Goal: Task Accomplishment & Management: Manage account settings

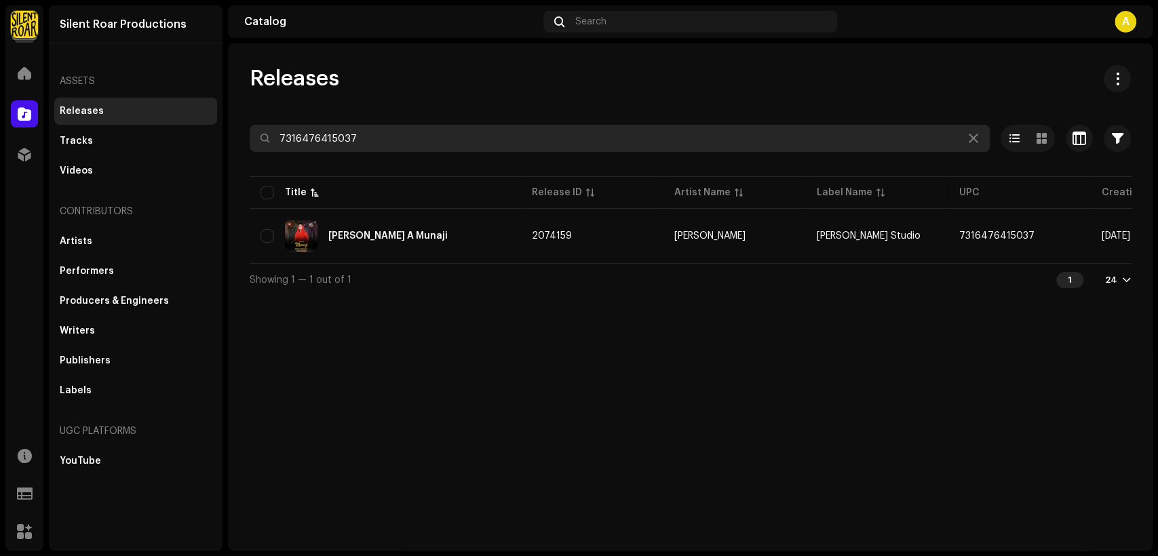
click at [461, 136] on input "7316476415037" at bounding box center [620, 138] width 740 height 27
paste input "04703"
type input "7316476404703"
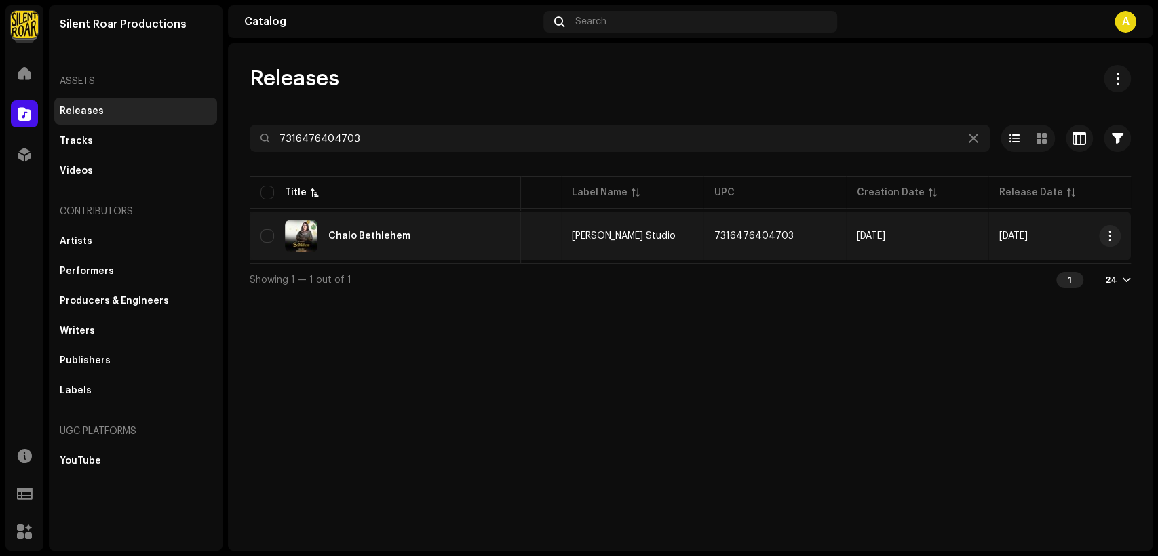
click at [497, 231] on div "Chalo Bethlehem" at bounding box center [385, 236] width 250 height 33
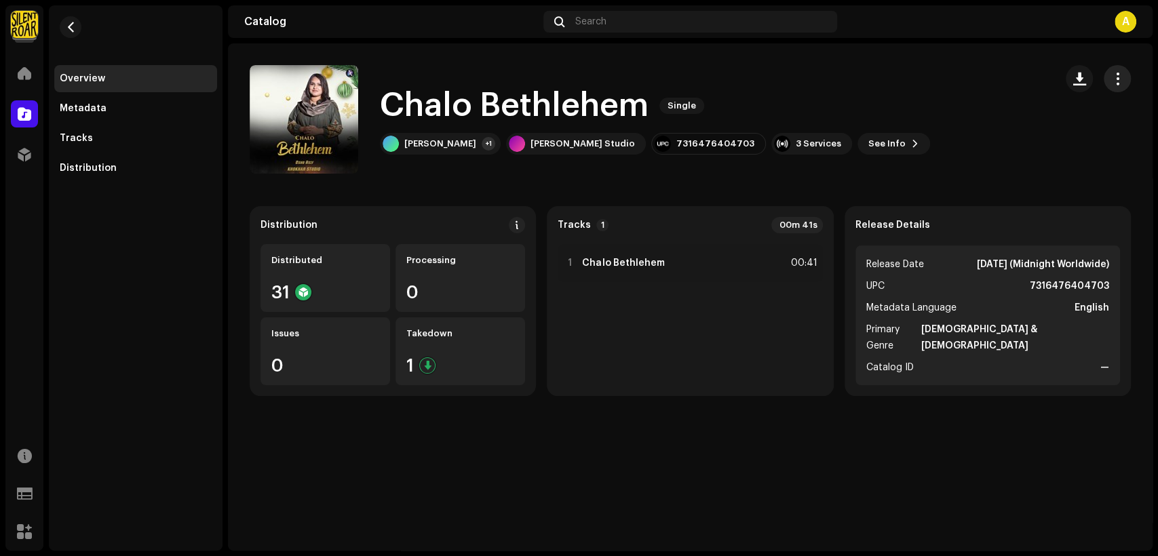
click at [1118, 78] on span "button" at bounding box center [1117, 78] width 13 height 11
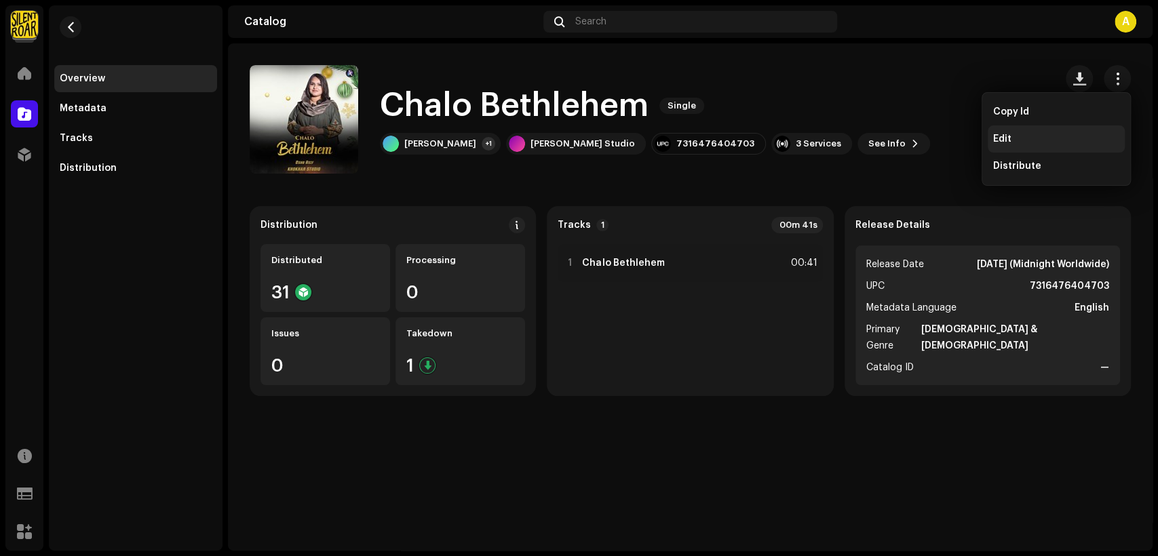
click at [1055, 138] on div "Edit" at bounding box center [1056, 139] width 126 height 11
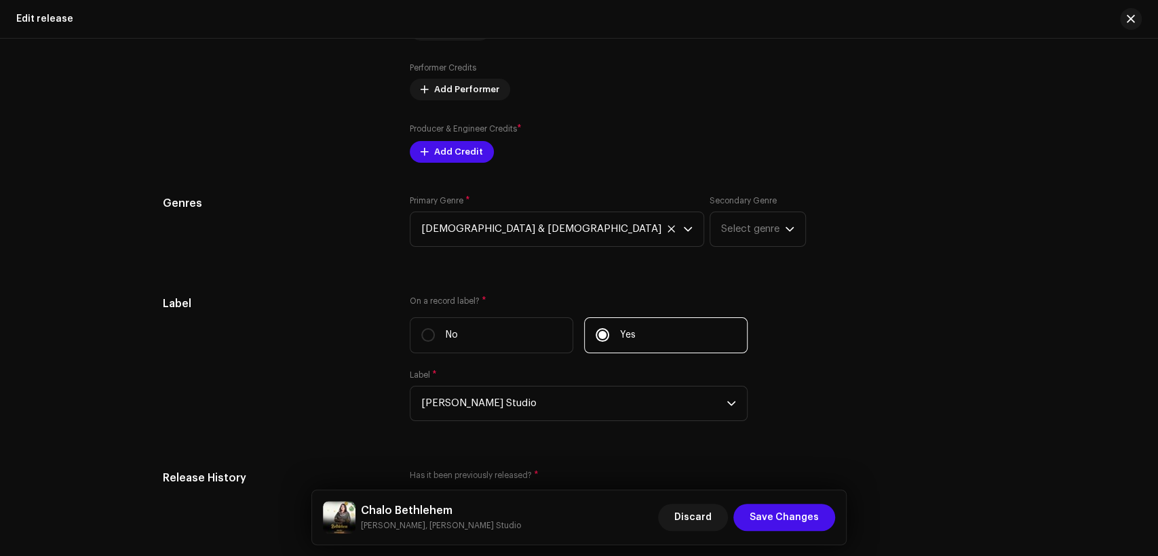
scroll to position [1381, 0]
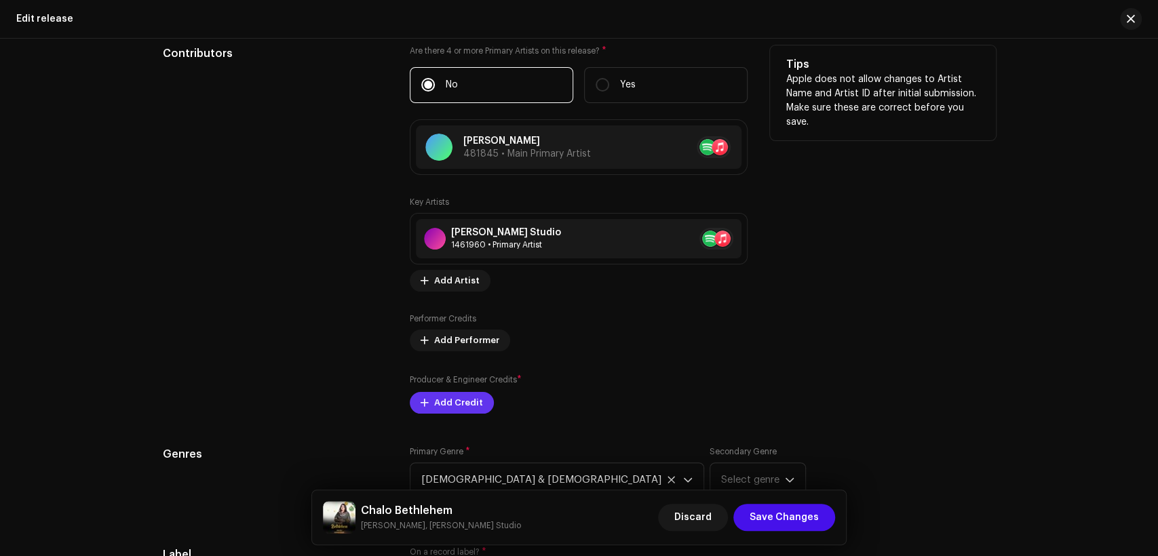
click at [466, 397] on span "Add Credit" at bounding box center [458, 402] width 49 height 27
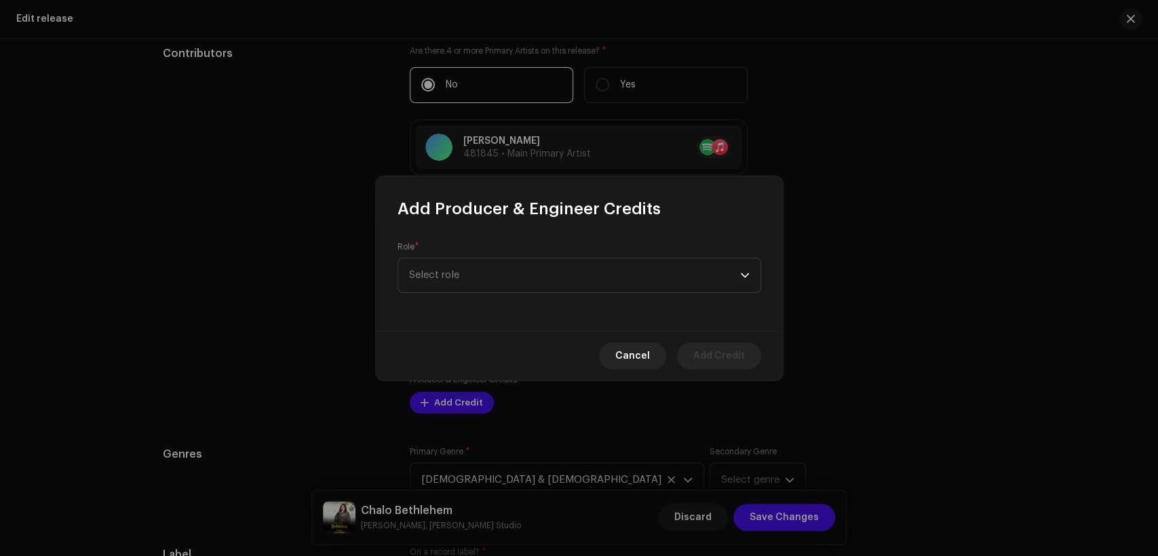
click at [485, 295] on div "Role * Select role" at bounding box center [579, 275] width 407 height 111
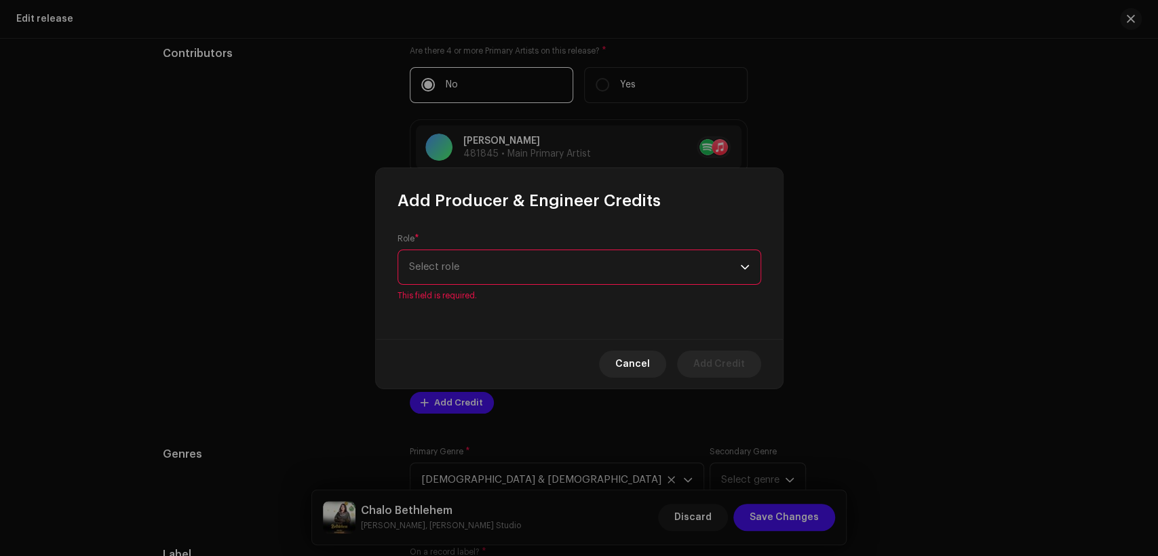
click at [490, 274] on span "Select role" at bounding box center [574, 267] width 331 height 34
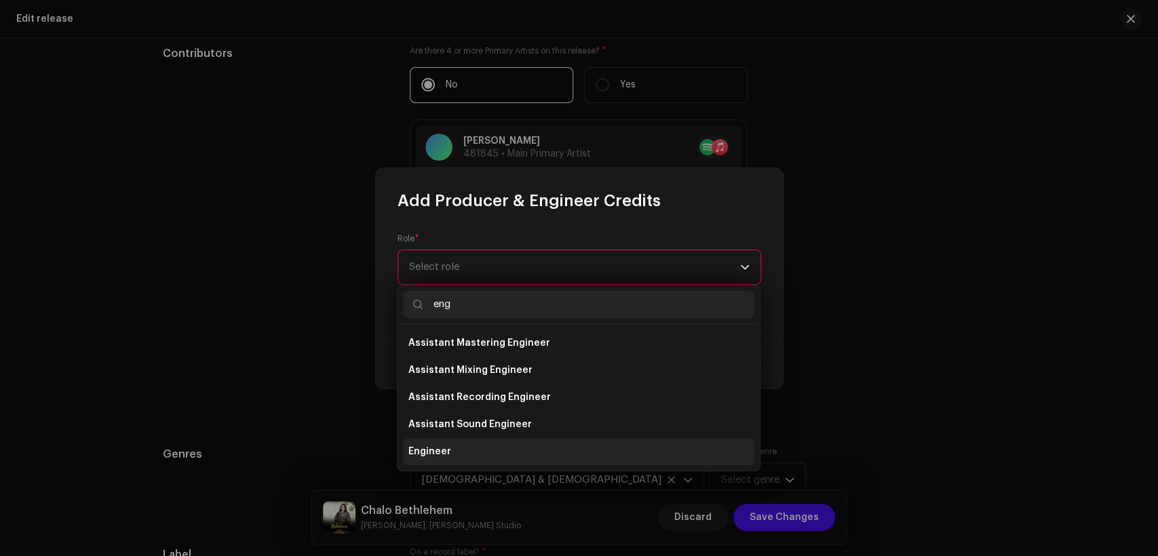
type input "eng"
click at [534, 448] on li "Engineer" at bounding box center [578, 451] width 351 height 27
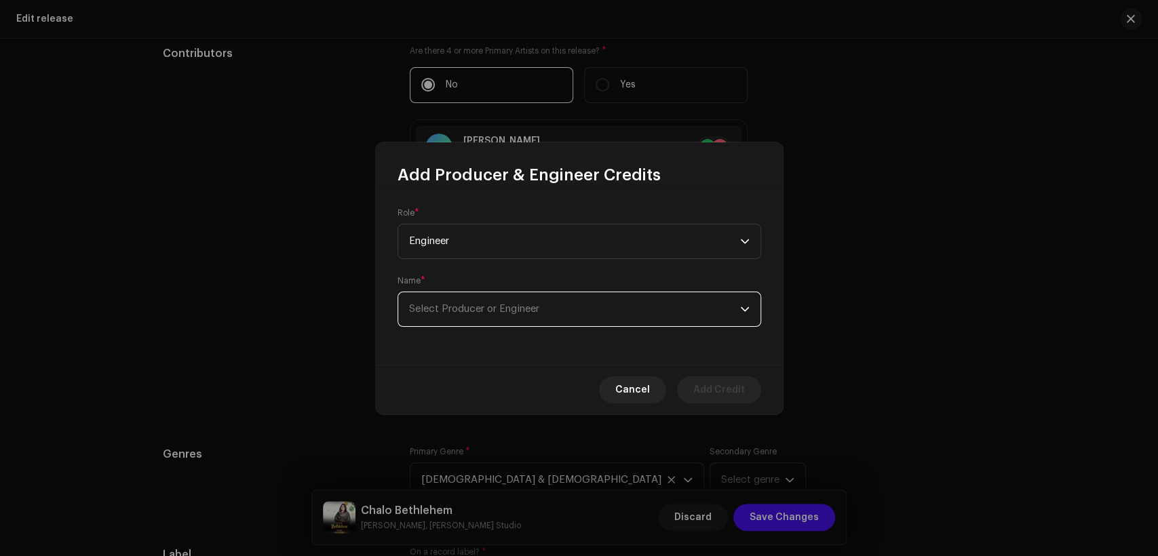
click at [546, 300] on span "Select Producer or Engineer" at bounding box center [574, 309] width 331 height 34
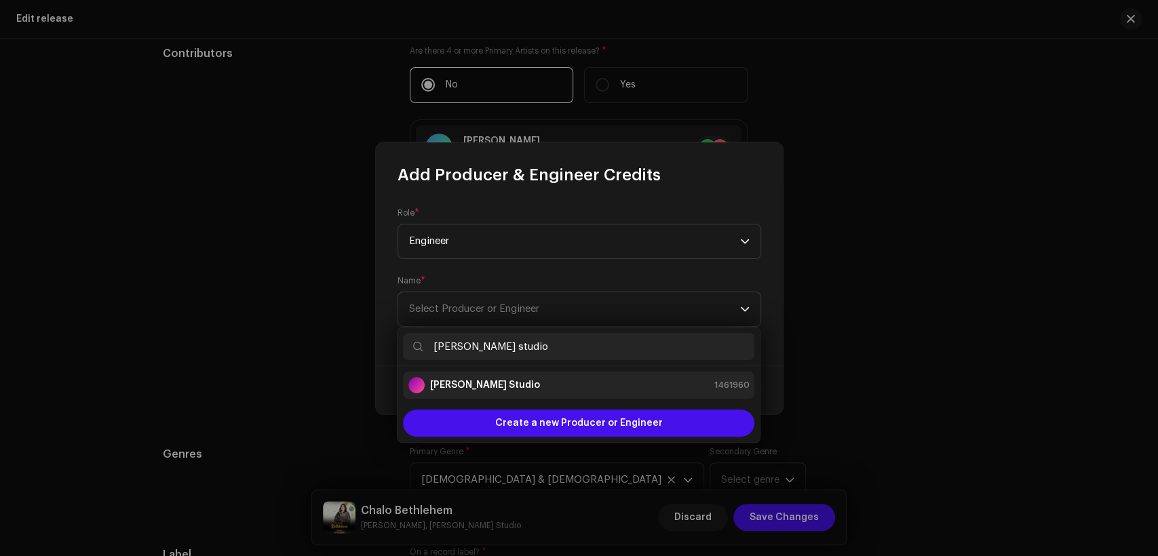
type input "[PERSON_NAME] studio"
click at [631, 374] on li "[PERSON_NAME] Studio 1461960" at bounding box center [578, 385] width 351 height 27
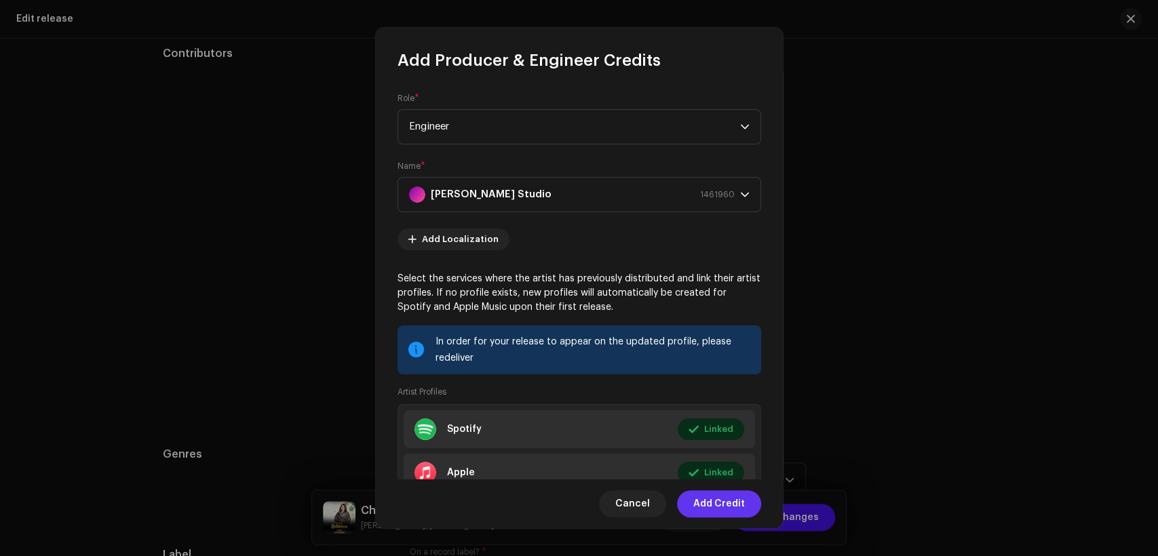
click at [738, 494] on span "Add Credit" at bounding box center [719, 503] width 52 height 27
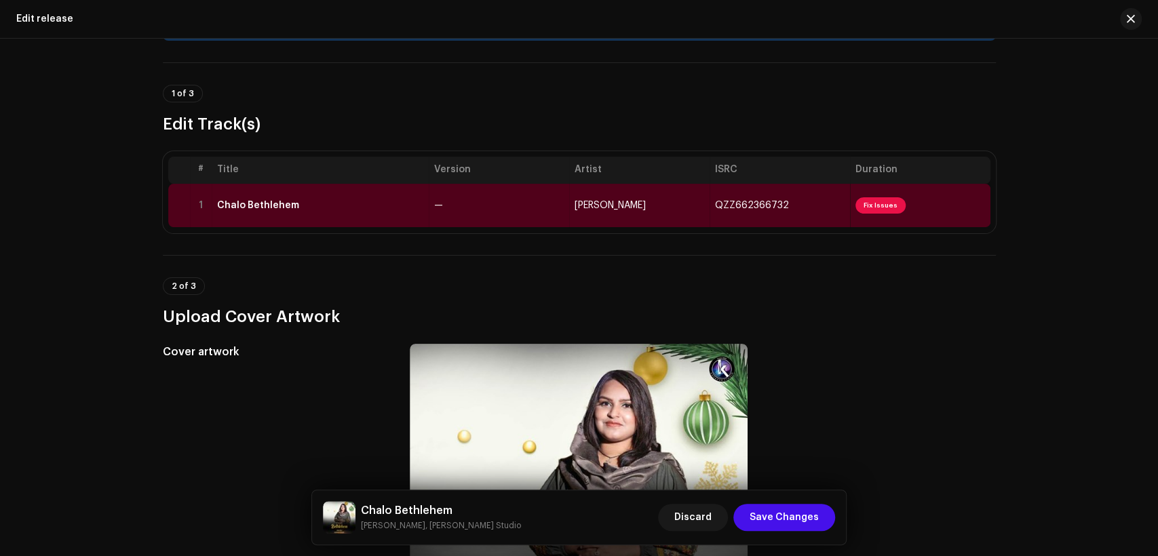
scroll to position [0, 0]
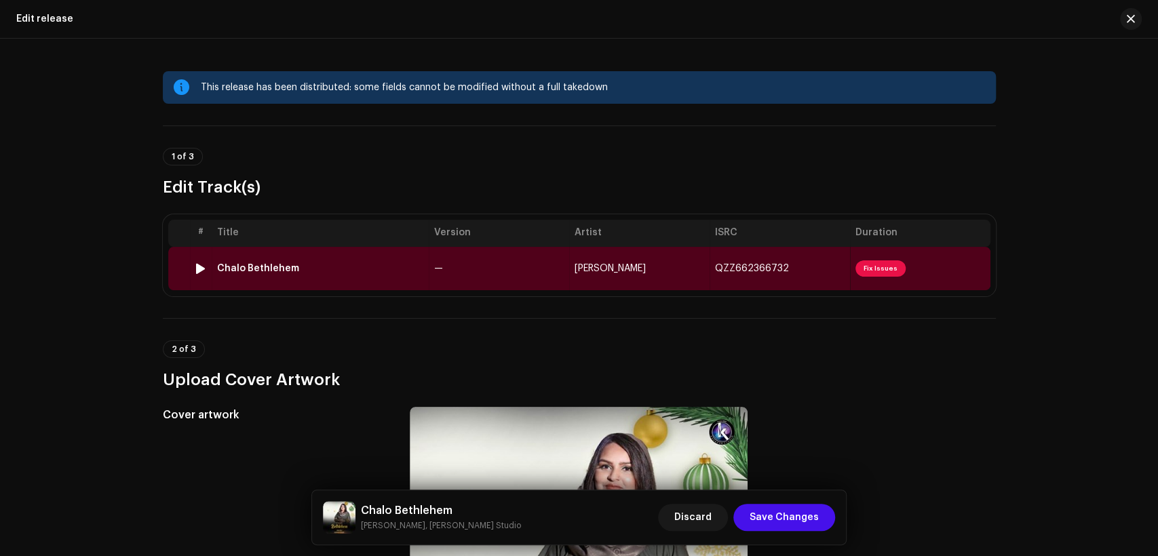
click at [366, 267] on div "Chalo Bethlehem" at bounding box center [320, 268] width 206 height 11
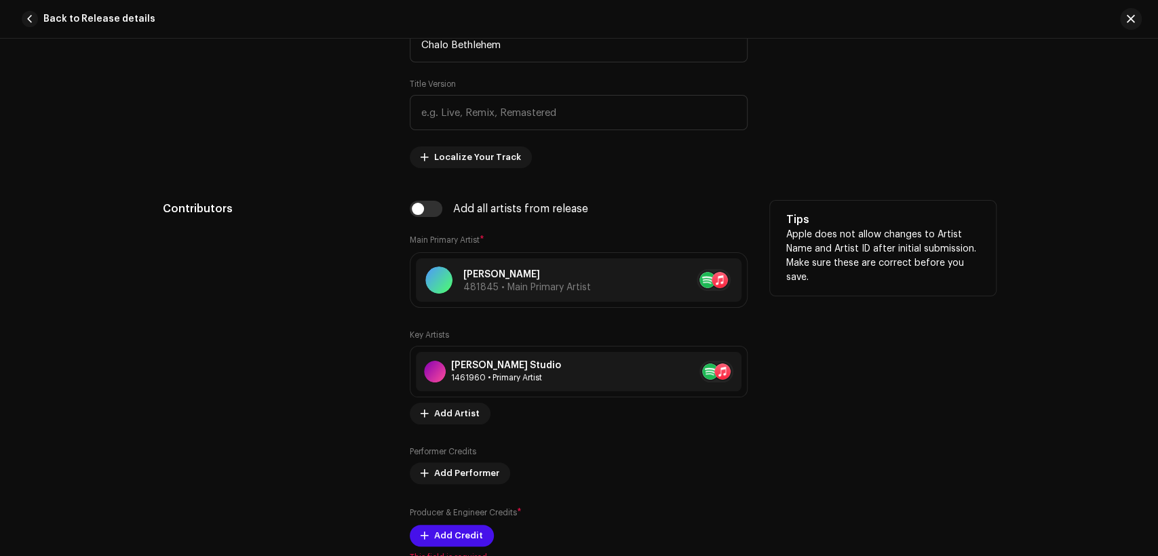
scroll to position [753, 0]
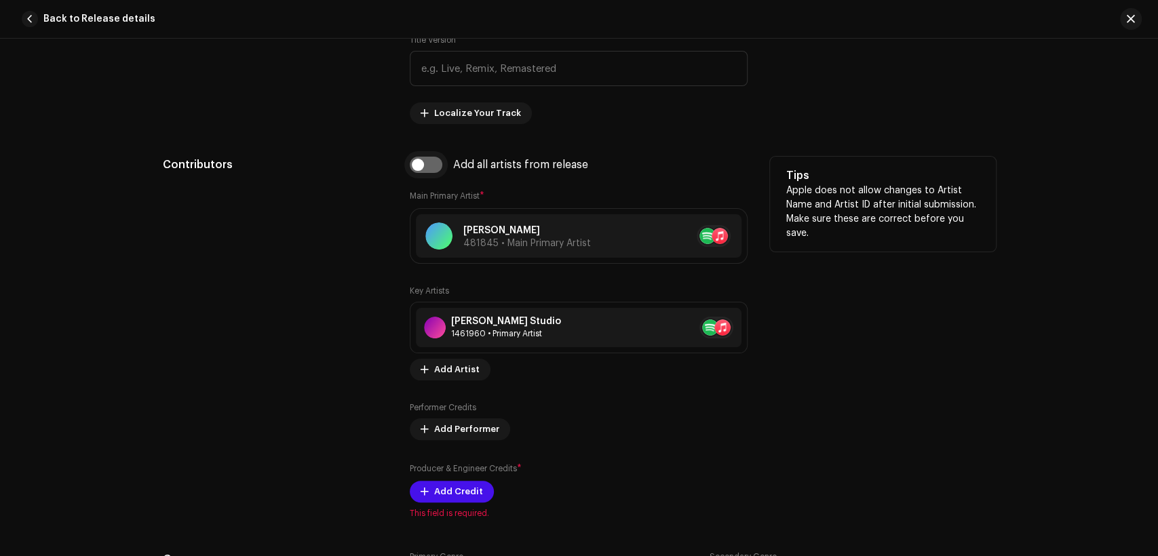
click at [431, 167] on input "checkbox" at bounding box center [426, 165] width 33 height 16
checkbox input "true"
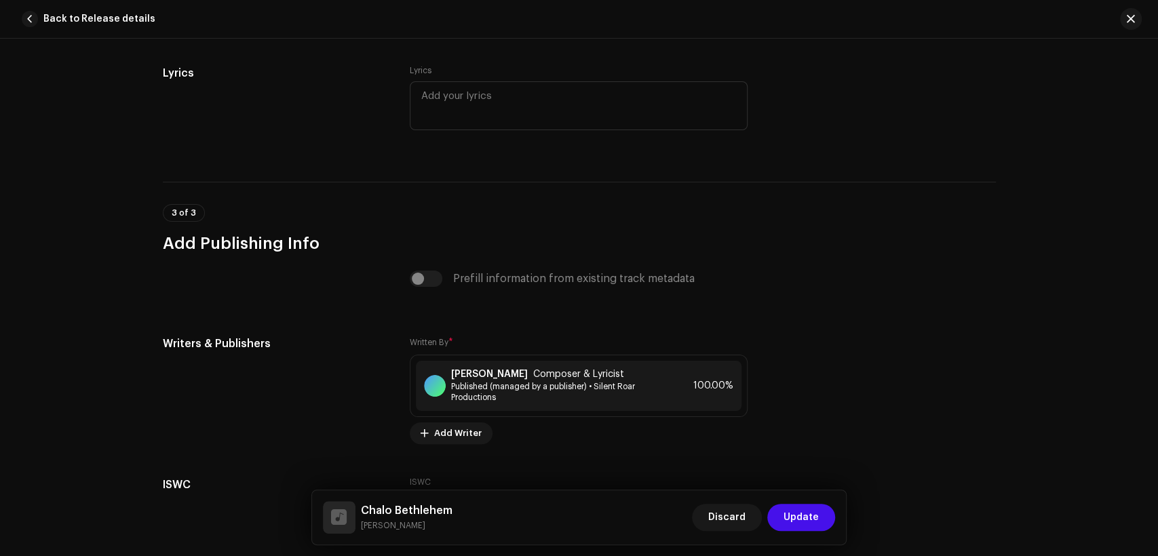
scroll to position [2790, 0]
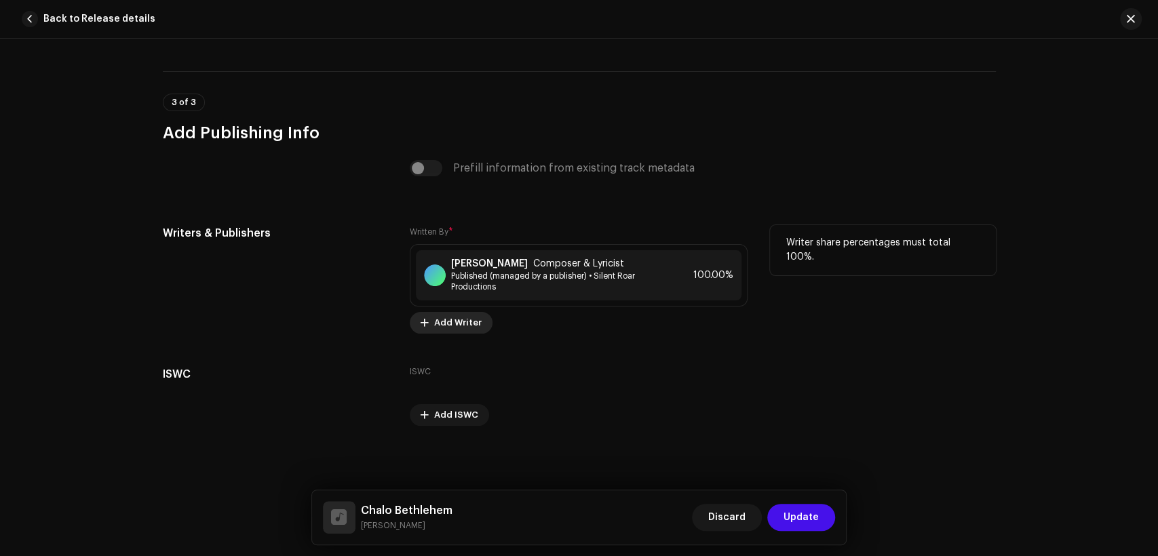
click at [458, 318] on span "Add Writer" at bounding box center [457, 322] width 47 height 27
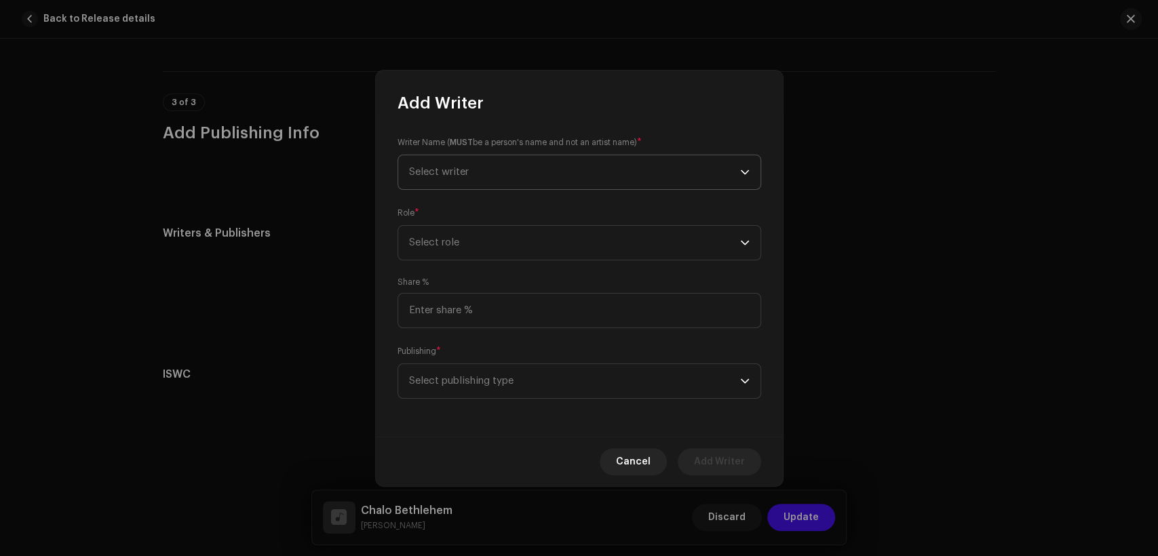
click at [541, 175] on span "Select writer" at bounding box center [574, 172] width 331 height 34
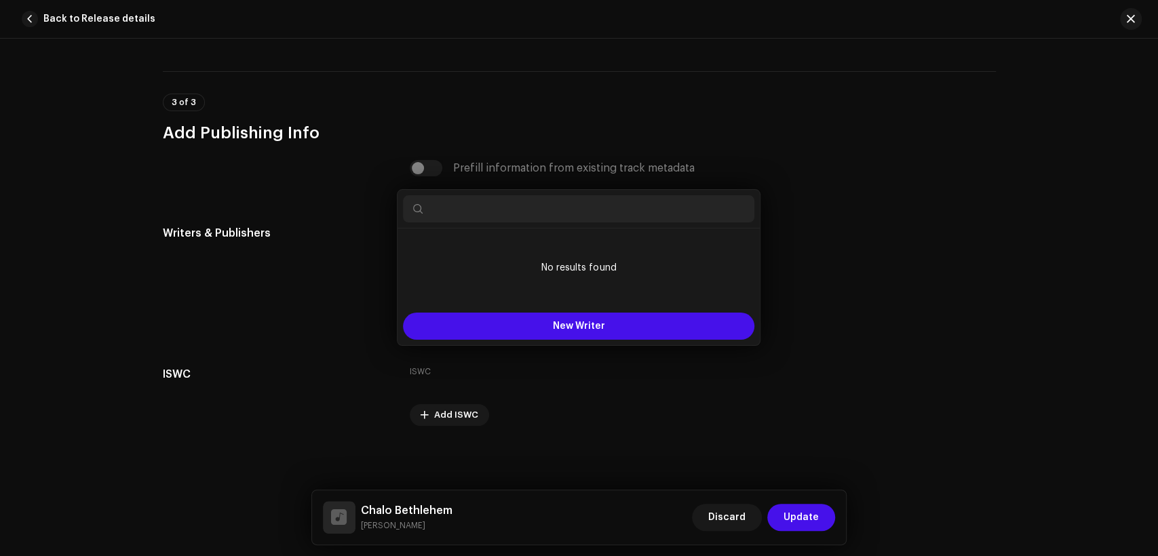
click at [837, 153] on div "Add Writer Writer Name ( MUST be a person's name and not an artist name) * Sele…" at bounding box center [579, 278] width 1158 height 556
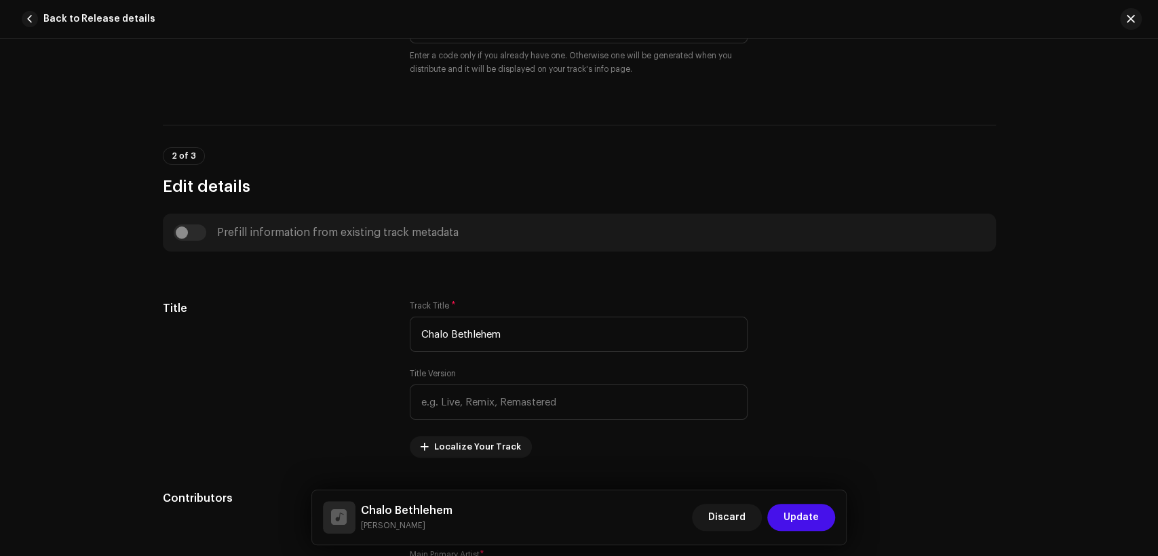
scroll to position [404, 0]
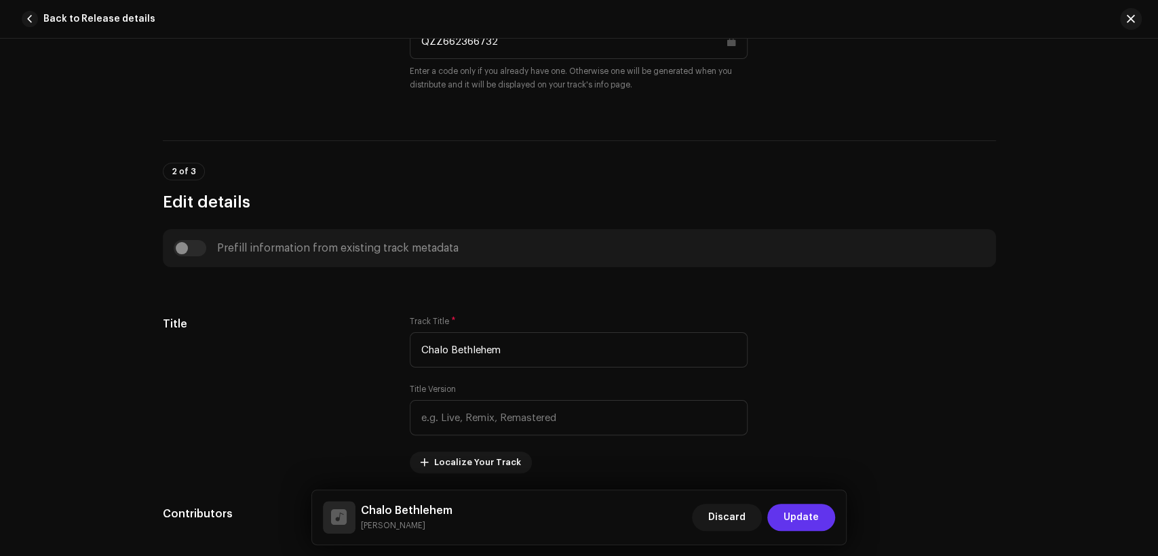
click at [812, 515] on span "Update" at bounding box center [800, 517] width 35 height 27
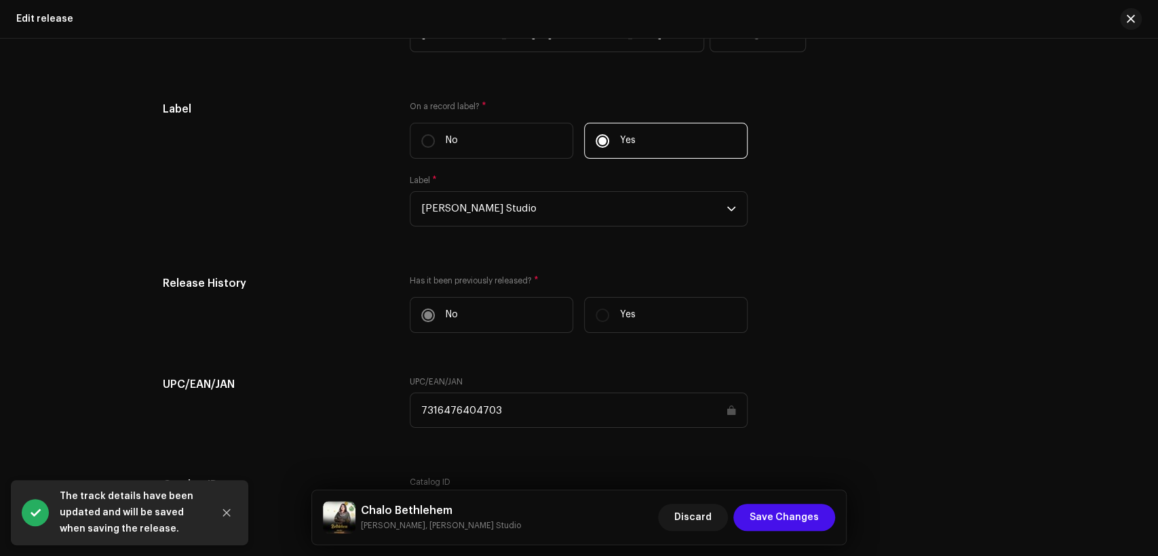
scroll to position [2176, 0]
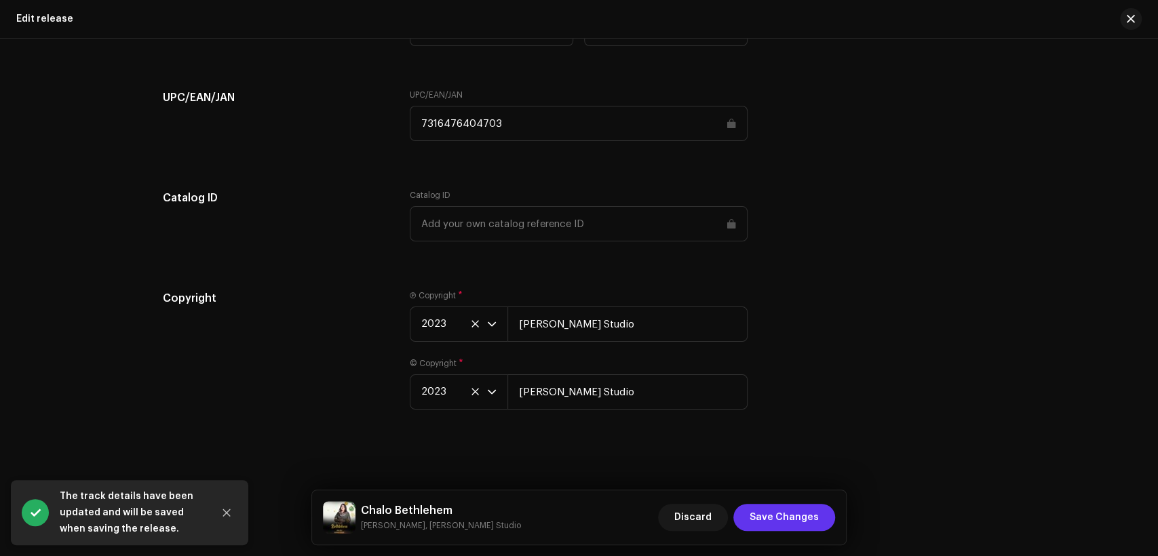
click at [797, 510] on span "Save Changes" at bounding box center [783, 517] width 69 height 27
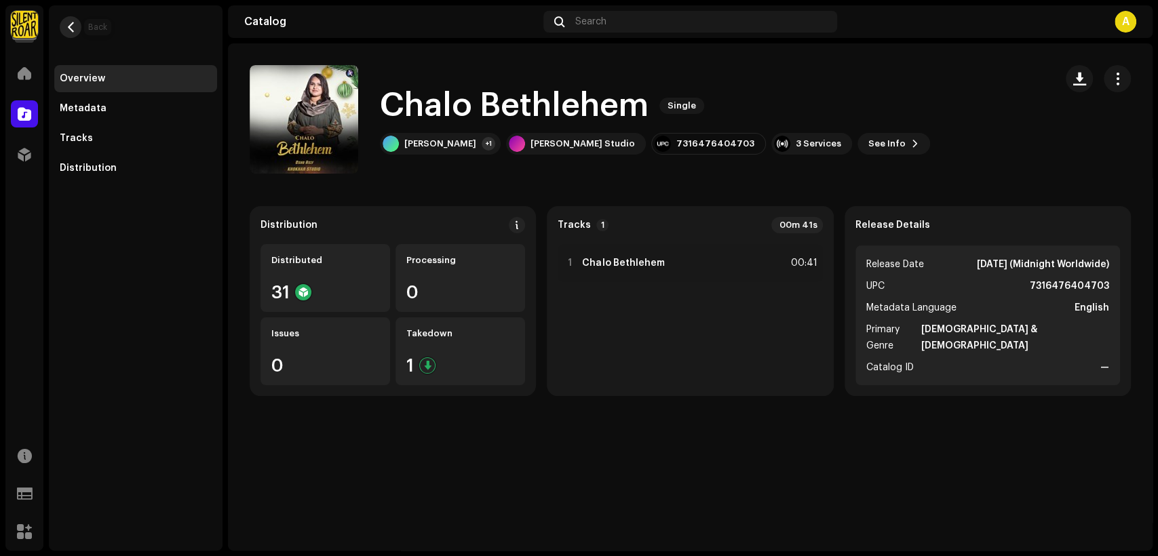
click at [66, 23] on span "button" at bounding box center [71, 27] width 10 height 11
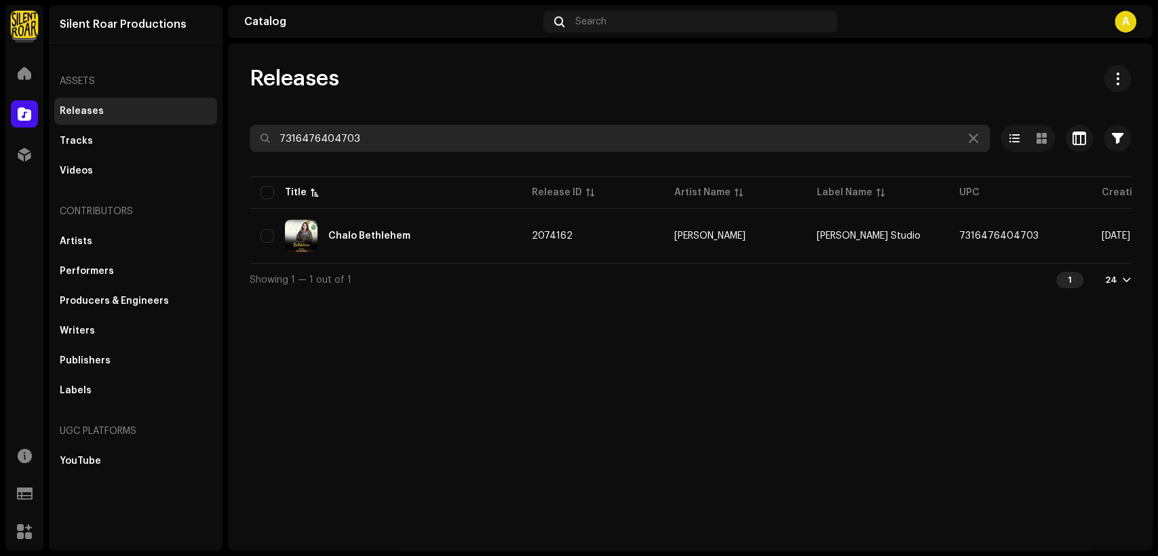
click at [481, 142] on input "7316476404703" at bounding box center [620, 138] width 740 height 27
paste input "15051"
type input "7316476415051"
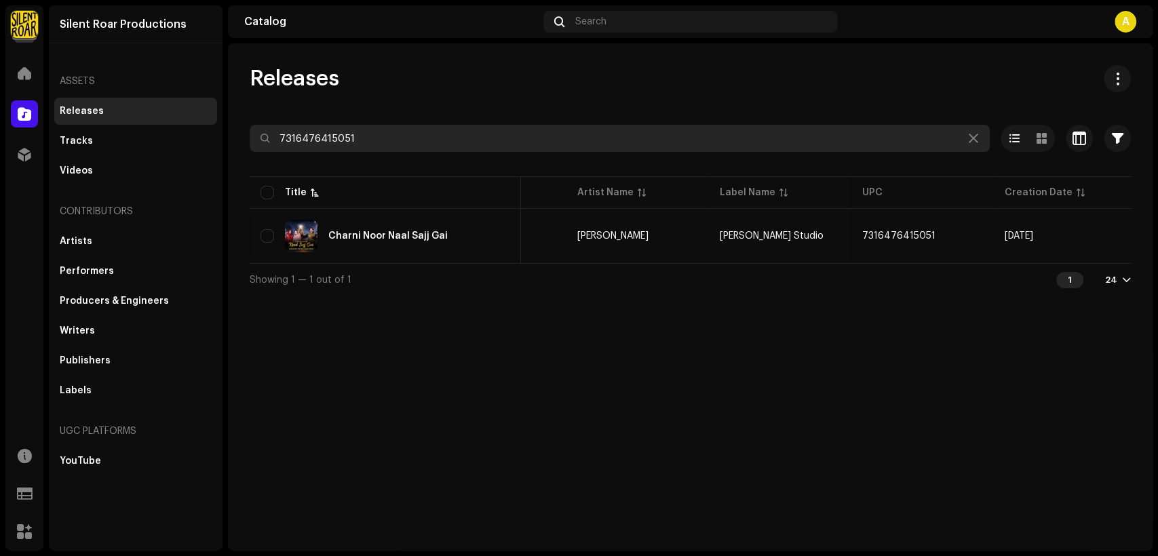
scroll to position [0, 245]
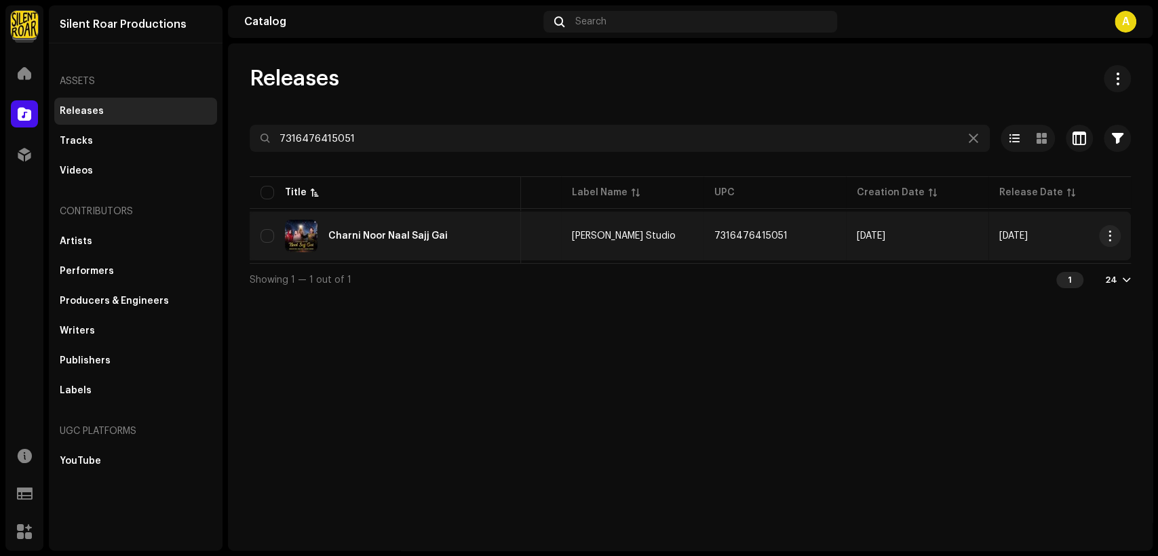
click at [474, 233] on div "Charni Noor Naal Sajj Gai" at bounding box center [385, 236] width 250 height 33
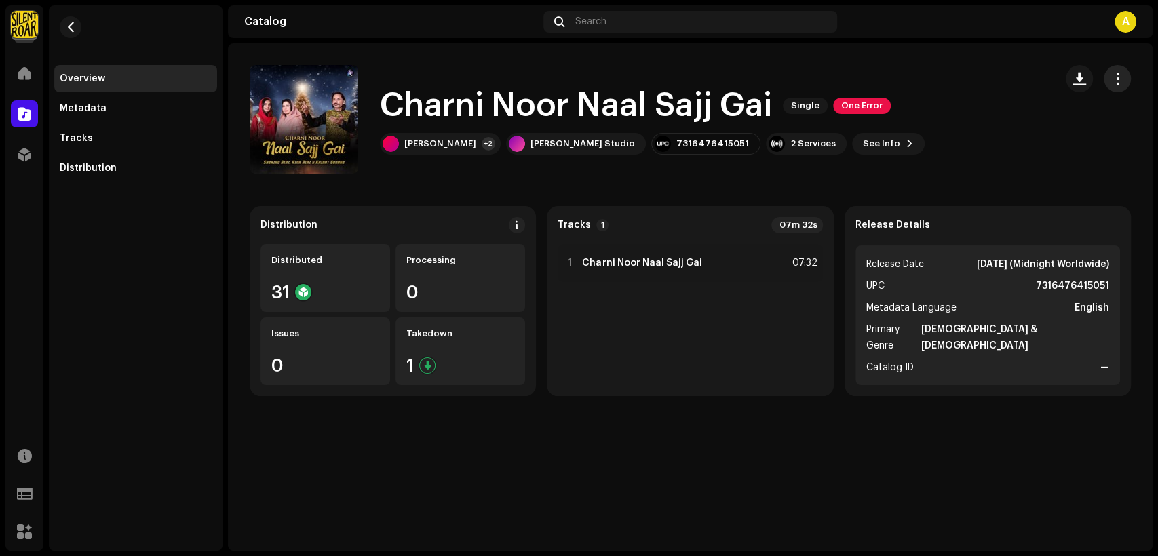
click at [1116, 75] on span "button" at bounding box center [1117, 78] width 13 height 11
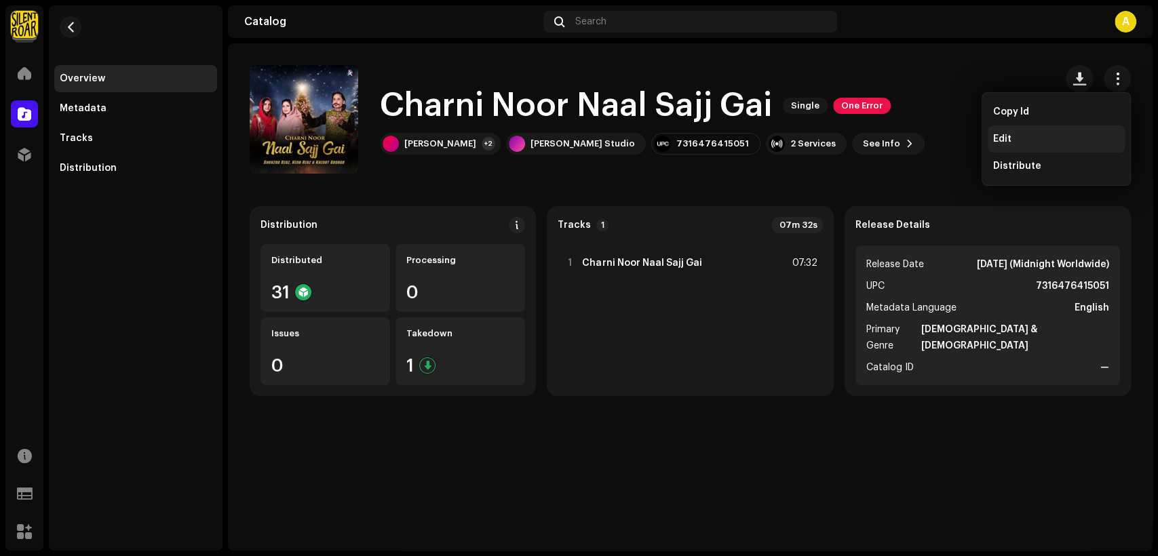
click at [1080, 137] on div "Edit" at bounding box center [1056, 139] width 126 height 11
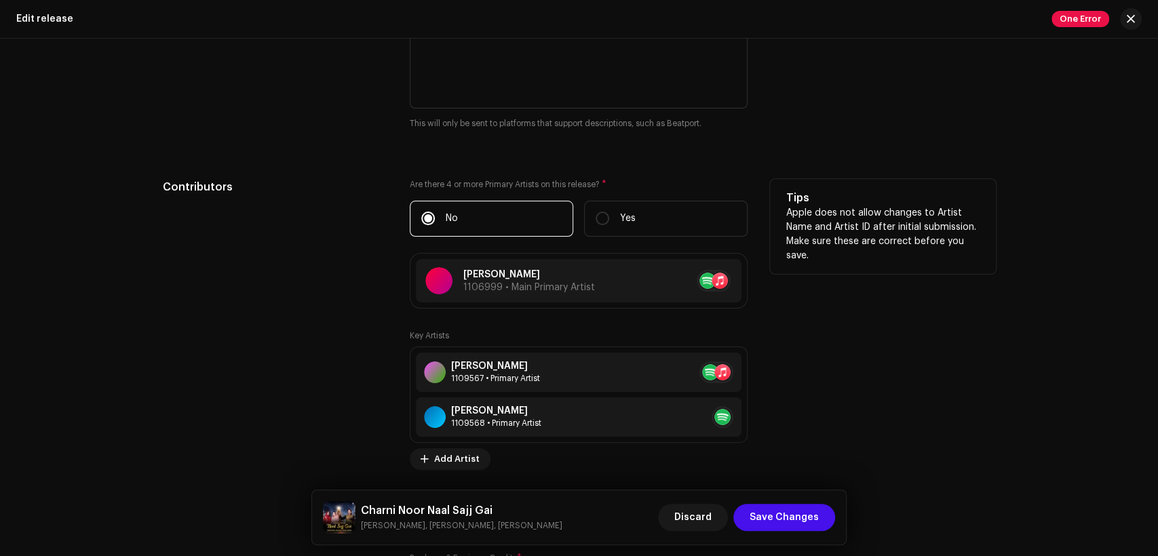
scroll to position [1381, 0]
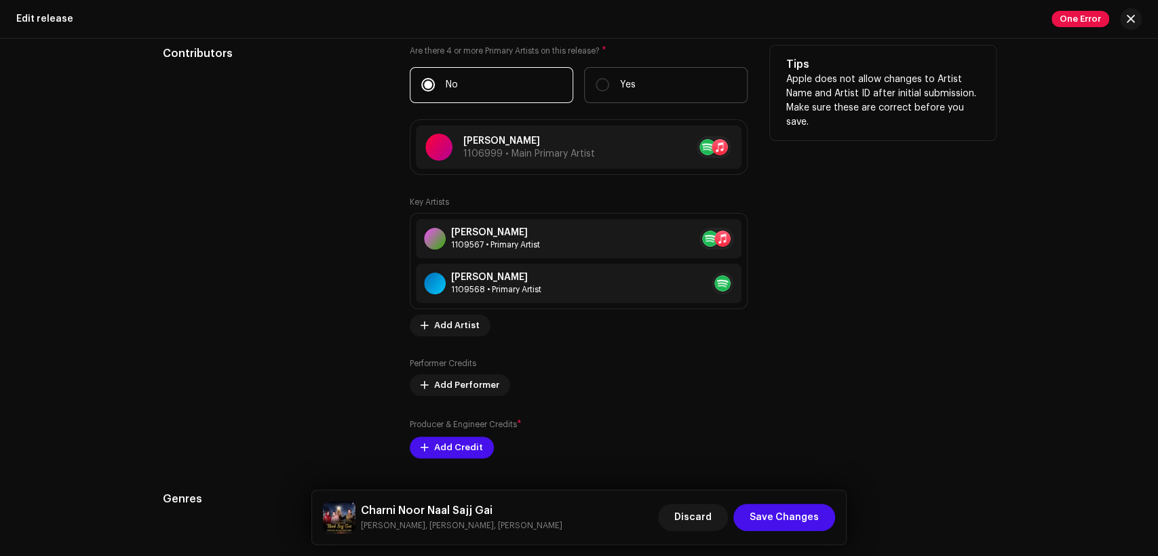
click at [620, 83] on p "Yes" at bounding box center [628, 85] width 16 height 14
click at [609, 83] on input "Yes" at bounding box center [602, 85] width 14 height 14
radio input "true"
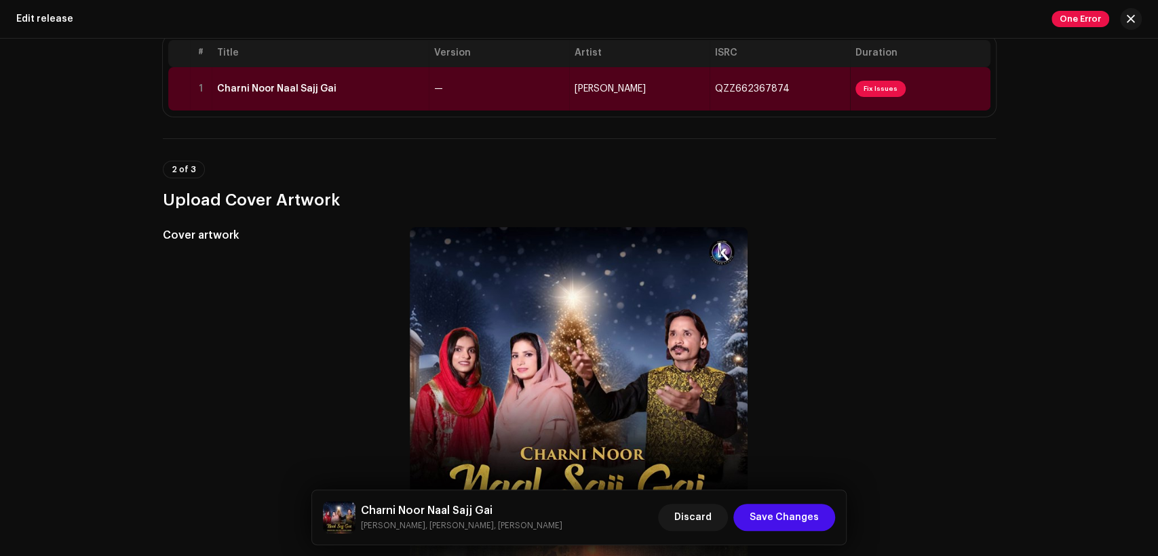
scroll to position [0, 0]
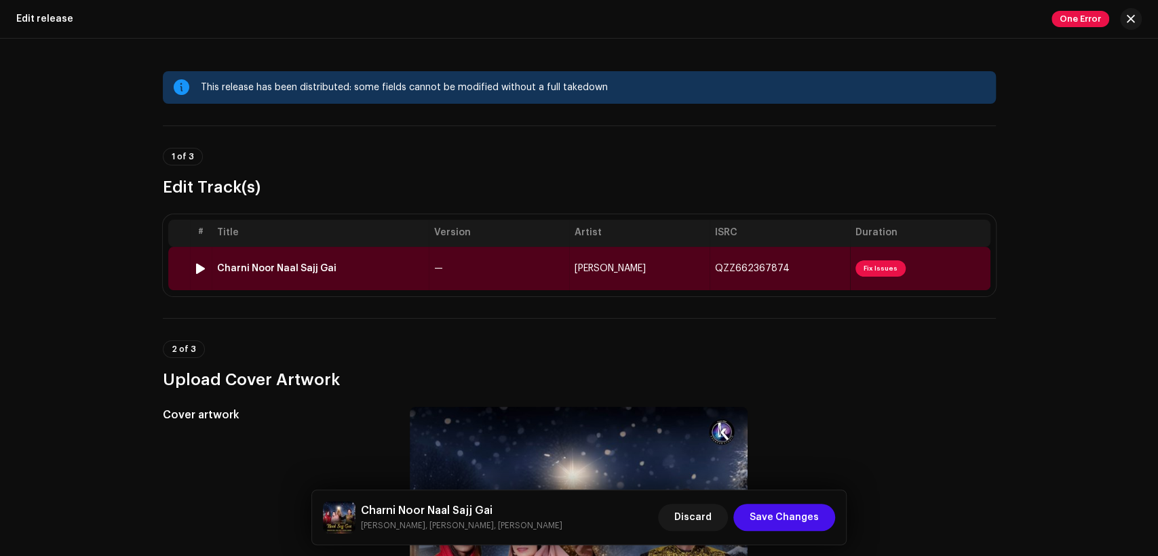
click at [495, 262] on td "—" at bounding box center [499, 268] width 140 height 43
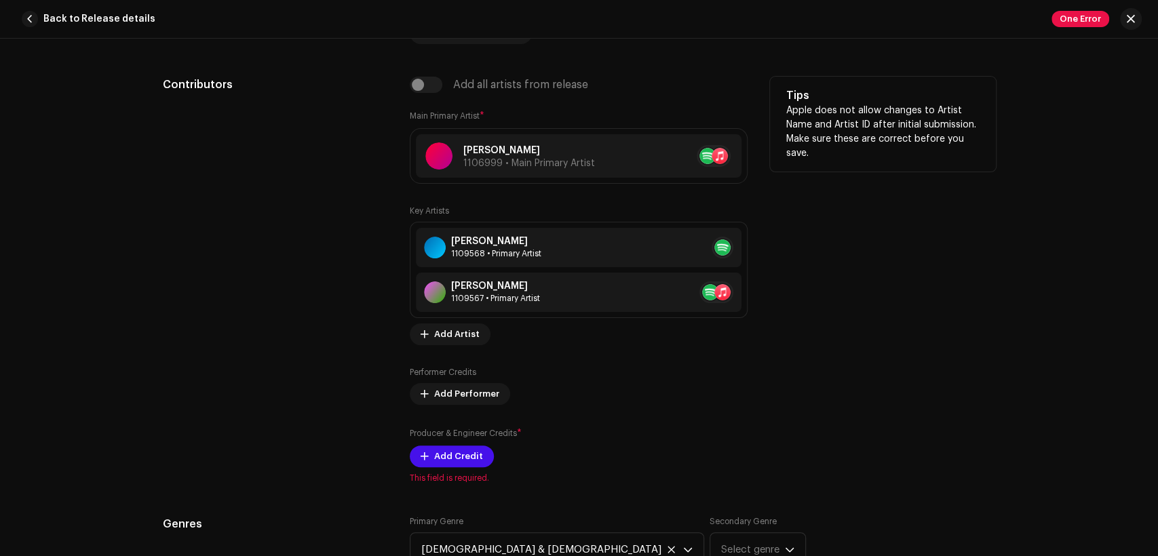
scroll to position [879, 0]
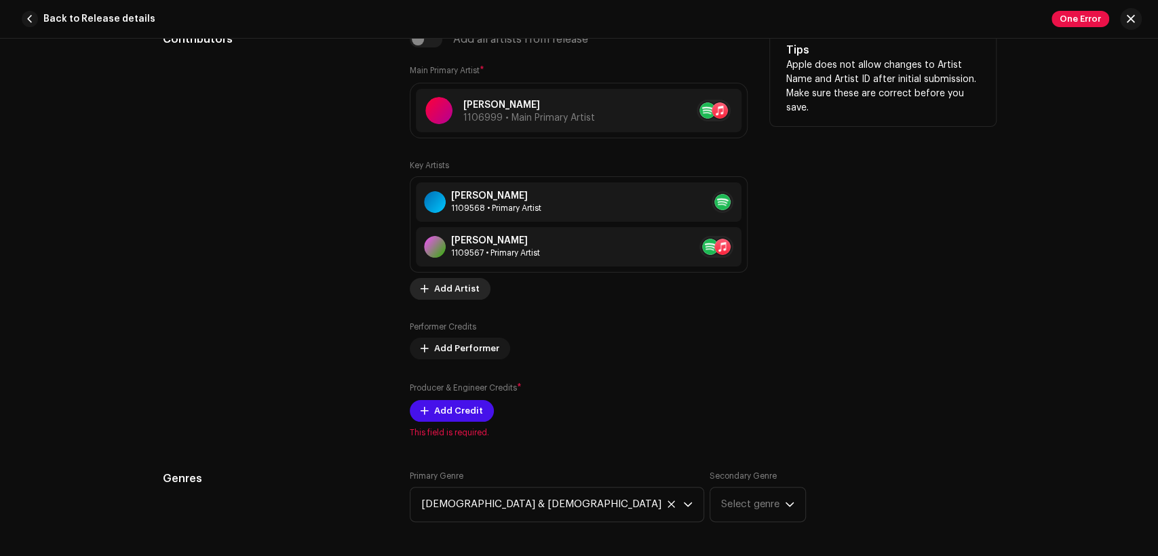
click at [461, 289] on span "Add Artist" at bounding box center [456, 288] width 45 height 27
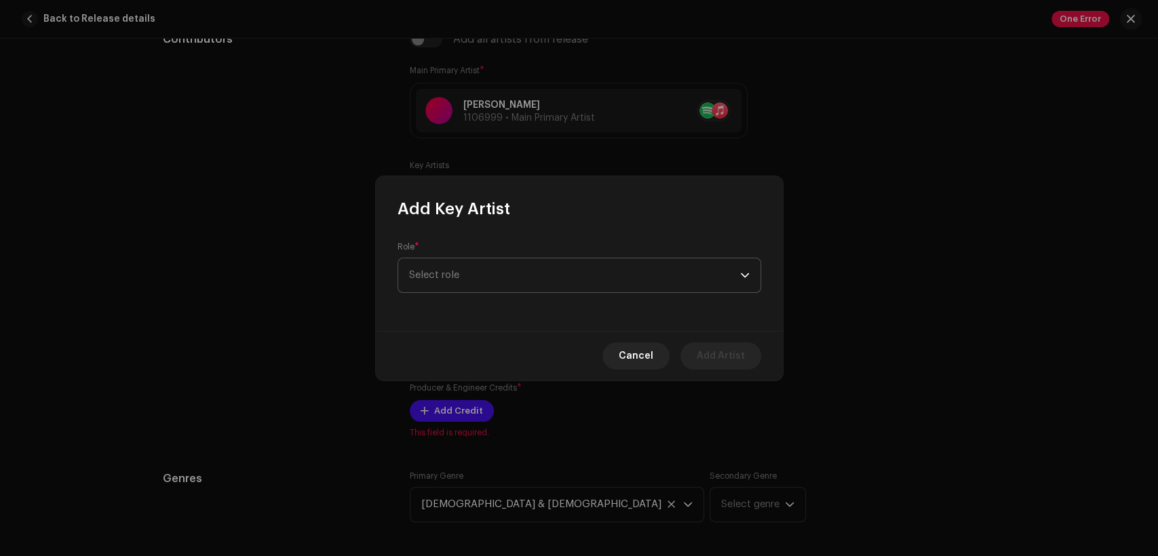
click at [519, 287] on span "Select role" at bounding box center [574, 275] width 331 height 34
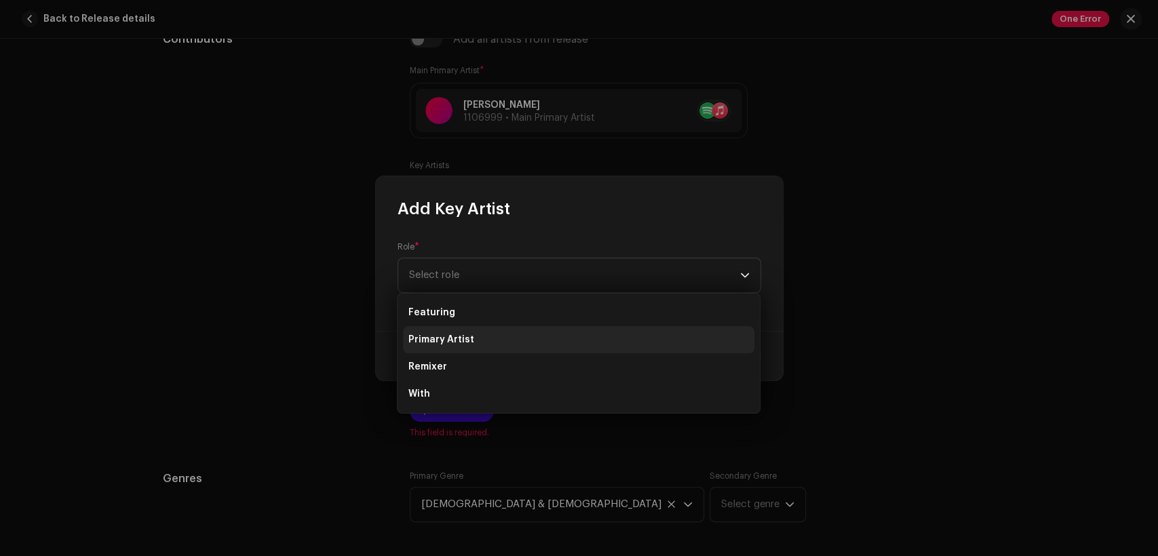
click at [531, 344] on li "Primary Artist" at bounding box center [578, 339] width 351 height 27
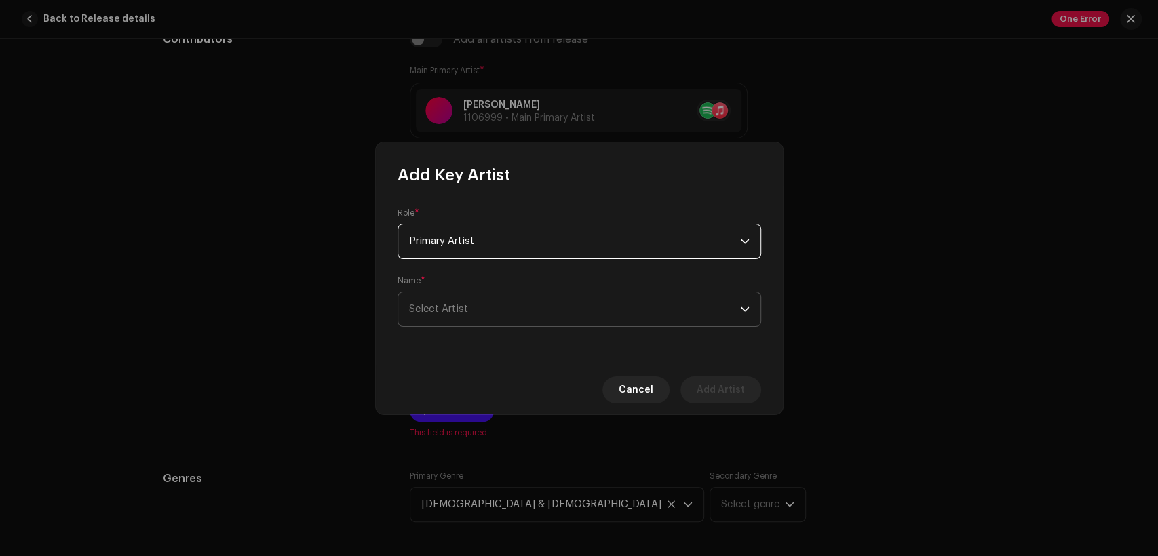
click at [543, 317] on span "Select Artist" at bounding box center [574, 309] width 331 height 34
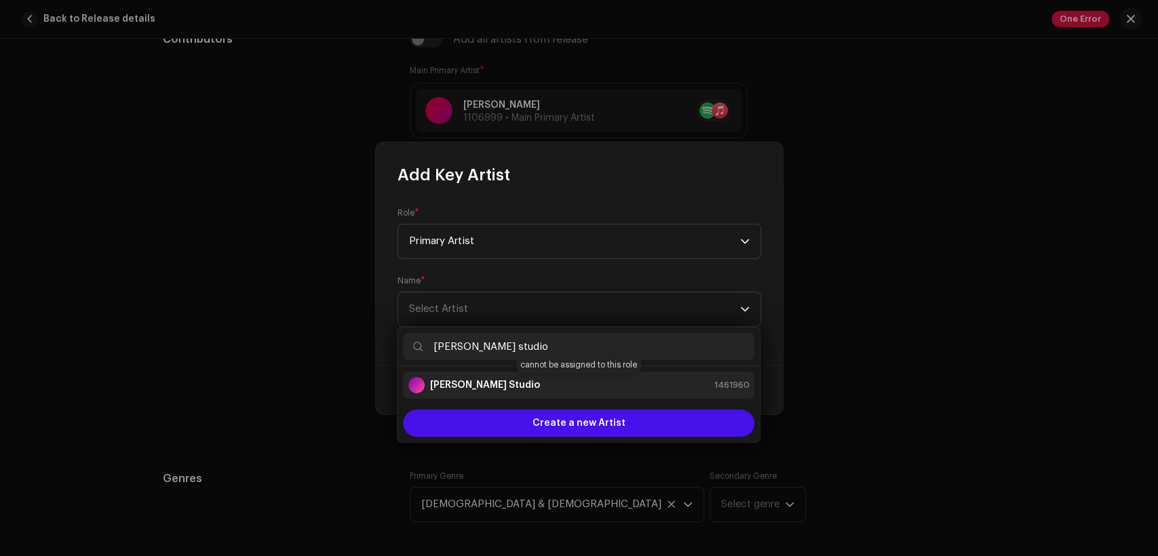
type input "[PERSON_NAME] studio"
click at [599, 385] on div "[PERSON_NAME] Studio 1461960" at bounding box center [578, 385] width 340 height 16
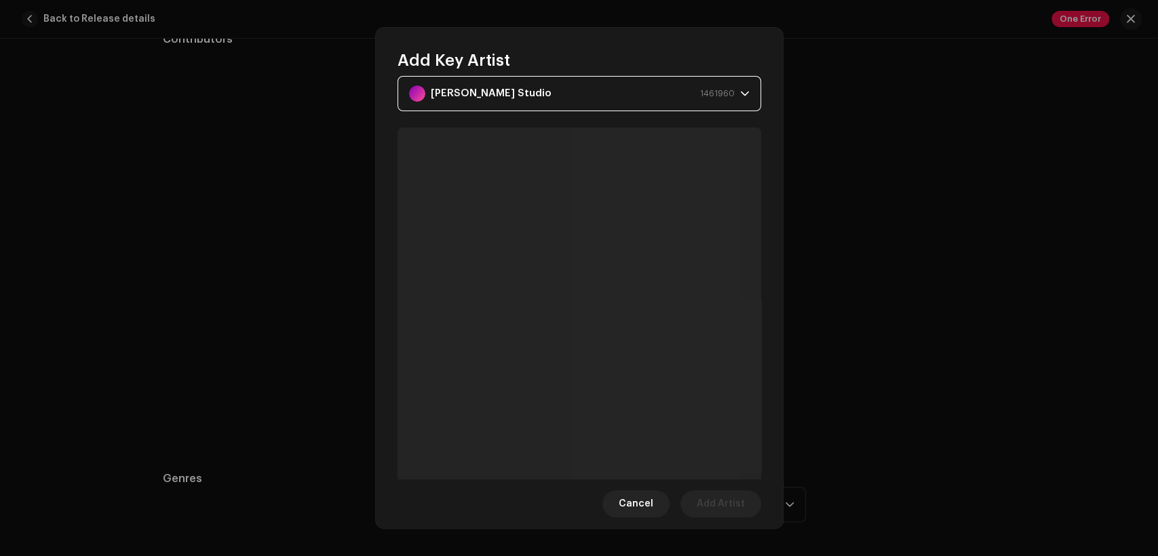
scroll to position [125, 0]
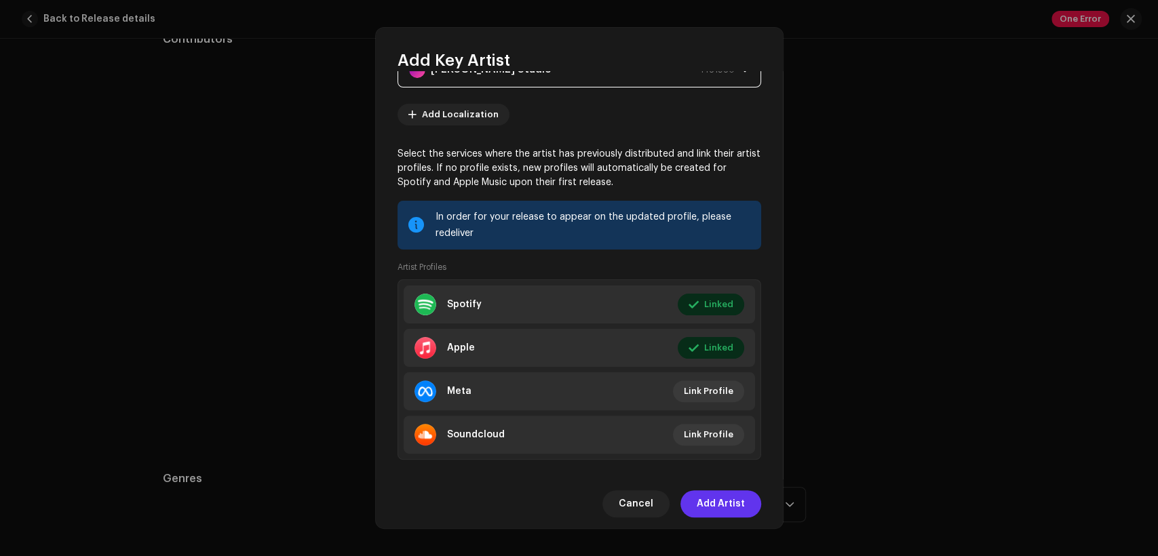
click at [741, 500] on span "Add Artist" at bounding box center [720, 503] width 48 height 27
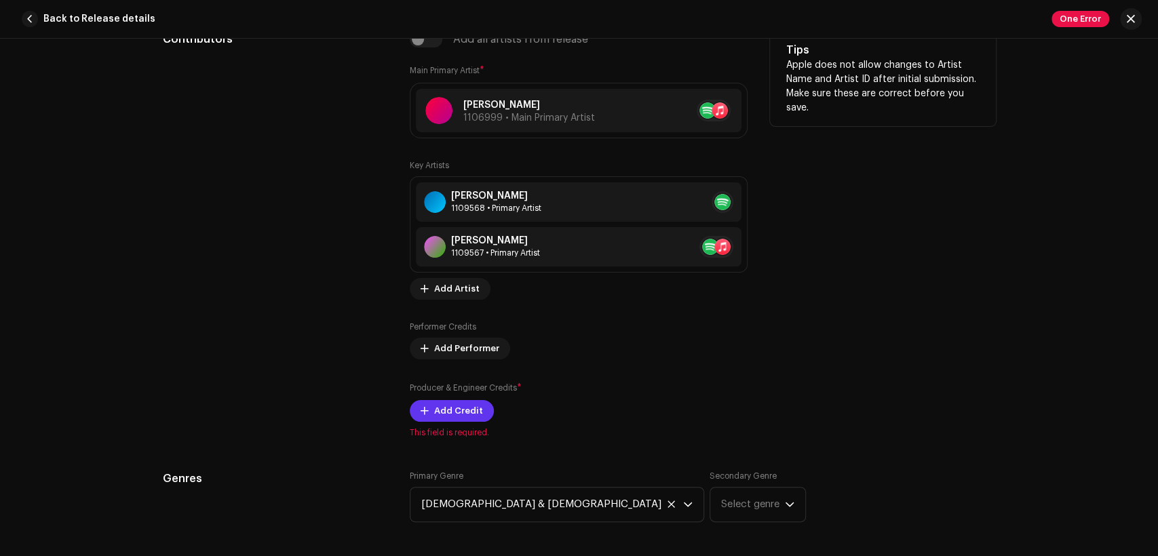
click at [465, 412] on span "Add Credit" at bounding box center [458, 410] width 49 height 27
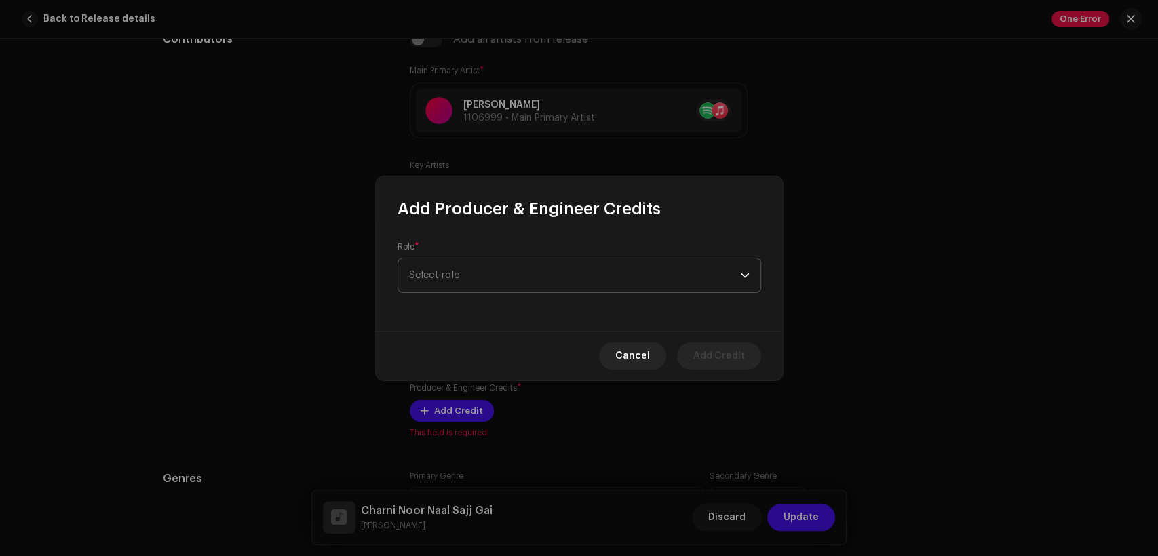
click at [522, 283] on span "Select role" at bounding box center [574, 275] width 331 height 34
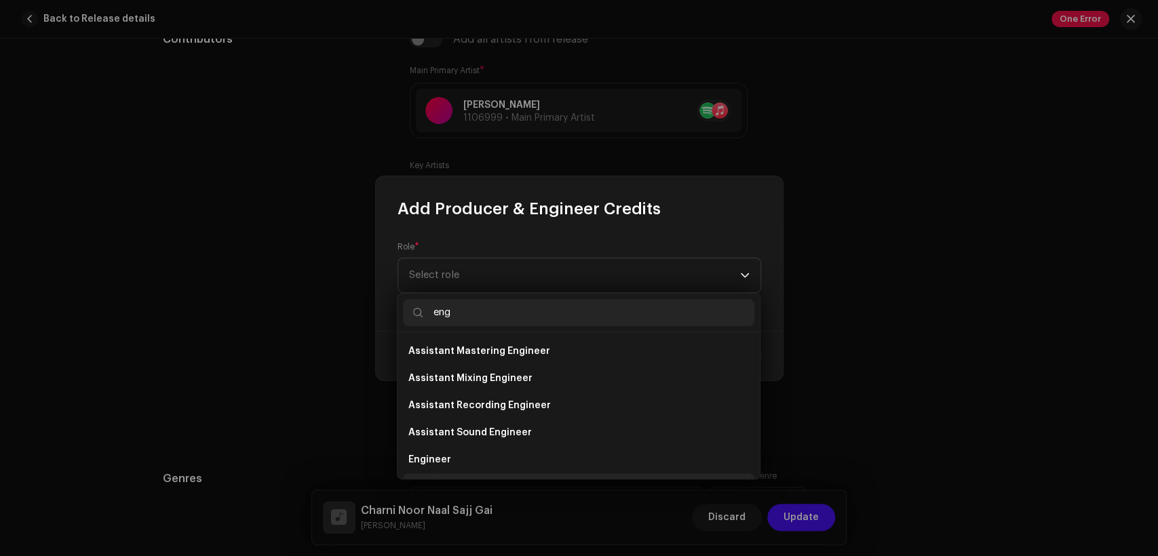
scroll to position [22, 0]
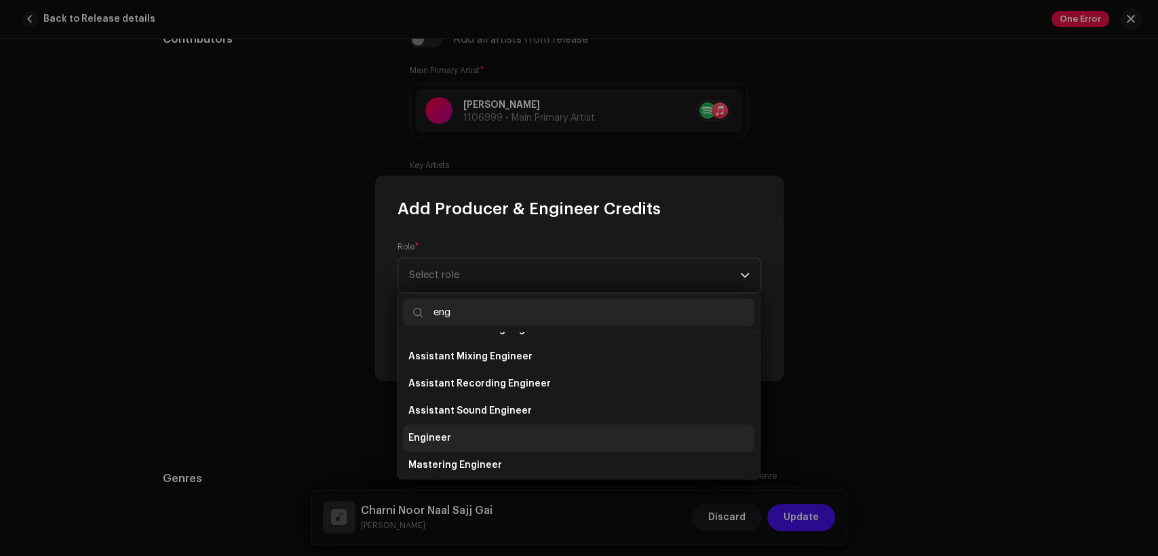
type input "eng"
click at [534, 440] on li "Engineer" at bounding box center [578, 438] width 351 height 27
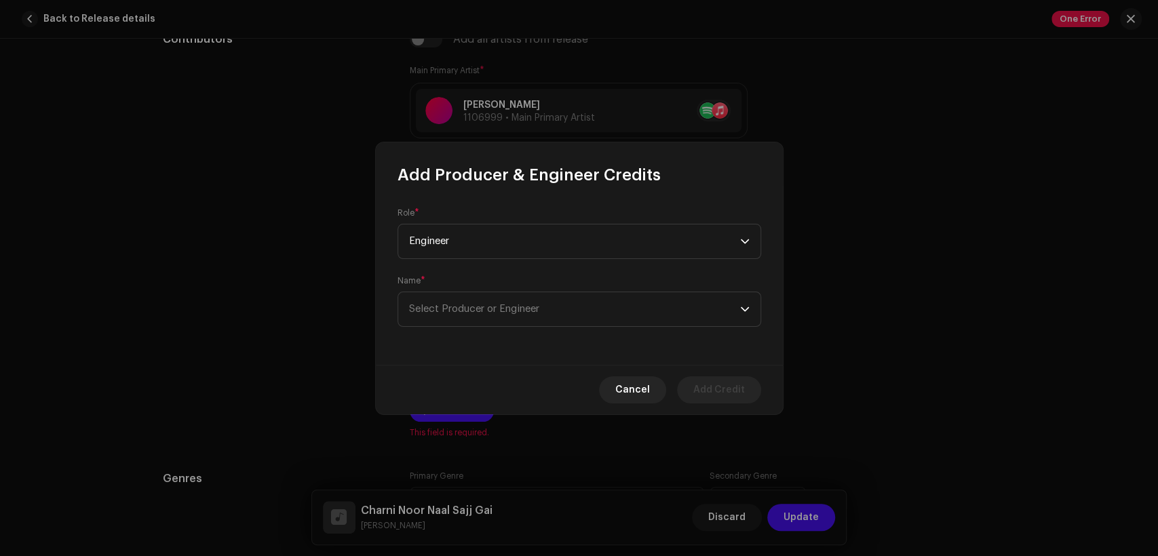
click at [510, 289] on div "Name * Select Producer or Engineer" at bounding box center [578, 301] width 363 height 52
click at [517, 309] on span "Select Producer or Engineer" at bounding box center [474, 309] width 130 height 10
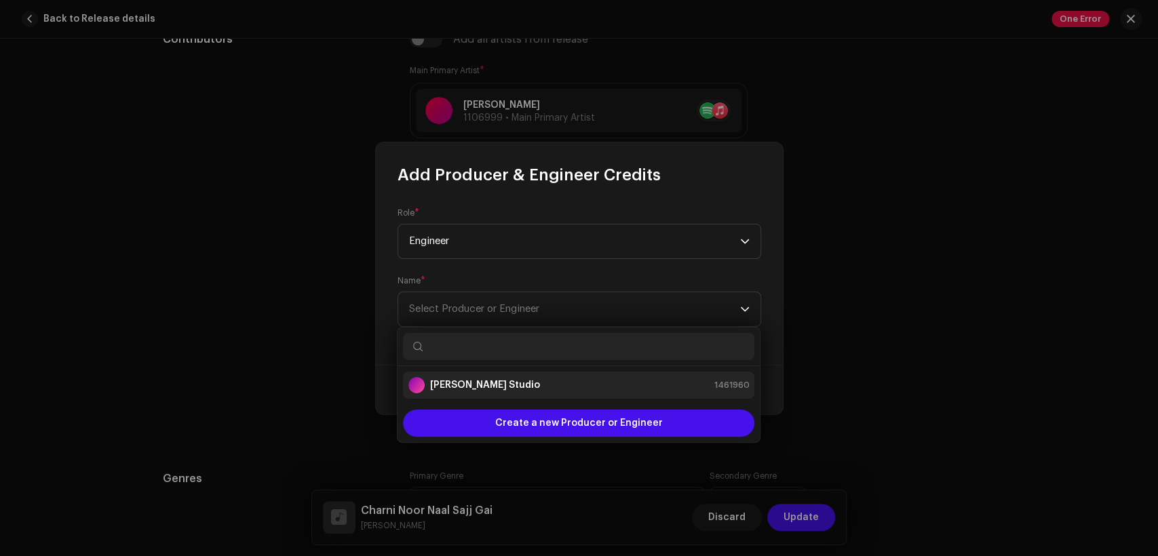
click at [551, 394] on li "[PERSON_NAME] Studio 1461960" at bounding box center [578, 385] width 351 height 27
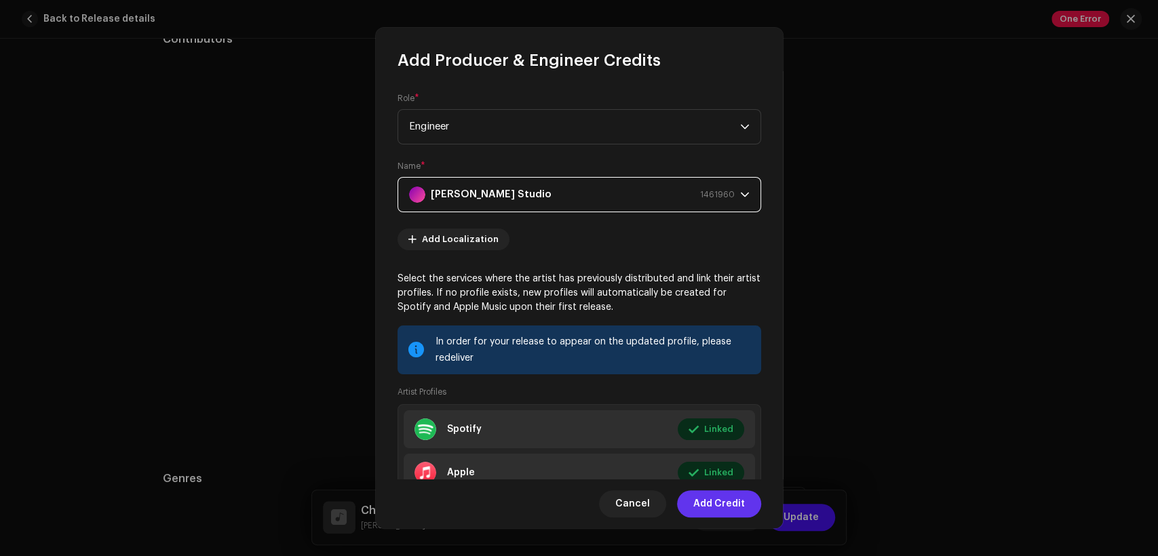
click at [734, 499] on span "Add Credit" at bounding box center [719, 503] width 52 height 27
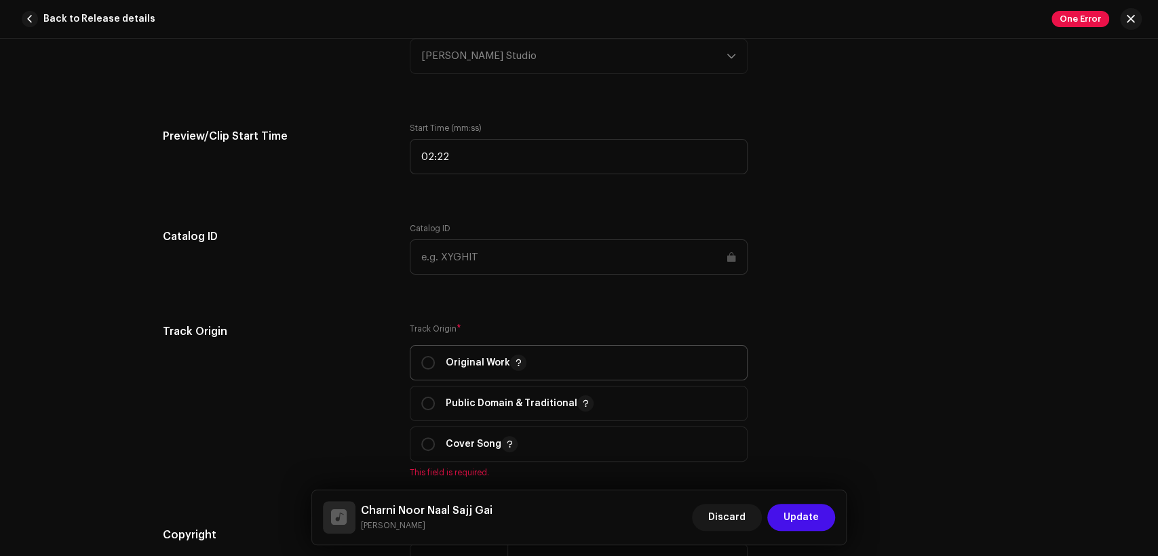
click at [488, 363] on p "Original Work" at bounding box center [486, 363] width 81 height 16
radio input "true"
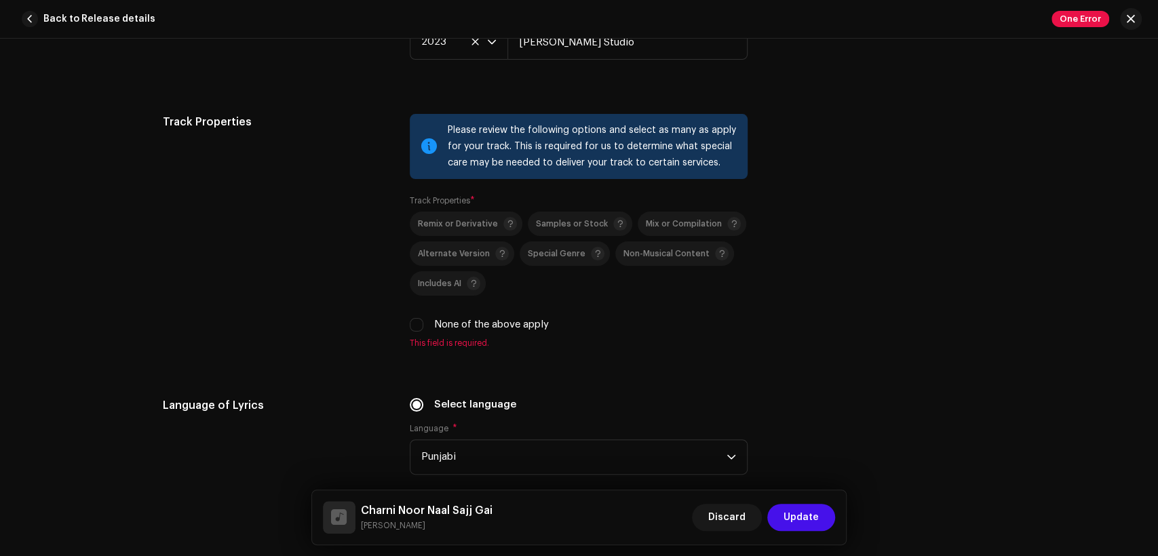
click at [483, 328] on label "None of the above apply" at bounding box center [491, 324] width 115 height 15
click at [423, 328] on input "None of the above apply" at bounding box center [417, 325] width 14 height 14
checkbox input "true"
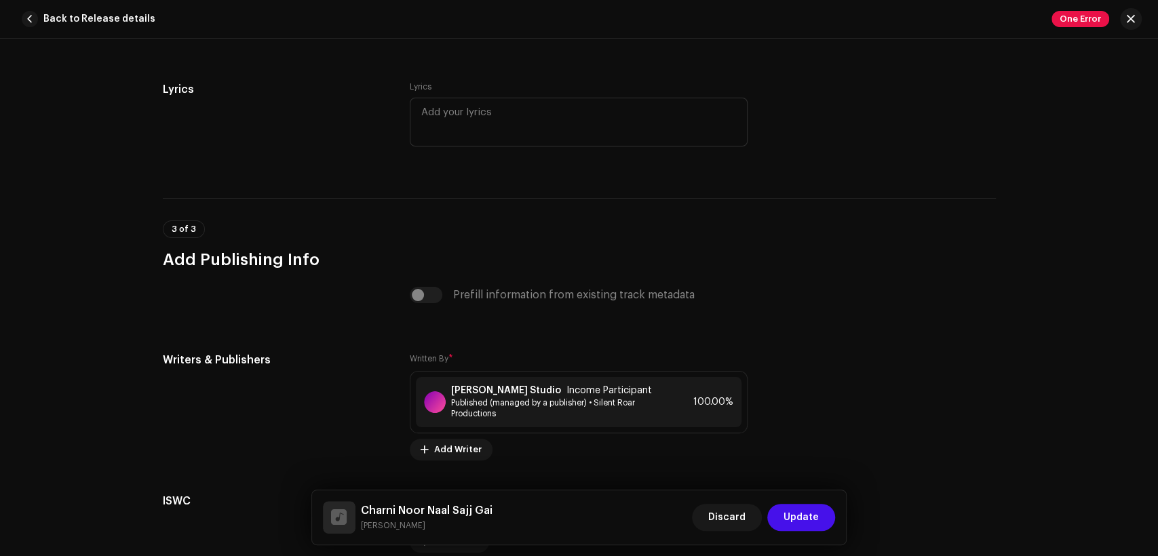
scroll to position [2810, 0]
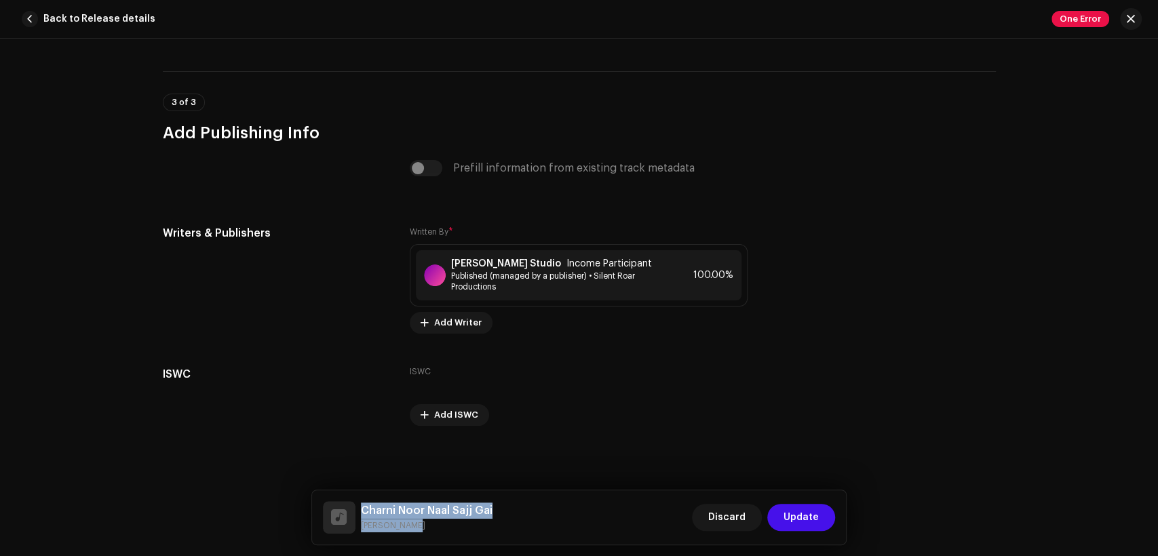
drag, startPoint x: 410, startPoint y: 530, endPoint x: 359, endPoint y: 516, distance: 52.6
click at [359, 516] on div "Charni Noor Naal [PERSON_NAME]" at bounding box center [408, 517] width 170 height 33
copy div "Charni Noor Naal [PERSON_NAME]"
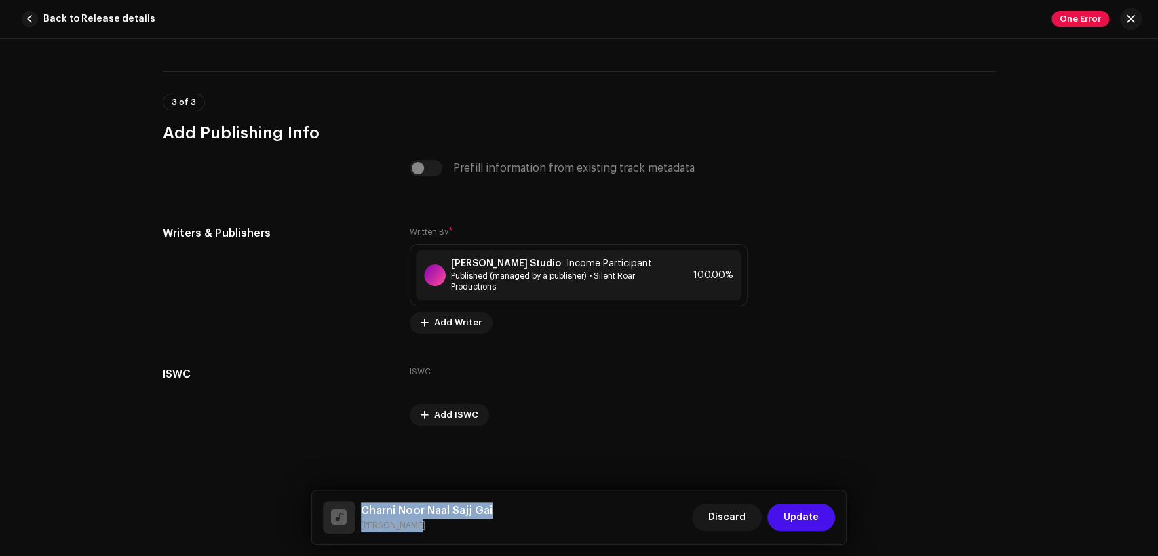
copy div "Charni Noor Naal [PERSON_NAME]"
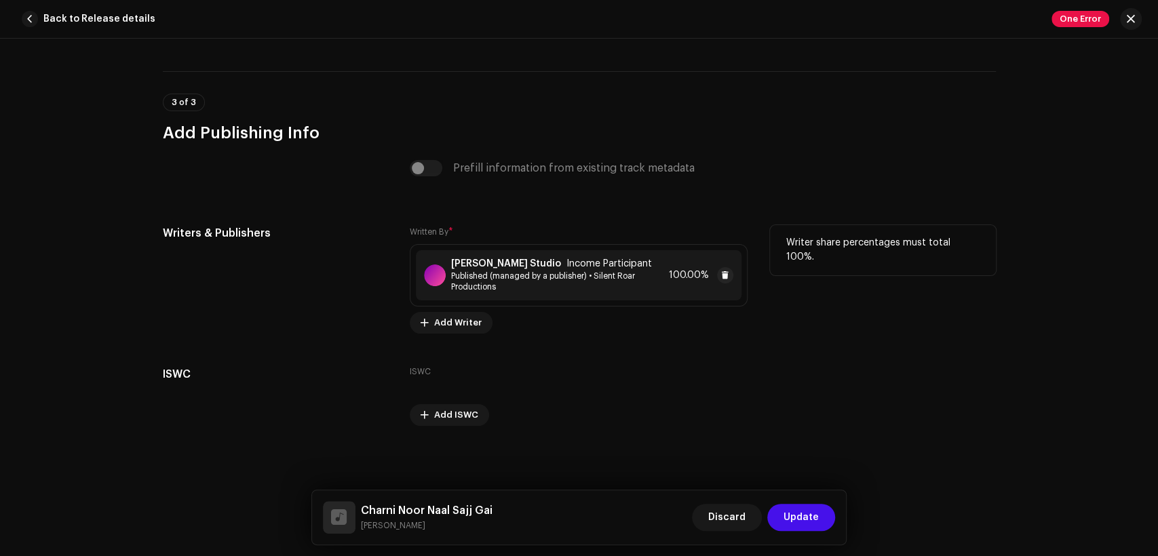
click at [481, 273] on span "Published (managed by a publisher) • Silent Roar Productions" at bounding box center [557, 282] width 212 height 22
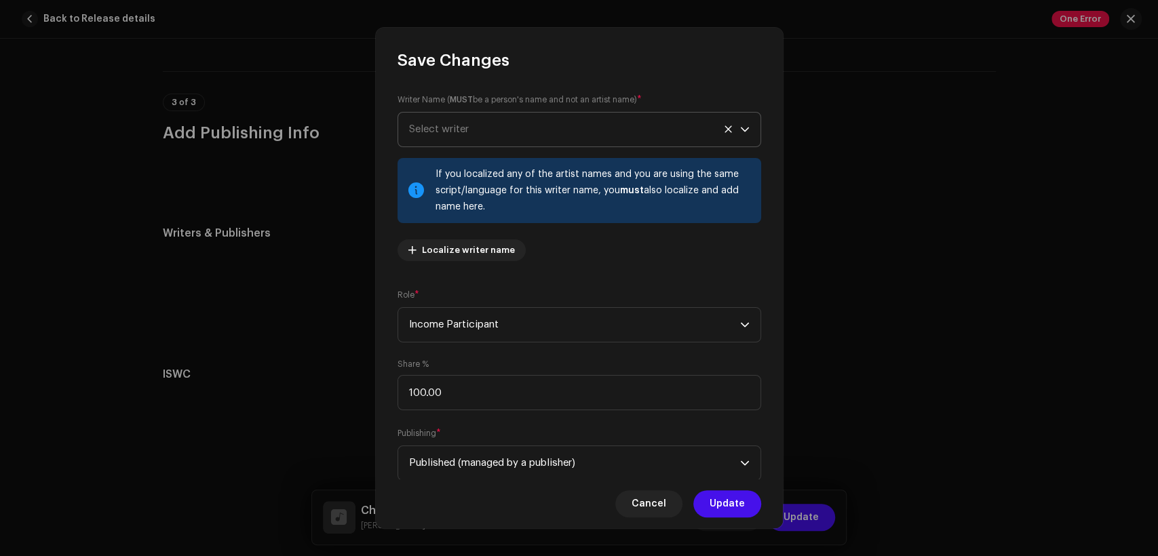
click at [505, 117] on span "Select writer" at bounding box center [574, 130] width 331 height 34
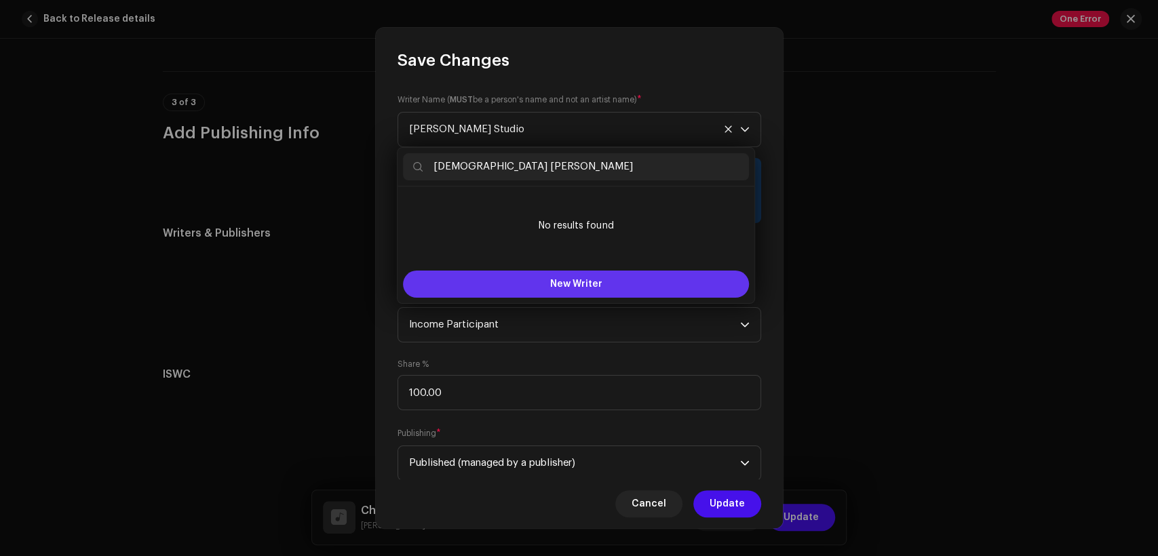
type input "[DEMOGRAPHIC_DATA] [PERSON_NAME]"
click at [589, 289] on button "New Writer" at bounding box center [576, 284] width 346 height 27
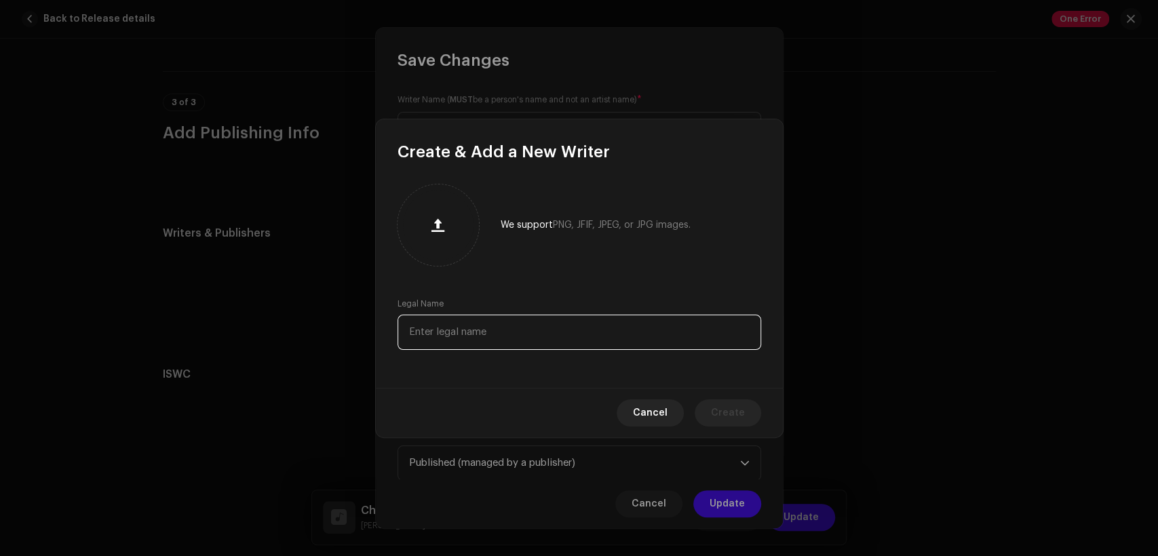
click at [583, 333] on input "text" at bounding box center [578, 332] width 363 height 35
paste input "[DEMOGRAPHIC_DATA] [PERSON_NAME]"
type input "[DEMOGRAPHIC_DATA] [PERSON_NAME]"
click at [722, 406] on span "Create" at bounding box center [728, 412] width 34 height 27
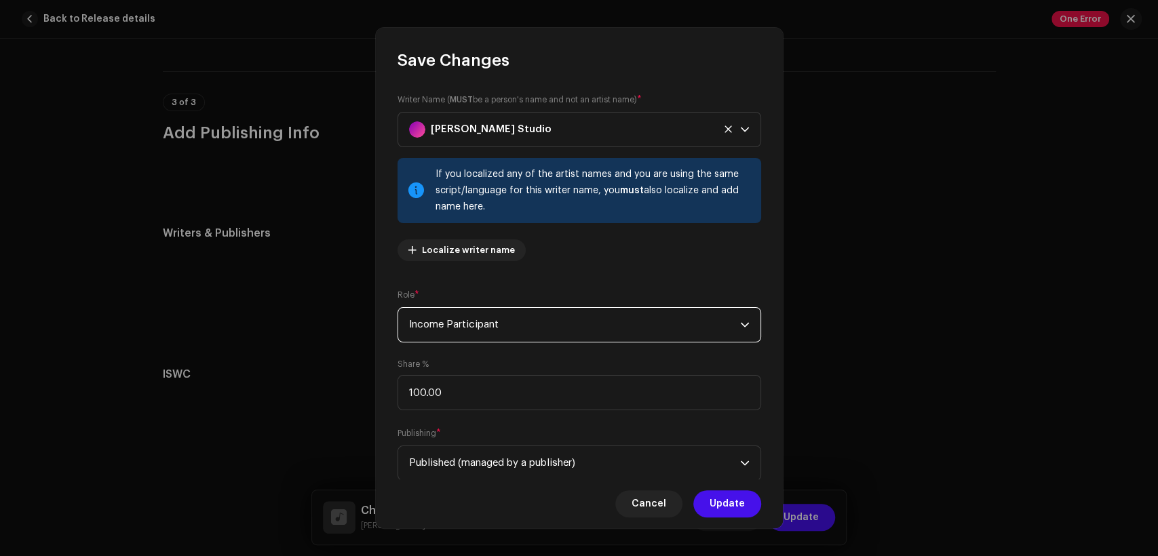
click at [530, 332] on span "Income Participant" at bounding box center [574, 325] width 331 height 34
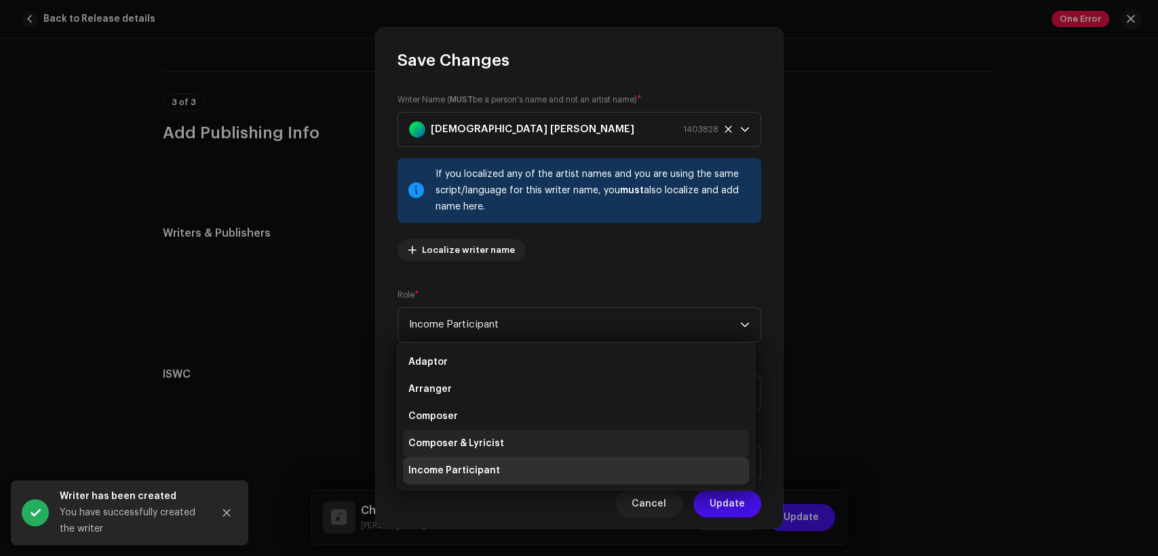
click at [548, 435] on li "Composer & Lyricist" at bounding box center [576, 443] width 346 height 27
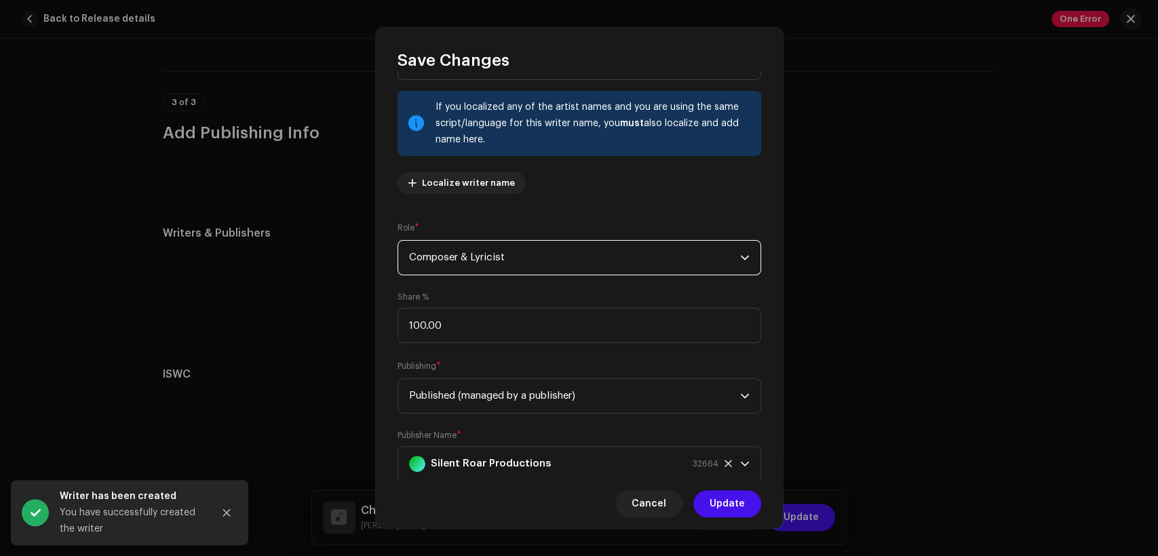
scroll to position [109, 0]
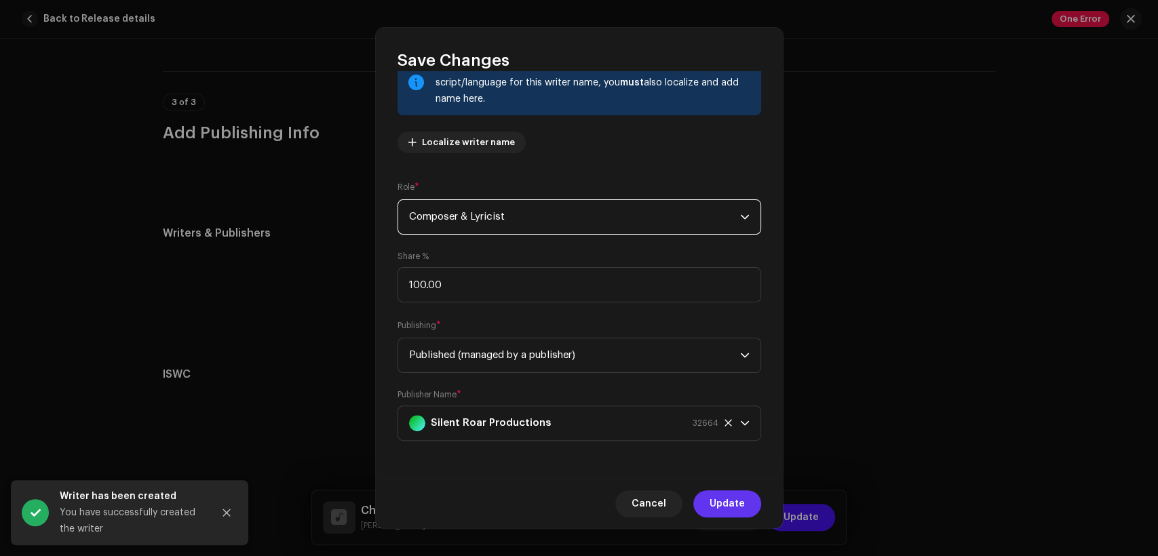
click at [743, 497] on span "Update" at bounding box center [726, 503] width 35 height 27
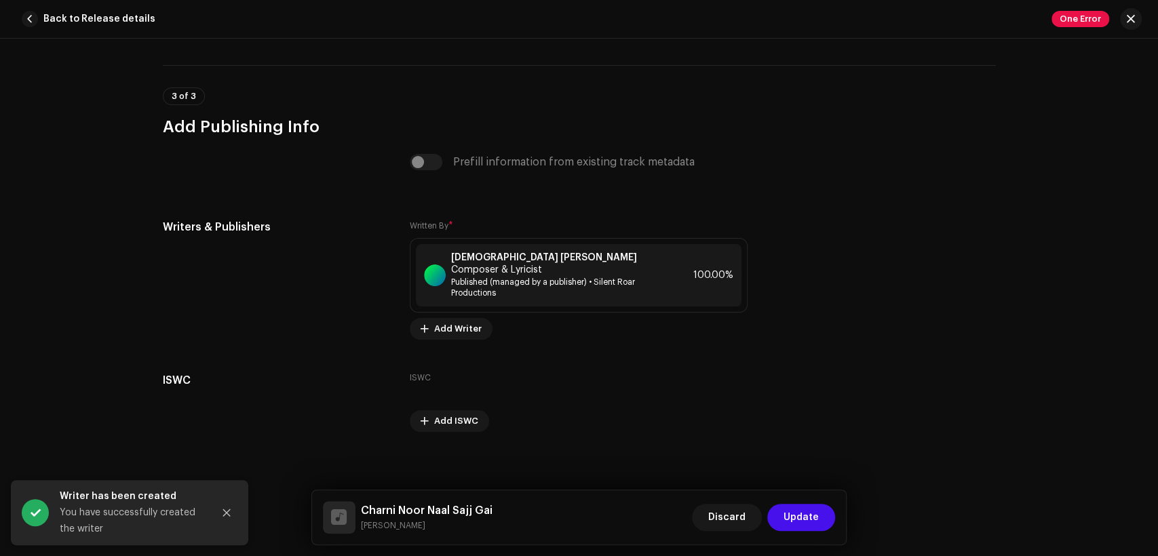
click at [802, 518] on span "Update" at bounding box center [800, 517] width 35 height 27
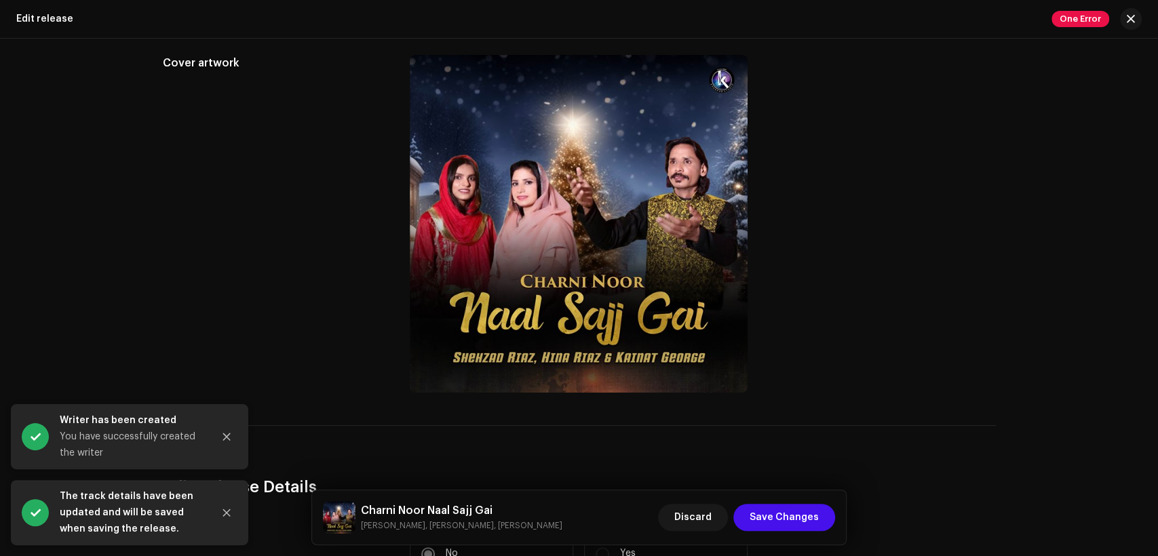
scroll to position [376, 0]
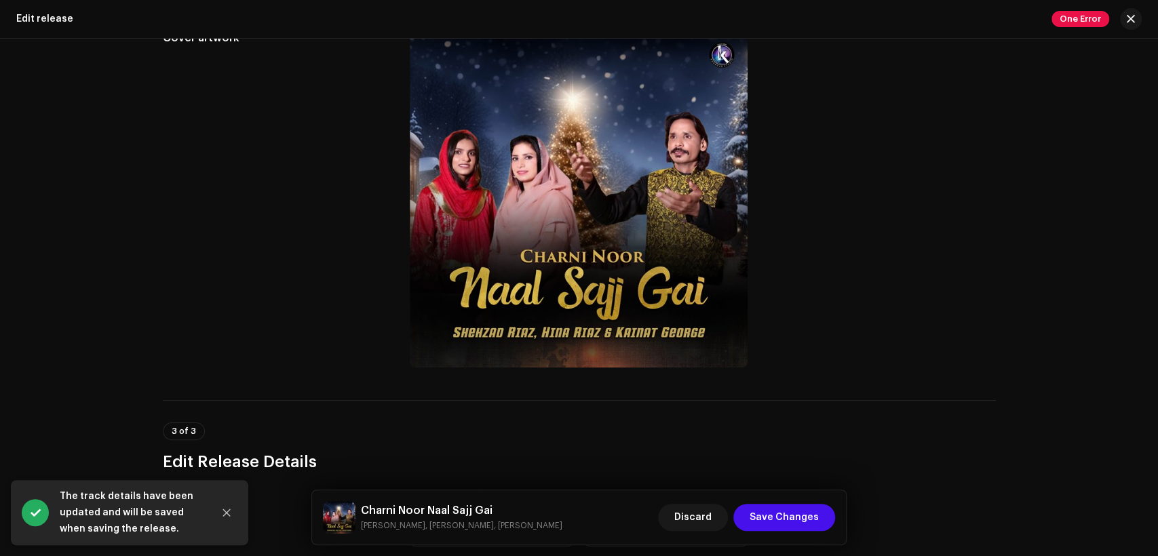
click at [403, 508] on h5 "Charni Noor Naal Sajj Gai" at bounding box center [461, 510] width 201 height 16
copy h5 "Charni Noor Naal Sajj Gai"
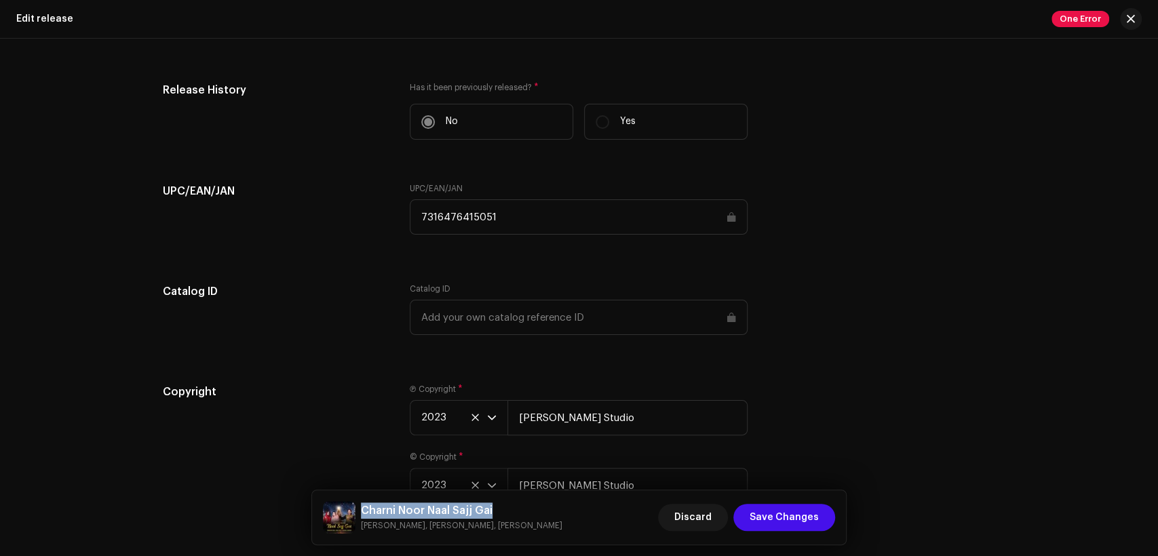
scroll to position [1826, 0]
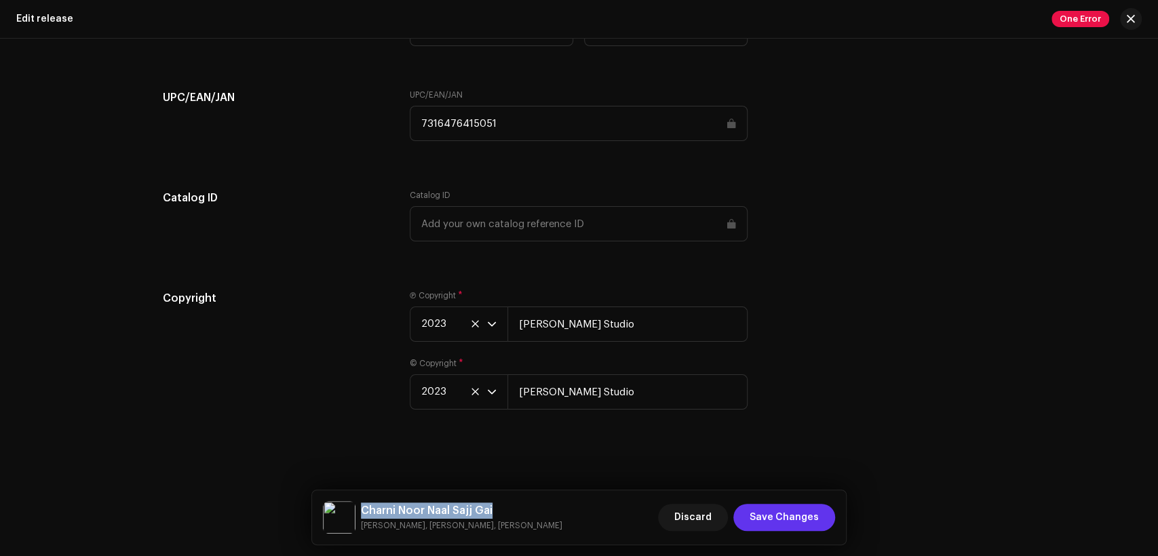
click at [799, 512] on span "Save Changes" at bounding box center [783, 517] width 69 height 27
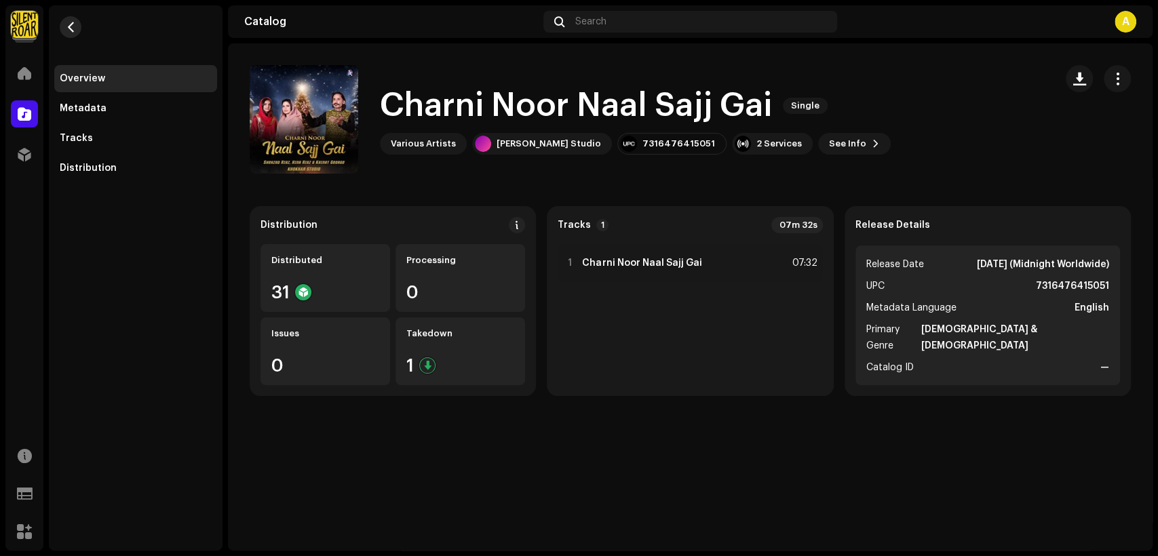
click at [66, 30] on span "button" at bounding box center [71, 27] width 10 height 11
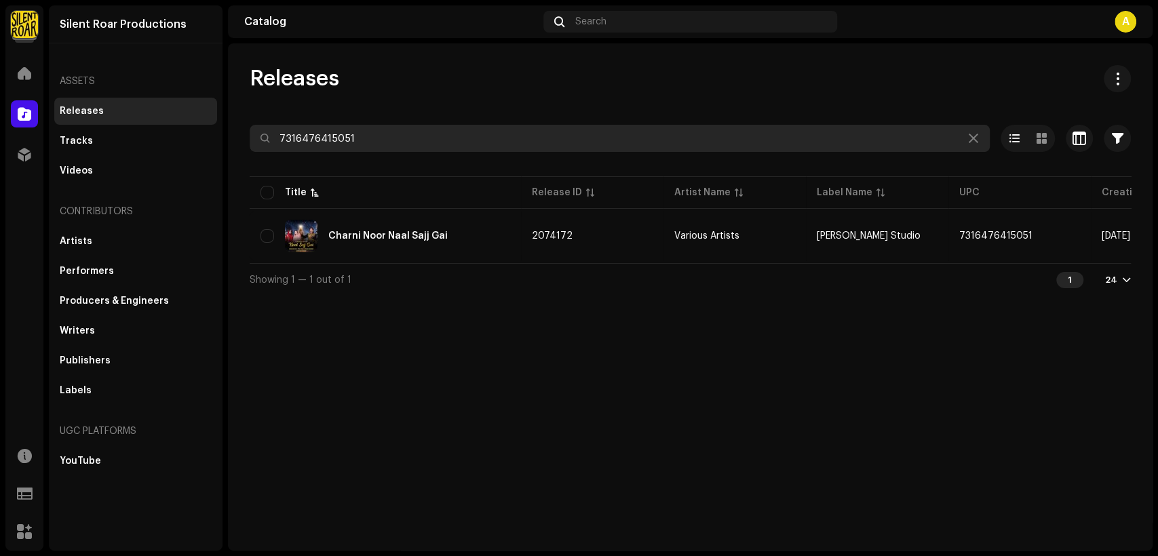
click at [576, 146] on input "7316476415051" at bounding box center [620, 138] width 740 height 27
paste input "129"
type input "7316476415129"
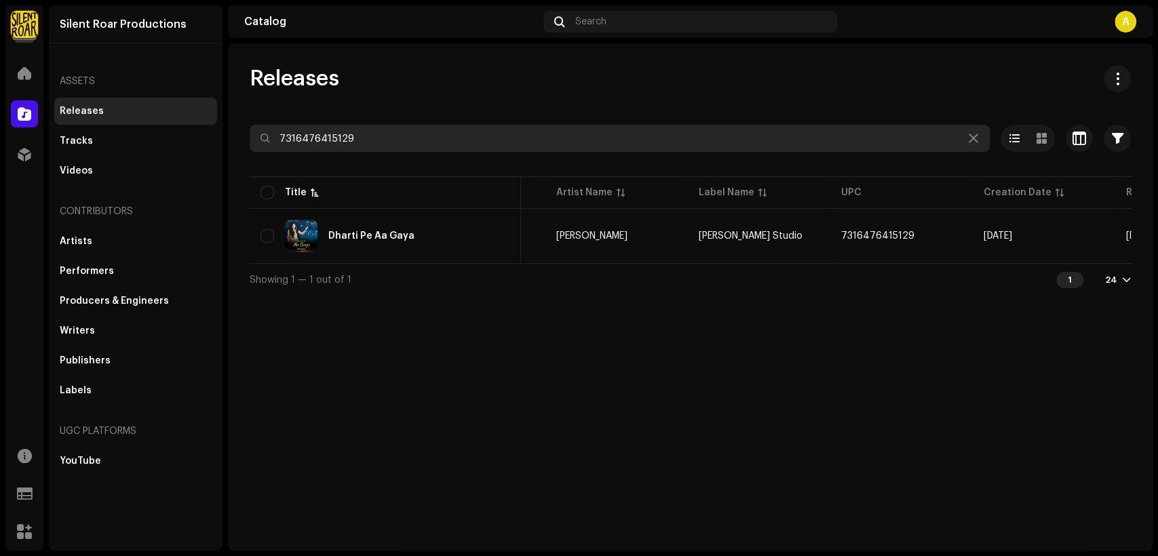
scroll to position [0, 245]
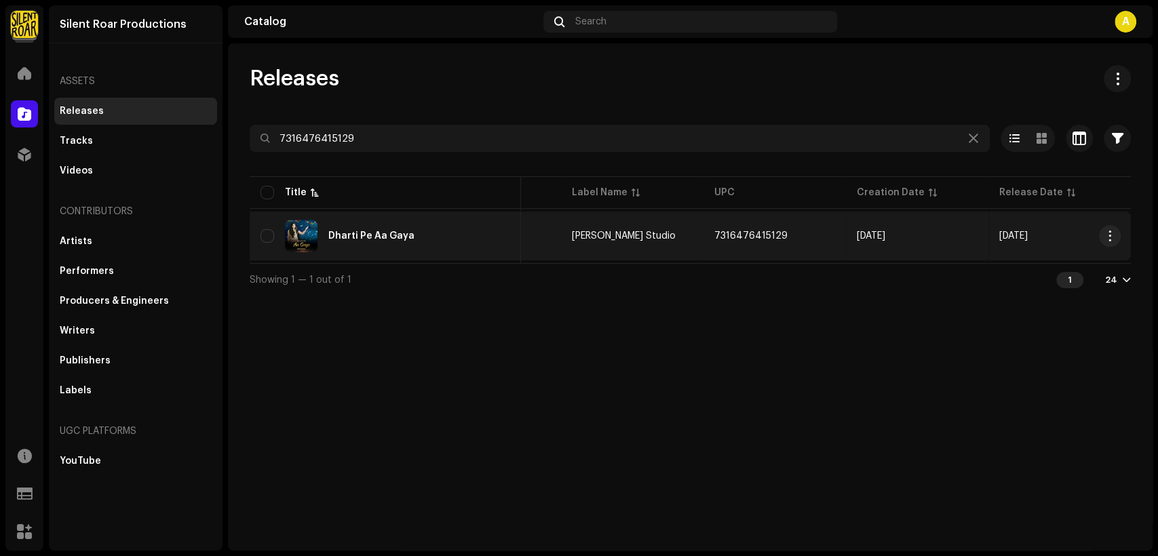
click at [420, 222] on div "Dharti Pe Aa Gaya" at bounding box center [385, 236] width 250 height 33
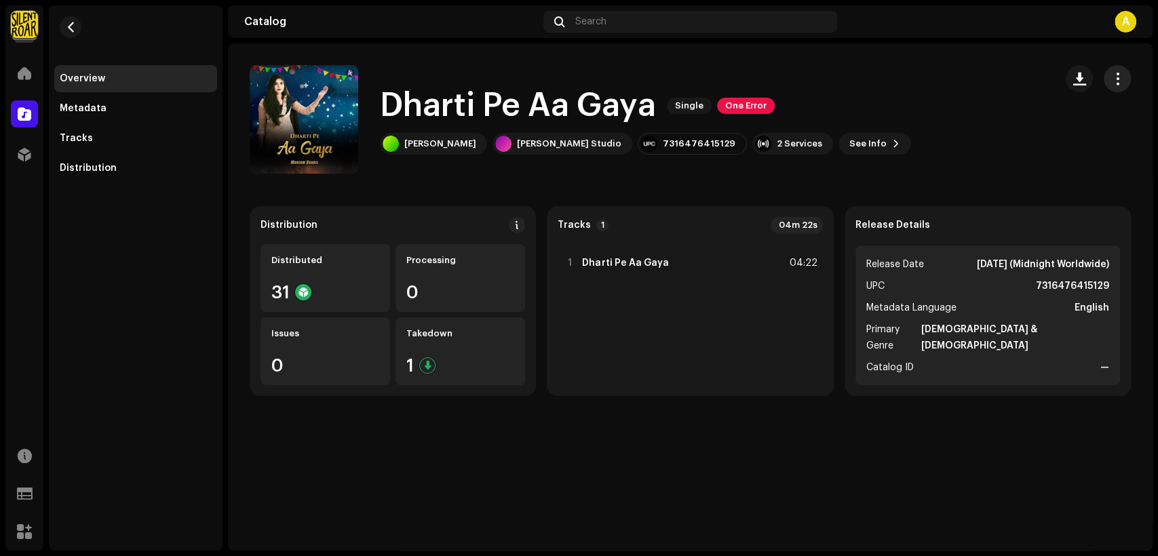
click at [1122, 77] on span "button" at bounding box center [1117, 78] width 13 height 11
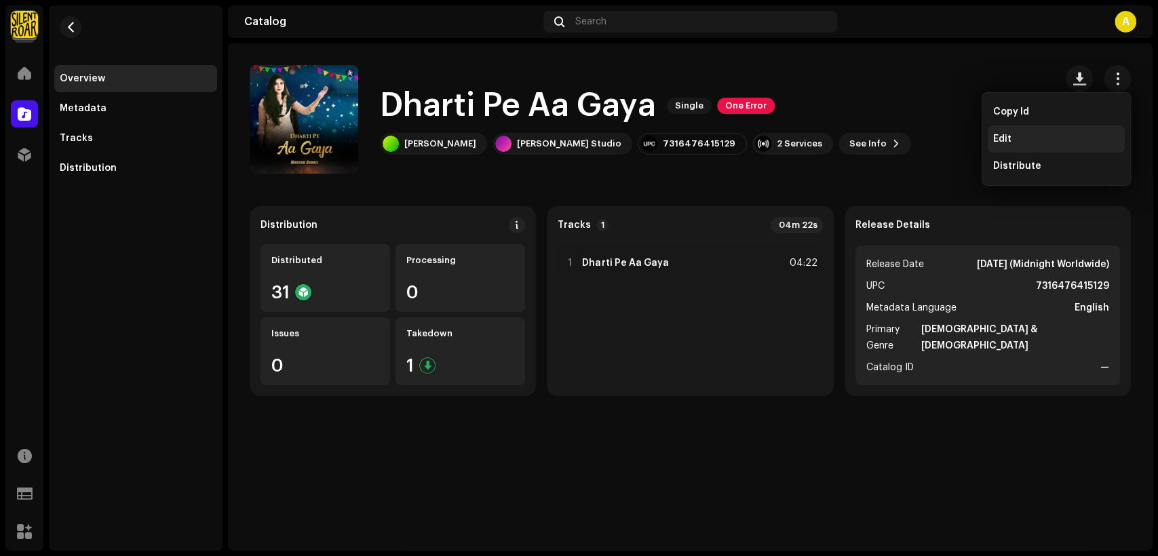
click at [1041, 134] on div "Edit" at bounding box center [1056, 139] width 126 height 11
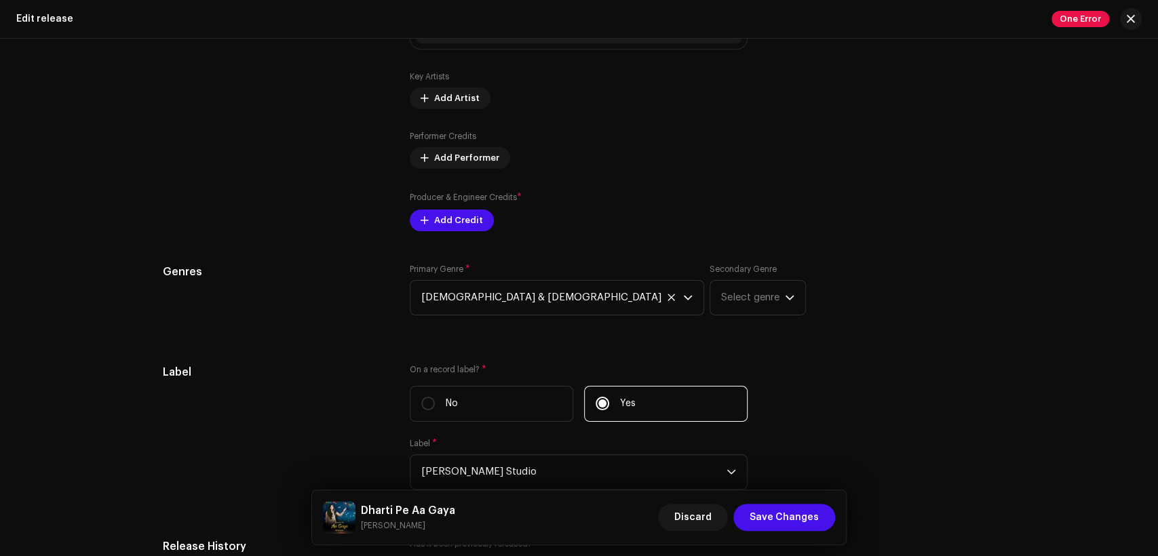
scroll to position [1381, 0]
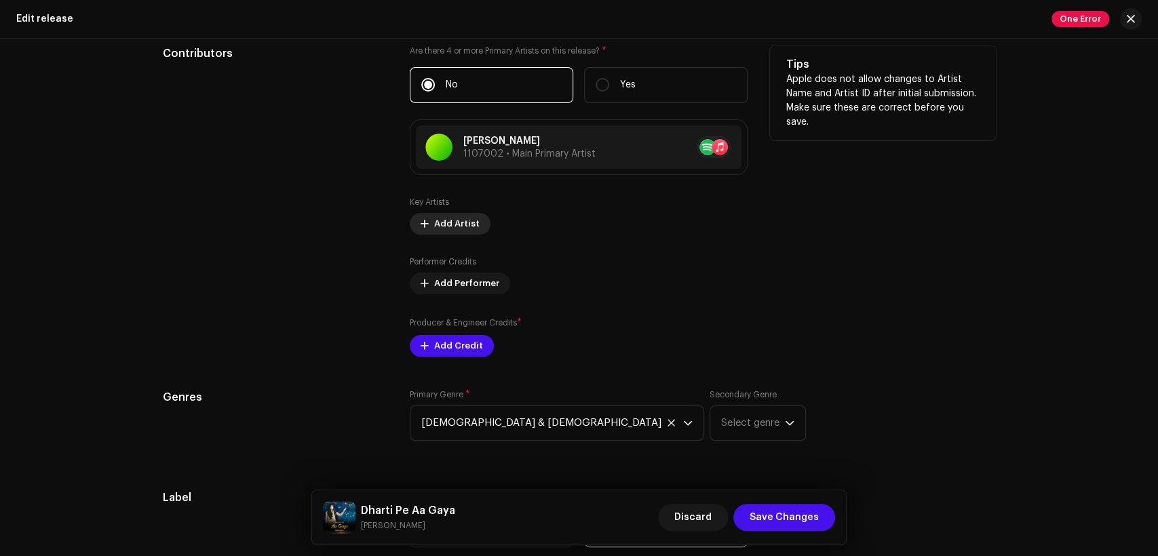
click at [450, 221] on span "Add Artist" at bounding box center [456, 223] width 45 height 27
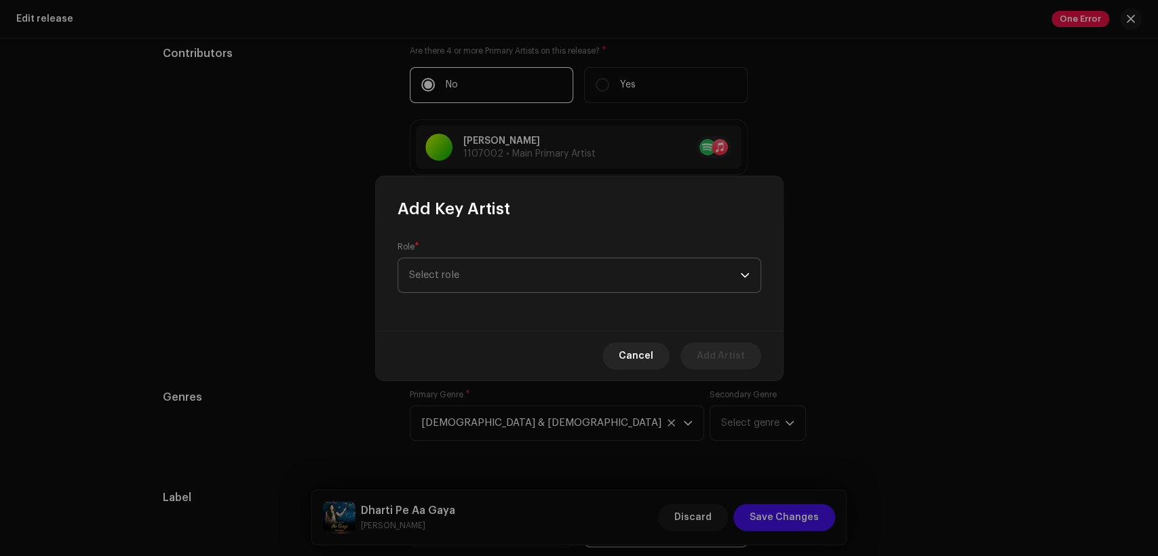
click at [519, 277] on span "Select role" at bounding box center [574, 275] width 331 height 34
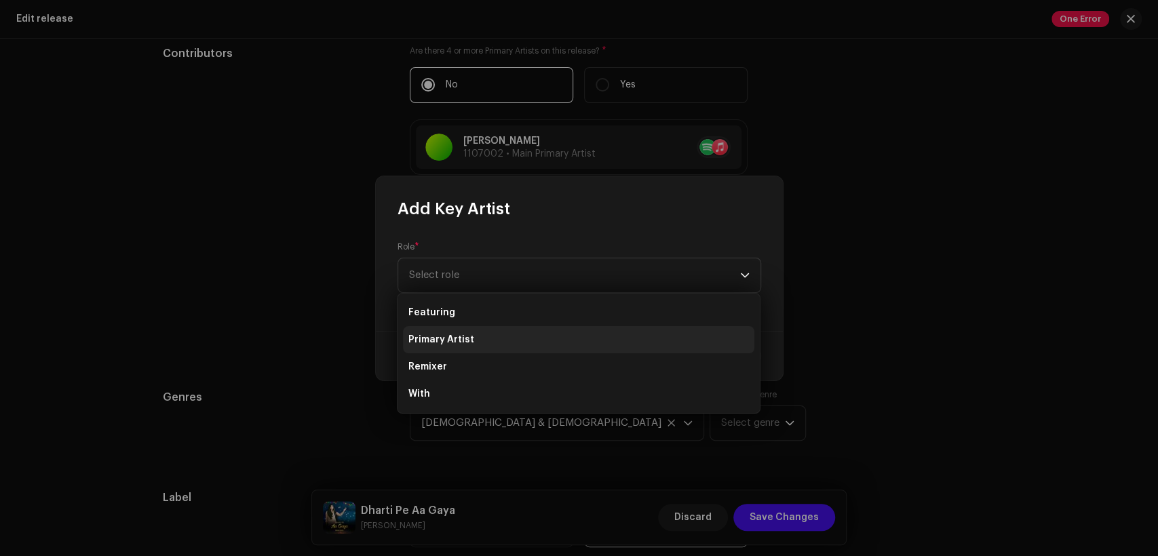
click at [530, 337] on li "Primary Artist" at bounding box center [578, 339] width 351 height 27
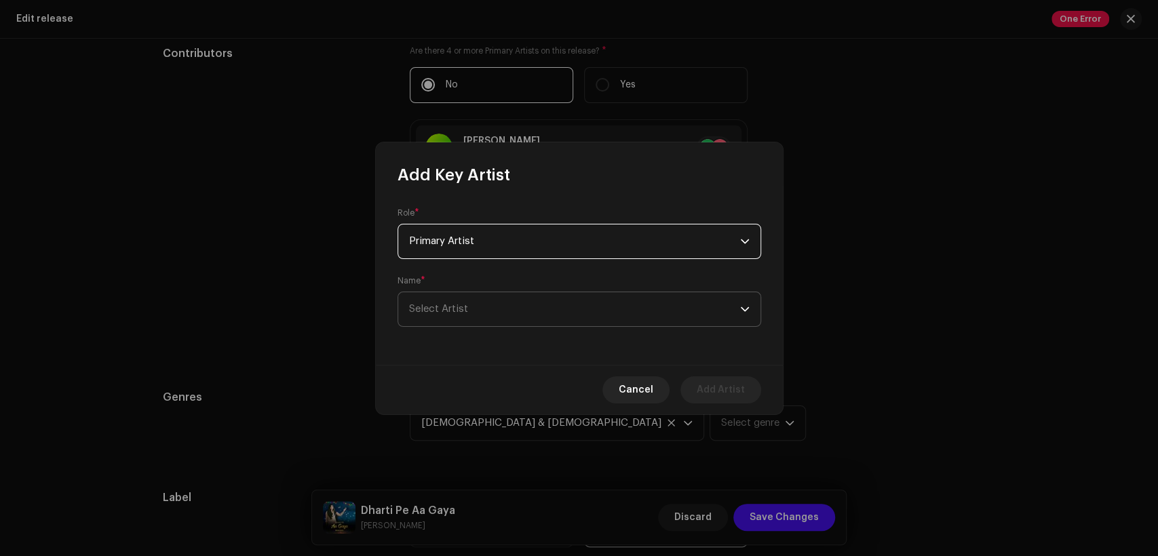
click at [565, 304] on span "Select Artist" at bounding box center [574, 309] width 331 height 34
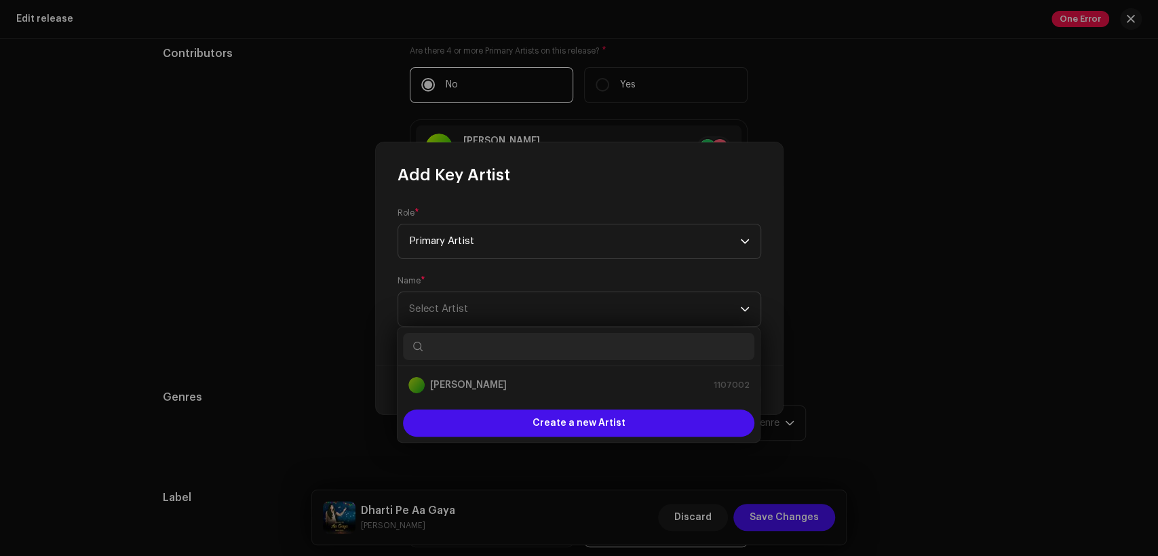
type input "h"
type input "[PERSON_NAME] studio"
click at [583, 382] on div "[PERSON_NAME] Studio 1461960" at bounding box center [578, 385] width 340 height 16
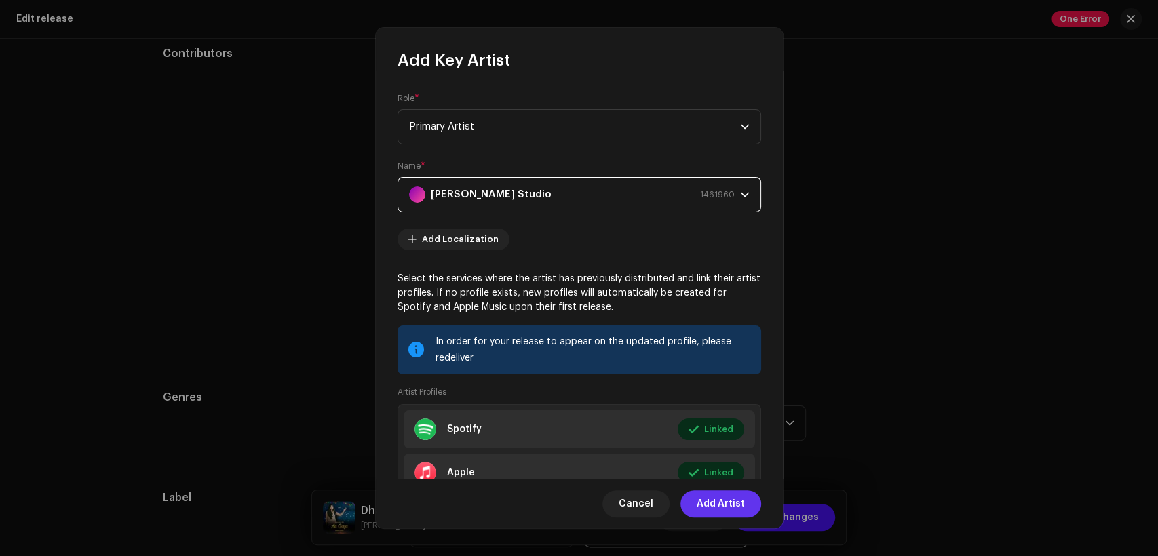
drag, startPoint x: 707, startPoint y: 494, endPoint x: 652, endPoint y: 472, distance: 59.3
click at [705, 494] on span "Add Artist" at bounding box center [720, 503] width 48 height 27
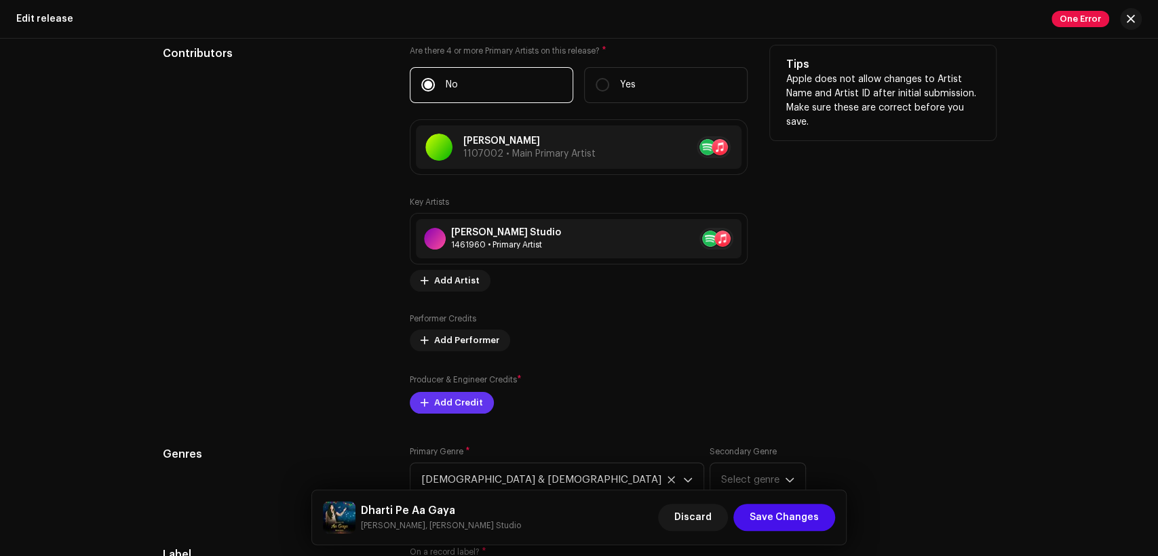
click at [462, 397] on span "Add Credit" at bounding box center [458, 402] width 49 height 27
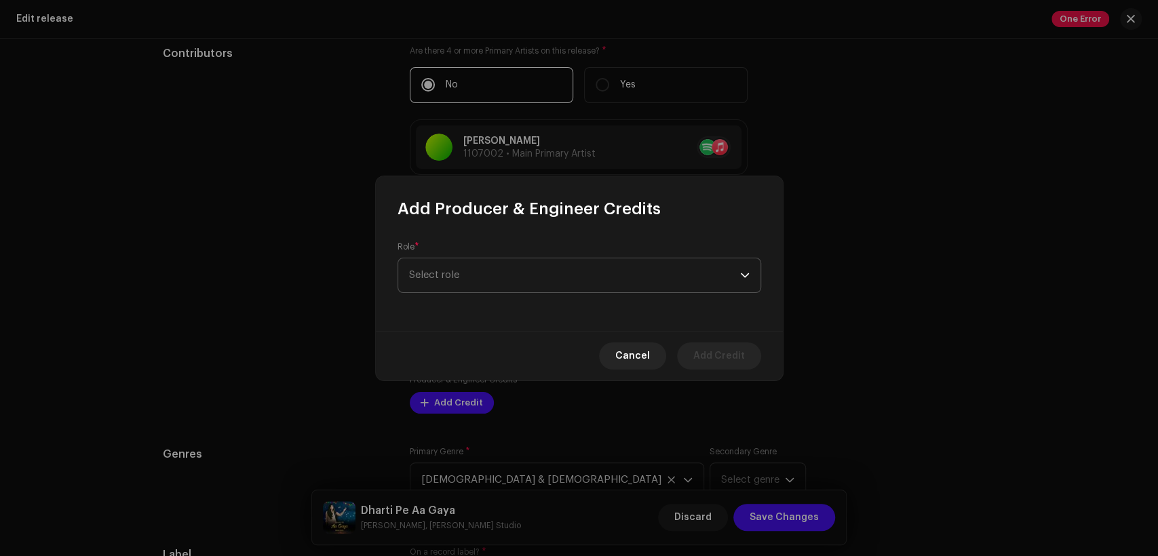
click at [494, 266] on span "Select role" at bounding box center [574, 275] width 331 height 34
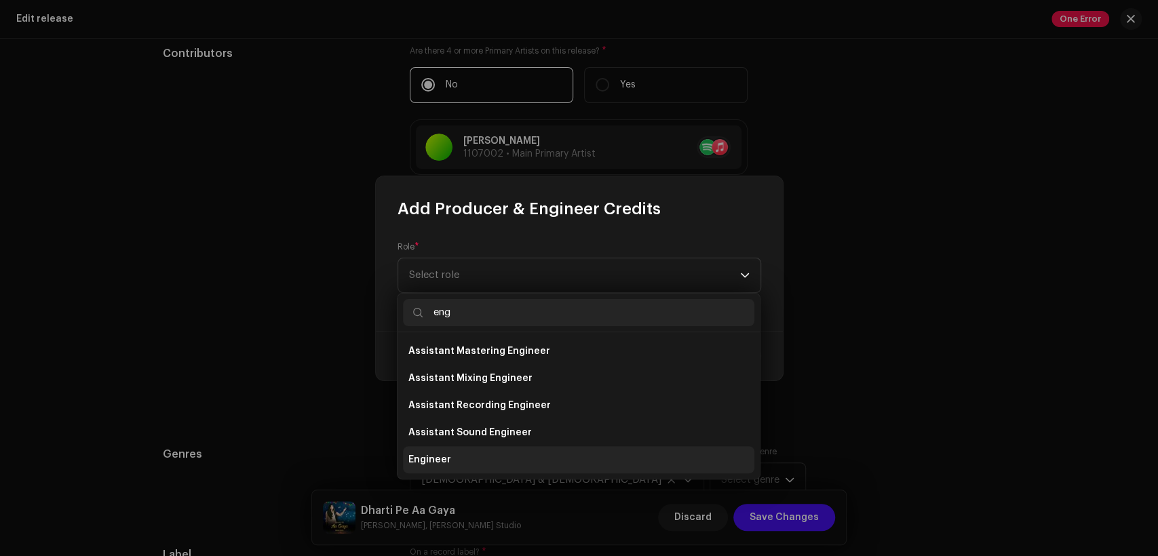
type input "eng"
click at [513, 450] on li "Engineer" at bounding box center [578, 459] width 351 height 27
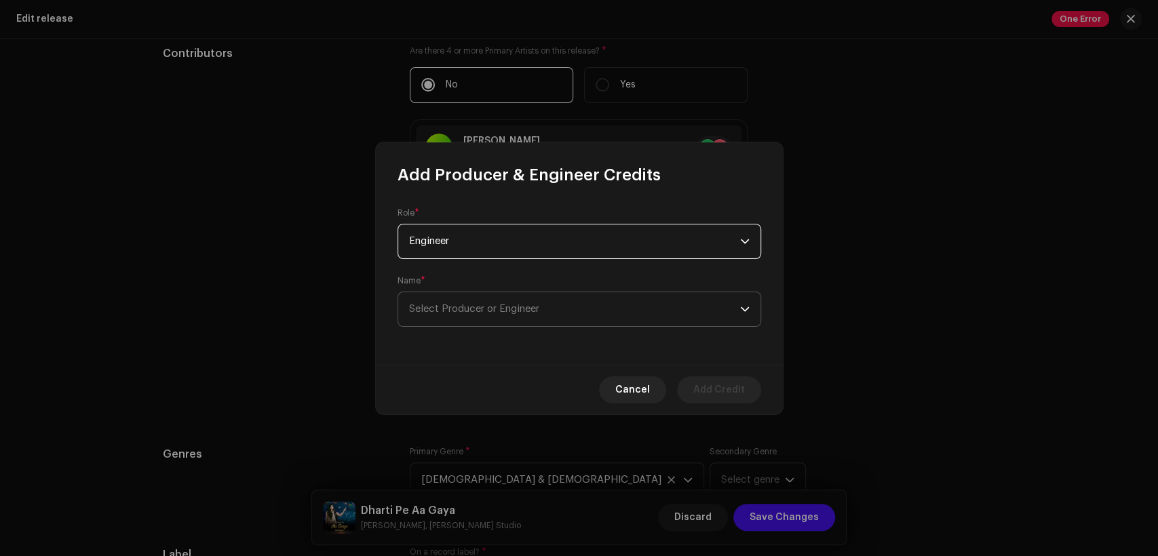
click at [553, 305] on span "Select Producer or Engineer" at bounding box center [574, 309] width 331 height 34
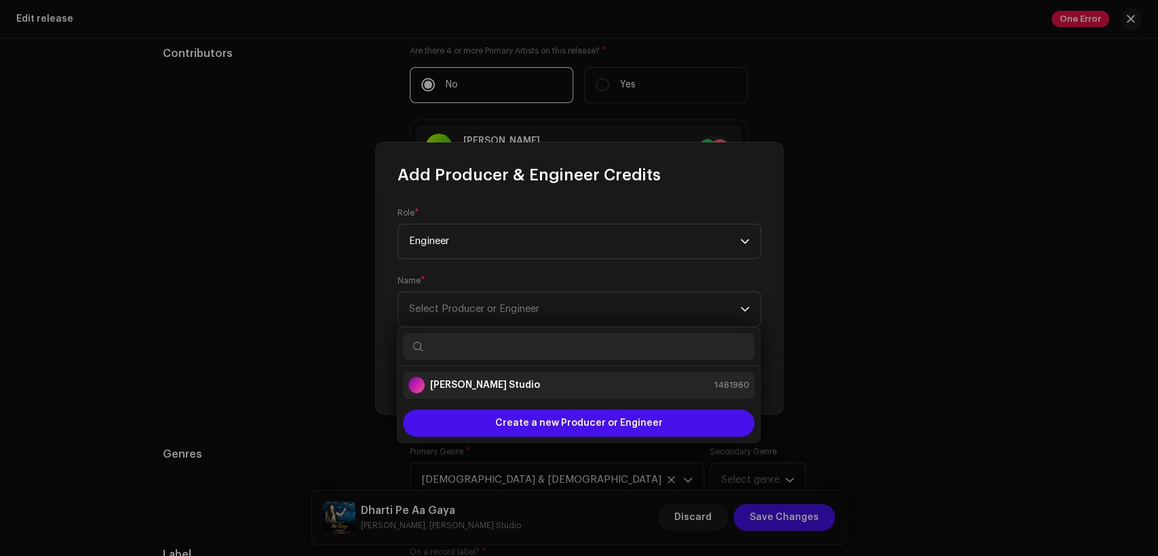
click at [559, 382] on div "[PERSON_NAME] Studio 1461960" at bounding box center [578, 385] width 340 height 16
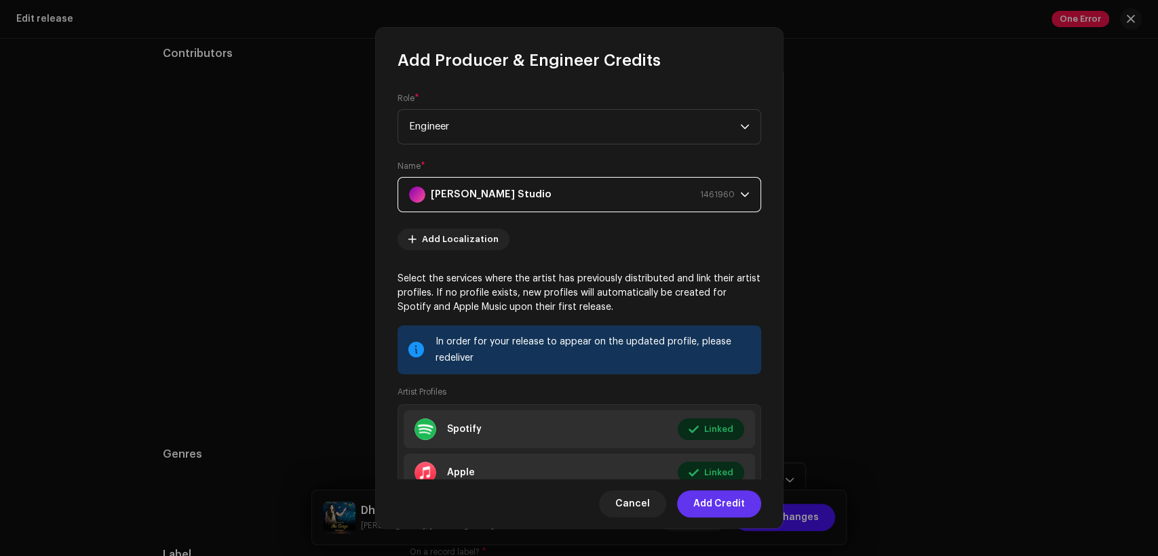
click at [701, 502] on span "Add Credit" at bounding box center [719, 503] width 52 height 27
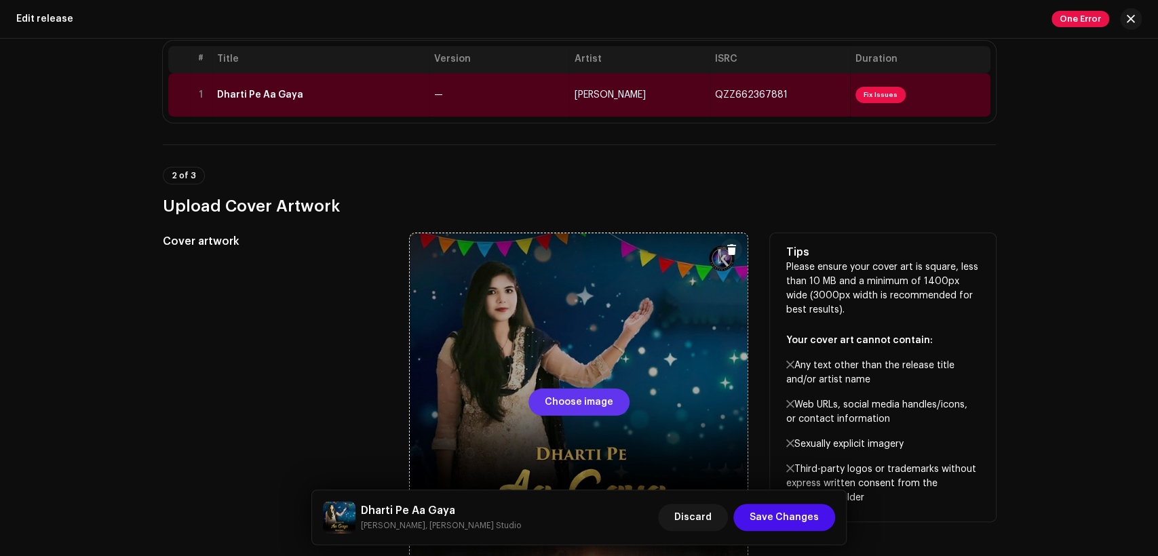
scroll to position [168, 0]
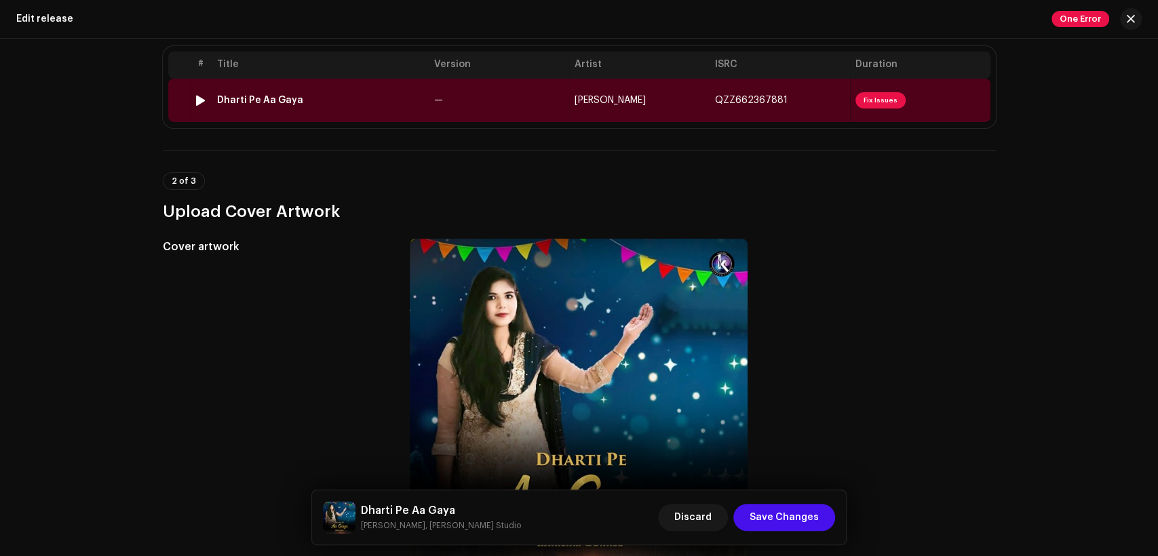
click at [419, 83] on td "Dharti Pe Aa Gaya" at bounding box center [320, 100] width 217 height 43
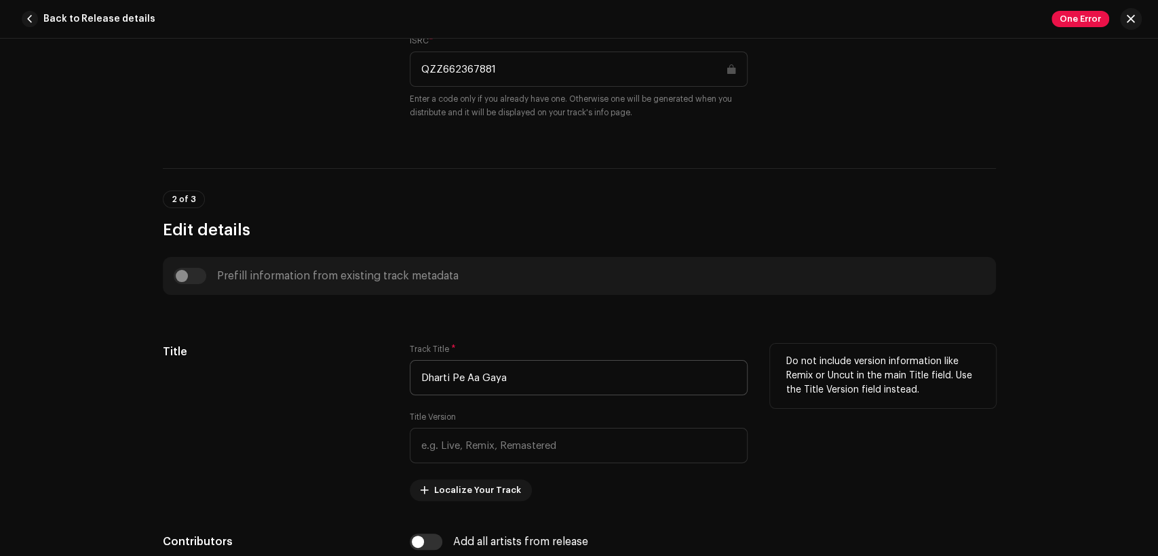
scroll to position [879, 0]
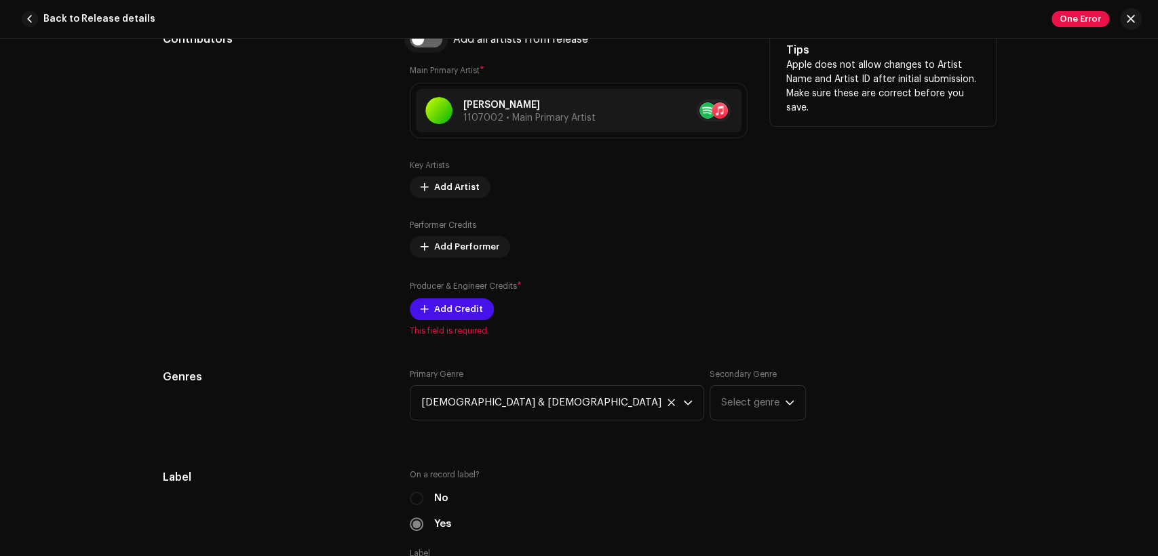
click at [431, 45] on input "checkbox" at bounding box center [426, 39] width 33 height 16
checkbox input "true"
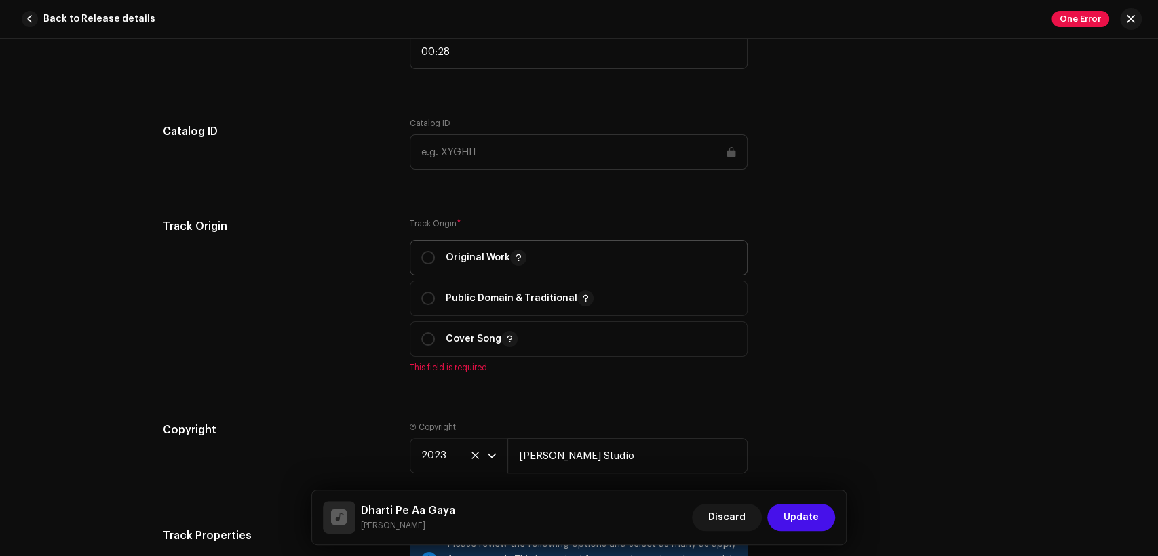
click at [451, 260] on p "Original Work" at bounding box center [486, 258] width 81 height 16
radio input "true"
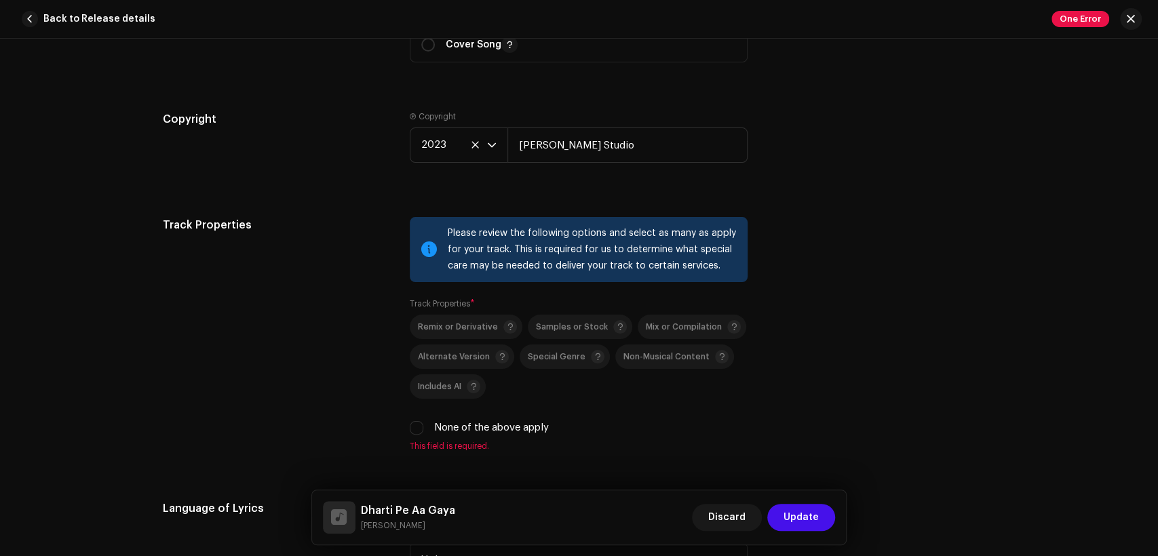
scroll to position [2009, 0]
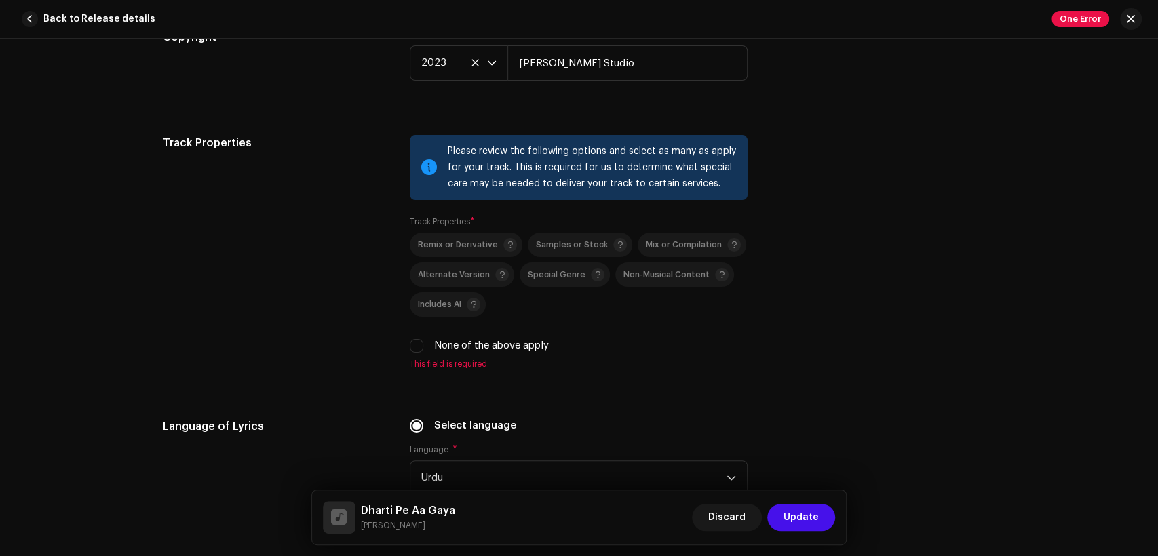
click at [452, 342] on div "Remix or Derivative Samples or Stock Mix or Compilation Alternate Version Speci…" at bounding box center [579, 293] width 338 height 121
click at [457, 347] on label "None of the above apply" at bounding box center [491, 345] width 115 height 15
click at [423, 347] on input "None of the above apply" at bounding box center [417, 346] width 14 height 14
checkbox input "true"
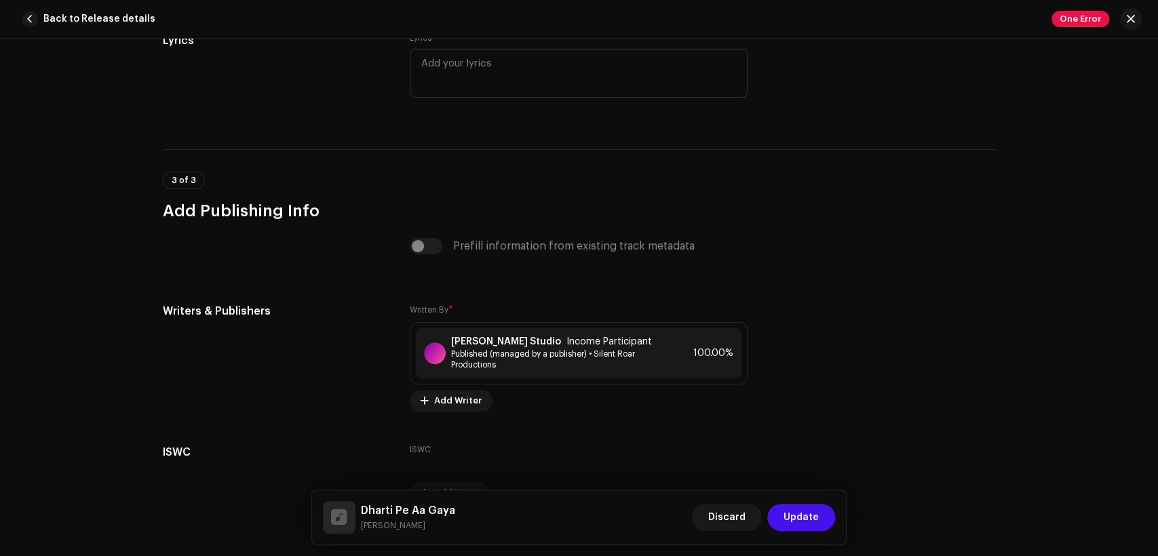
scroll to position [2790, 0]
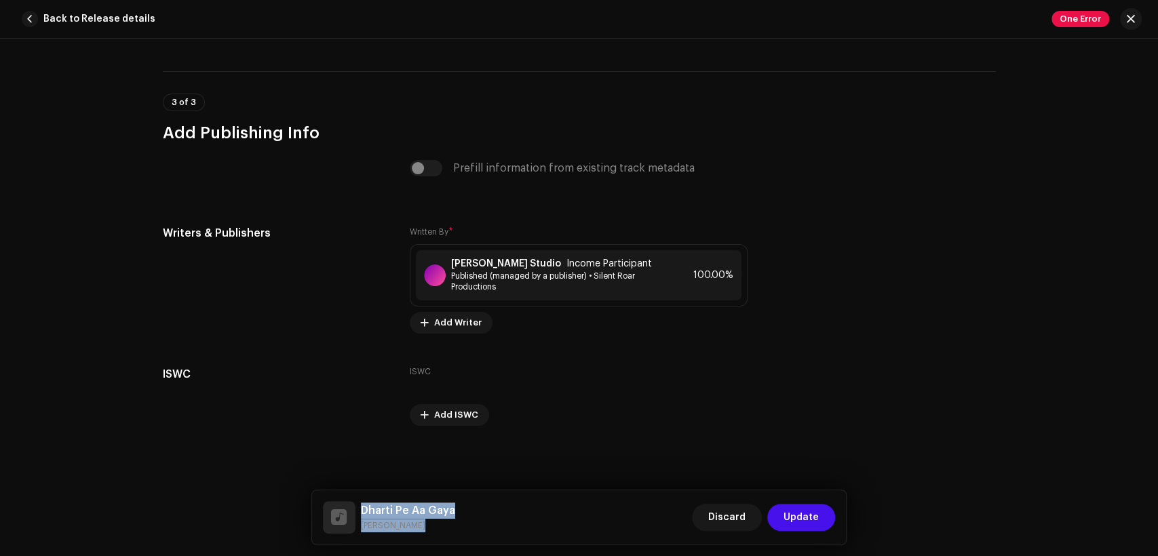
drag, startPoint x: 420, startPoint y: 525, endPoint x: 357, endPoint y: 502, distance: 67.1
click at [357, 502] on div "Dharti Pe Aa Gaya [PERSON_NAME]" at bounding box center [389, 517] width 132 height 33
copy div "Dharti Pe Aa Gaya [PERSON_NAME]"
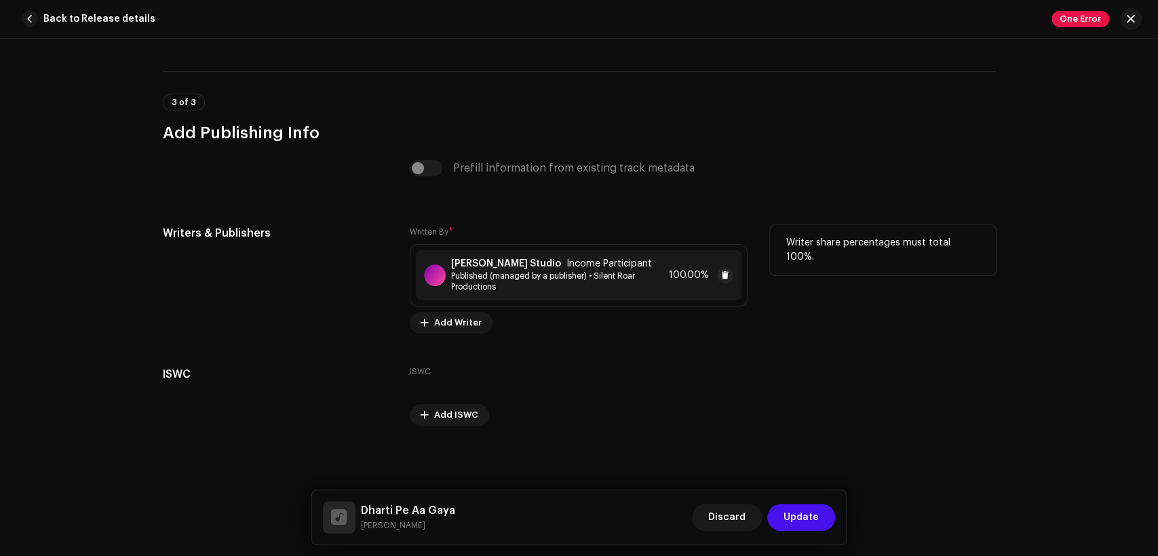
click at [462, 271] on span "Published (managed by a publisher) • Silent Roar Productions" at bounding box center [557, 282] width 212 height 22
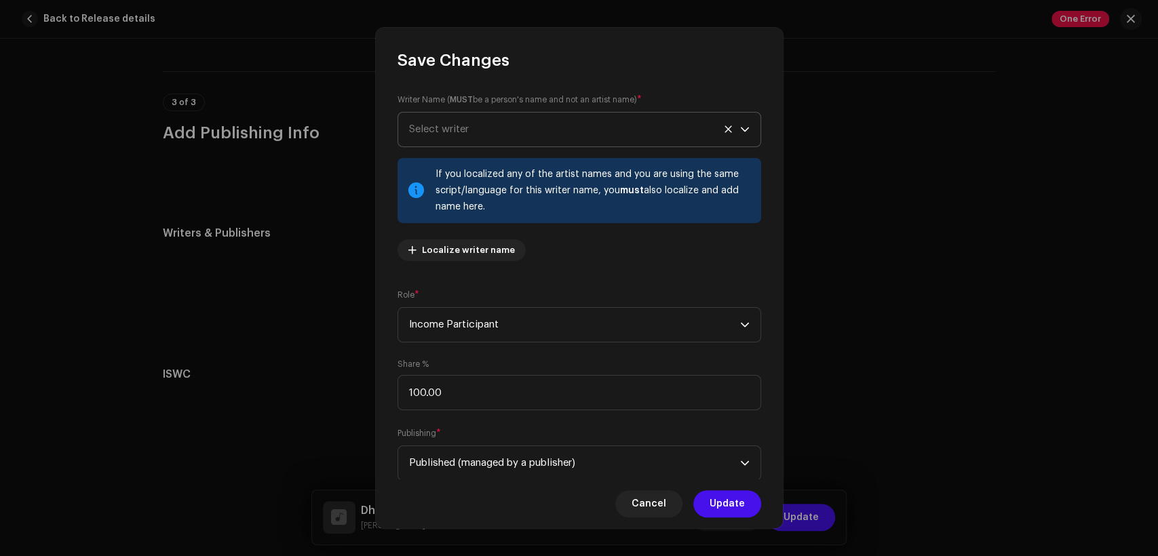
click at [465, 127] on span "Select writer" at bounding box center [439, 129] width 60 height 10
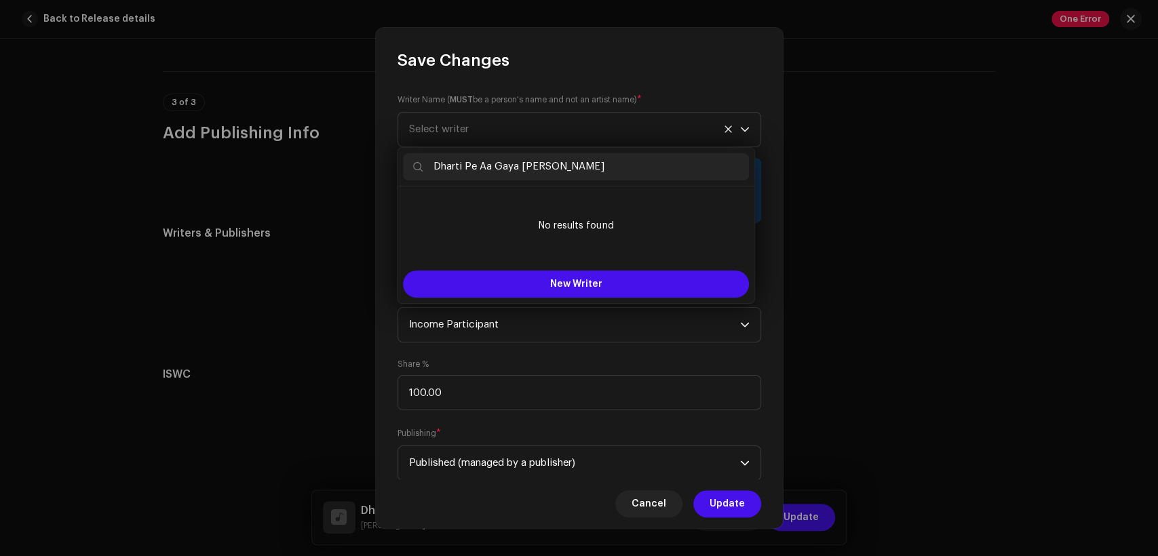
click at [531, 172] on input "Dharti Pe Aa Gaya [PERSON_NAME]" at bounding box center [576, 166] width 346 height 27
paste input "[PERSON_NAME]"
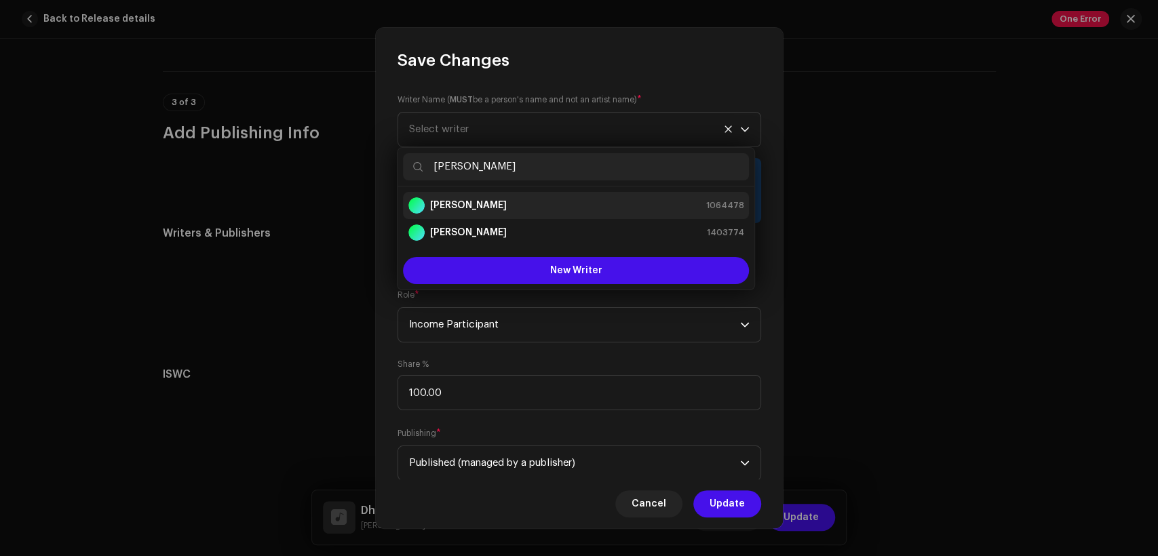
type input "[PERSON_NAME]"
click at [590, 192] on li "[PERSON_NAME] 1064478" at bounding box center [576, 205] width 346 height 27
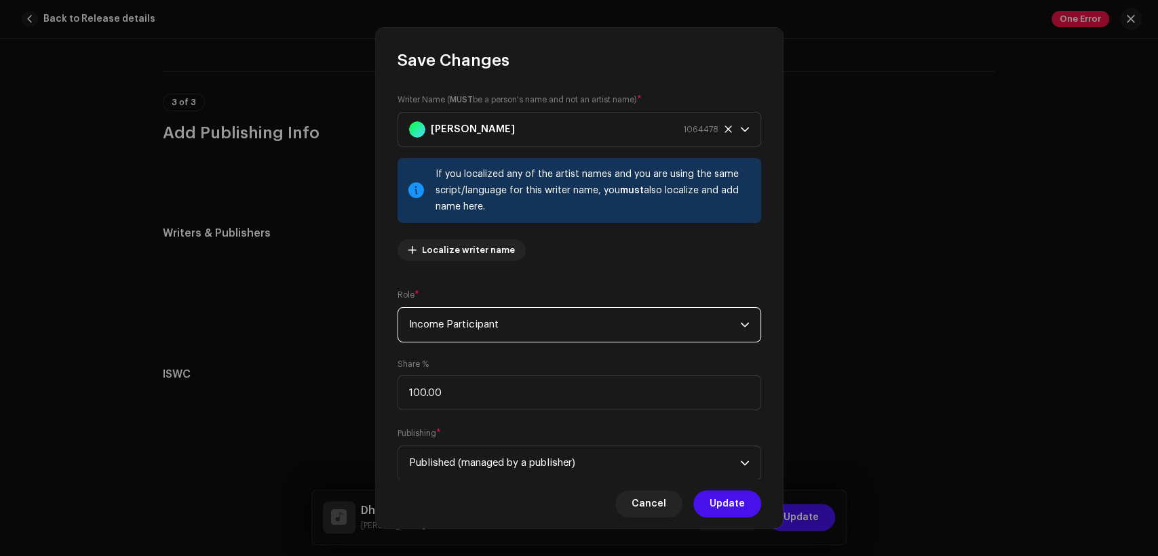
click at [613, 317] on span "Income Participant" at bounding box center [574, 325] width 331 height 34
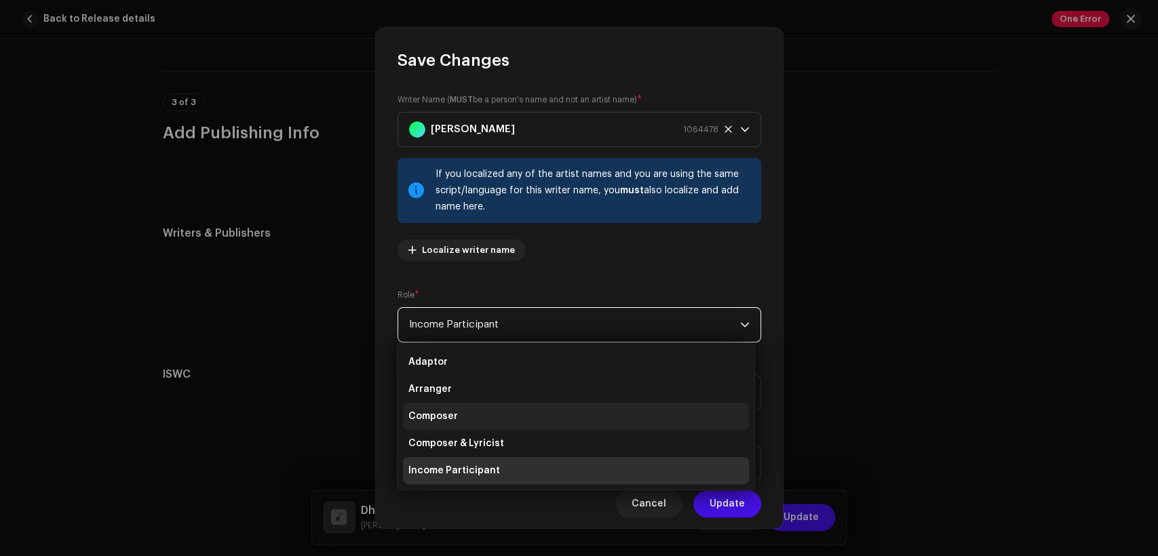
click at [597, 419] on li "Composer" at bounding box center [576, 416] width 346 height 27
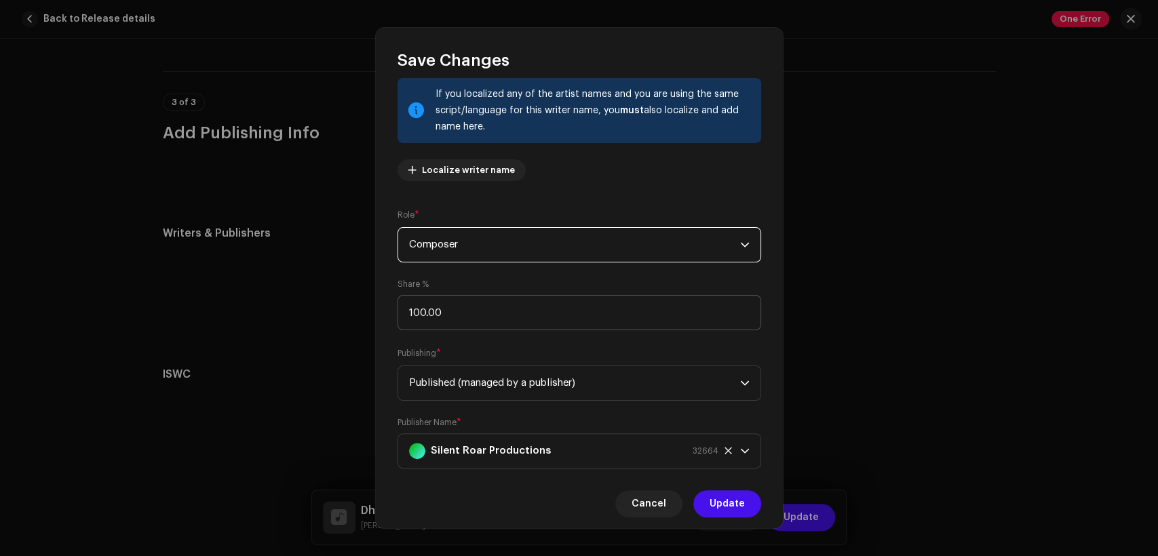
scroll to position [109, 0]
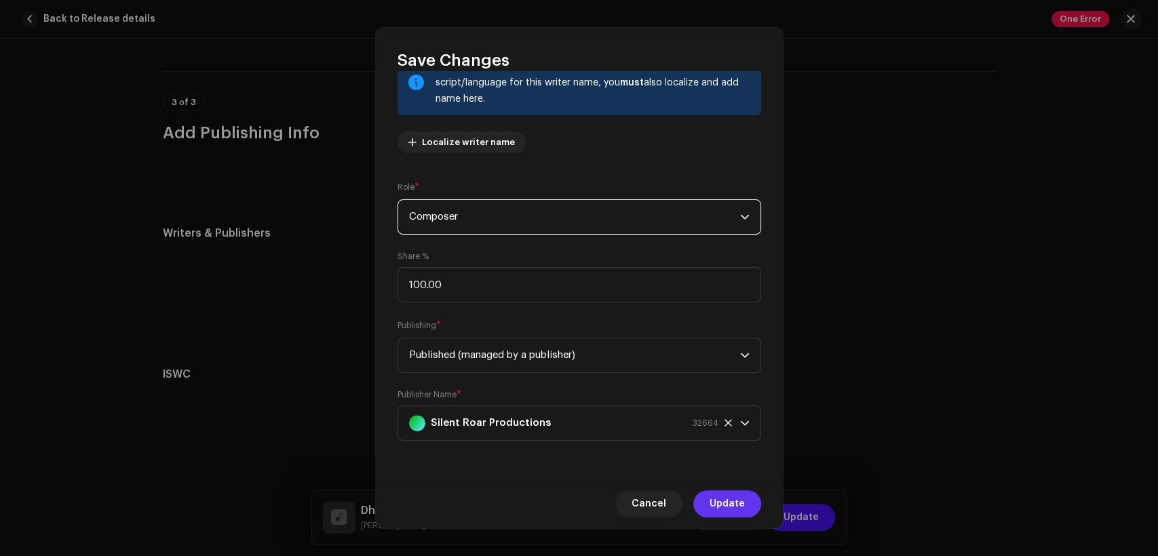
click at [737, 502] on span "Update" at bounding box center [726, 503] width 35 height 27
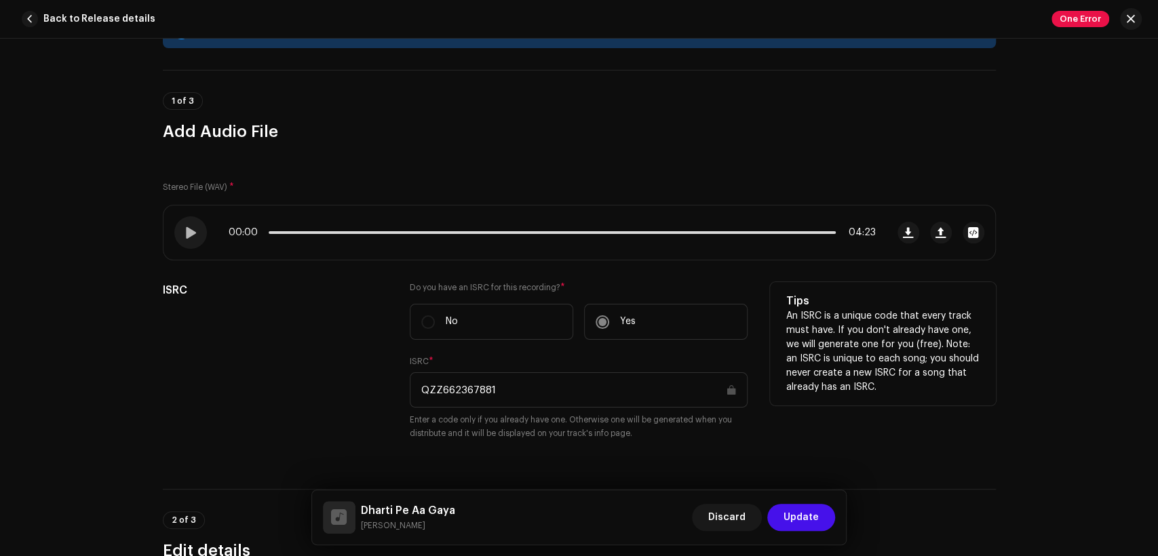
scroll to position [0, 0]
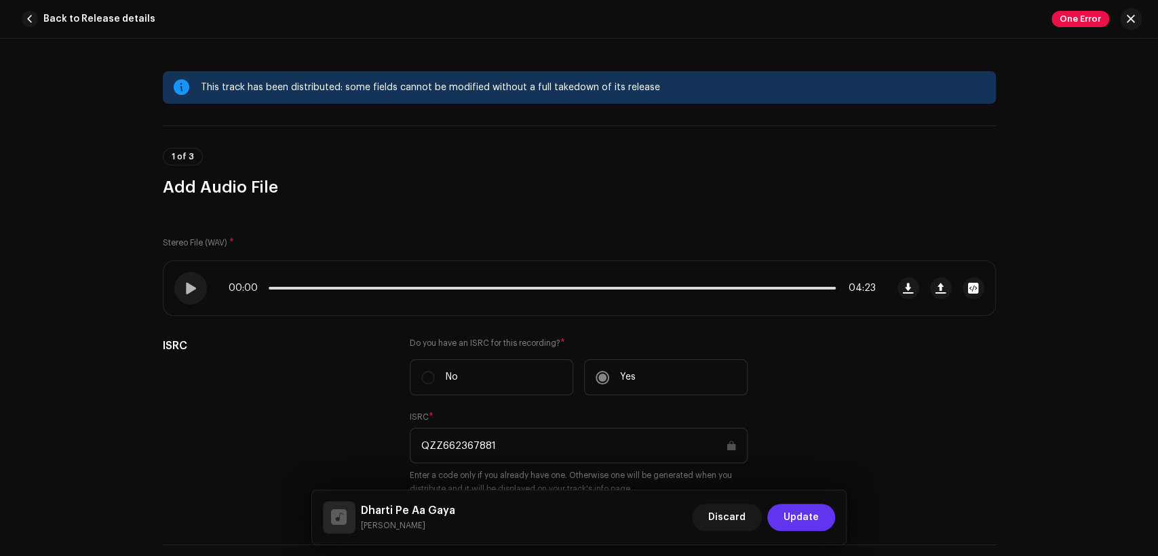
click at [787, 515] on span "Update" at bounding box center [800, 517] width 35 height 27
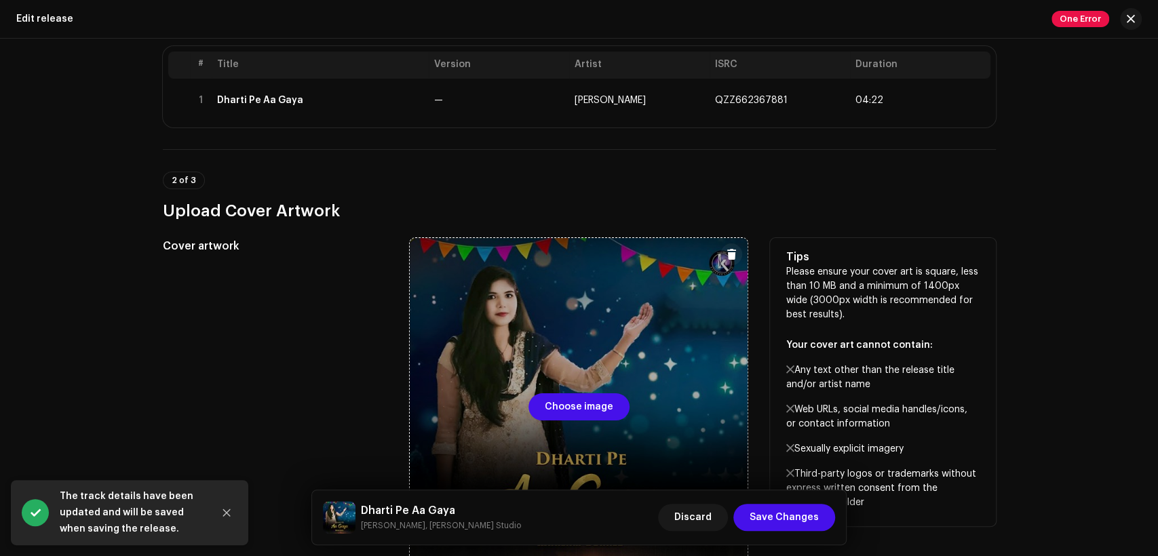
scroll to position [418, 0]
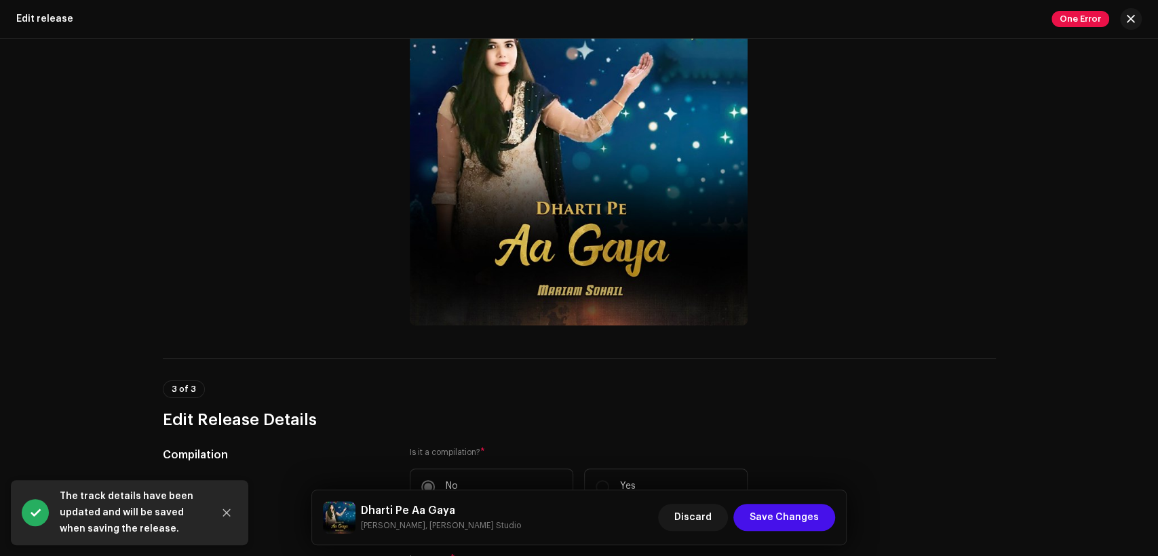
click at [443, 501] on div "Dharti Pe Aa Gaya [PERSON_NAME], [PERSON_NAME] Studio" at bounding box center [422, 517] width 198 height 33
click at [445, 506] on h5 "Dharti Pe Aa Gaya" at bounding box center [441, 510] width 160 height 16
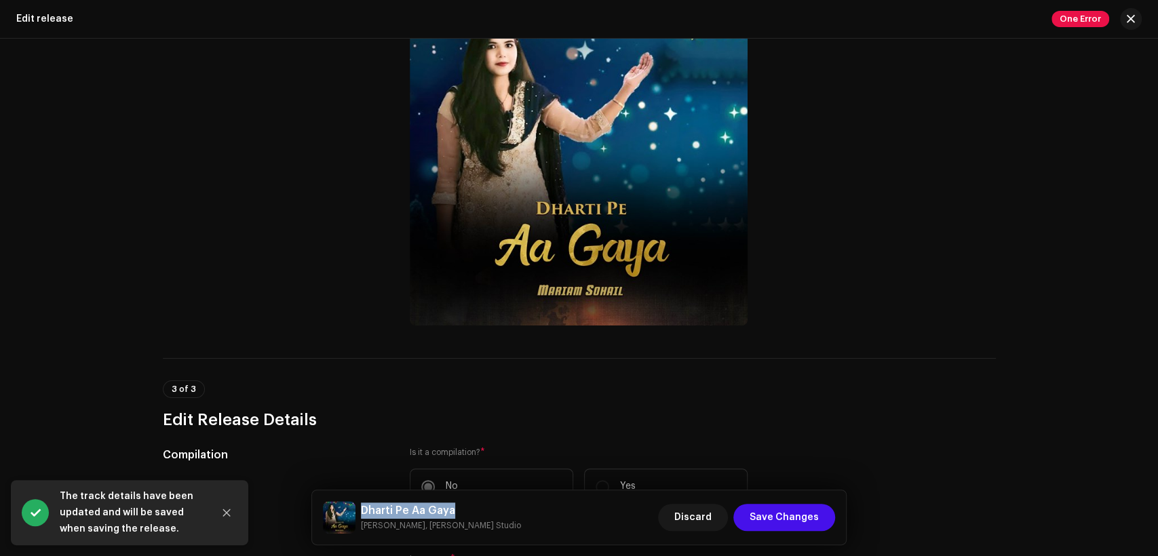
copy h5 "Dharti Pe Aa Gaya"
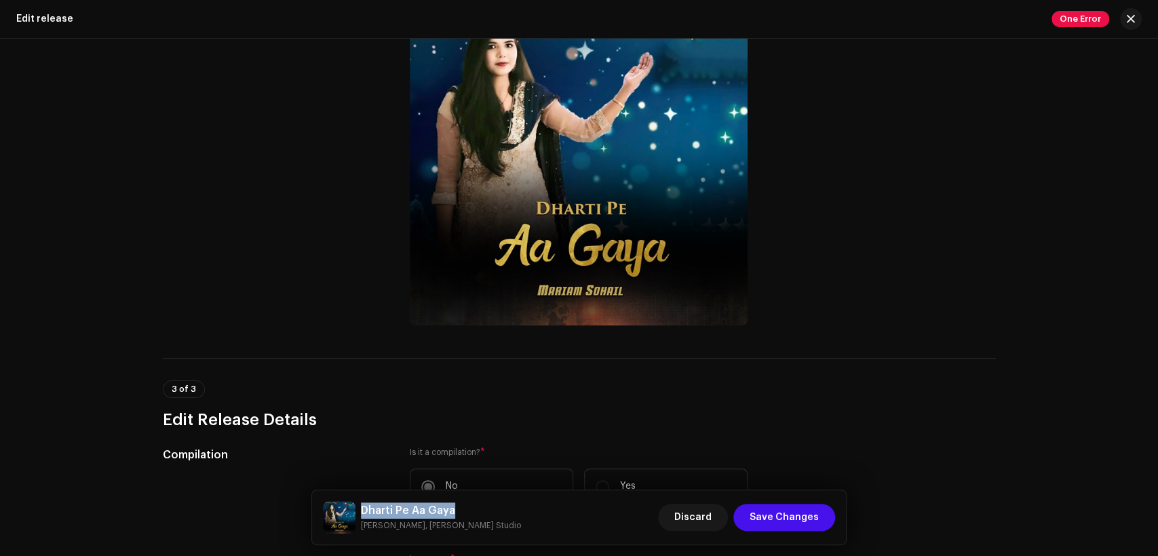
copy h5 "Dharti Pe Aa Gaya"
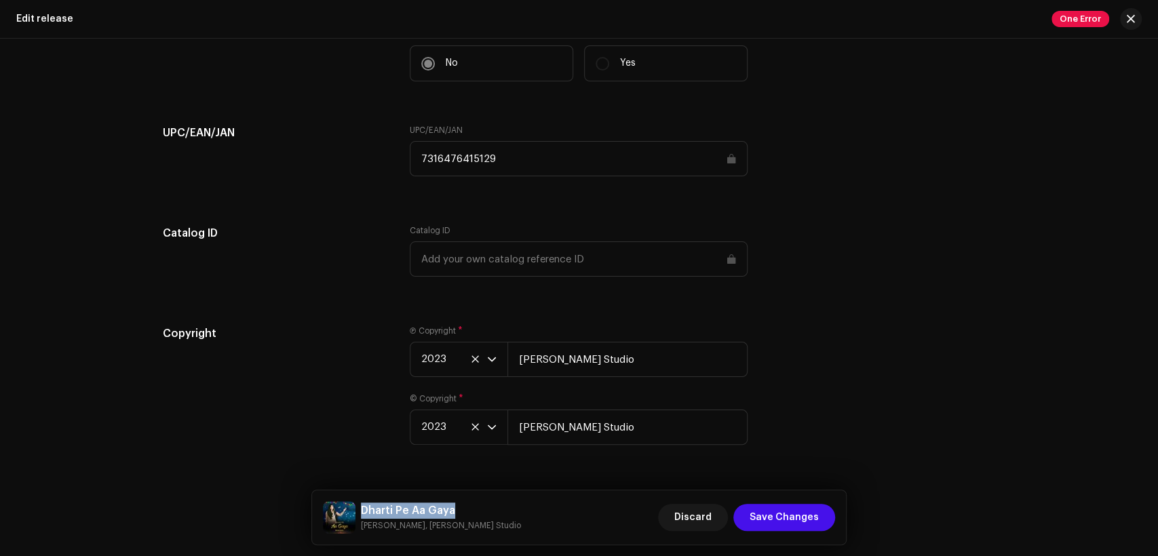
scroll to position [2176, 0]
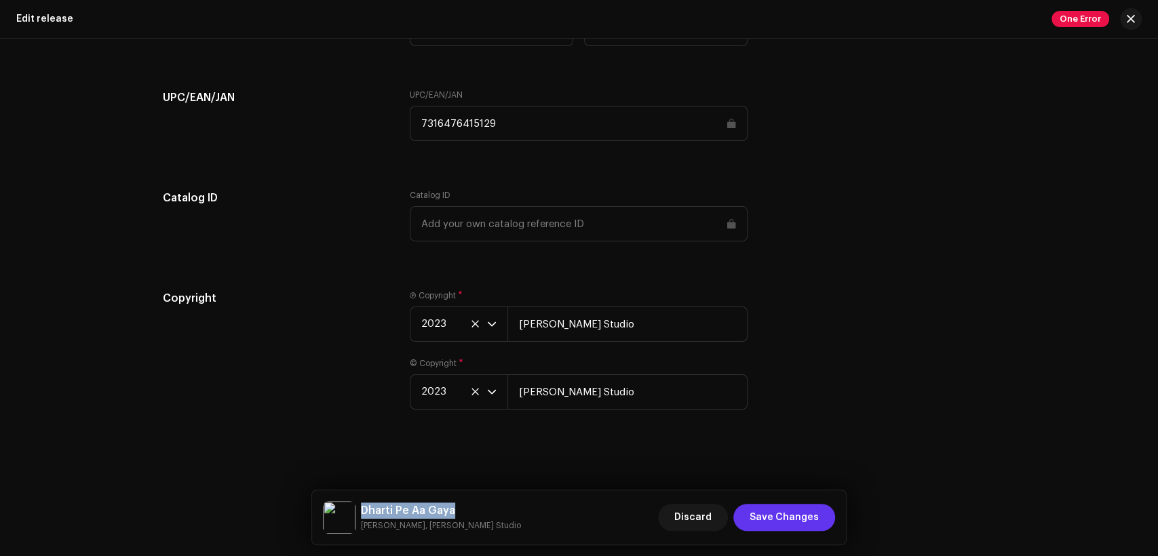
click at [785, 521] on span "Save Changes" at bounding box center [783, 517] width 69 height 27
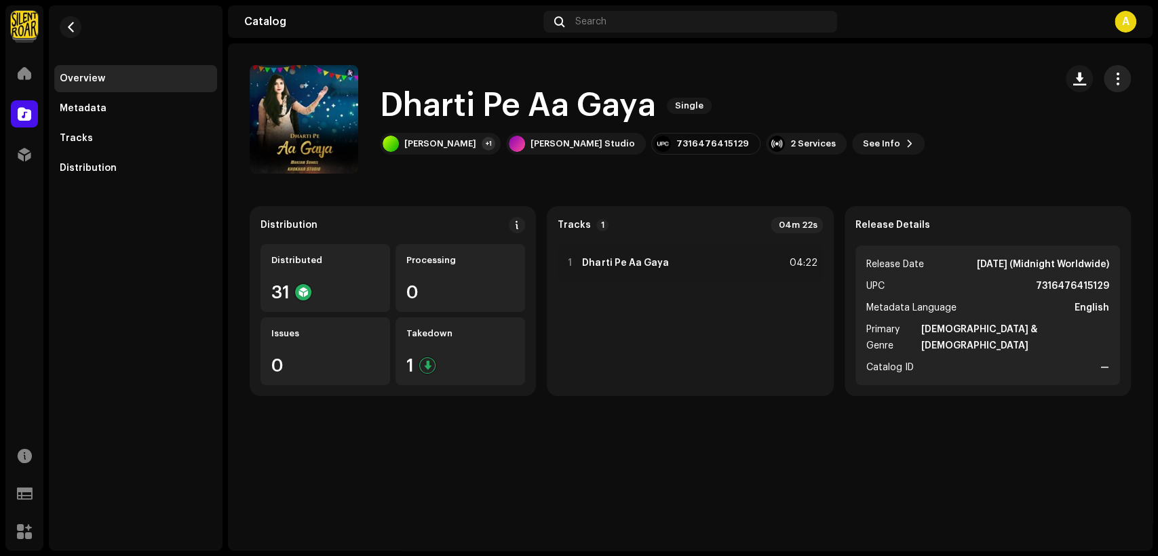
click at [1113, 80] on span "button" at bounding box center [1117, 78] width 13 height 11
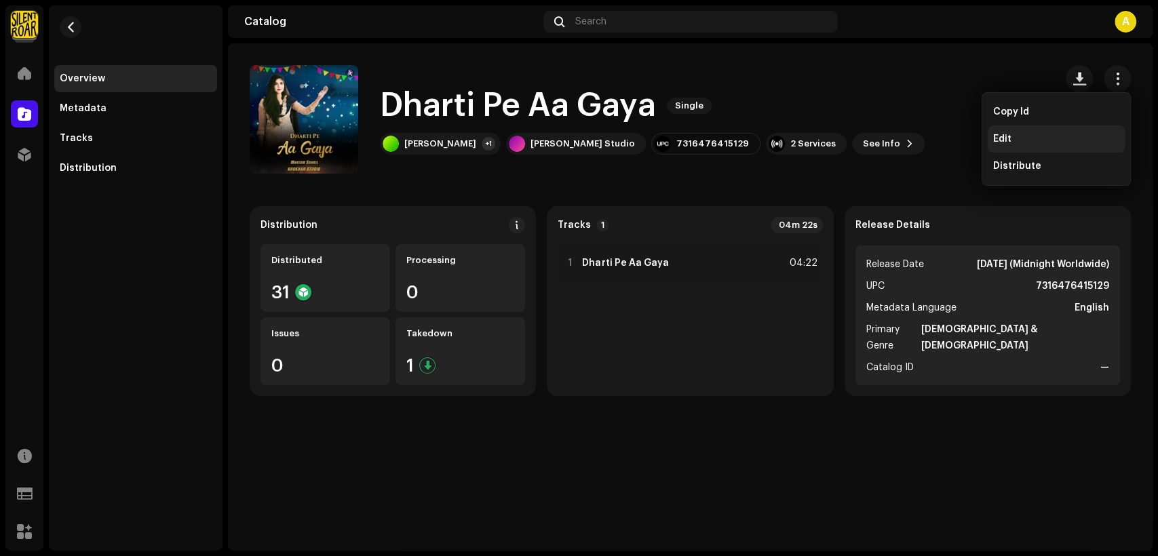
click at [1001, 143] on span "Edit" at bounding box center [1002, 139] width 18 height 11
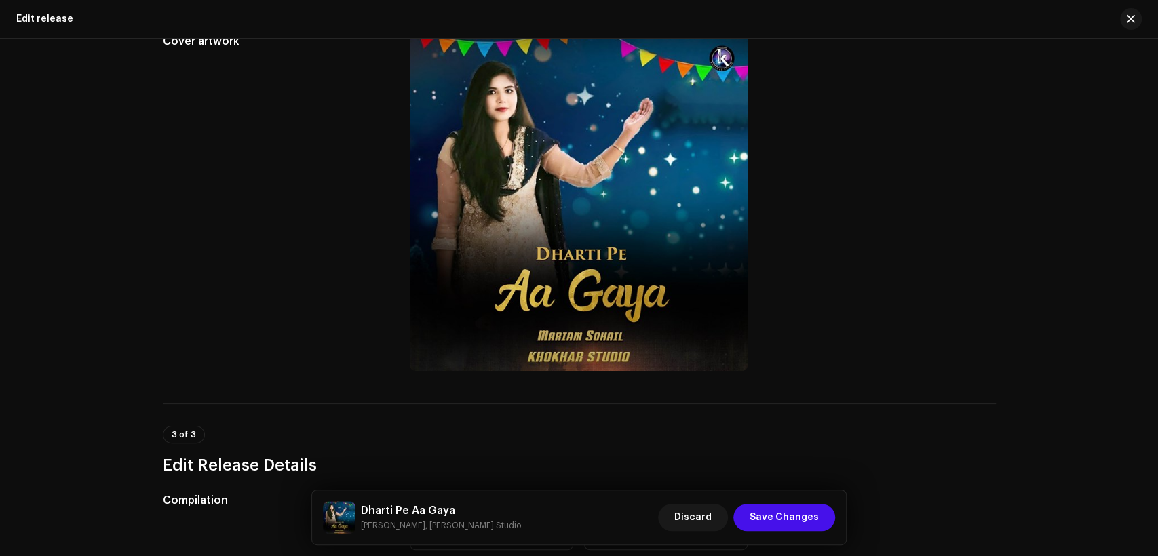
scroll to position [502, 0]
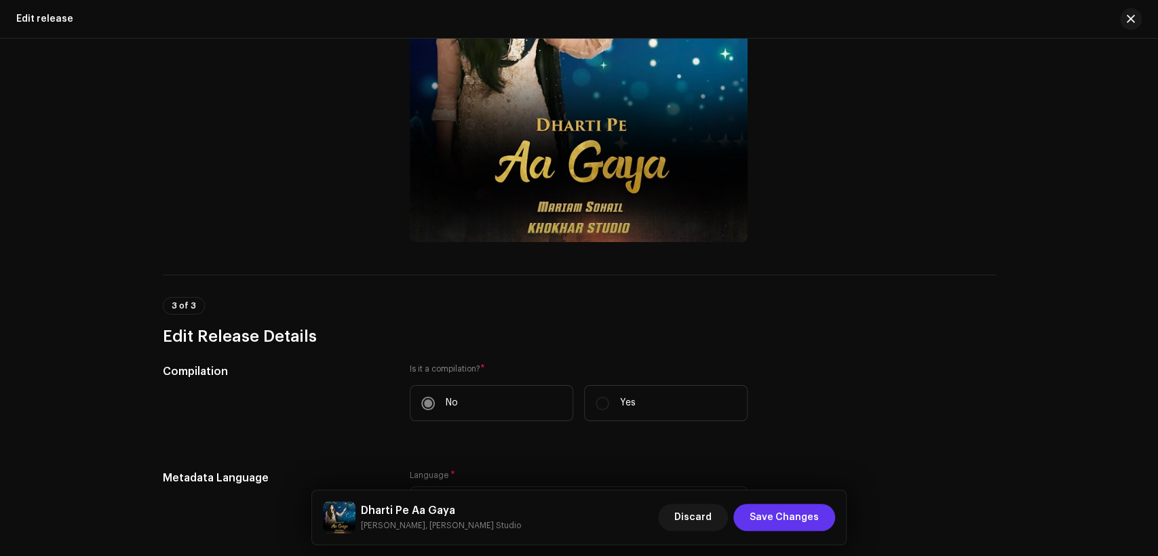
click at [808, 513] on span "Save Changes" at bounding box center [783, 517] width 69 height 27
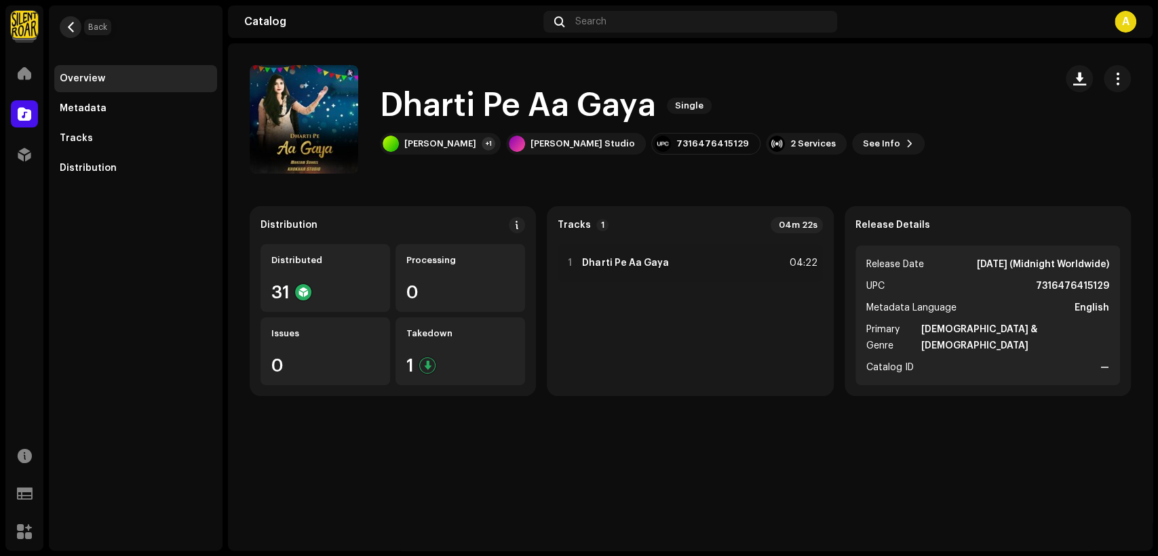
click at [74, 29] on span "button" at bounding box center [71, 27] width 10 height 11
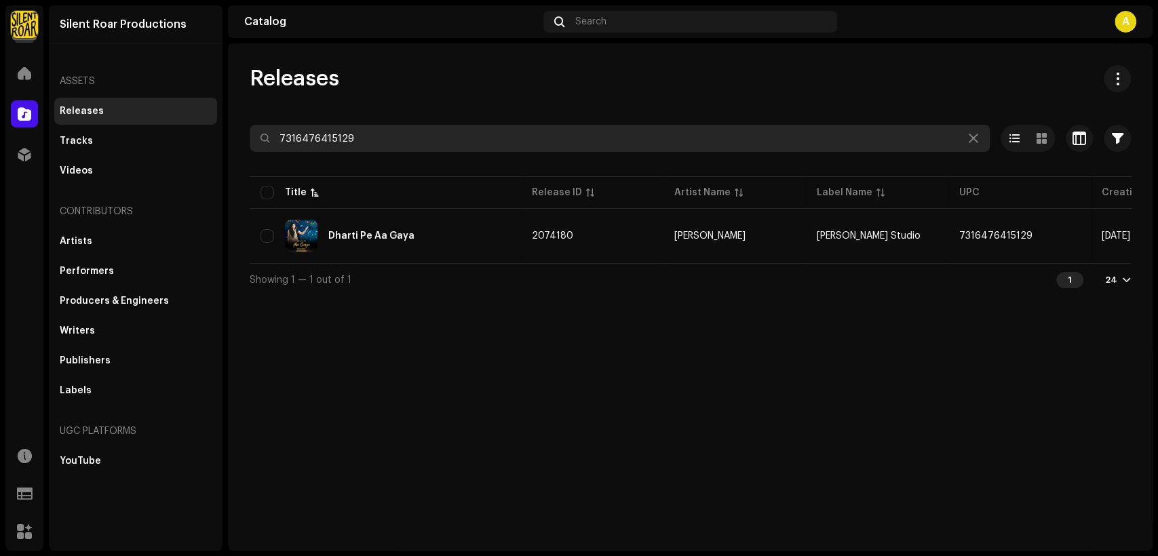
click at [556, 130] on input "7316476415129" at bounding box center [620, 138] width 740 height 27
paste input "09"
type input "7316476415099"
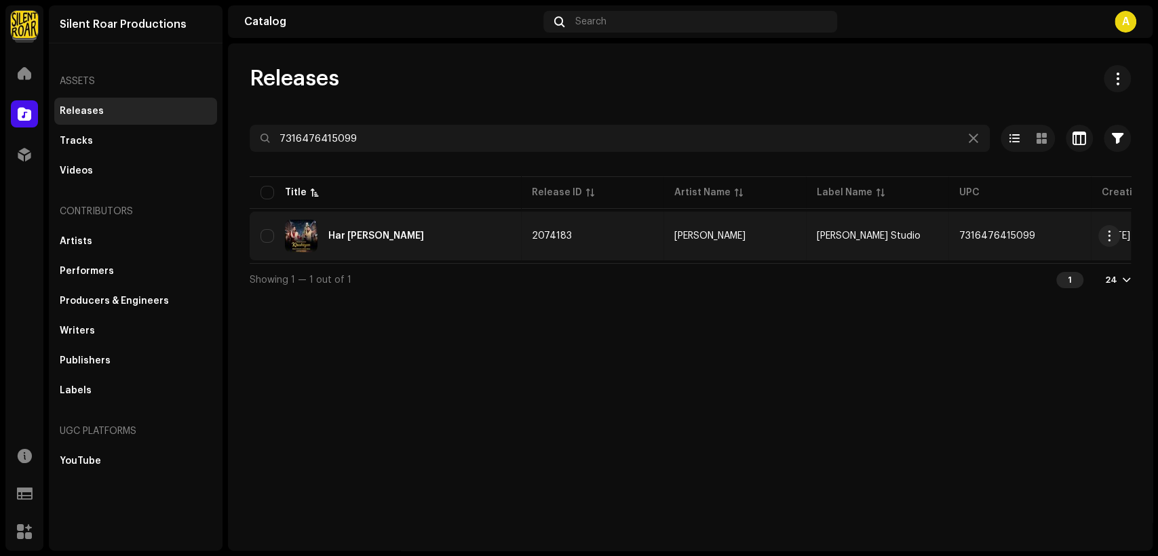
click at [423, 231] on div "Har [PERSON_NAME]" at bounding box center [376, 235] width 96 height 9
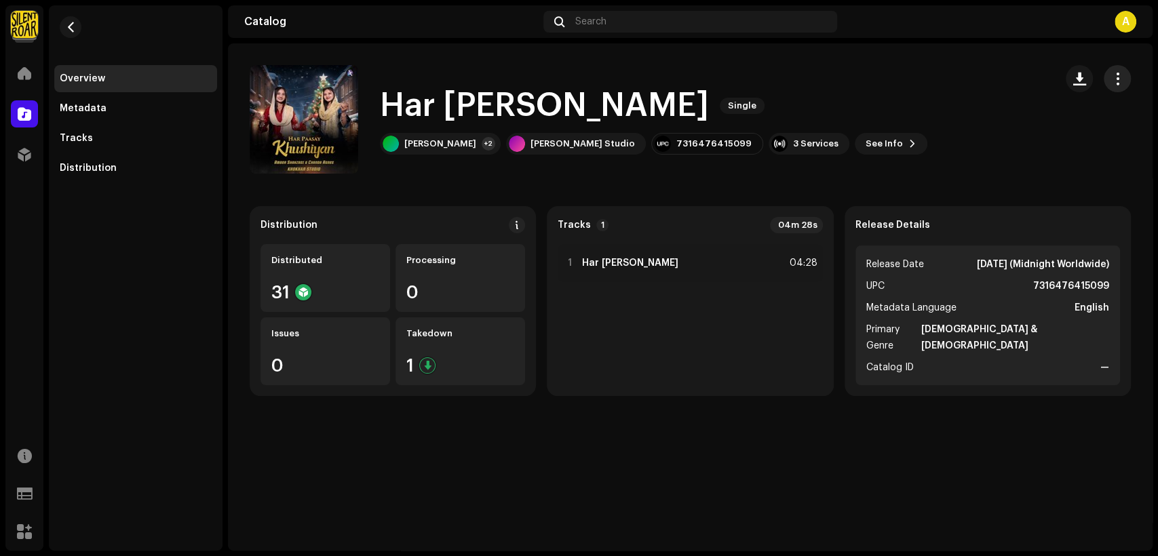
click at [1113, 71] on button "button" at bounding box center [1116, 78] width 27 height 27
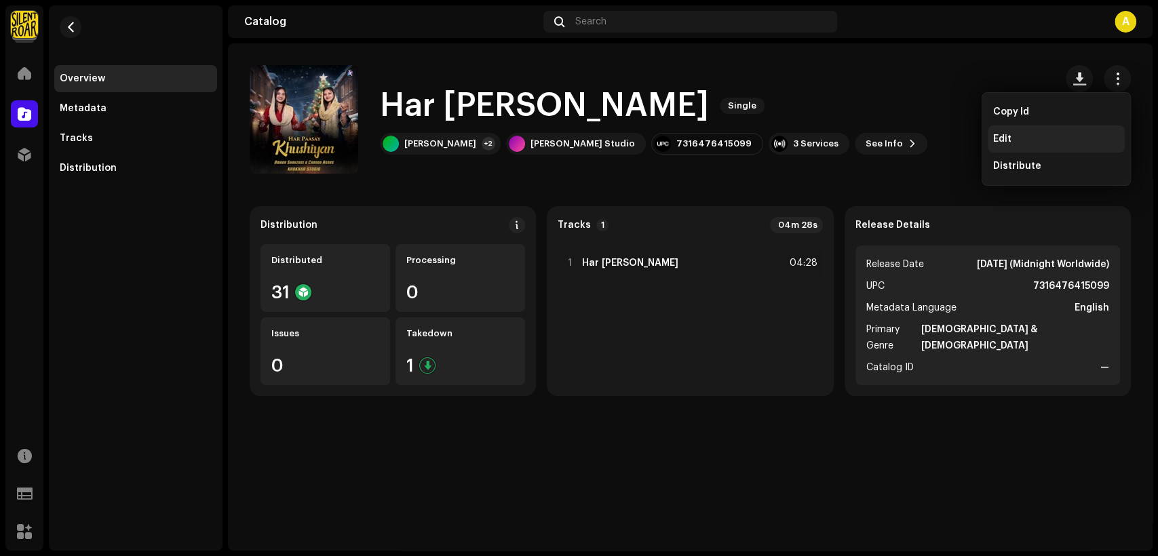
click at [1061, 131] on div "Edit" at bounding box center [1055, 138] width 137 height 27
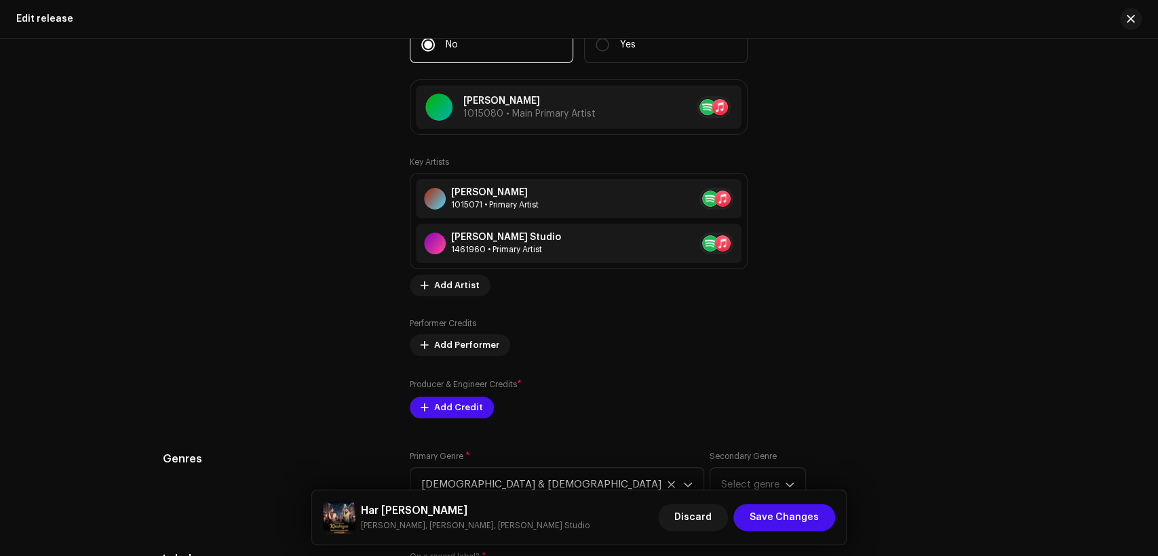
scroll to position [1507, 0]
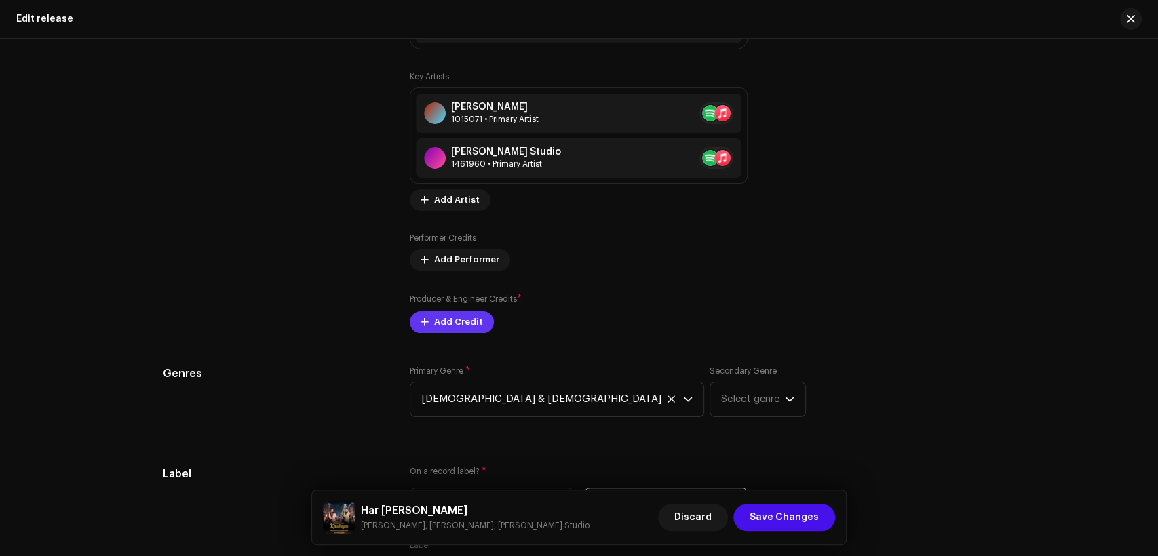
click at [469, 323] on span "Add Credit" at bounding box center [458, 322] width 49 height 27
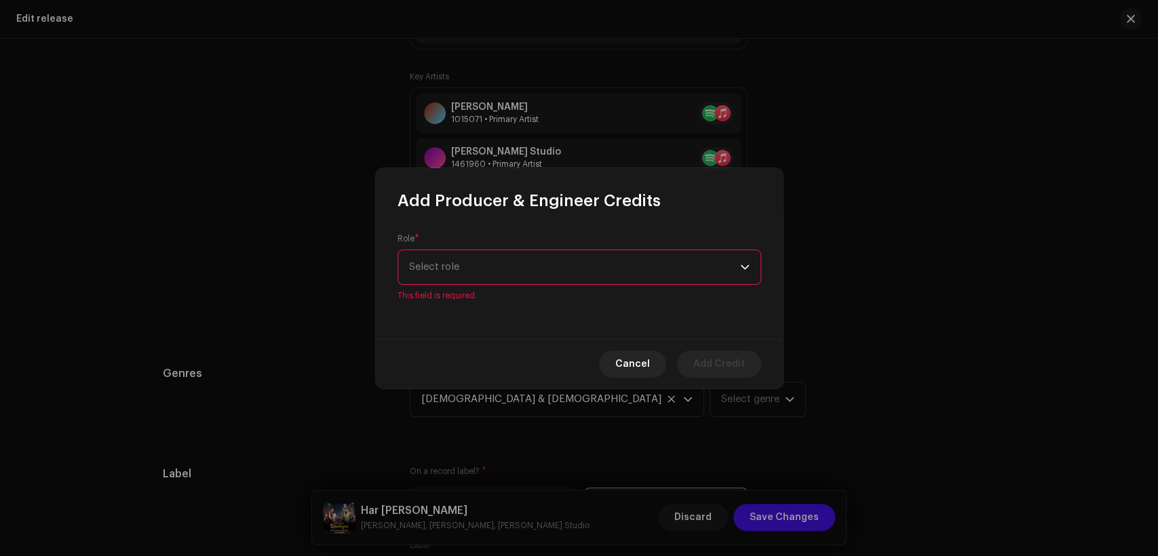
click at [640, 258] on span "Select role" at bounding box center [574, 267] width 331 height 34
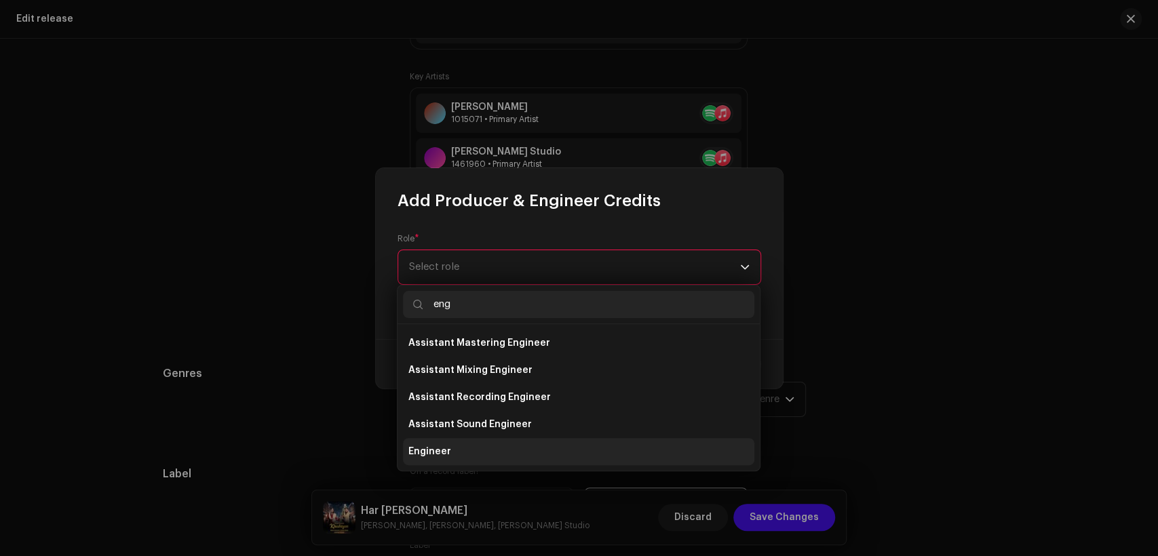
type input "eng"
click at [596, 445] on li "Engineer" at bounding box center [578, 451] width 351 height 27
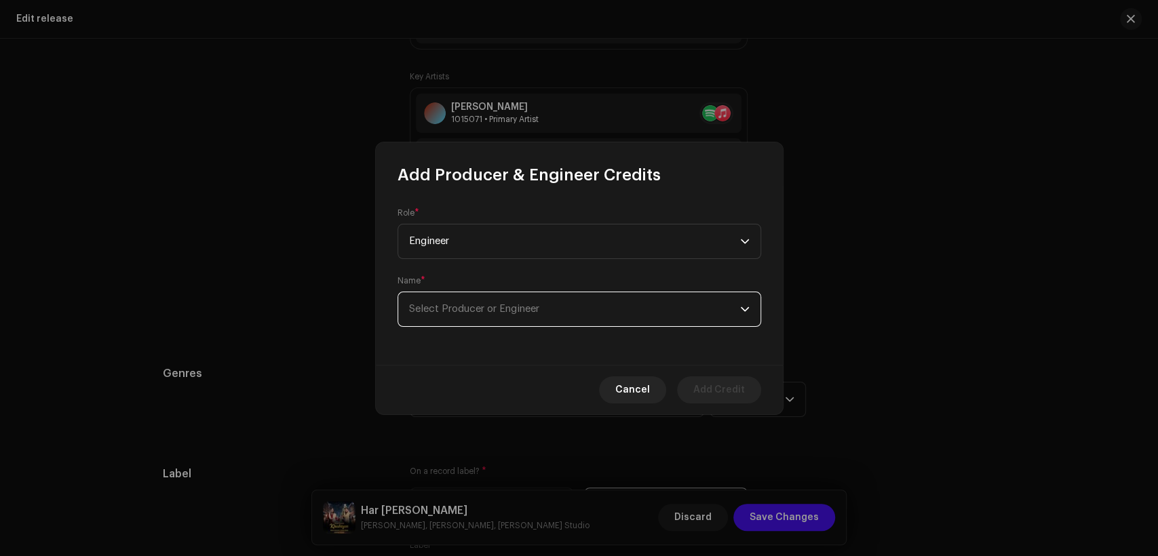
click at [597, 304] on span "Select Producer or Engineer" at bounding box center [574, 309] width 331 height 34
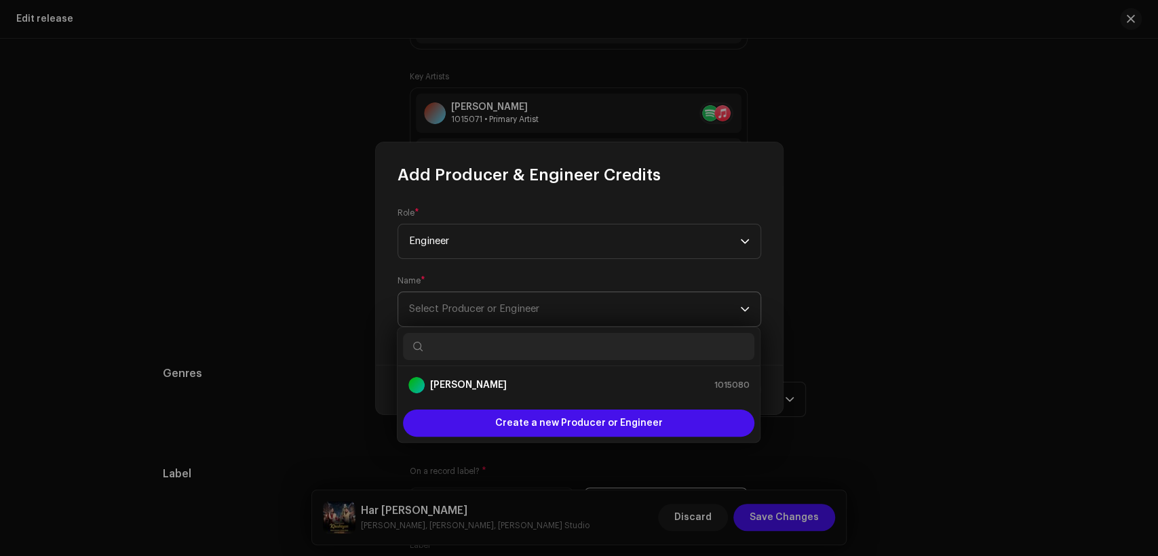
type input "w"
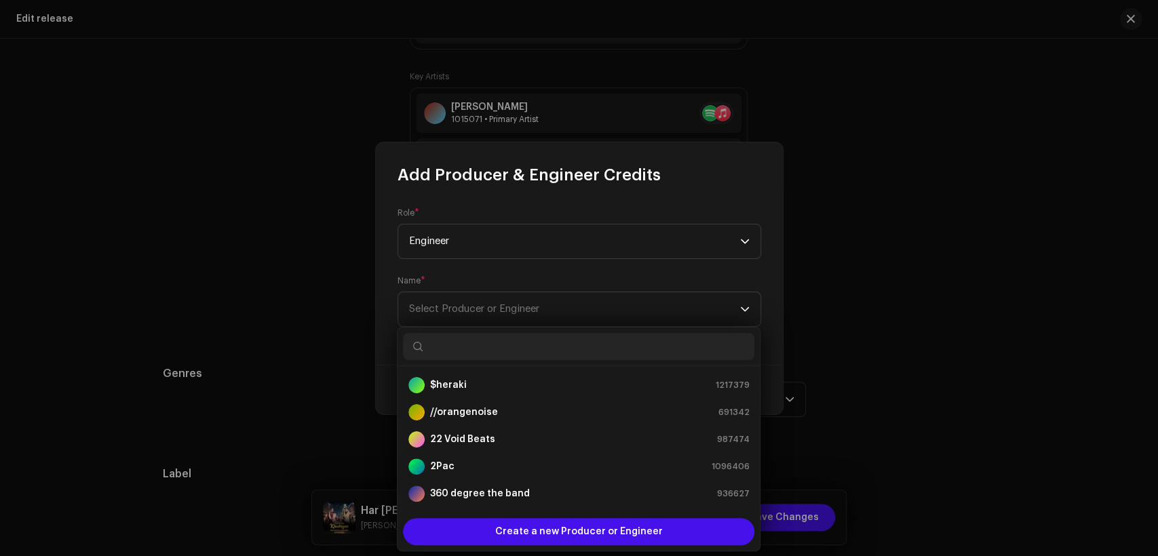
click at [618, 339] on input "text" at bounding box center [578, 346] width 351 height 27
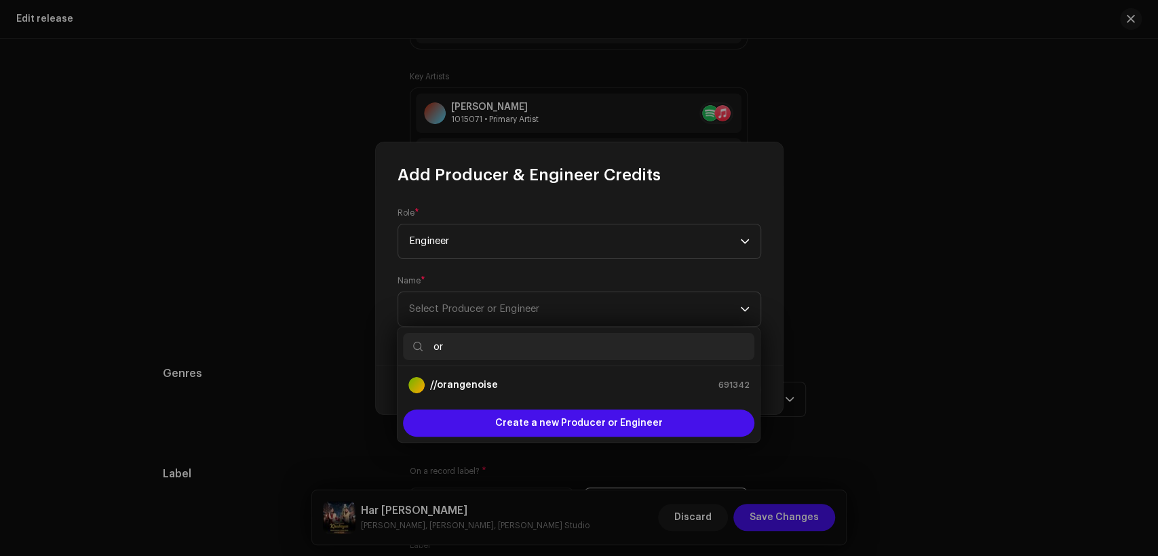
type input "o"
type input "[PERSON_NAME] studio"
click at [606, 400] on ul "[PERSON_NAME] Studio 1461960" at bounding box center [578, 385] width 362 height 38
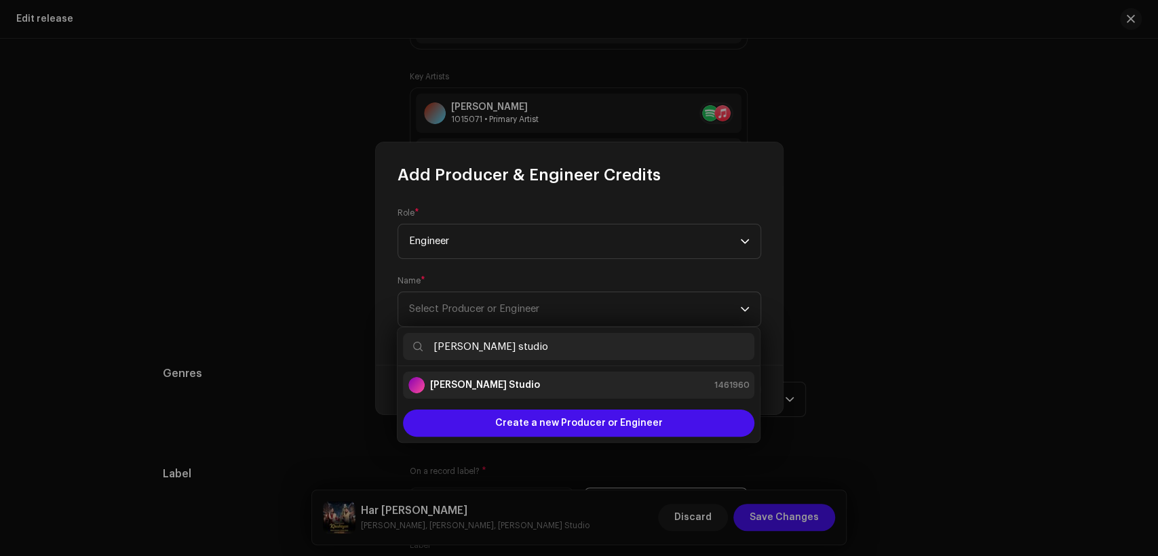
click at [610, 396] on li "[PERSON_NAME] Studio 1461960" at bounding box center [578, 385] width 351 height 27
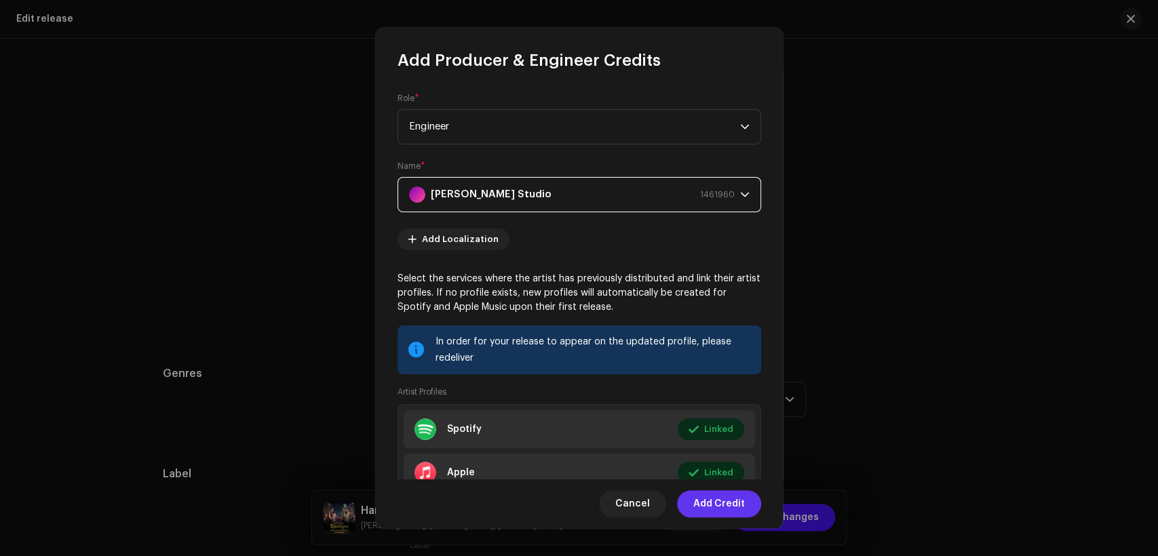
click at [743, 494] on span "Add Credit" at bounding box center [719, 503] width 52 height 27
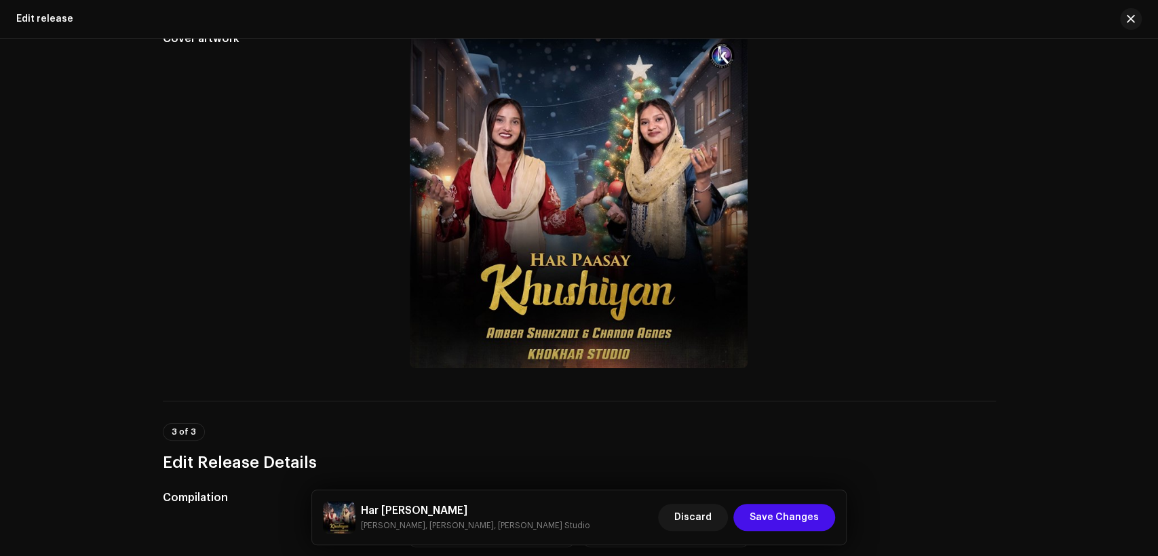
scroll to position [0, 0]
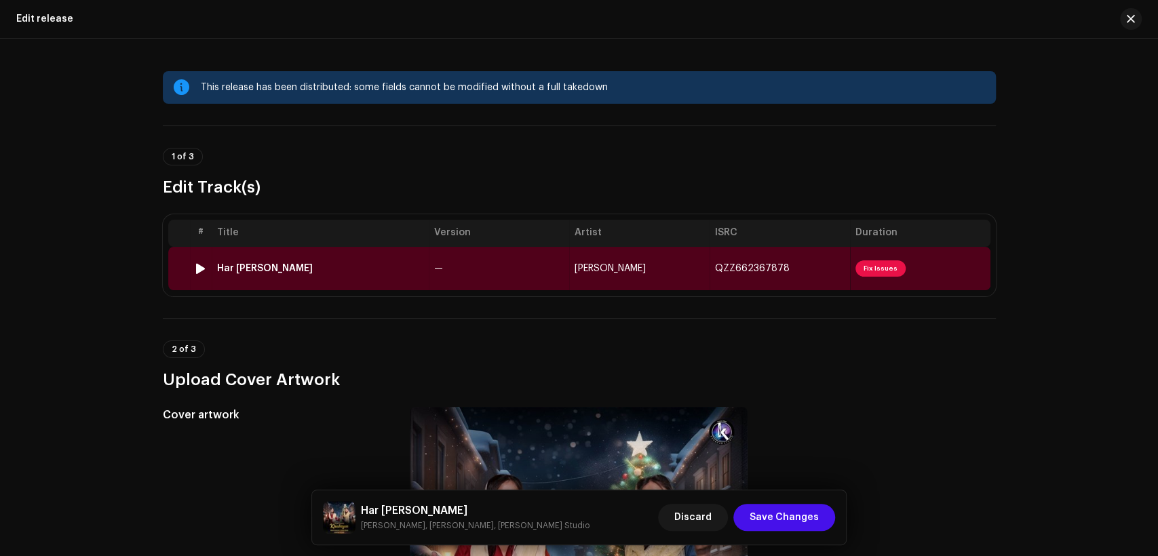
click at [380, 275] on td "Har [PERSON_NAME]" at bounding box center [320, 268] width 217 height 43
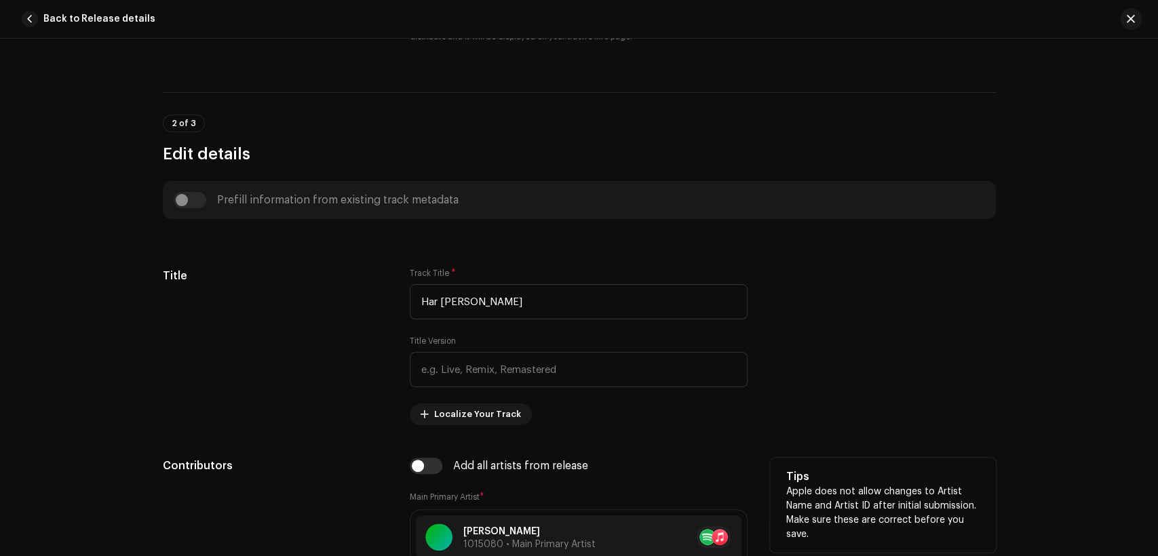
scroll to position [628, 0]
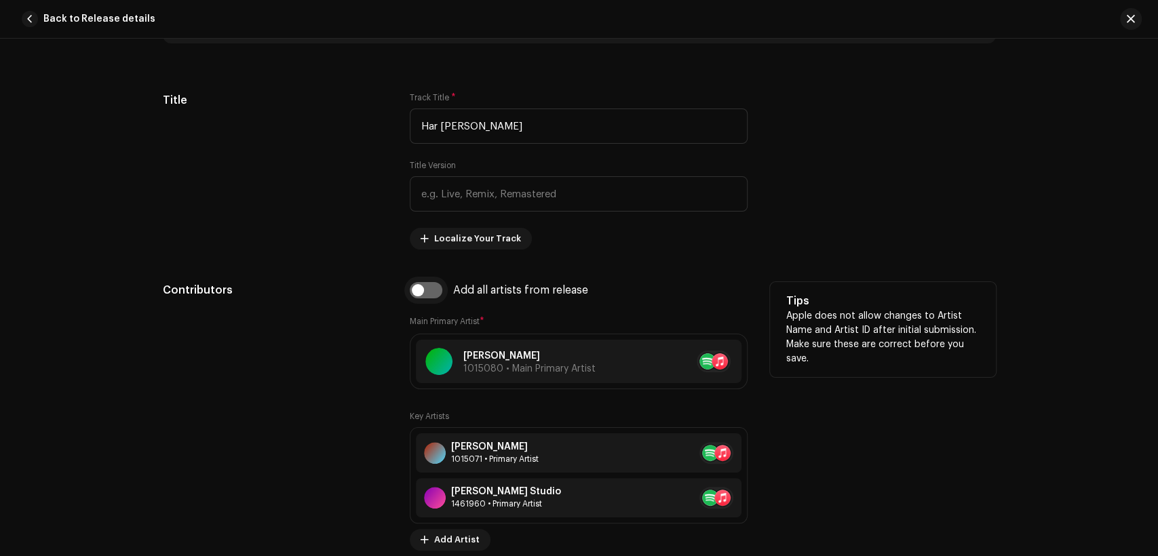
click at [435, 289] on input "checkbox" at bounding box center [426, 290] width 33 height 16
checkbox input "true"
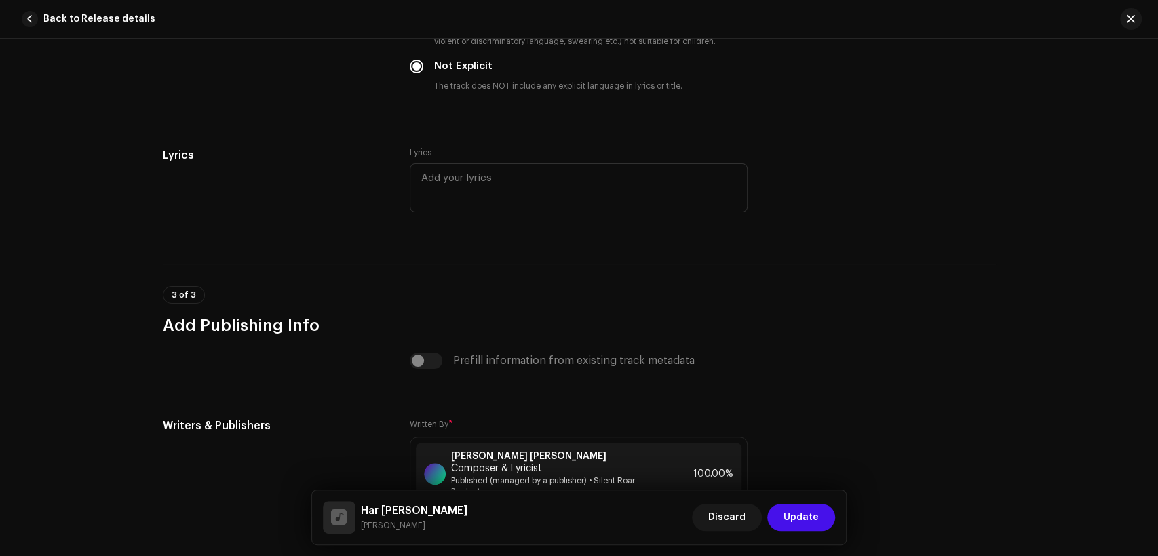
scroll to position [2835, 0]
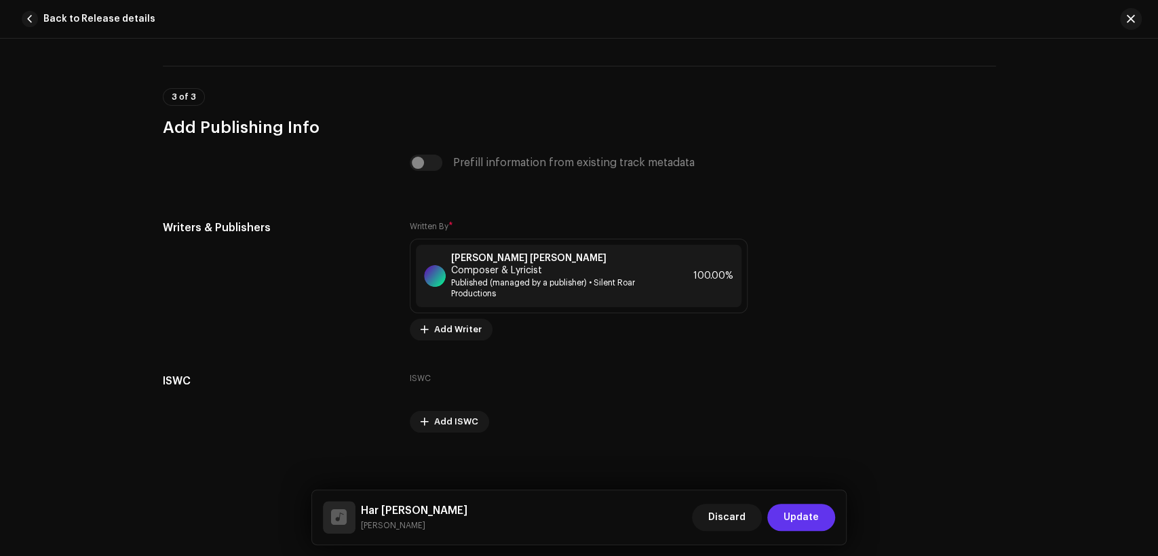
click at [805, 511] on span "Update" at bounding box center [800, 517] width 35 height 27
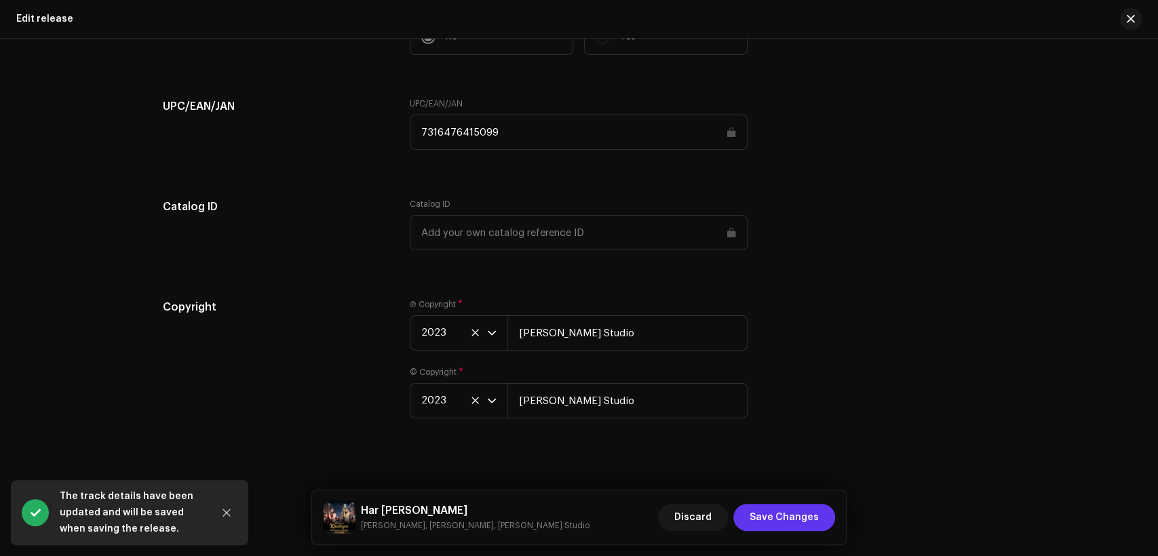
scroll to position [2222, 0]
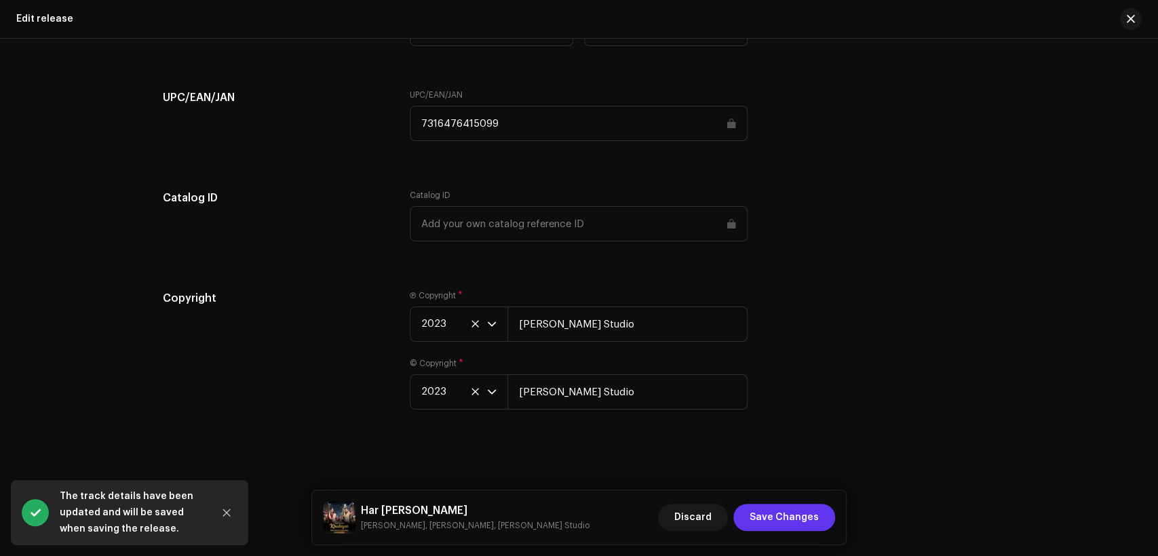
click at [770, 504] on span "Save Changes" at bounding box center [783, 517] width 69 height 27
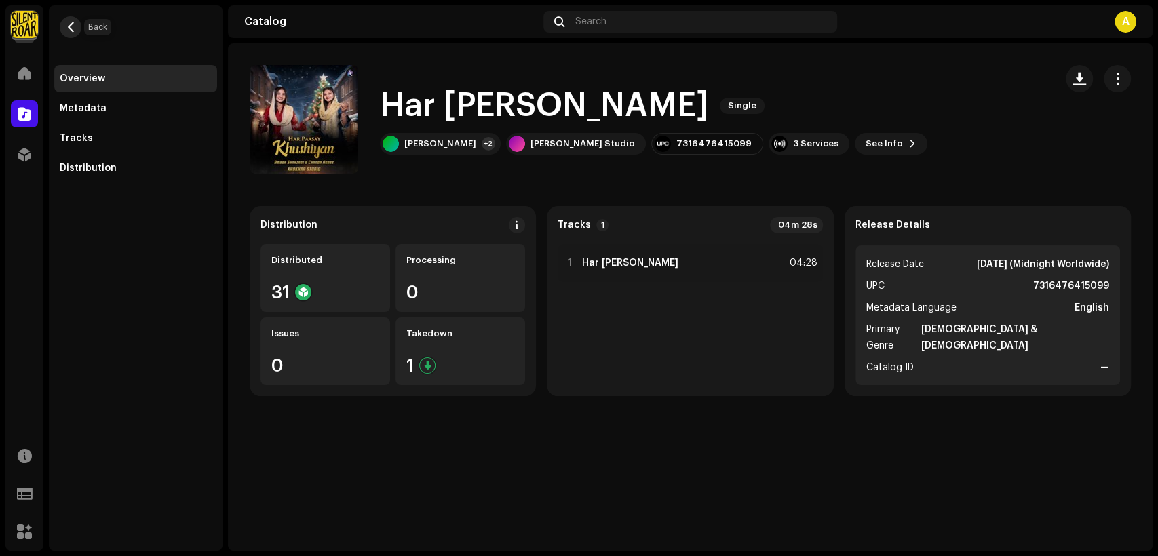
click at [72, 27] on span "button" at bounding box center [71, 27] width 10 height 11
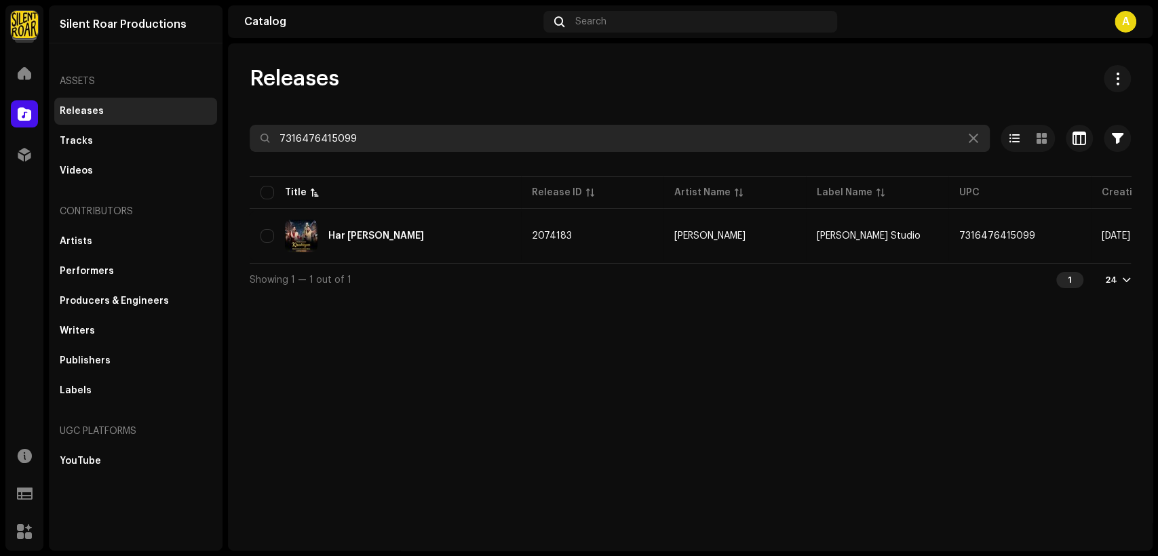
click at [393, 138] on input "7316476415099" at bounding box center [620, 138] width 740 height 27
paste input "04758"
type input "7316476404758"
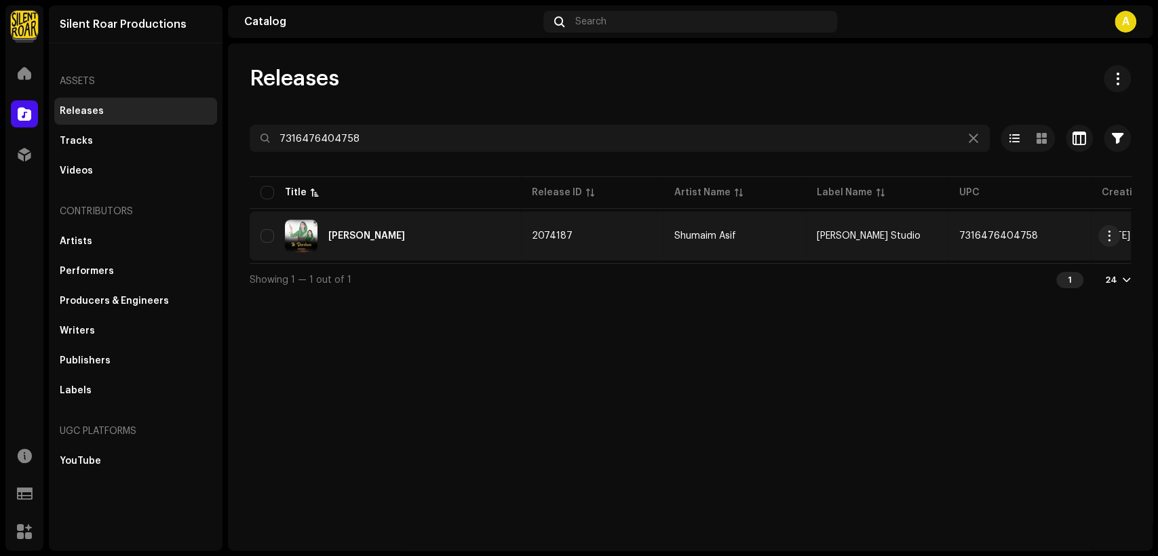
click at [382, 236] on div "[PERSON_NAME]" at bounding box center [385, 236] width 250 height 33
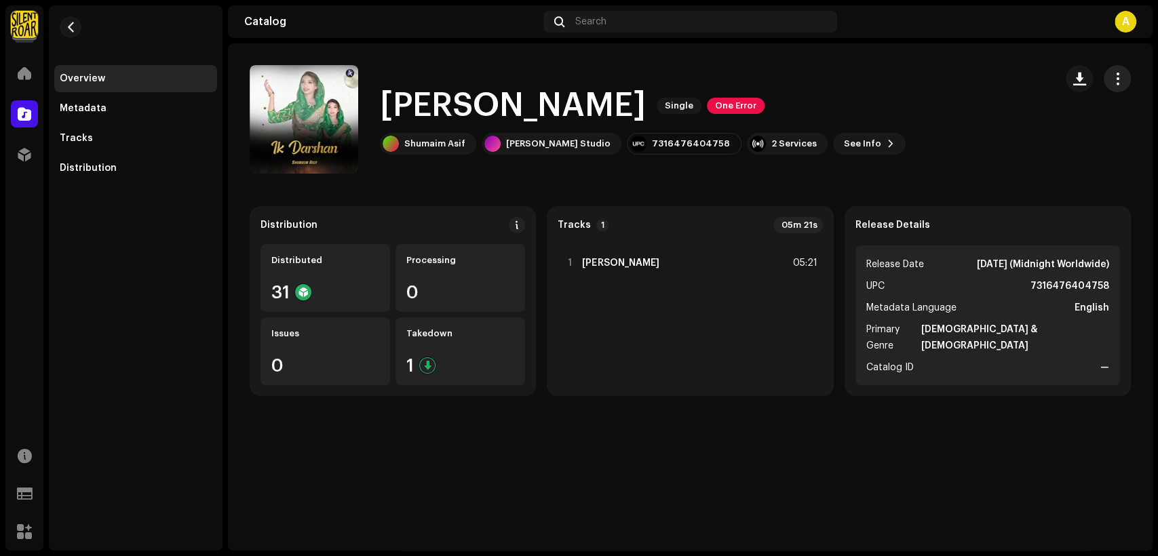
click at [1117, 90] on button "button" at bounding box center [1116, 78] width 27 height 27
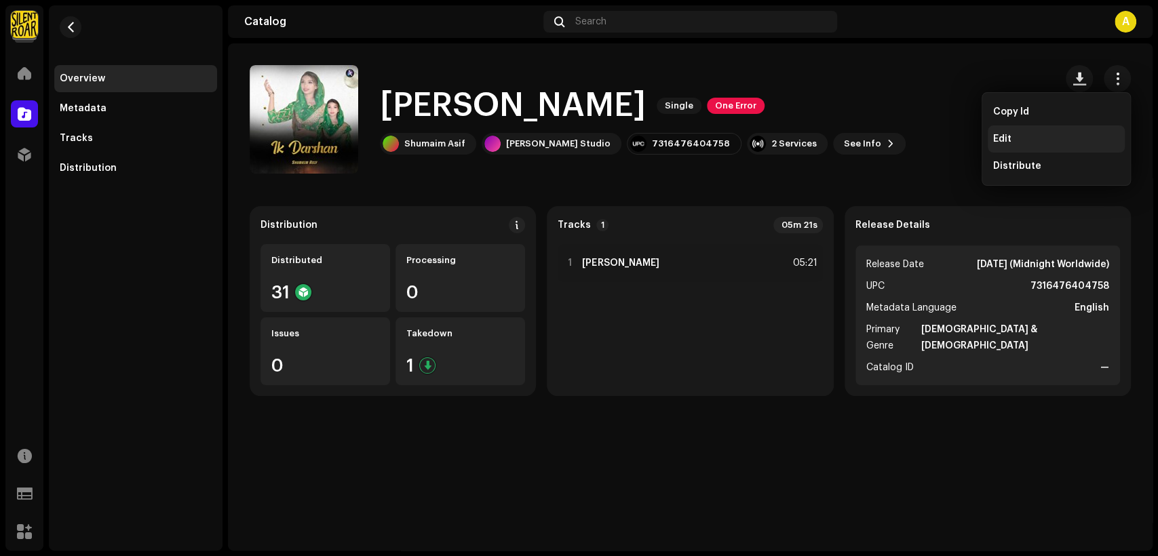
click at [1065, 141] on div "Edit" at bounding box center [1056, 139] width 126 height 11
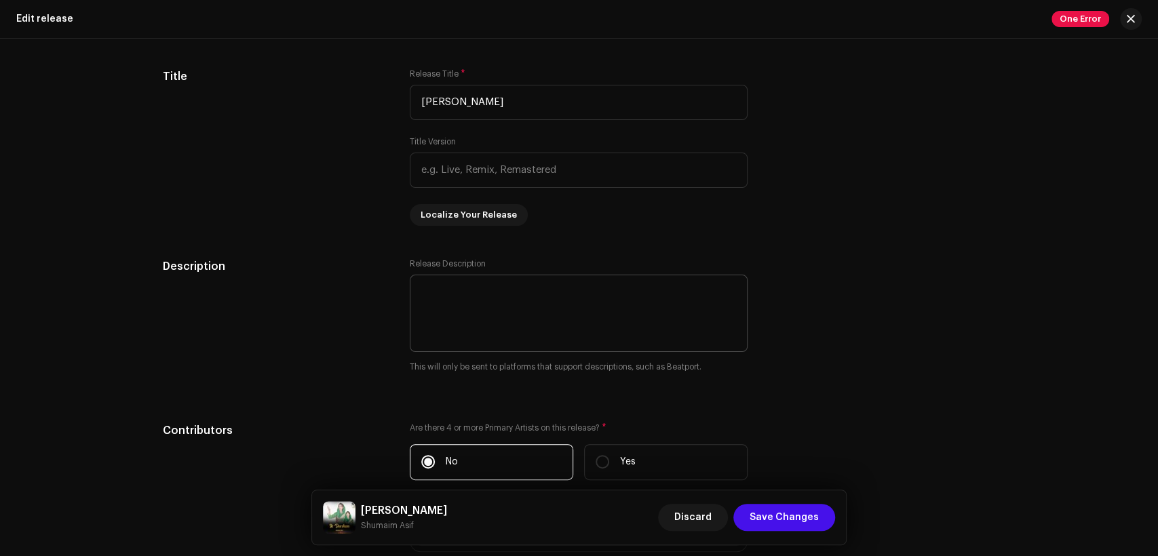
scroll to position [1381, 0]
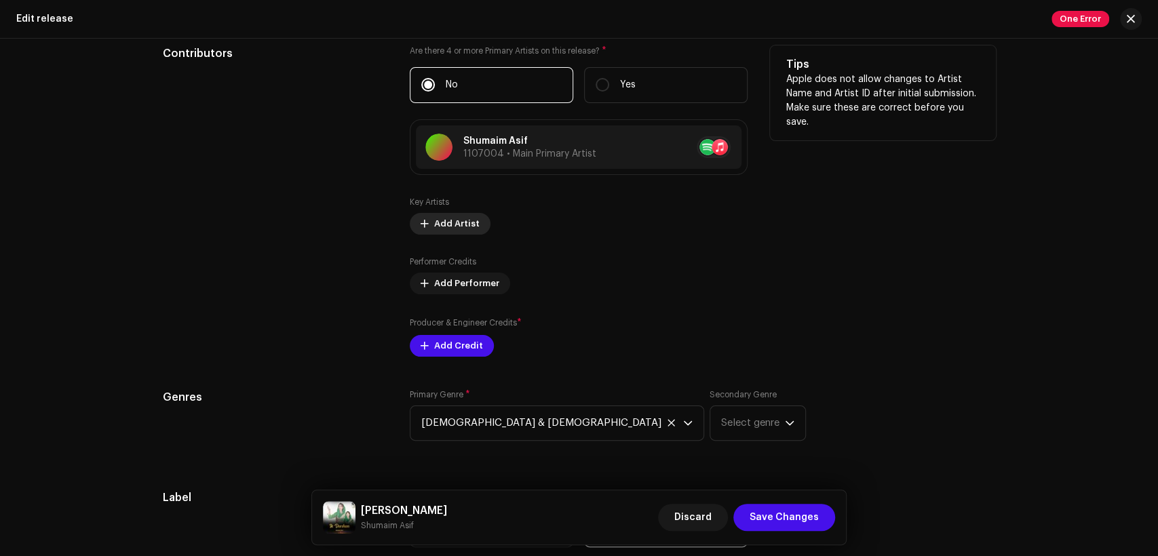
click at [452, 226] on span "Add Artist" at bounding box center [456, 223] width 45 height 27
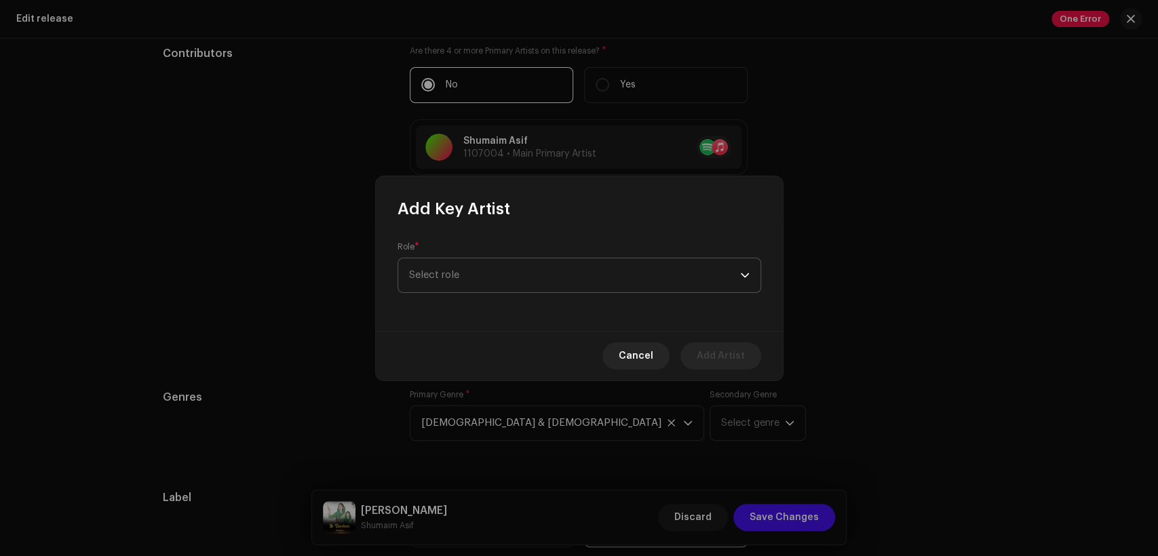
click at [526, 277] on span "Select role" at bounding box center [574, 275] width 331 height 34
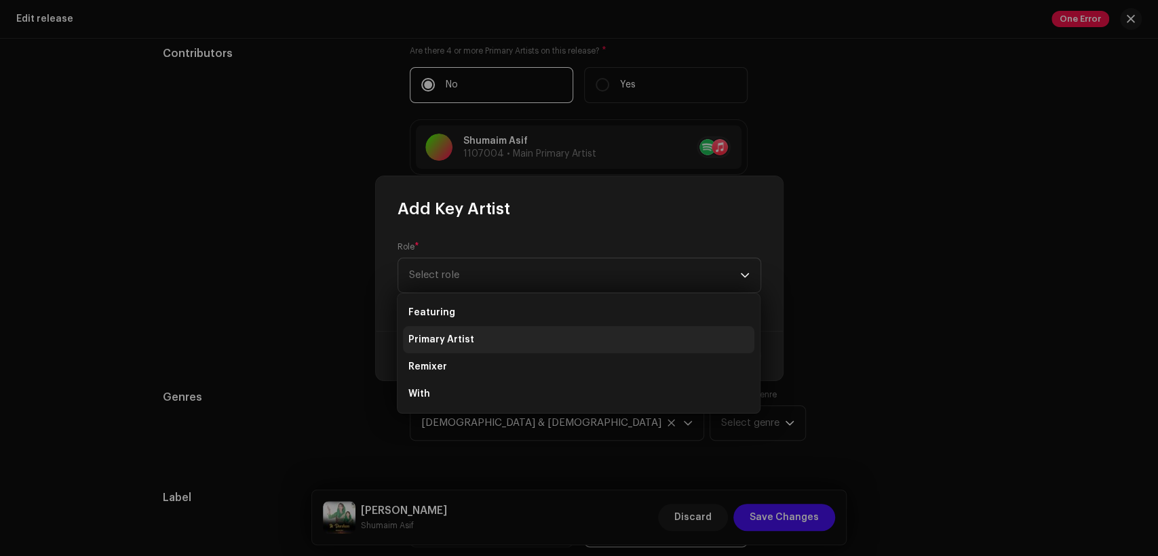
click at [548, 339] on li "Primary Artist" at bounding box center [578, 339] width 351 height 27
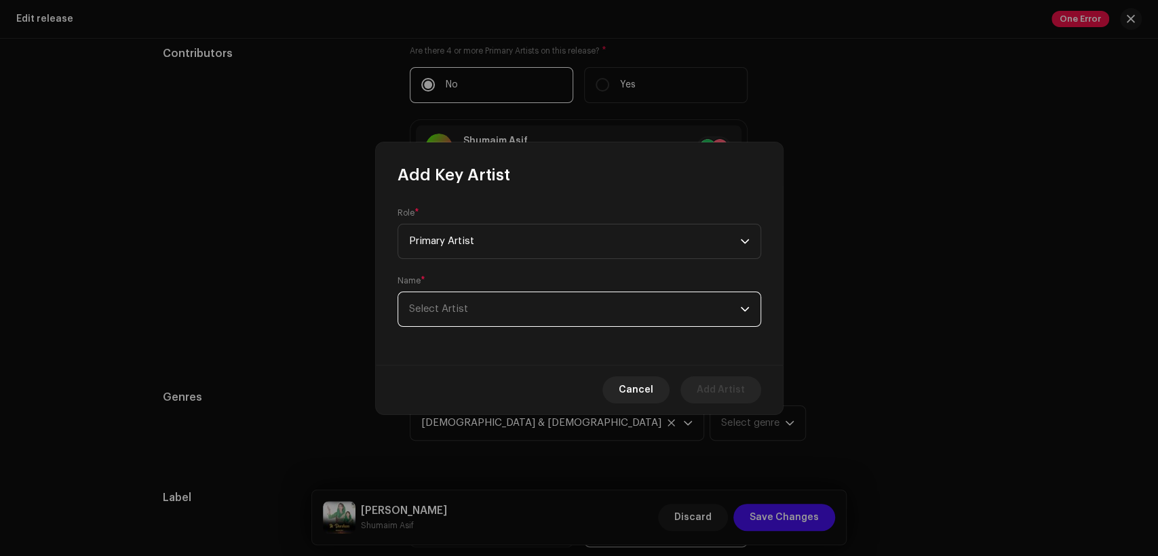
click at [555, 321] on span "Select Artist" at bounding box center [574, 309] width 331 height 34
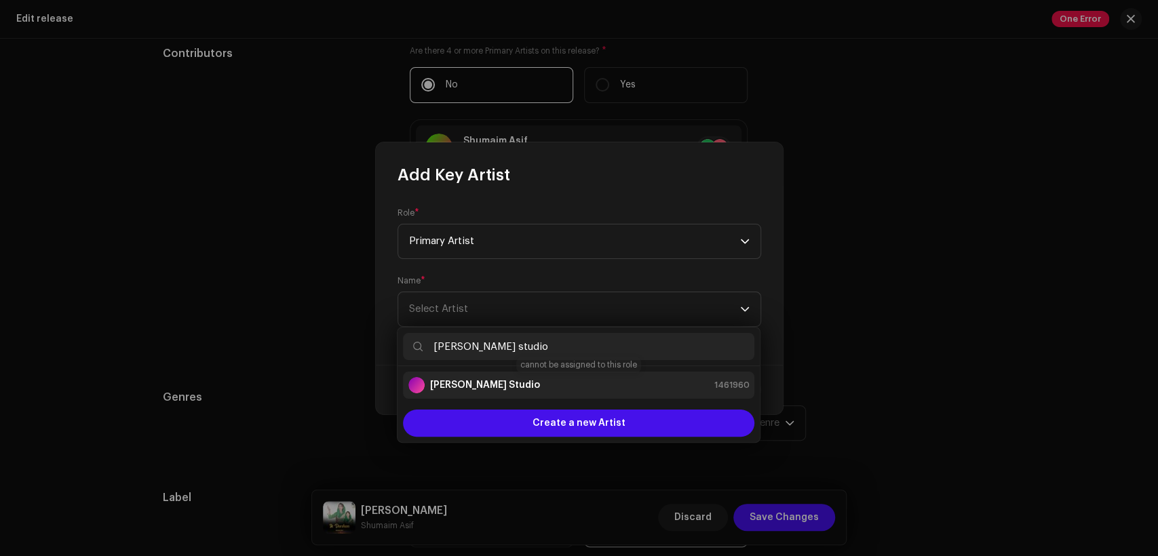
type input "[PERSON_NAME] studio"
click at [599, 378] on div "[PERSON_NAME] Studio 1461960" at bounding box center [578, 385] width 340 height 16
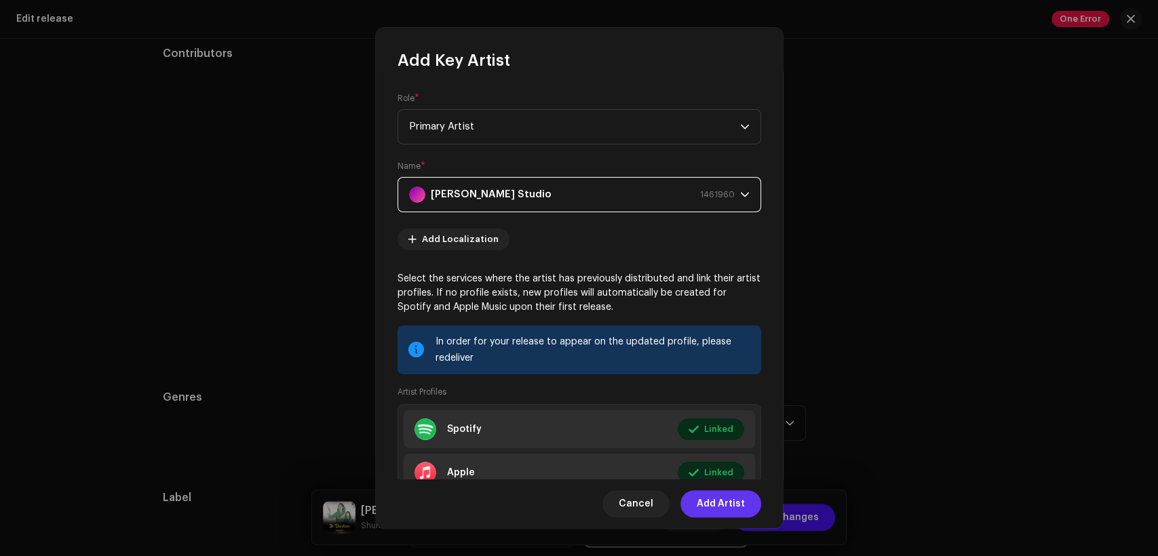
click at [739, 501] on span "Add Artist" at bounding box center [720, 503] width 48 height 27
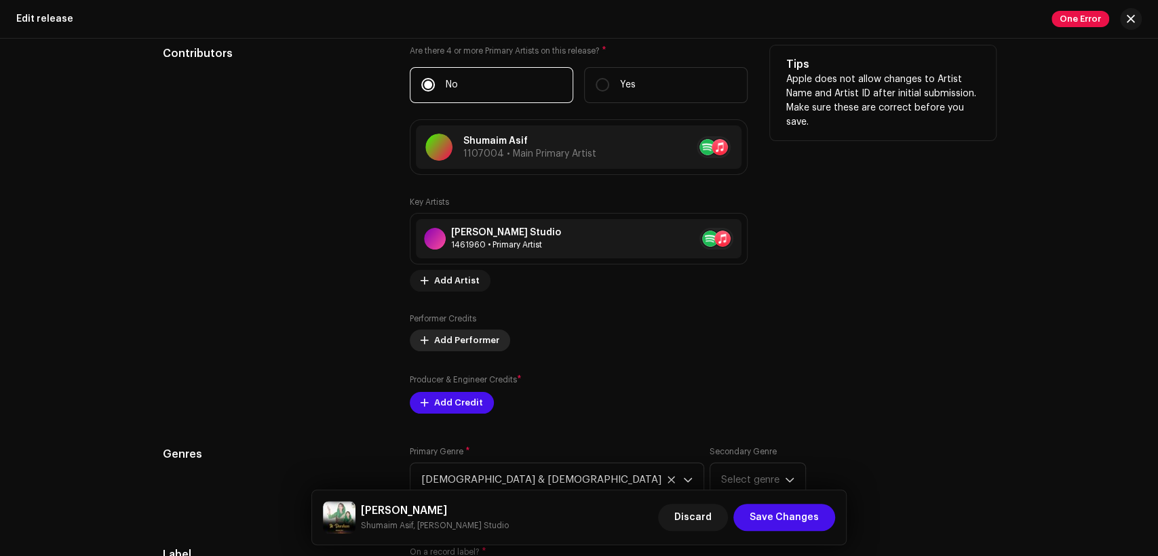
click at [472, 346] on span "Add Performer" at bounding box center [466, 340] width 65 height 27
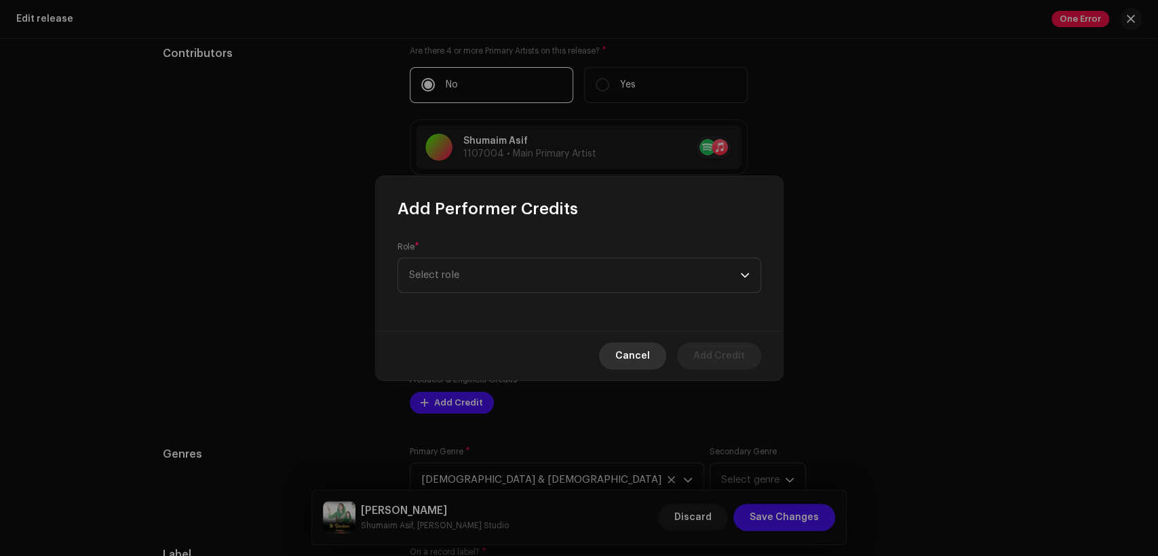
click at [646, 368] on span "Cancel" at bounding box center [632, 355] width 35 height 27
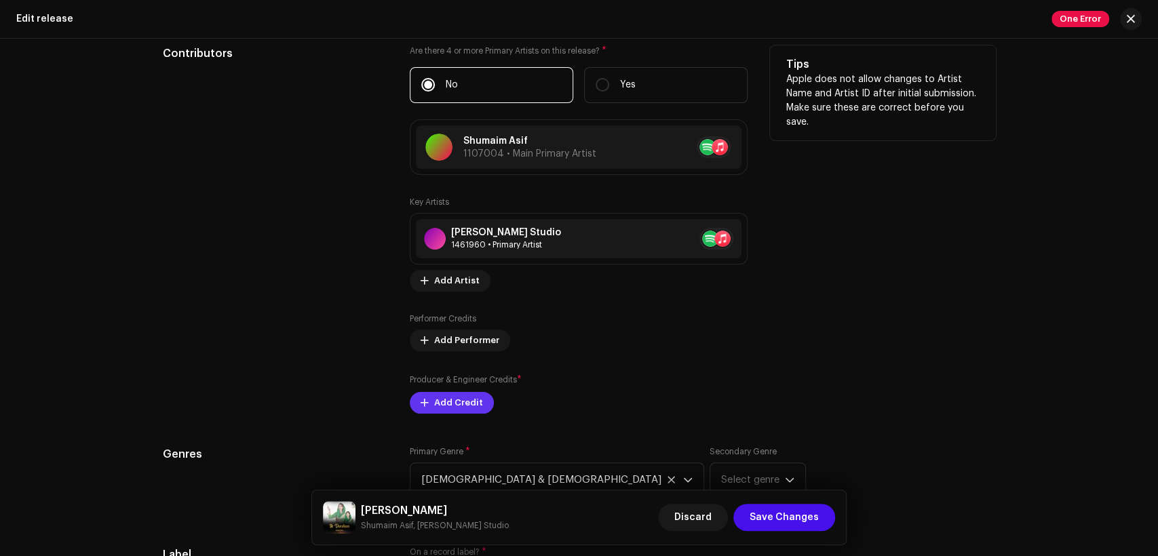
click at [466, 394] on span "Add Credit" at bounding box center [458, 402] width 49 height 27
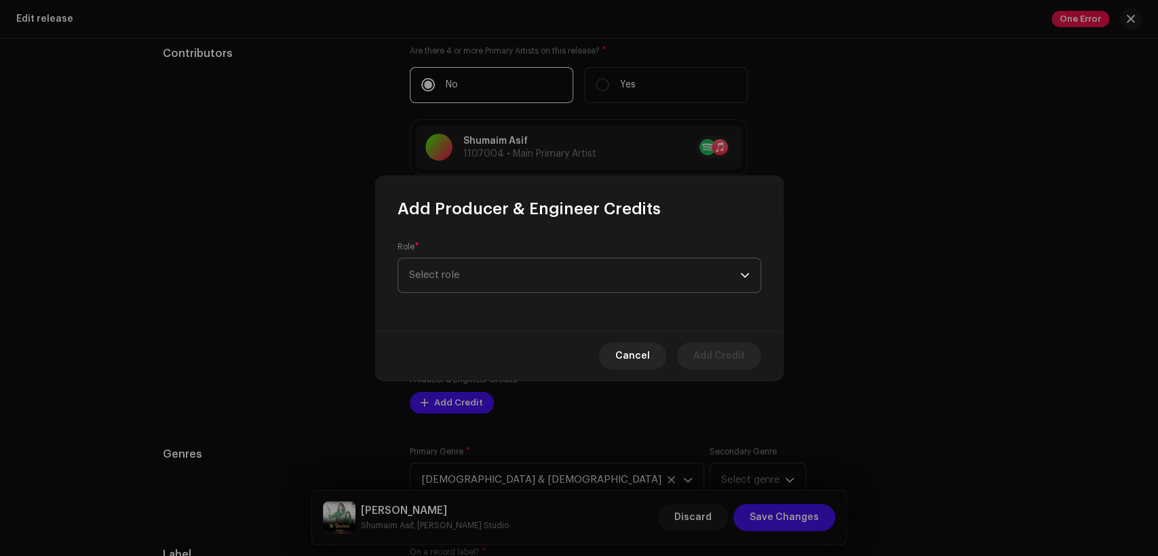
click at [547, 261] on span "Select role" at bounding box center [574, 275] width 331 height 34
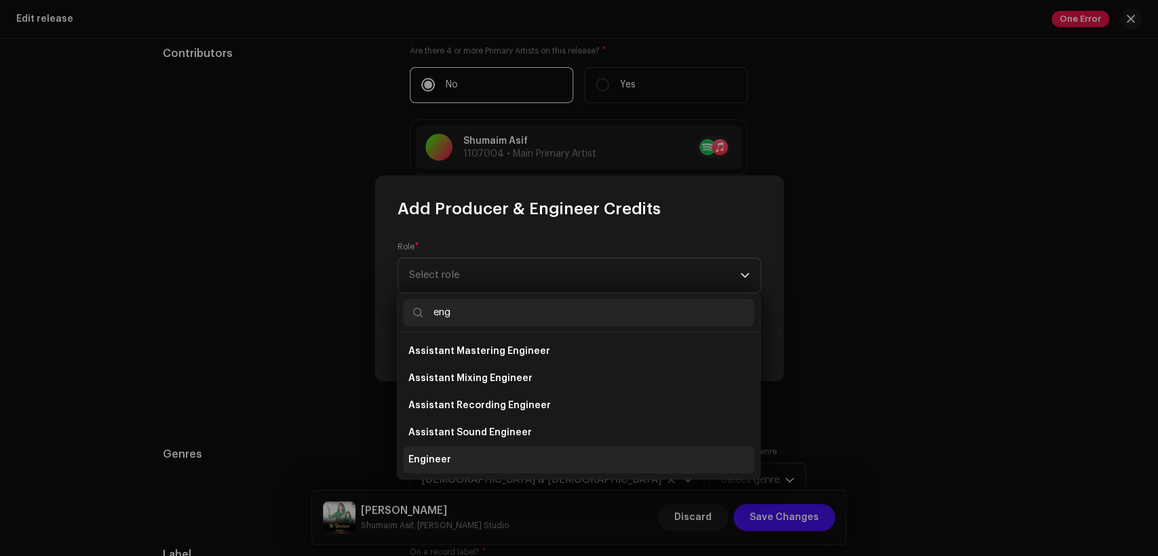
type input "eng"
click at [557, 459] on li "Engineer" at bounding box center [578, 459] width 351 height 27
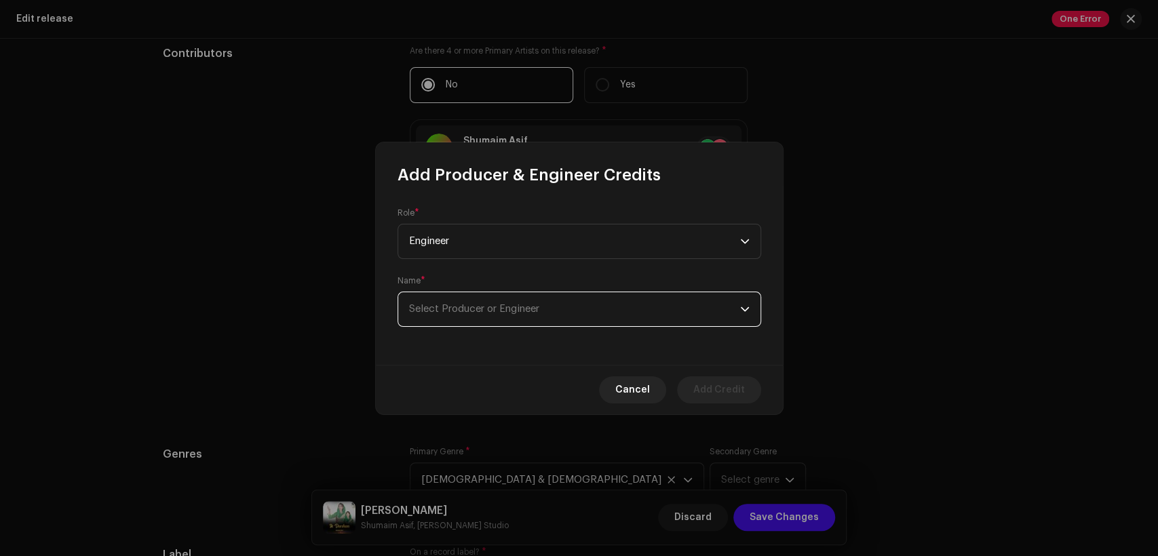
click at [575, 311] on span "Select Producer or Engineer" at bounding box center [574, 309] width 331 height 34
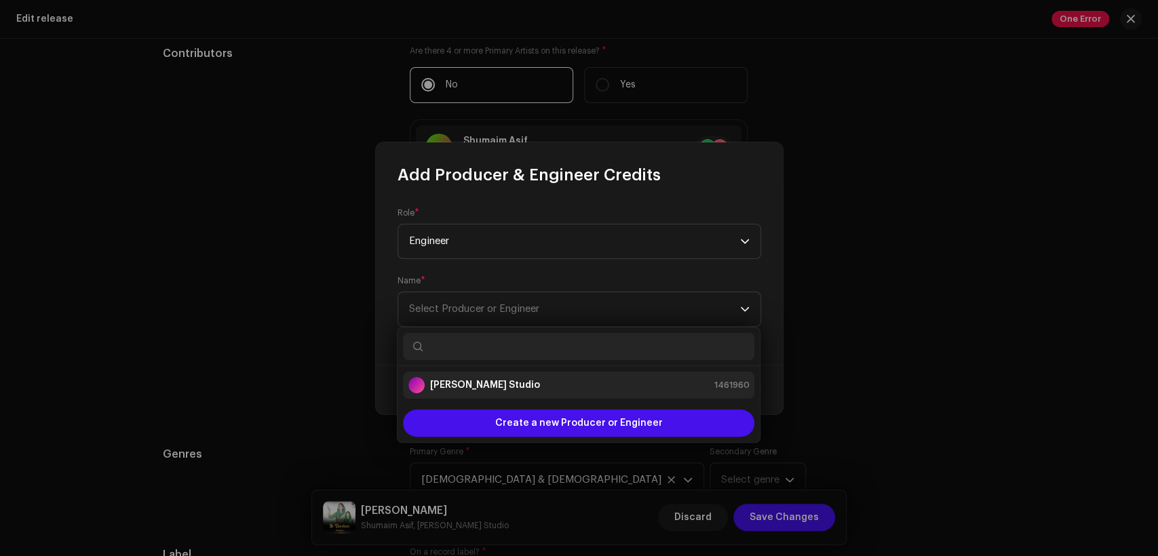
click at [585, 383] on div "[PERSON_NAME] Studio 1461960" at bounding box center [578, 385] width 340 height 16
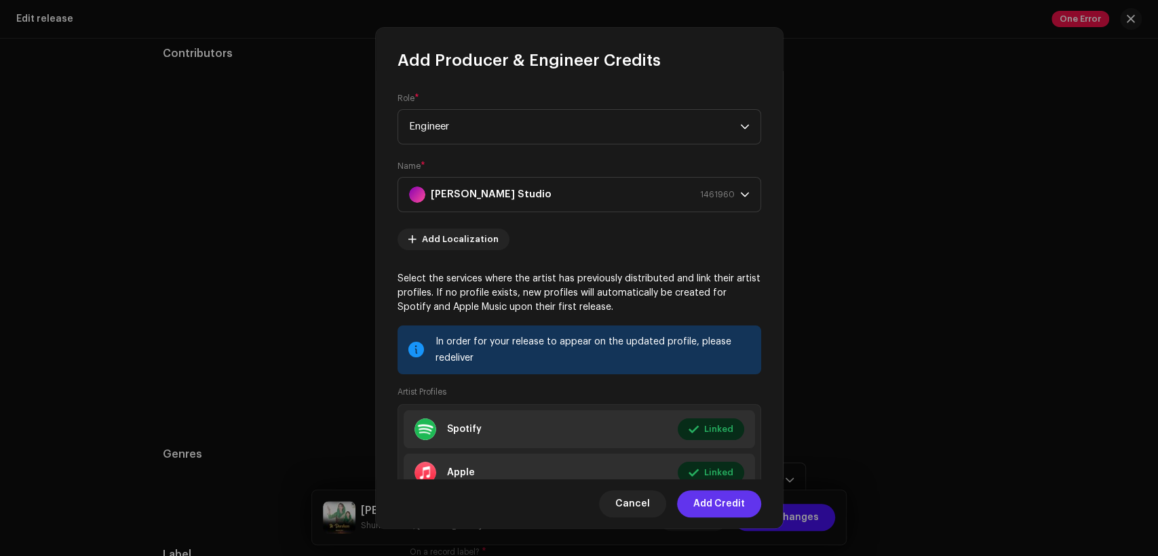
click at [739, 500] on span "Add Credit" at bounding box center [719, 503] width 52 height 27
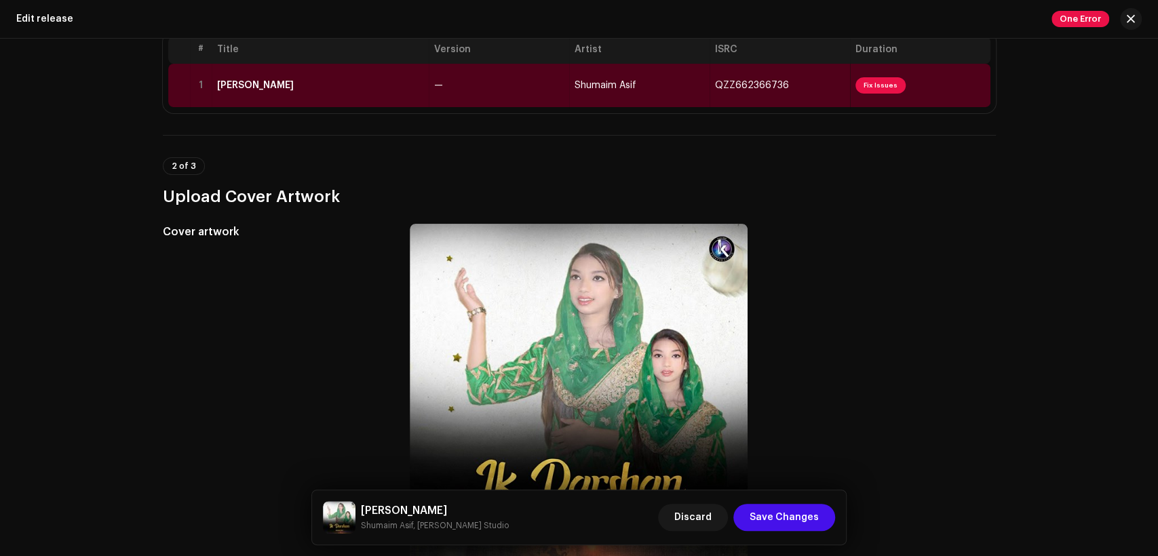
scroll to position [42, 0]
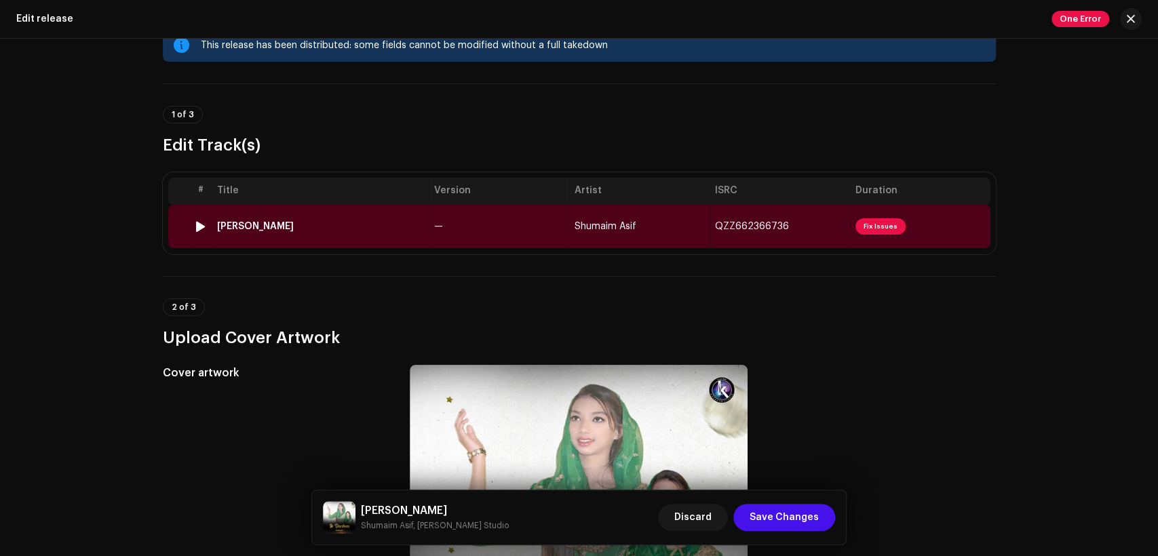
click at [477, 216] on td "—" at bounding box center [499, 226] width 140 height 43
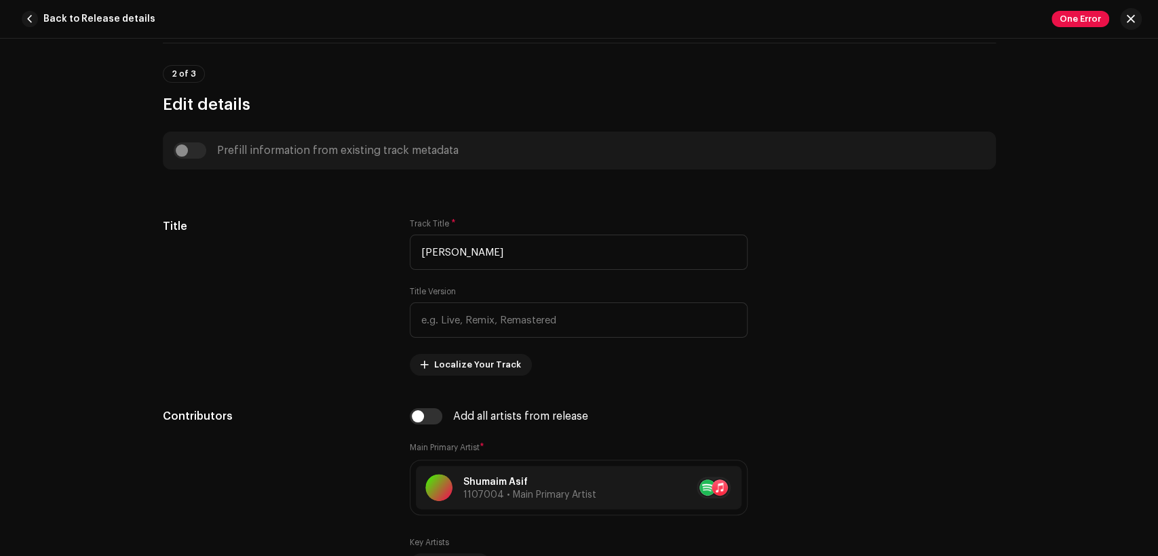
scroll to position [753, 0]
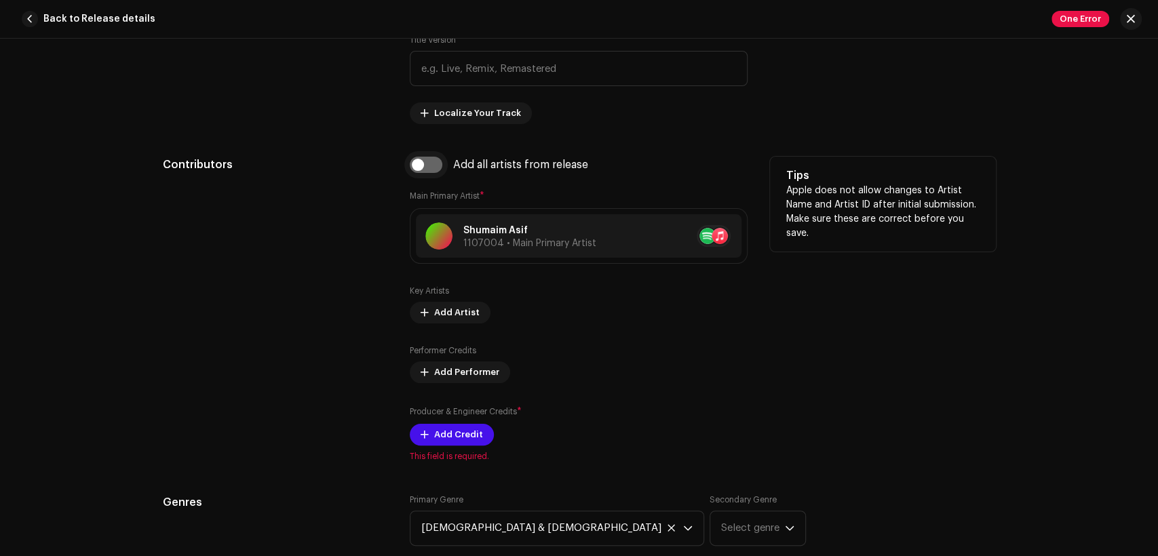
click at [429, 167] on input "checkbox" at bounding box center [426, 165] width 33 height 16
checkbox input "true"
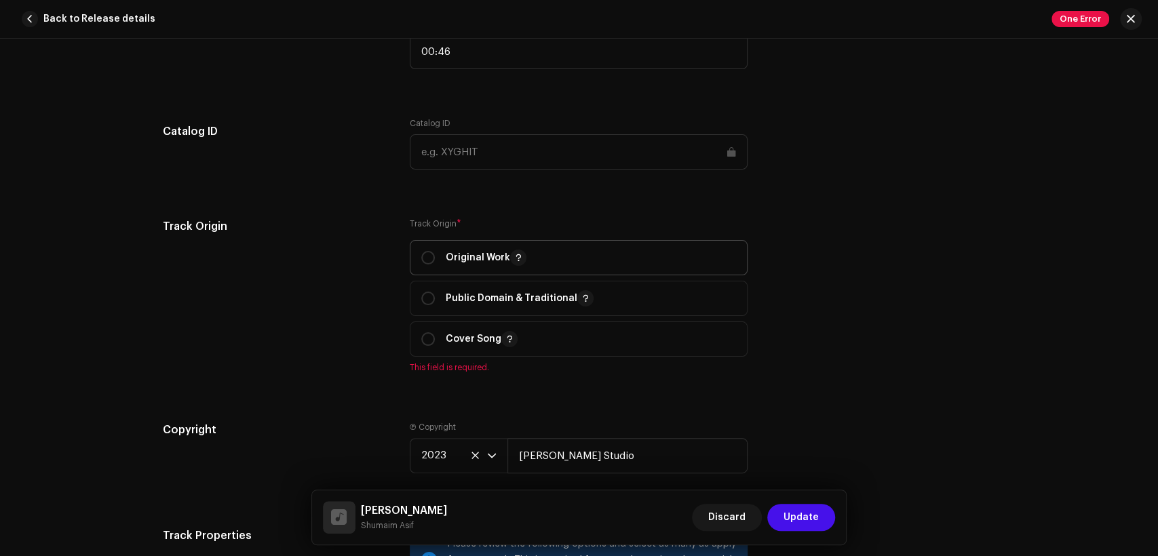
click at [494, 258] on p "Original Work" at bounding box center [486, 258] width 81 height 16
radio input "true"
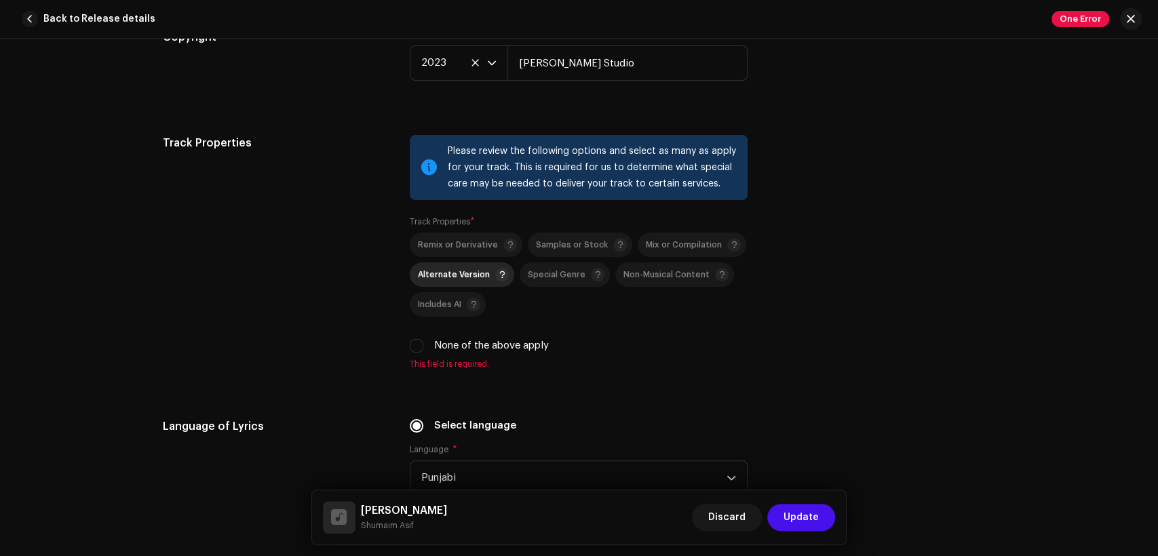
scroll to position [2260, 0]
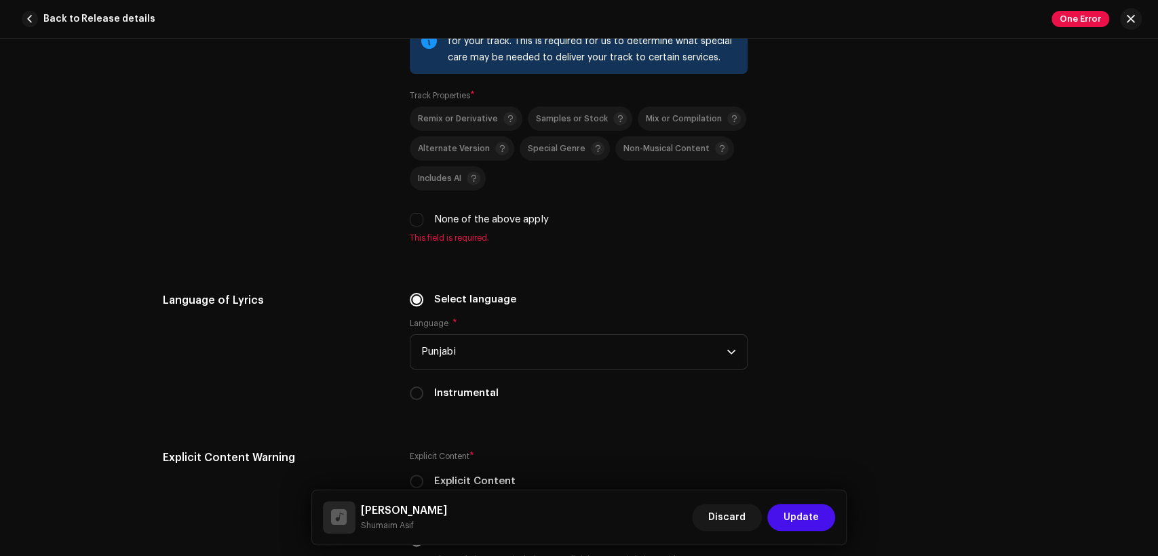
click at [476, 218] on label "None of the above apply" at bounding box center [491, 219] width 115 height 15
click at [423, 218] on input "None of the above apply" at bounding box center [417, 220] width 14 height 14
checkbox input "true"
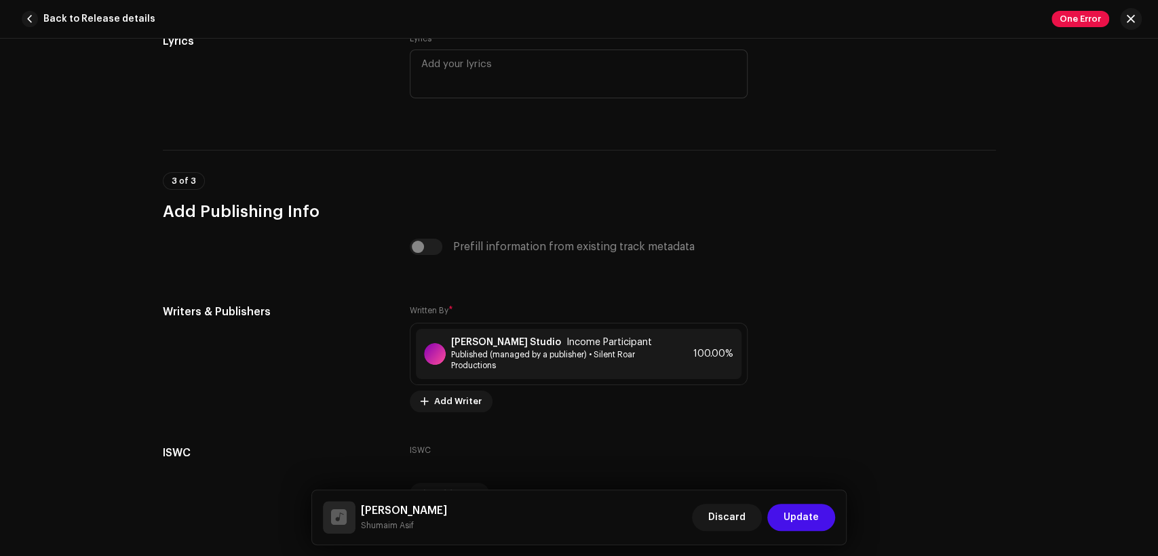
scroll to position [2790, 0]
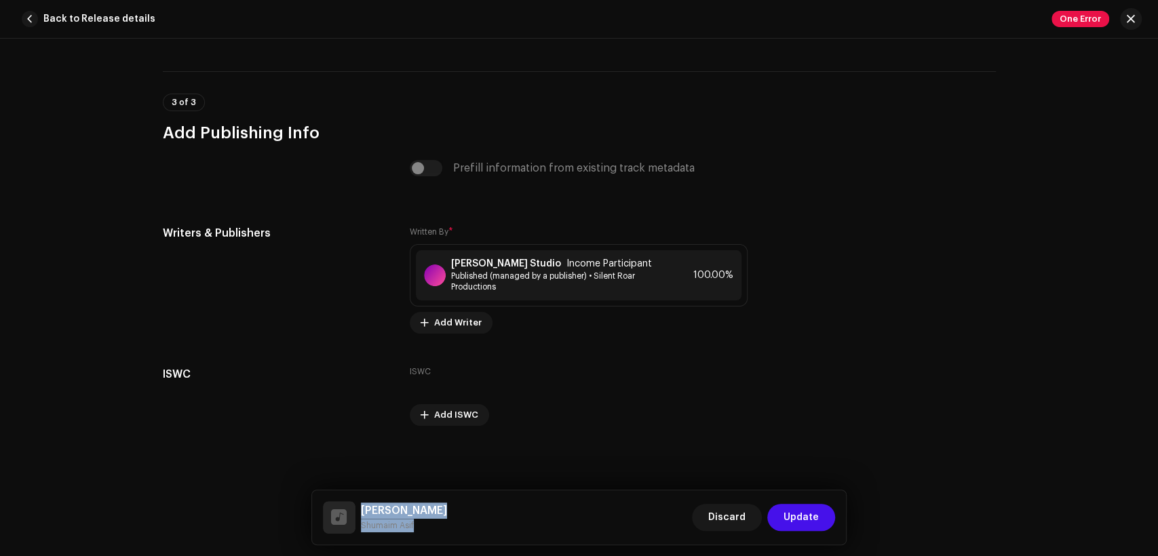
drag, startPoint x: 414, startPoint y: 530, endPoint x: 359, endPoint y: 506, distance: 59.8
click at [359, 506] on div "Ik [PERSON_NAME] Discard Update" at bounding box center [579, 517] width 513 height 33
copy div "Ik [PERSON_NAME]"
click at [456, 254] on div "[PERSON_NAME] Studio Income Participant Published (managed by a publisher) • Si…" at bounding box center [579, 275] width 326 height 50
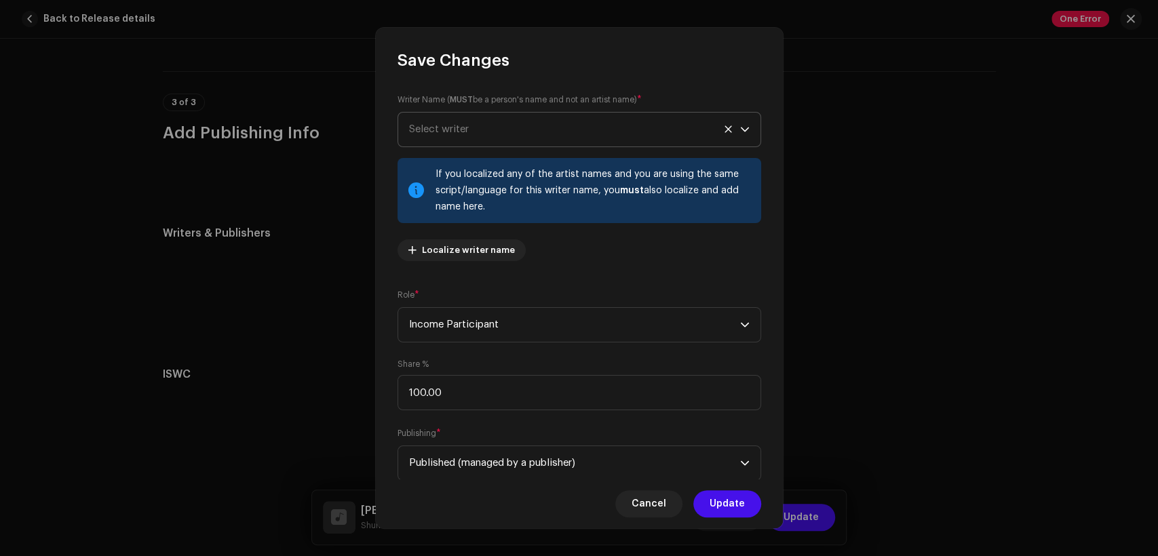
click at [492, 115] on span "Select writer" at bounding box center [574, 130] width 331 height 34
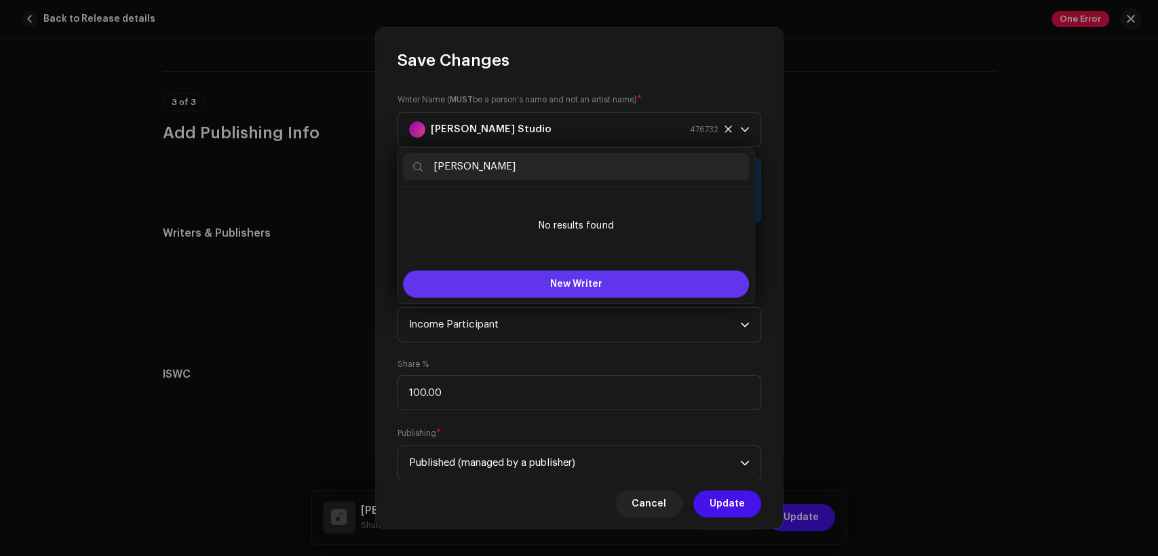
type input "[PERSON_NAME]"
click at [602, 279] on button "New Writer" at bounding box center [576, 284] width 346 height 27
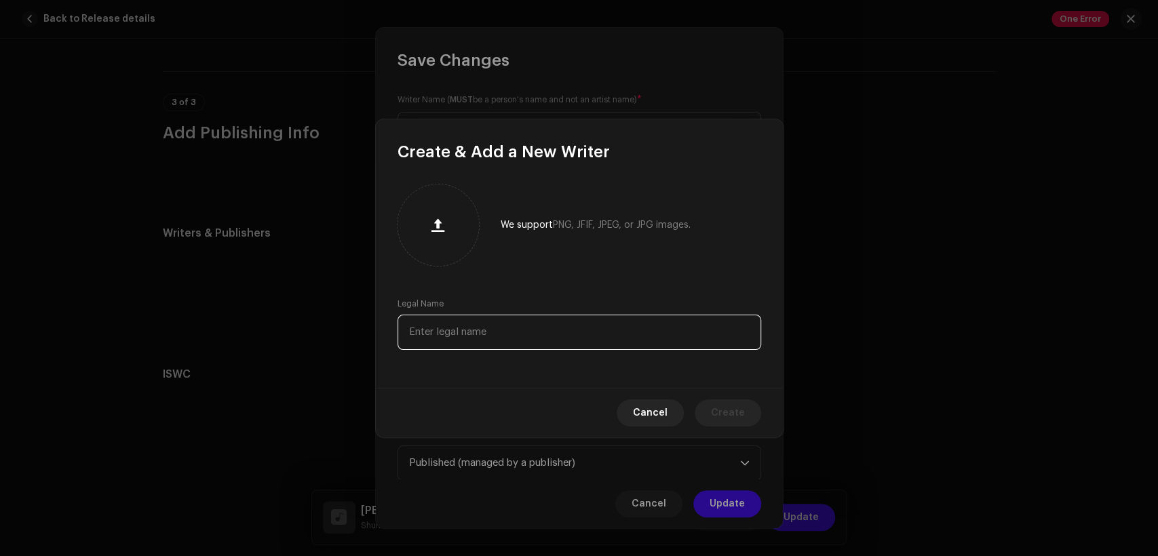
click at [552, 319] on input "text" at bounding box center [578, 332] width 363 height 35
paste input "[PERSON_NAME]"
type input "[PERSON_NAME]"
click at [724, 408] on span "Create" at bounding box center [728, 412] width 34 height 27
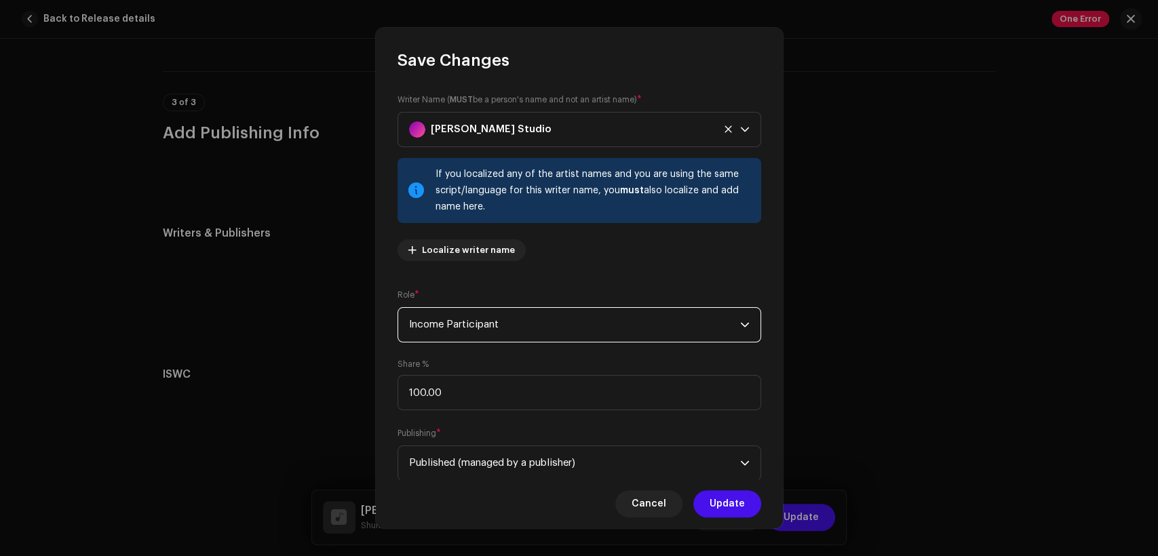
click at [514, 323] on span "Income Participant" at bounding box center [574, 325] width 331 height 34
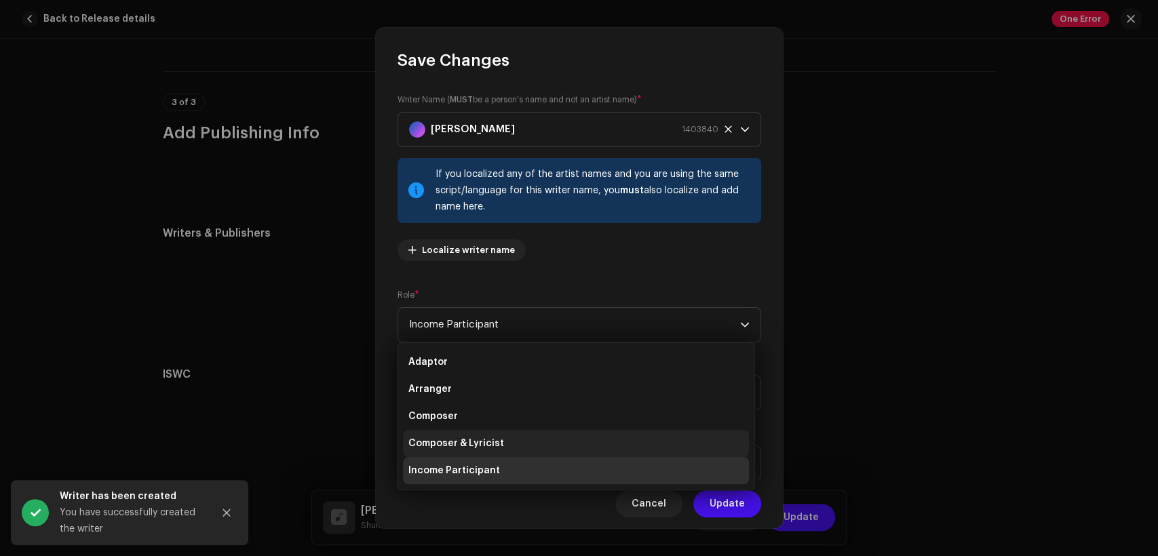
click at [534, 435] on li "Composer & Lyricist" at bounding box center [576, 443] width 346 height 27
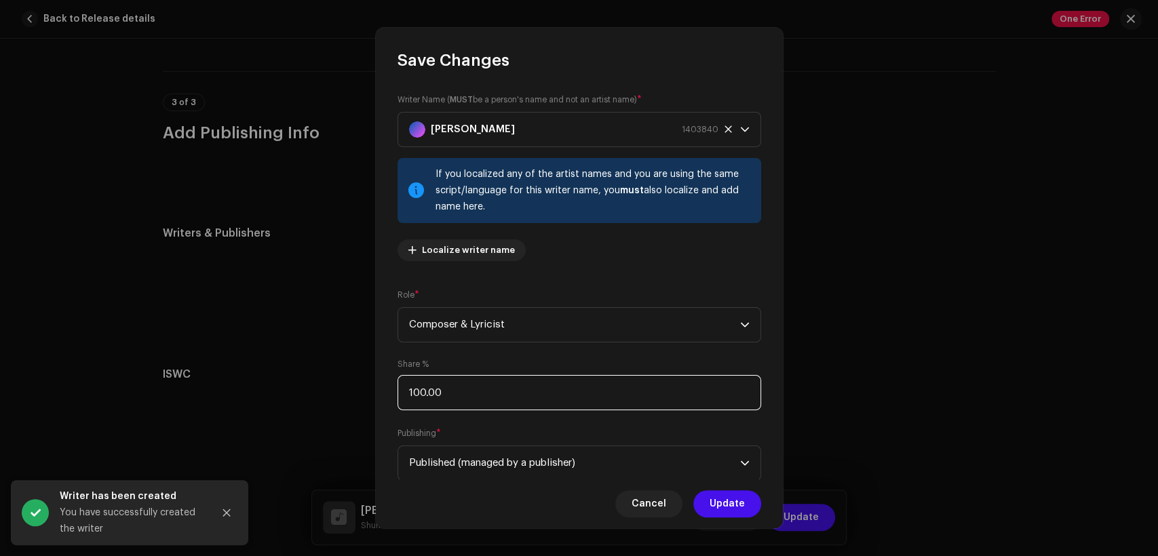
click at [545, 404] on input "100.00" at bounding box center [578, 392] width 363 height 35
type input "1.00"
type input "50.00"
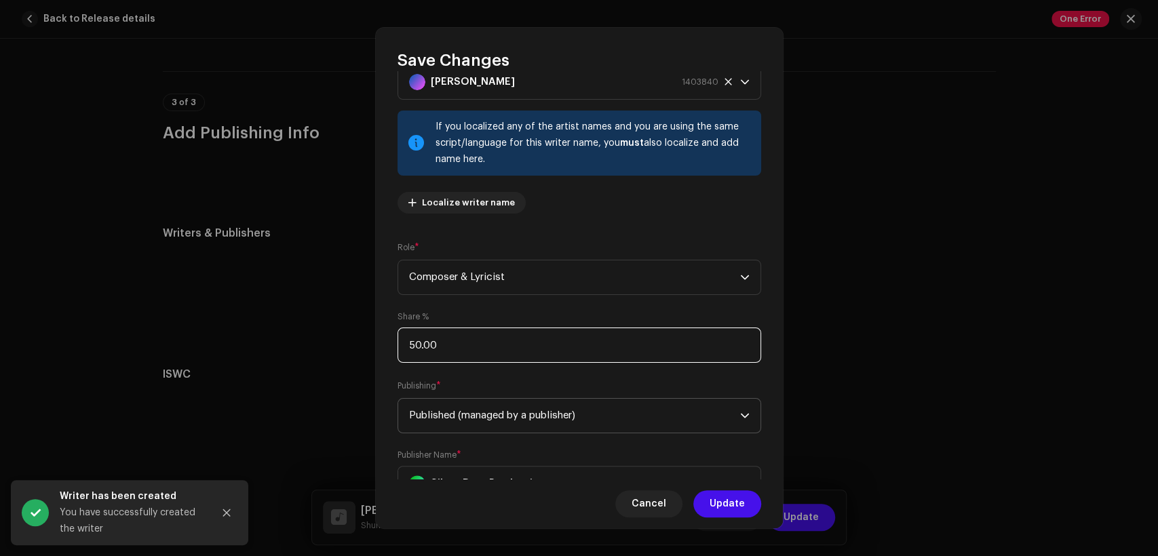
scroll to position [109, 0]
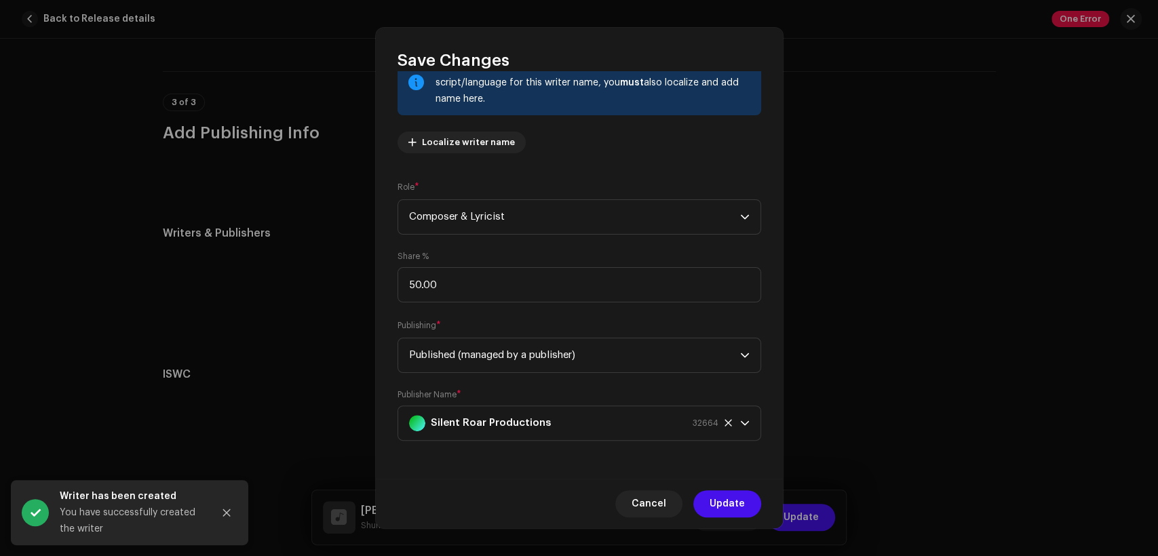
drag, startPoint x: 737, startPoint y: 506, endPoint x: 634, endPoint y: 460, distance: 112.9
click at [736, 506] on span "Update" at bounding box center [726, 503] width 35 height 27
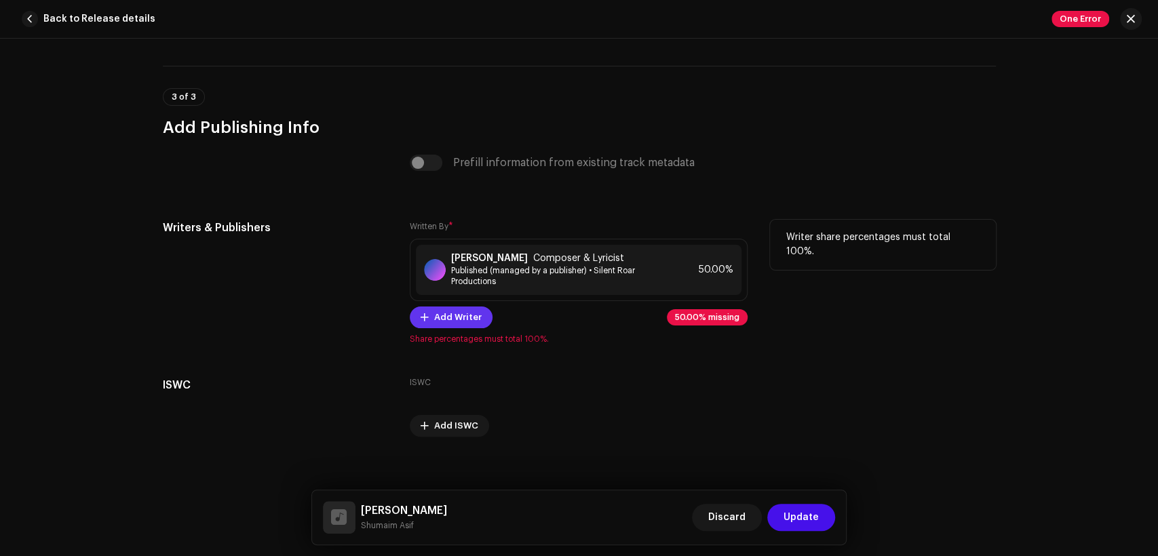
click at [465, 326] on span "Add Writer" at bounding box center [457, 317] width 47 height 27
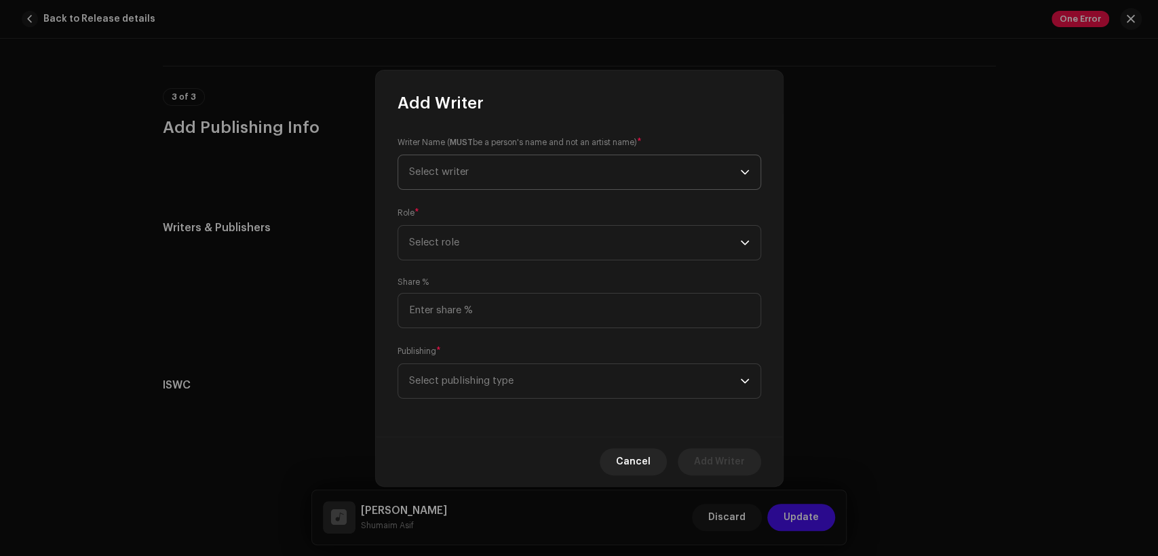
click at [477, 165] on span "Select writer" at bounding box center [574, 172] width 331 height 34
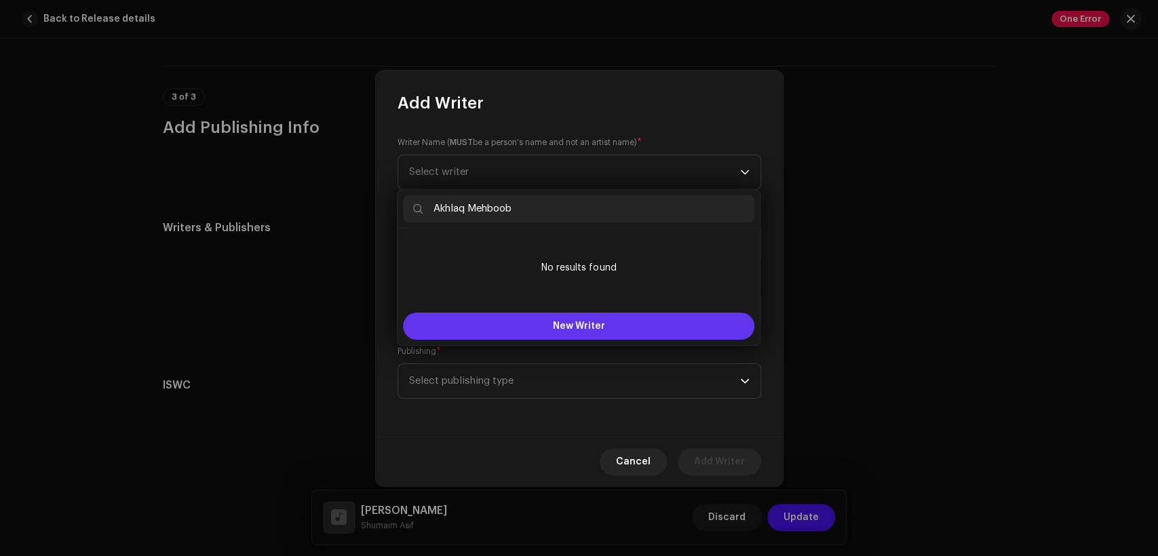
type input "Akhlaq Mehboob"
click at [553, 315] on button "New Writer" at bounding box center [578, 326] width 351 height 27
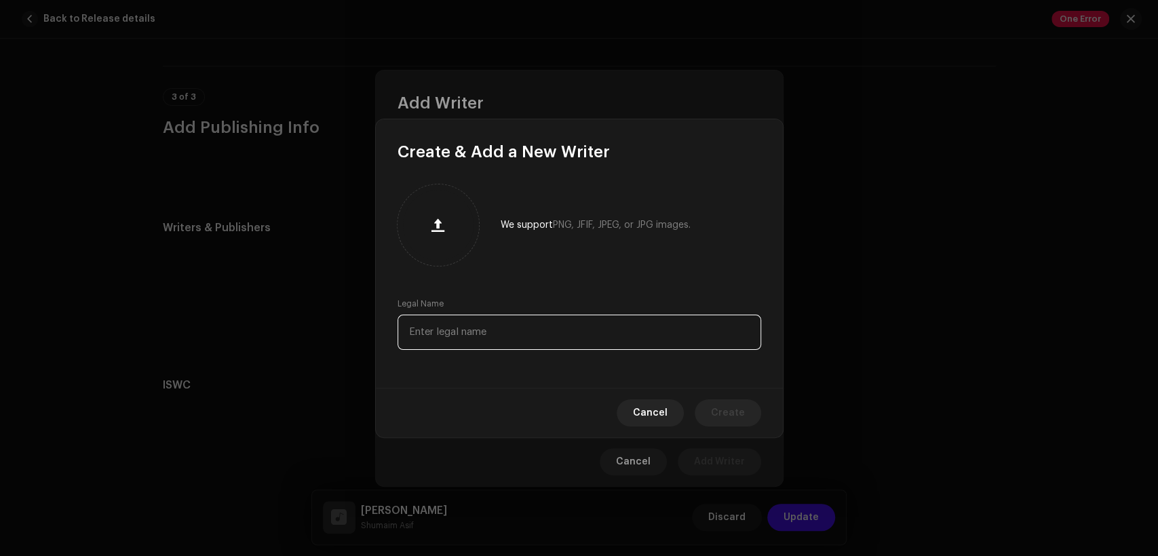
click at [568, 343] on input "text" at bounding box center [578, 332] width 363 height 35
paste input "Akhlaq Mehboob"
type input "Akhlaq Mehboob"
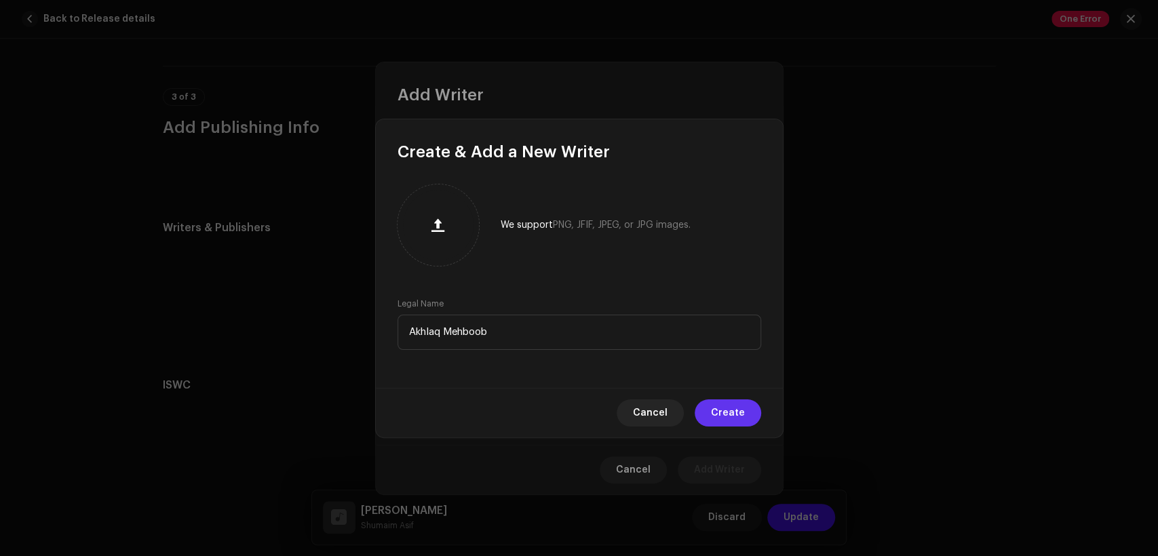
click at [734, 421] on span "Create" at bounding box center [728, 412] width 34 height 27
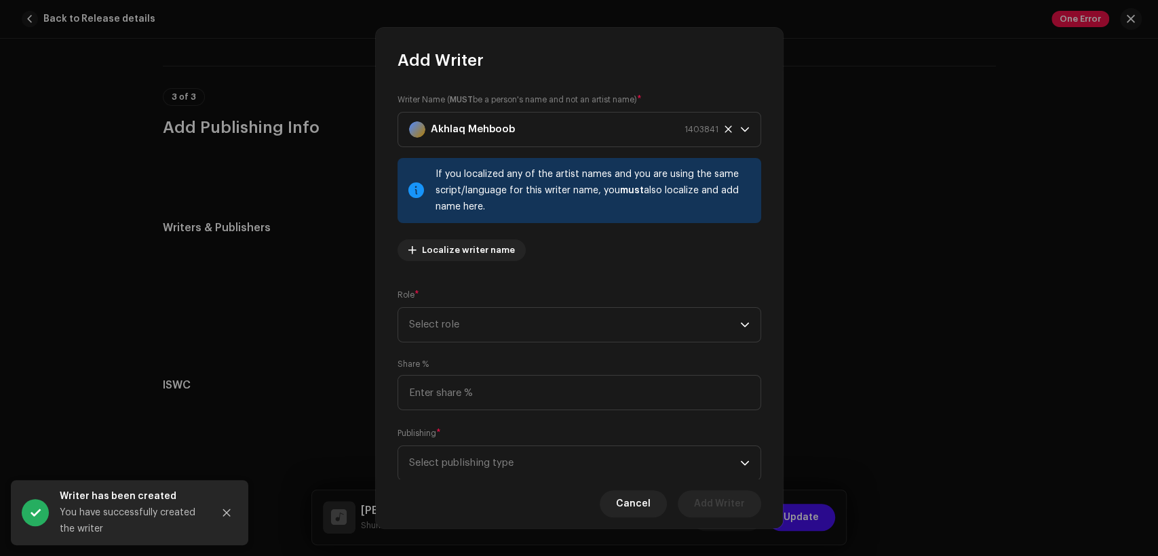
click at [547, 253] on div "Writer Name ( MUST be a person's name and not an artist name) * [PERSON_NAME] 1…" at bounding box center [578, 182] width 363 height 179
click at [570, 324] on span "Select role" at bounding box center [574, 325] width 331 height 34
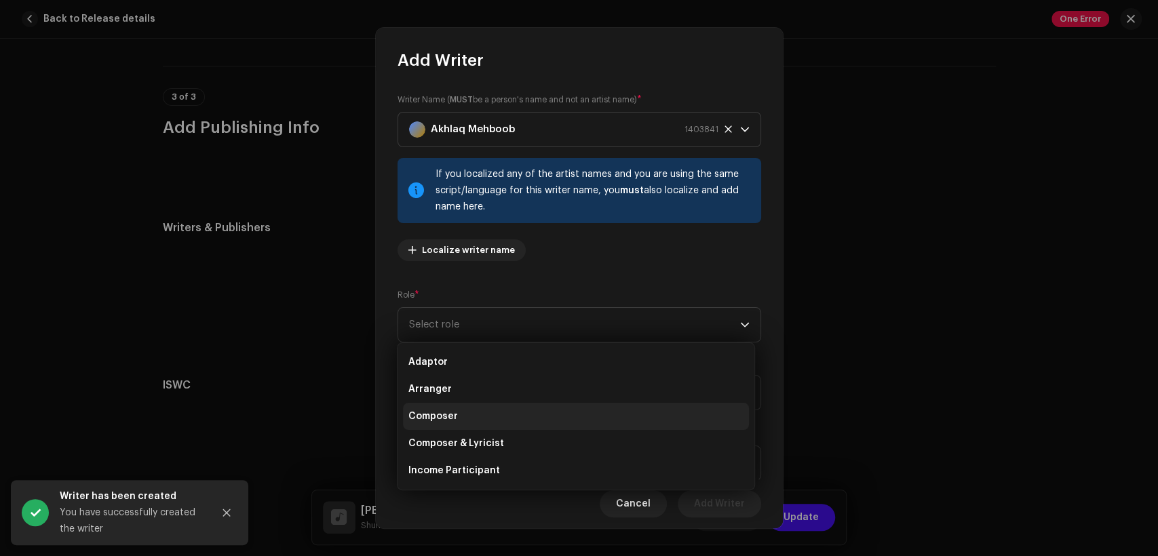
click at [595, 411] on li "Composer" at bounding box center [576, 416] width 346 height 27
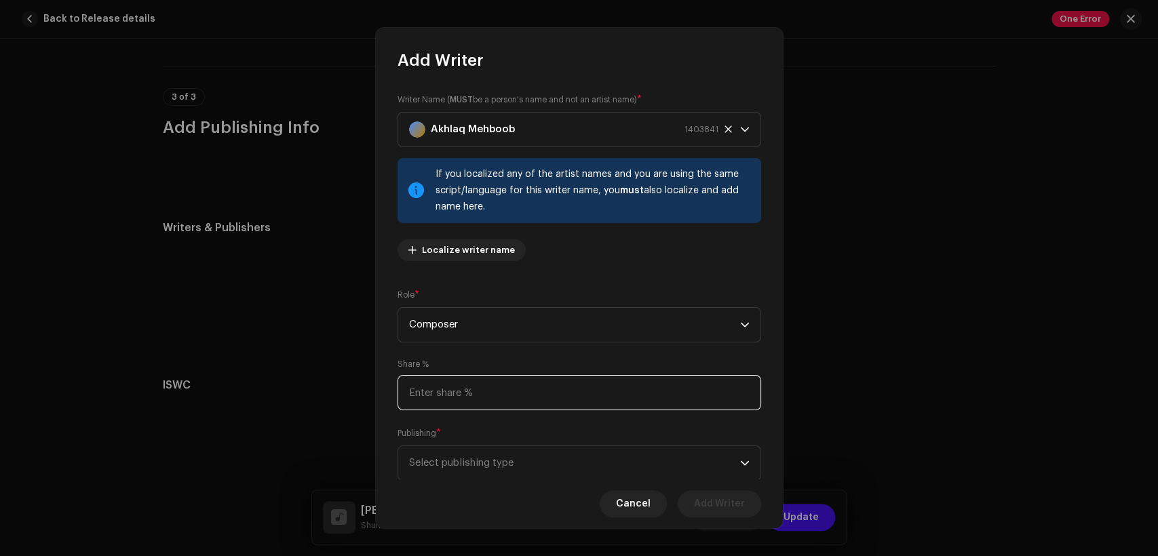
drag, startPoint x: 500, startPoint y: 391, endPoint x: 513, endPoint y: 389, distance: 12.3
click at [507, 390] on input at bounding box center [578, 392] width 363 height 35
type input "50.00"
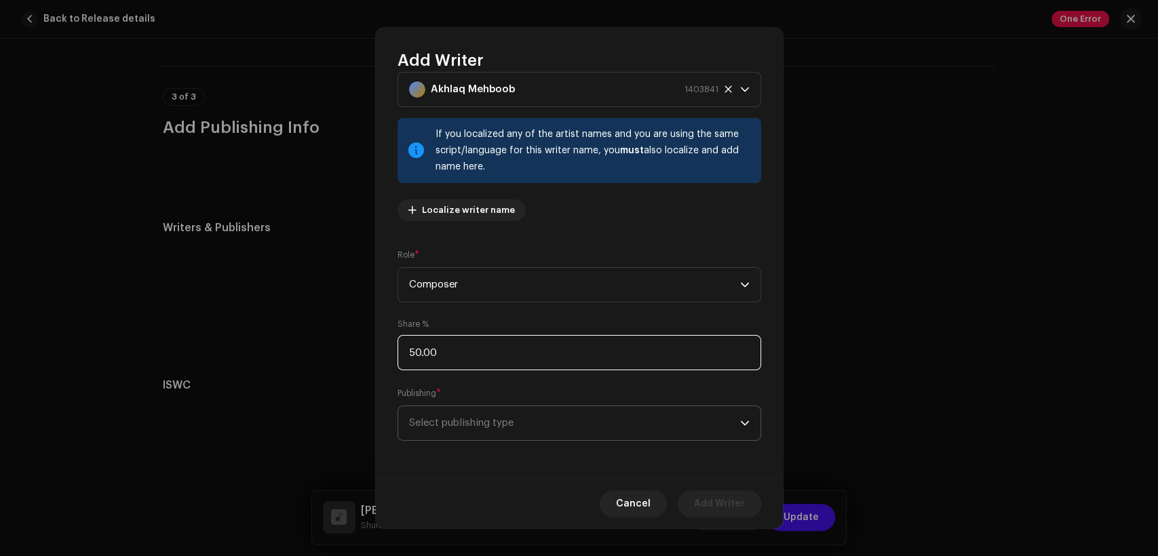
scroll to position [41, 0]
click at [550, 416] on span "Select publishing type" at bounding box center [574, 423] width 331 height 34
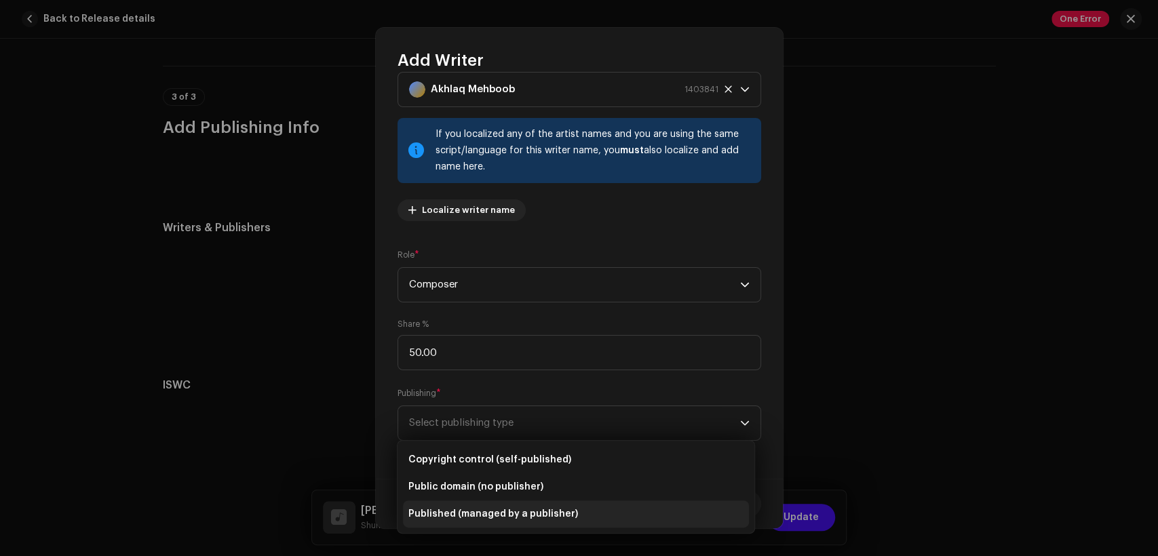
click at [550, 511] on span "Published (managed by a publisher)" at bounding box center [493, 514] width 170 height 14
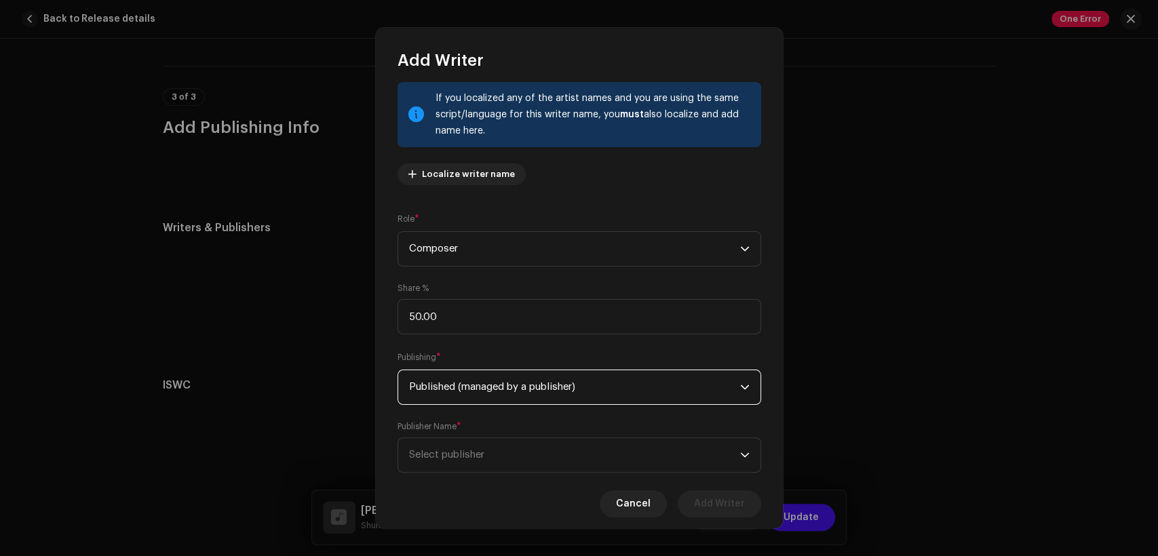
scroll to position [109, 0]
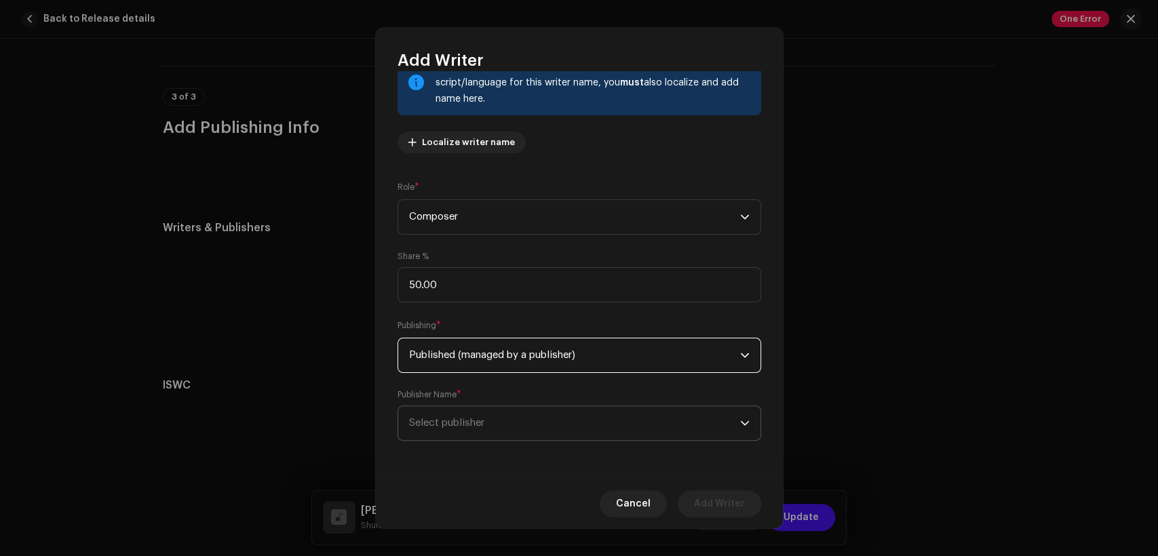
click at [515, 414] on span "Select publisher" at bounding box center [574, 423] width 331 height 34
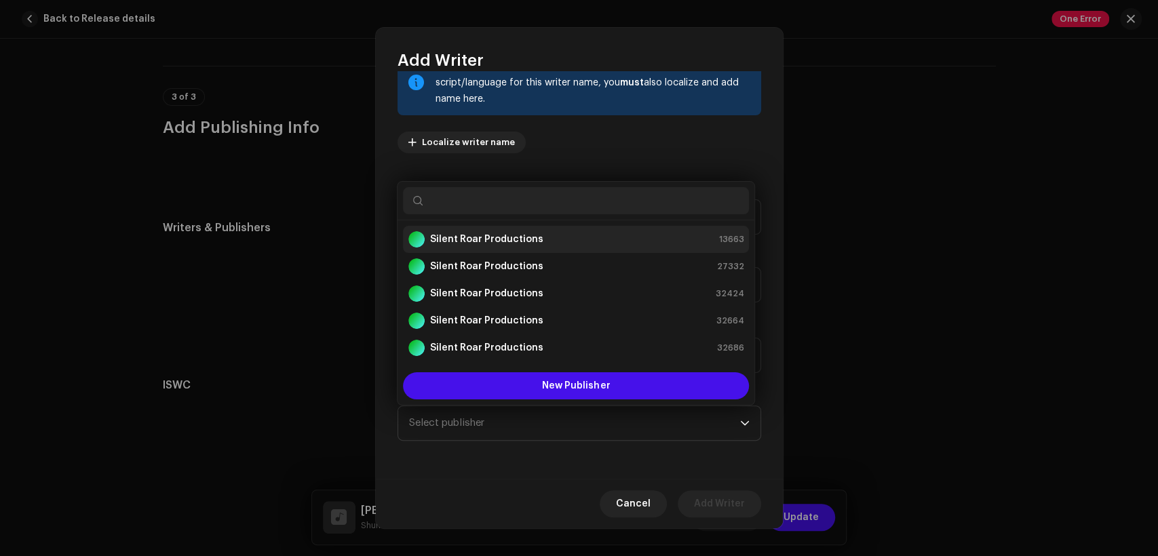
click at [531, 243] on strong "Silent Roar Productions" at bounding box center [486, 240] width 113 height 14
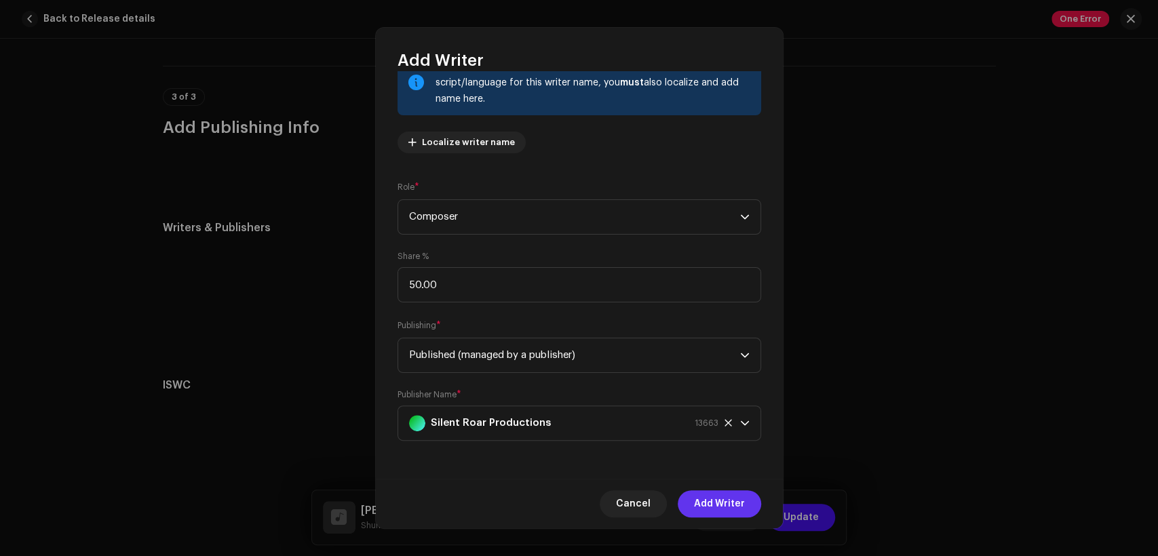
click at [732, 502] on span "Add Writer" at bounding box center [719, 503] width 51 height 27
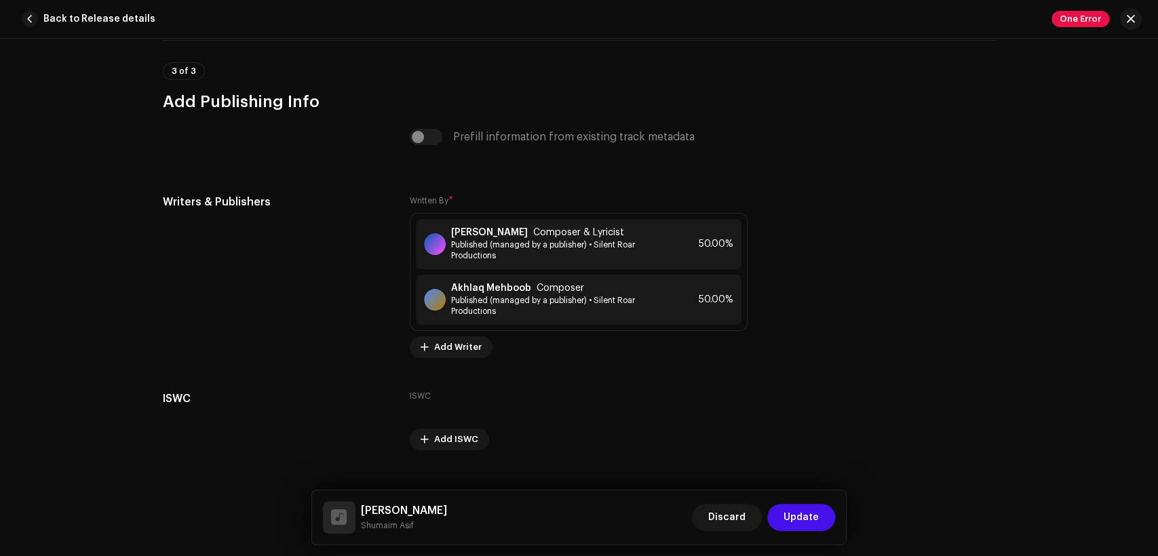
scroll to position [2845, 0]
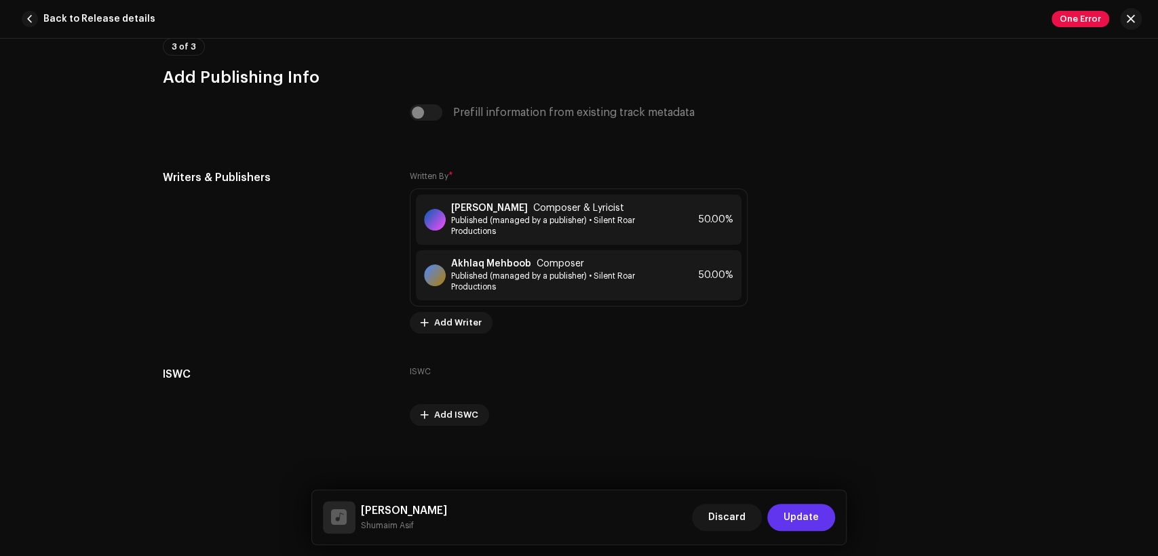
click at [803, 519] on span "Update" at bounding box center [800, 517] width 35 height 27
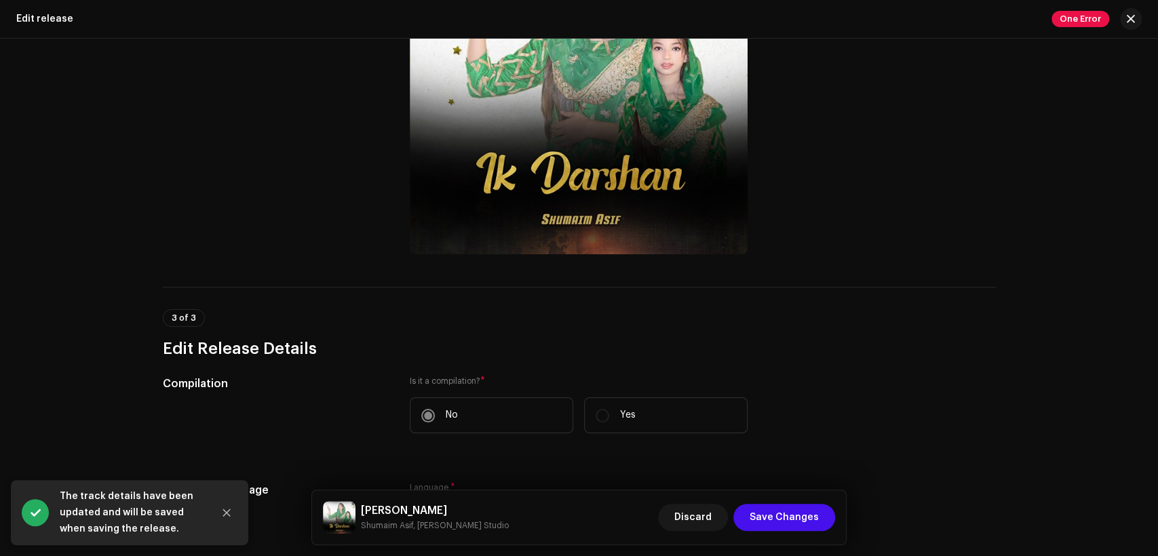
scroll to position [545, 0]
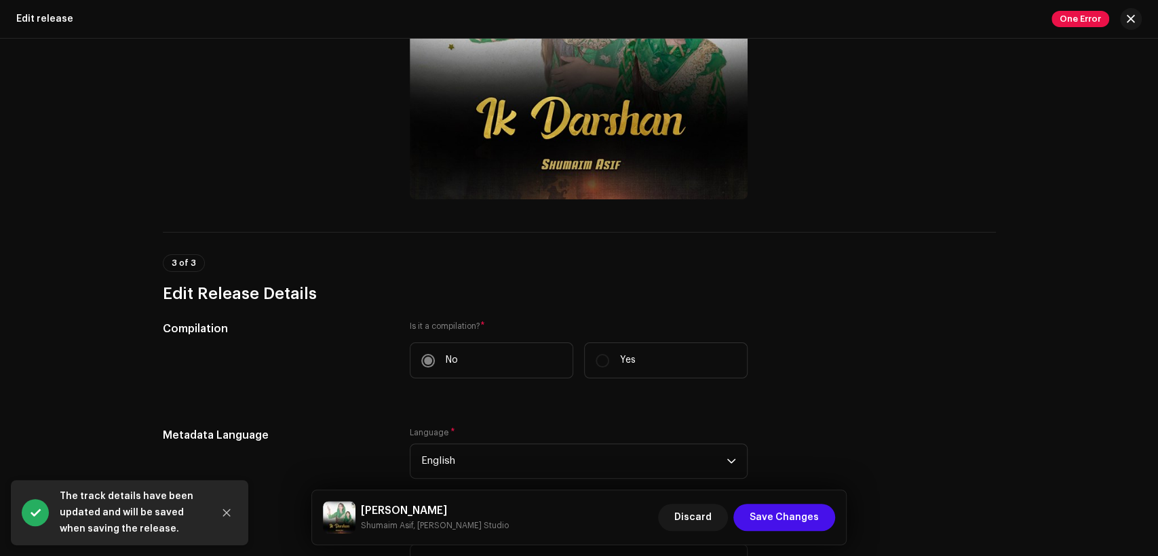
click at [410, 505] on h5 "[PERSON_NAME]" at bounding box center [435, 510] width 148 height 16
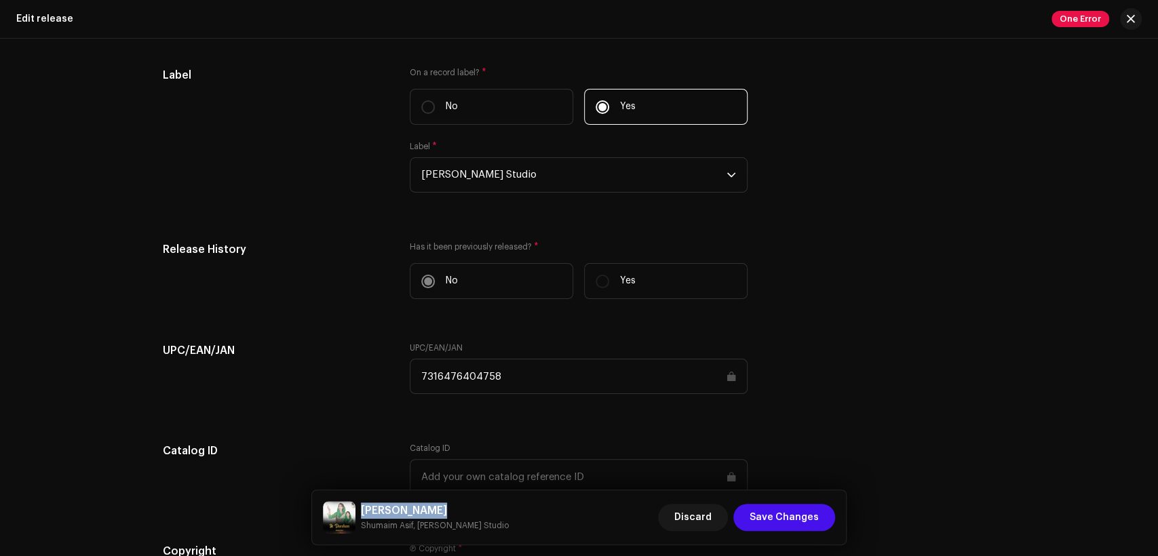
scroll to position [2176, 0]
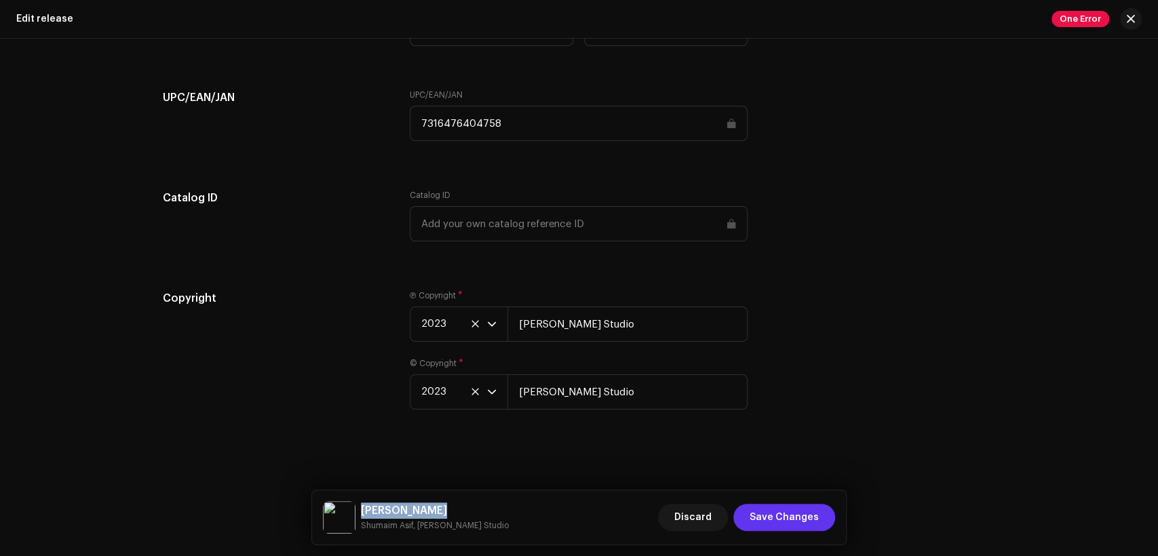
click at [793, 513] on span "Save Changes" at bounding box center [783, 517] width 69 height 27
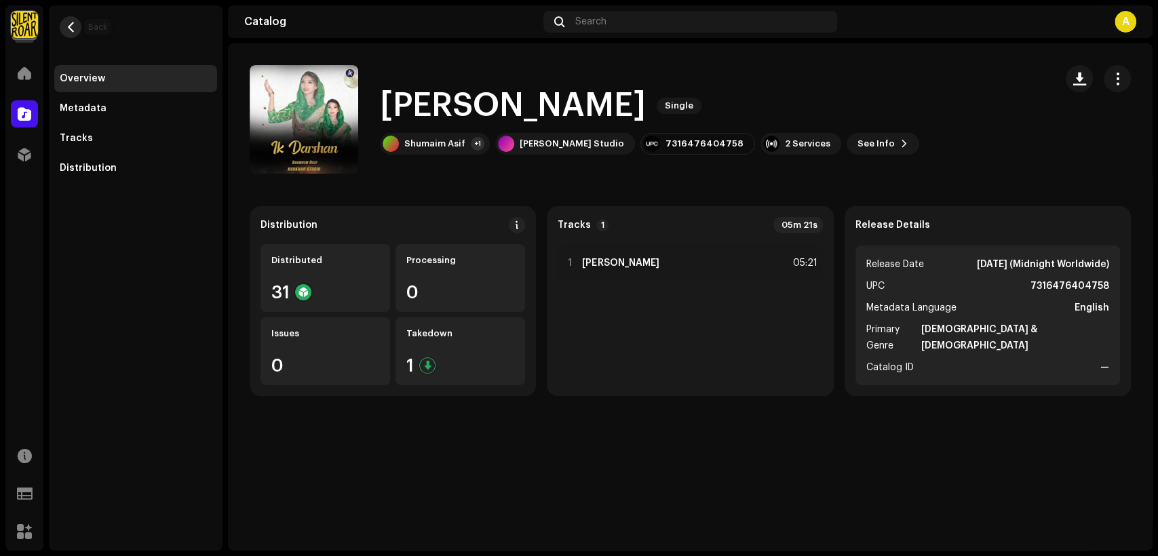
click at [79, 27] on button "button" at bounding box center [71, 27] width 22 height 22
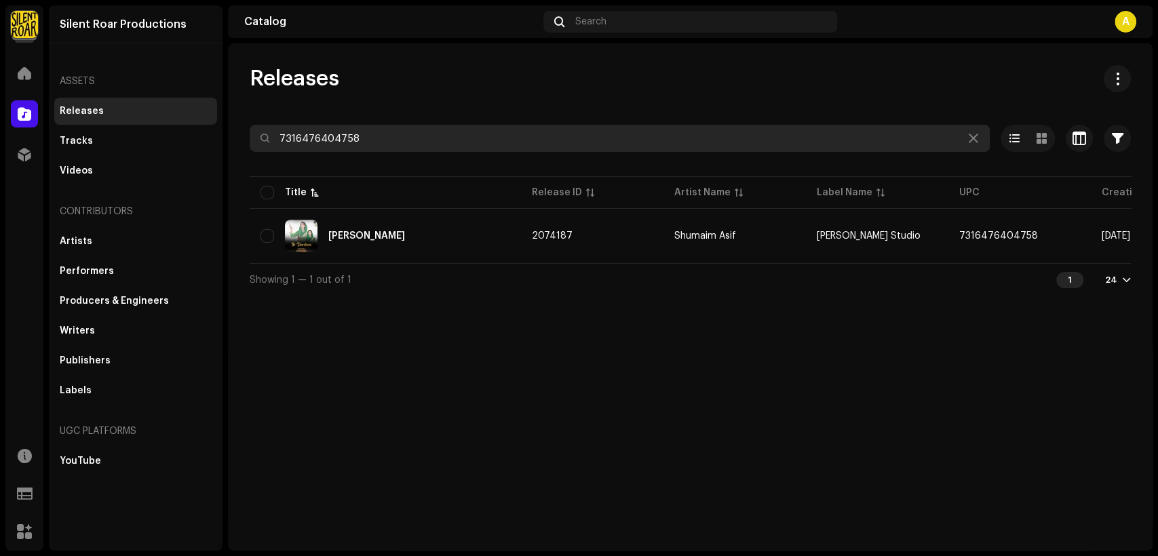
click at [366, 134] on input "7316476404758" at bounding box center [620, 138] width 740 height 27
paste input "15136"
type input "7316476415136"
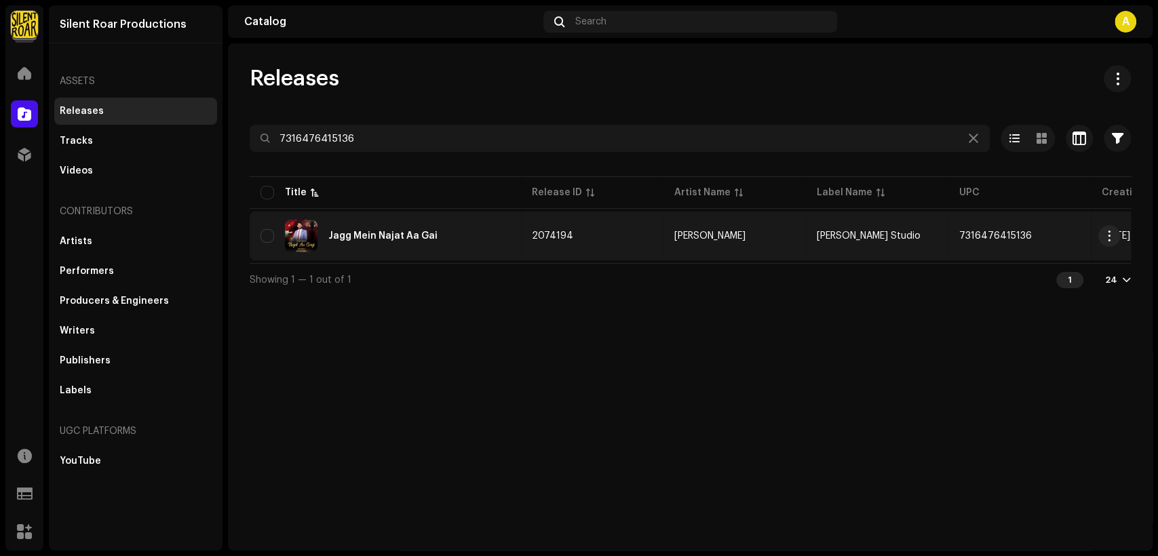
click at [581, 234] on td "2074194" at bounding box center [592, 236] width 142 height 49
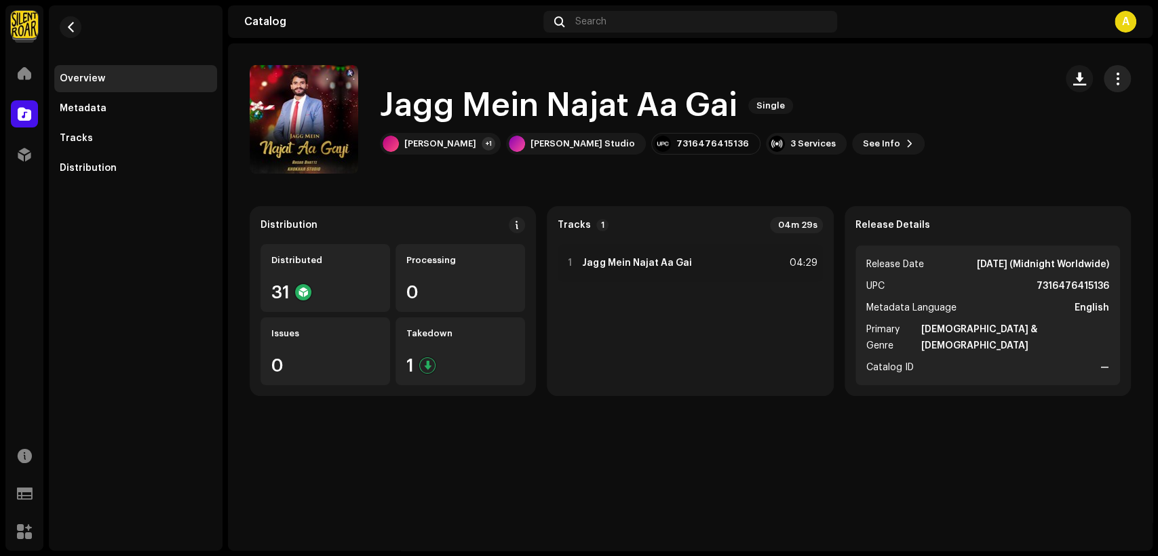
click at [1115, 78] on span "button" at bounding box center [1117, 78] width 13 height 11
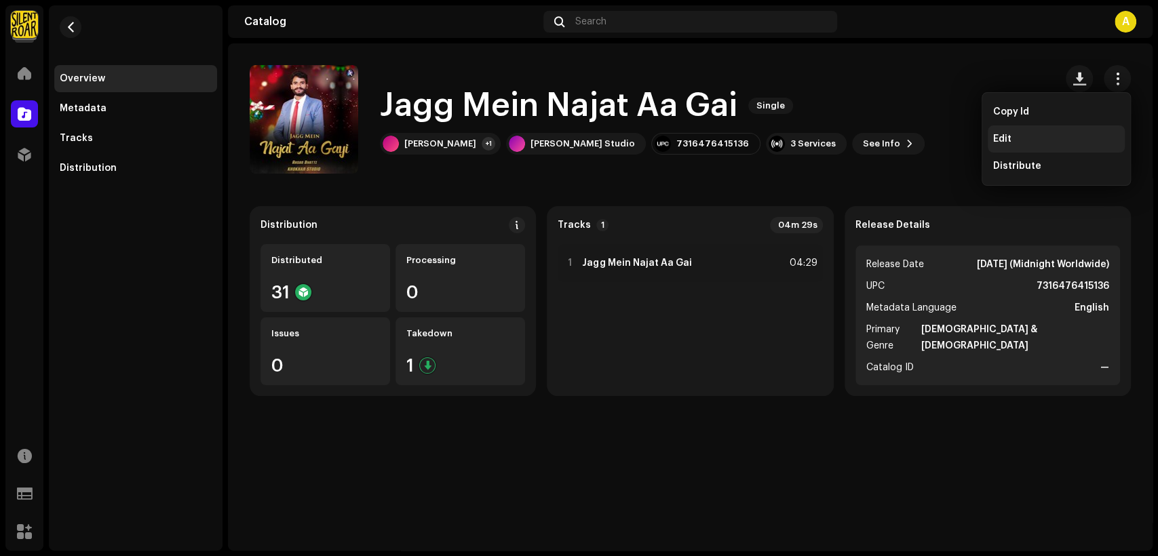
click at [1049, 138] on div "Edit" at bounding box center [1056, 139] width 126 height 11
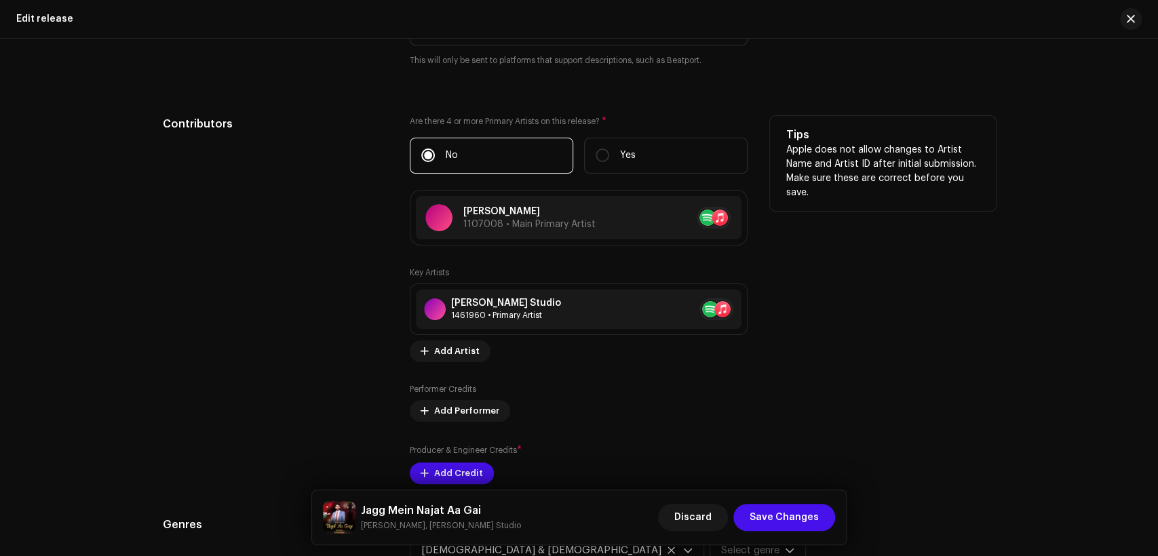
scroll to position [1381, 0]
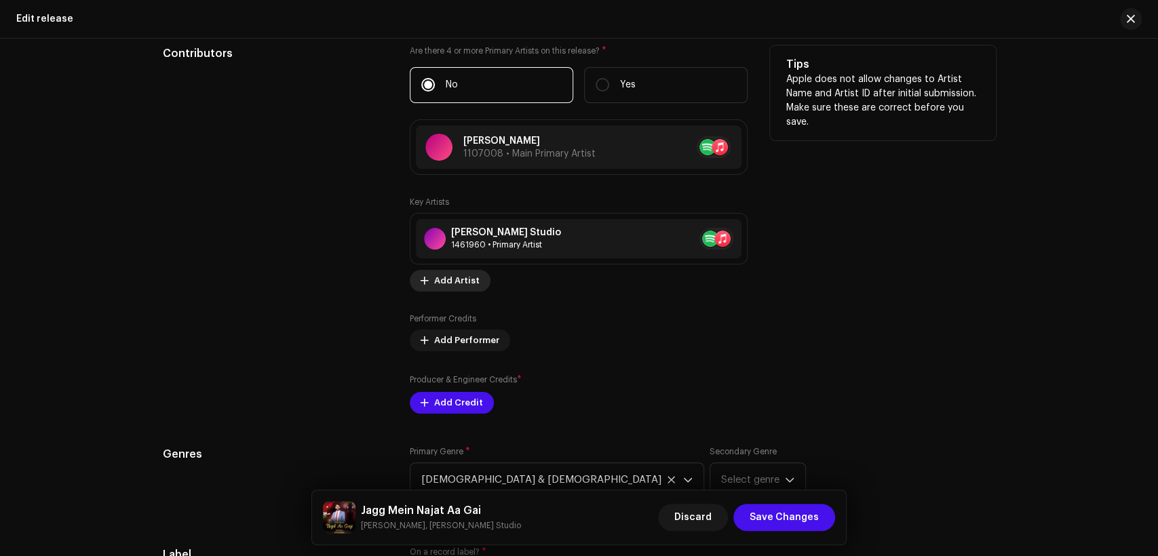
click at [464, 283] on span "Add Artist" at bounding box center [456, 280] width 45 height 27
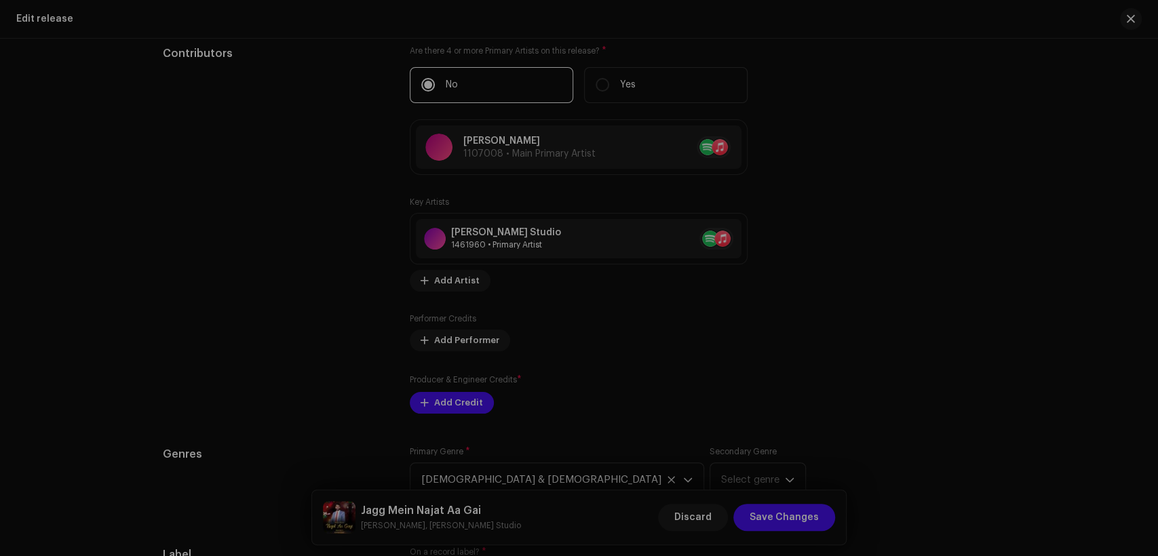
drag, startPoint x: 1051, startPoint y: 269, endPoint x: 1034, endPoint y: 279, distance: 19.4
click at [1034, 279] on div "Add Key Artist Role * Select role Cancel Add Artist" at bounding box center [579, 278] width 1158 height 556
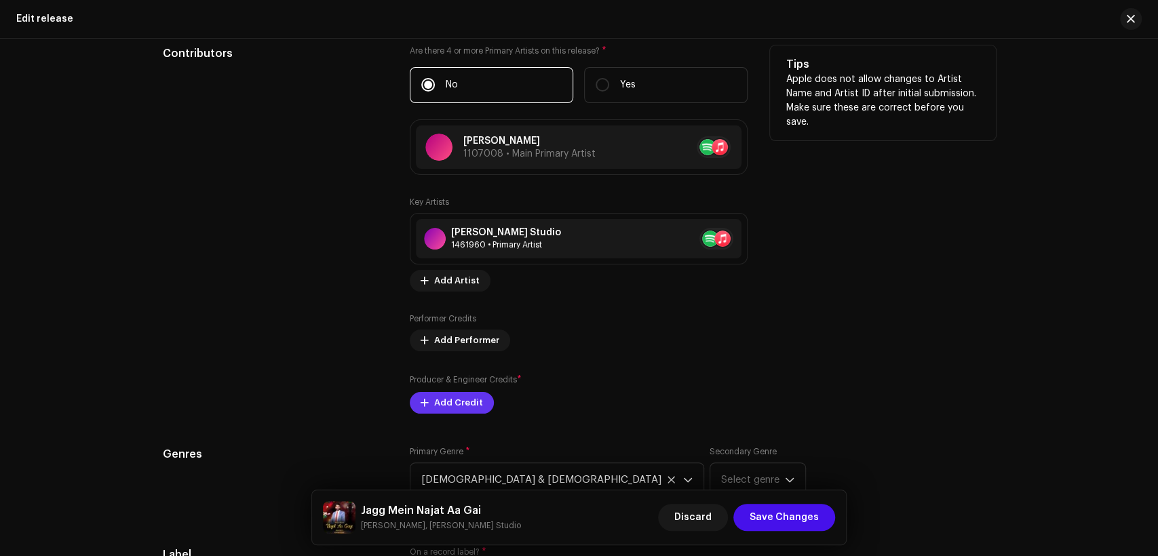
click at [477, 405] on button "Add Credit" at bounding box center [452, 403] width 84 height 22
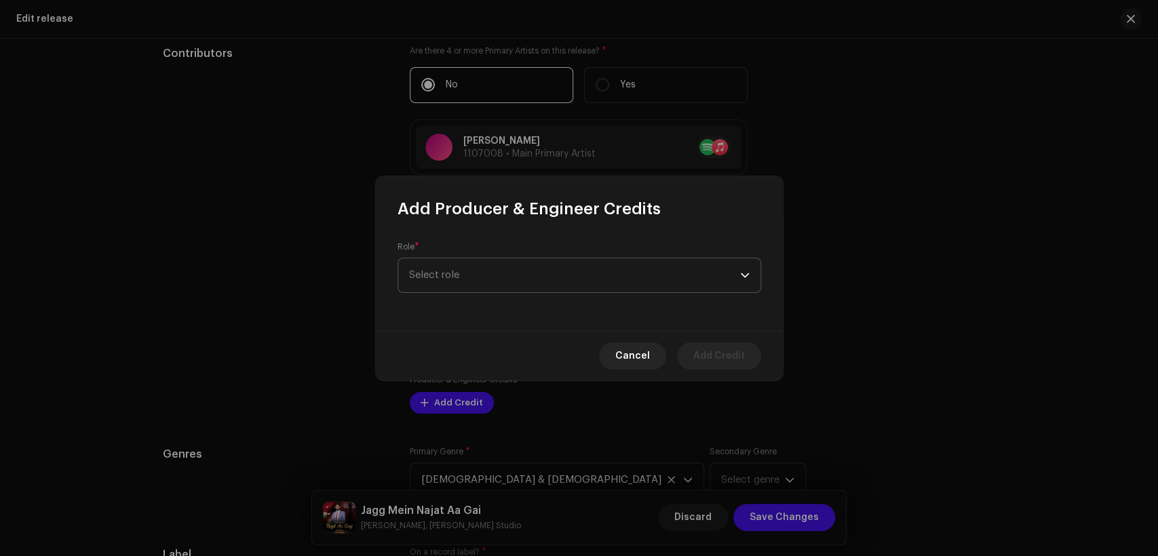
click at [521, 285] on span "Select role" at bounding box center [574, 275] width 331 height 34
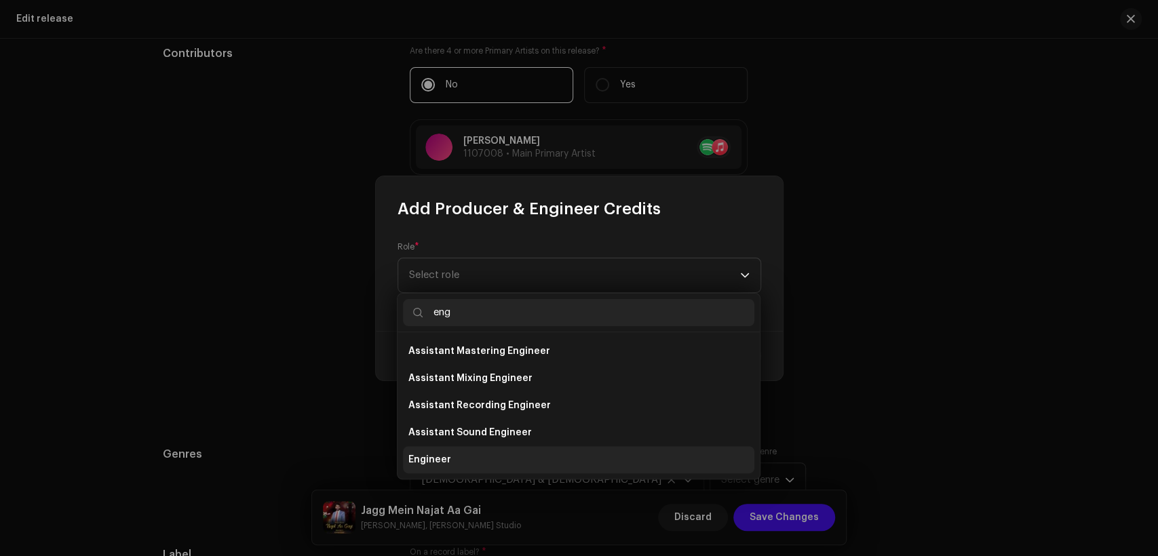
type input "eng"
click at [494, 462] on li "Engineer" at bounding box center [578, 459] width 351 height 27
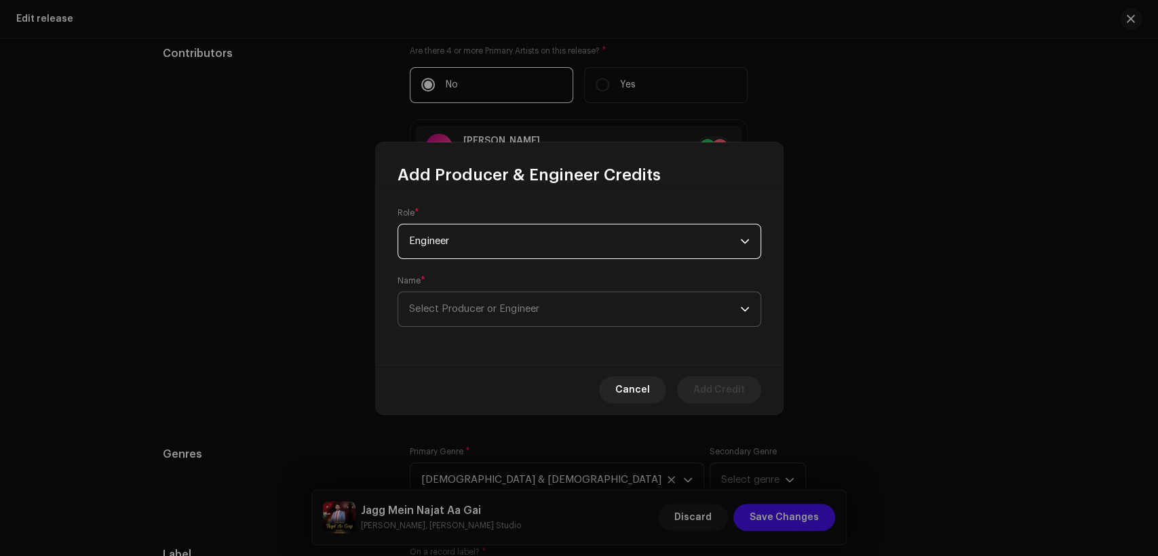
click at [559, 310] on span "Select Producer or Engineer" at bounding box center [574, 309] width 331 height 34
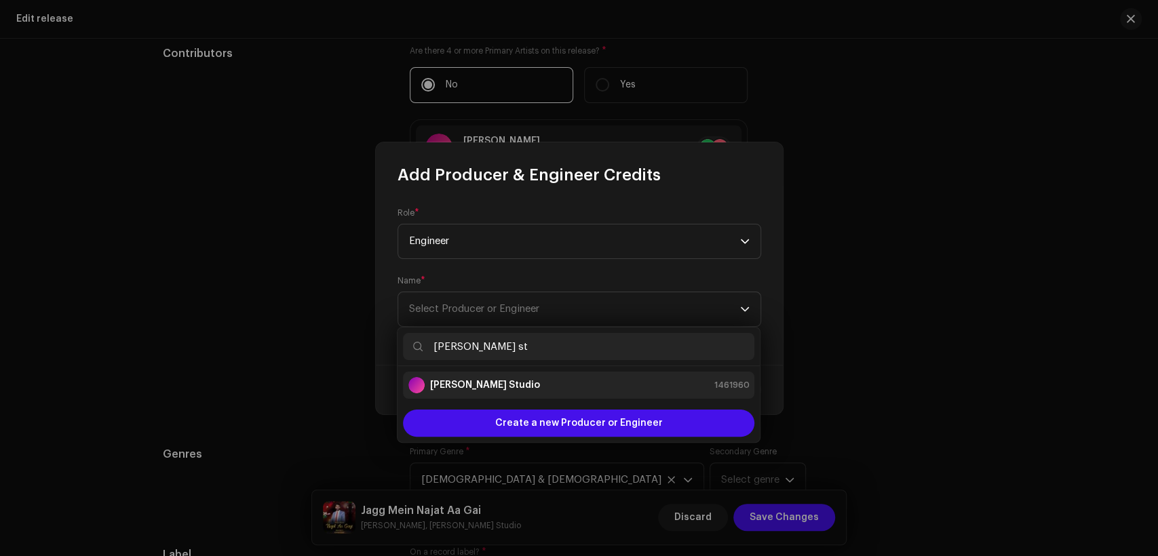
type input "[PERSON_NAME] st"
click at [597, 380] on div "[PERSON_NAME] Studio 1461960" at bounding box center [578, 385] width 340 height 16
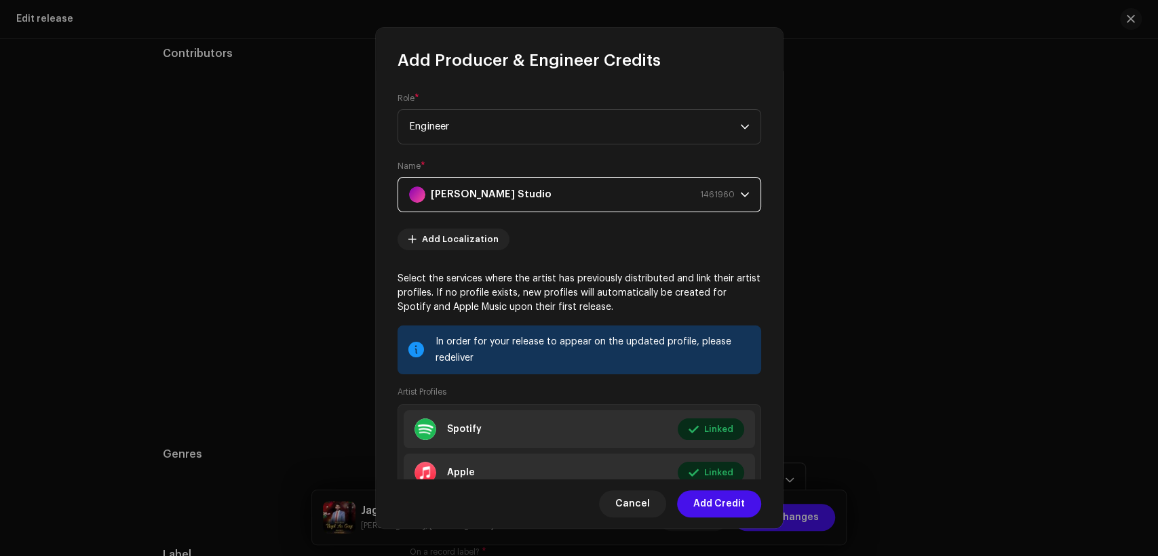
click at [707, 498] on span "Add Credit" at bounding box center [719, 503] width 52 height 27
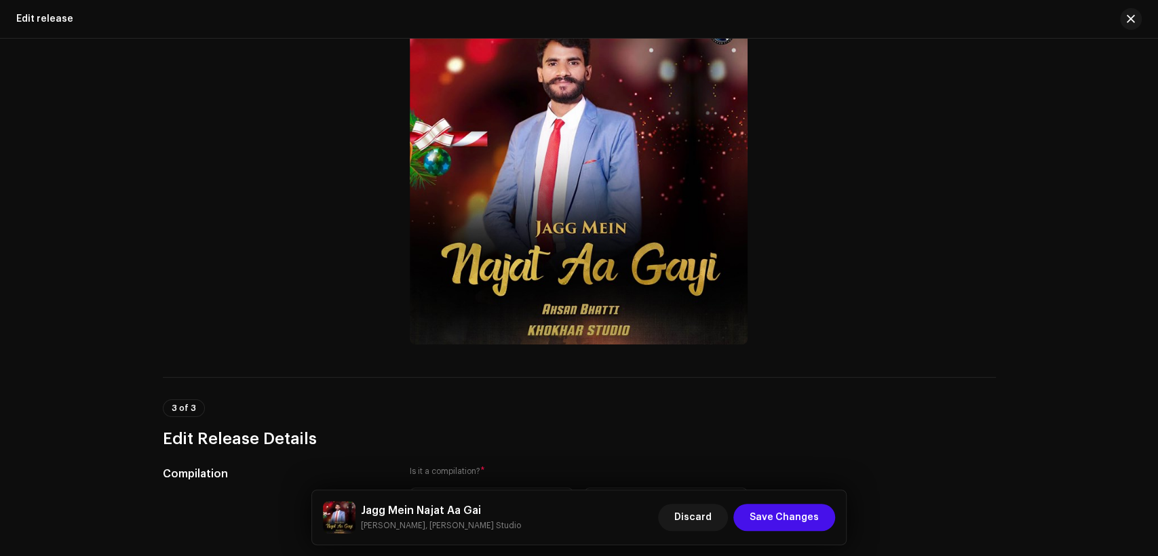
scroll to position [168, 0]
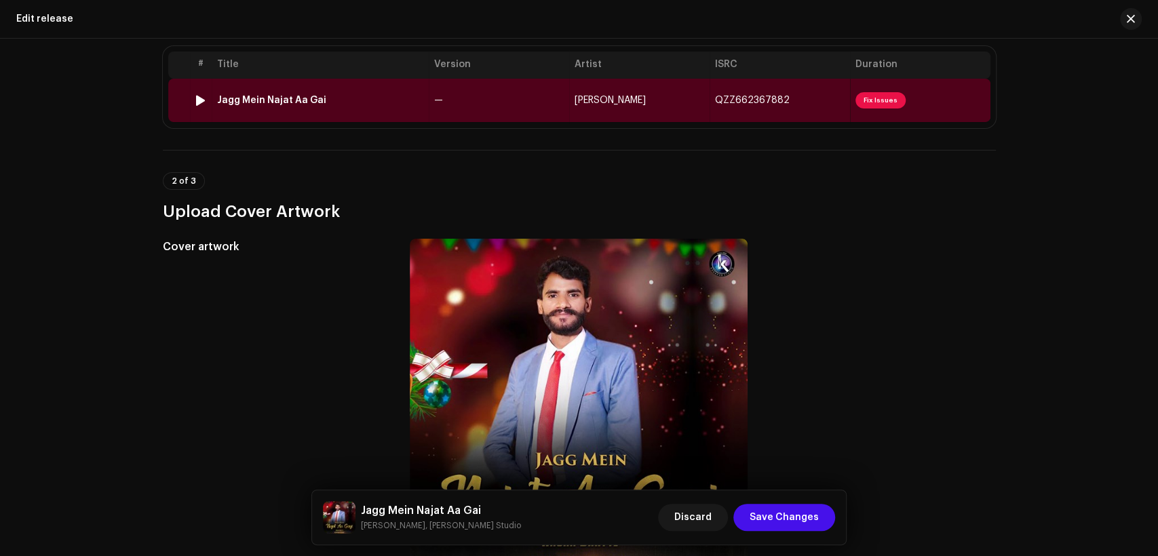
click at [410, 98] on div "Jagg Mein Najat Aa Gai" at bounding box center [320, 100] width 206 height 11
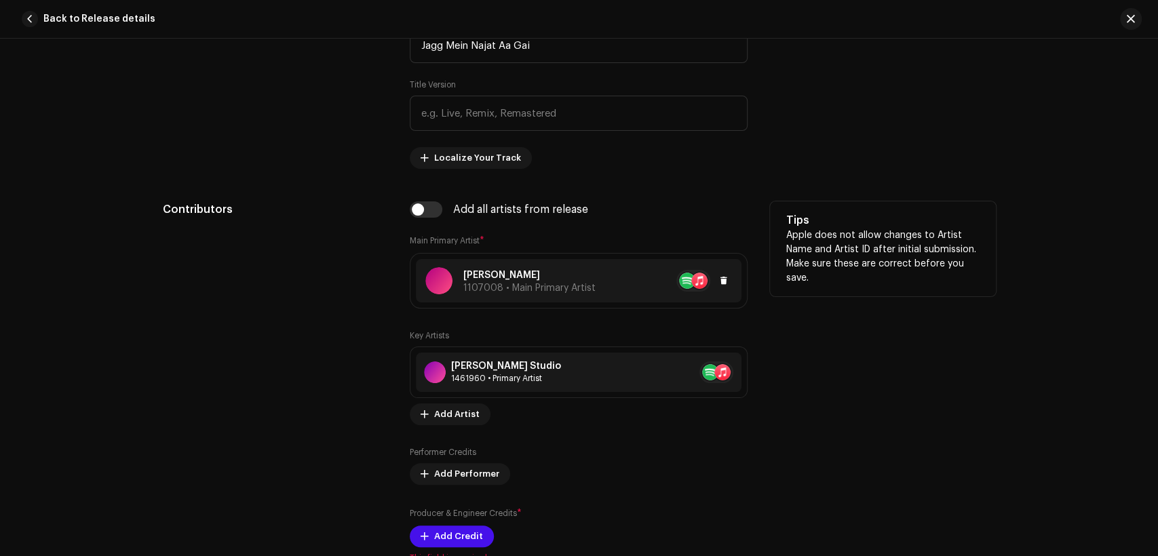
scroll to position [753, 0]
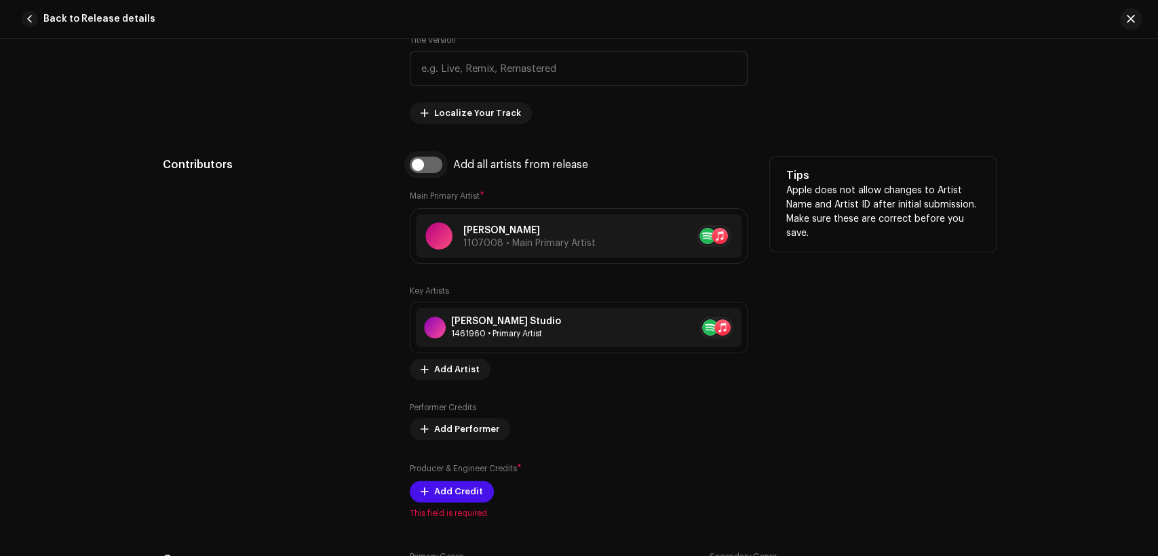
click at [425, 168] on input "checkbox" at bounding box center [426, 165] width 33 height 16
checkbox input "true"
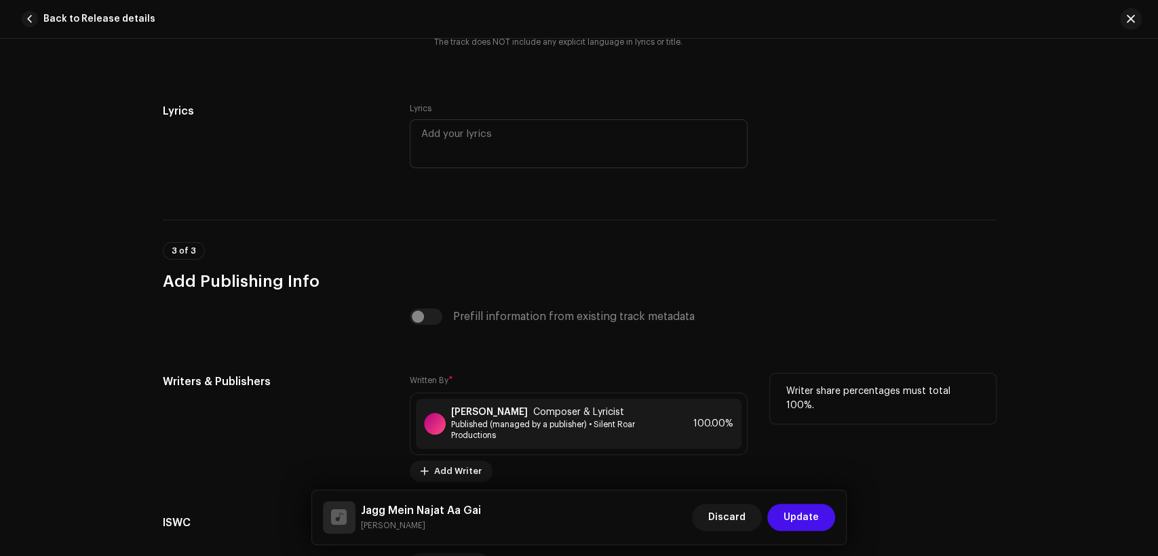
scroll to position [2790, 0]
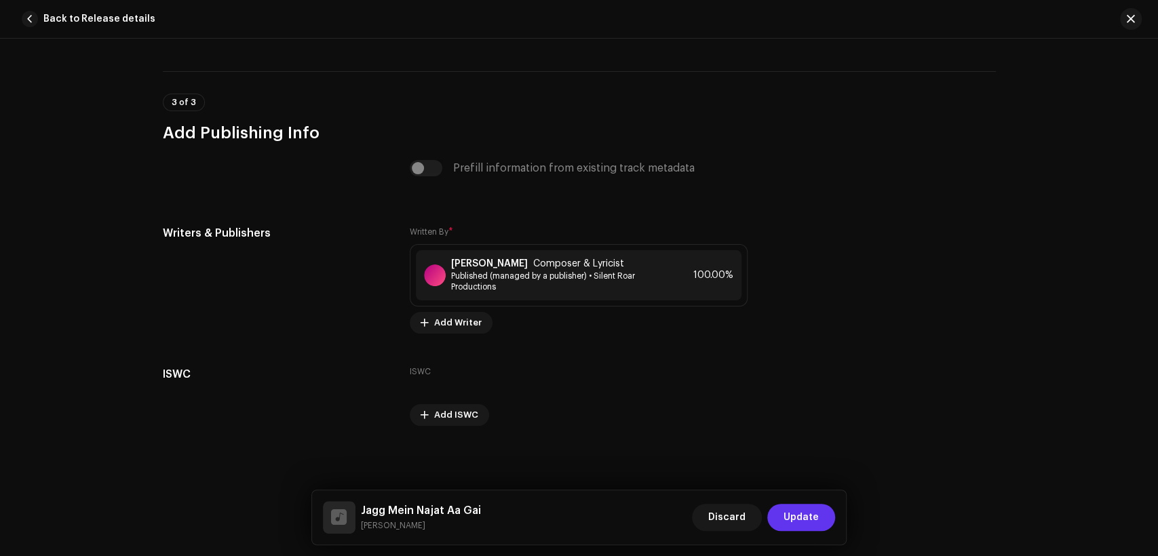
click at [787, 522] on span "Update" at bounding box center [800, 517] width 35 height 27
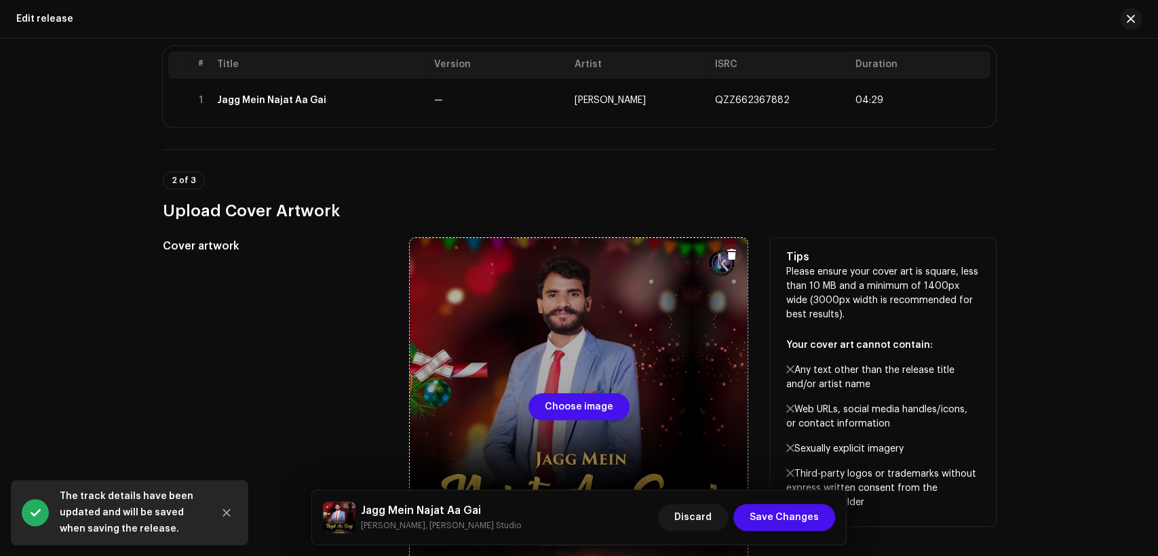
scroll to position [418, 0]
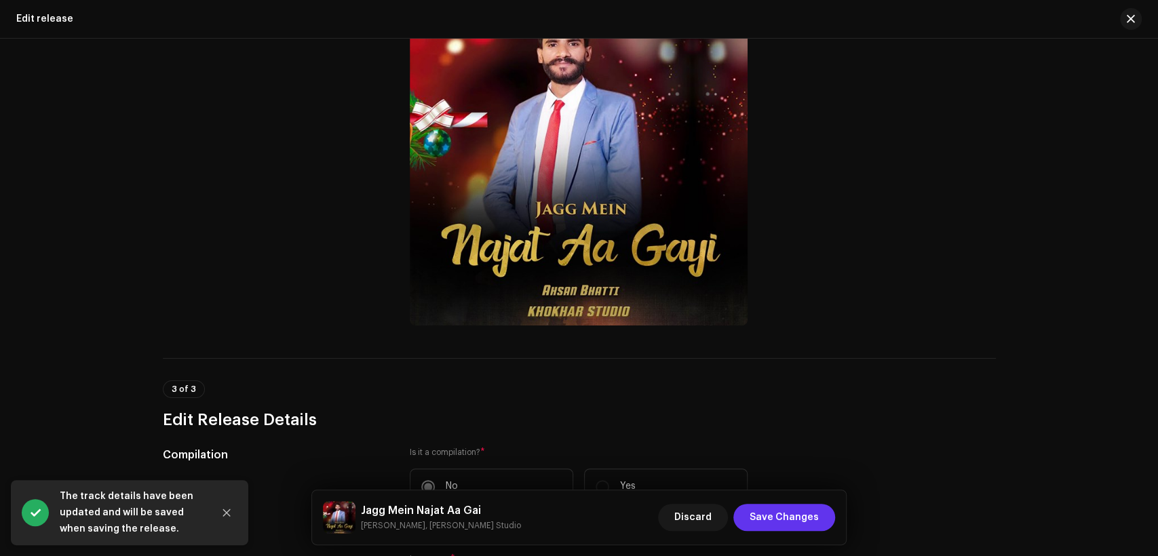
click at [789, 511] on span "Save Changes" at bounding box center [783, 517] width 69 height 27
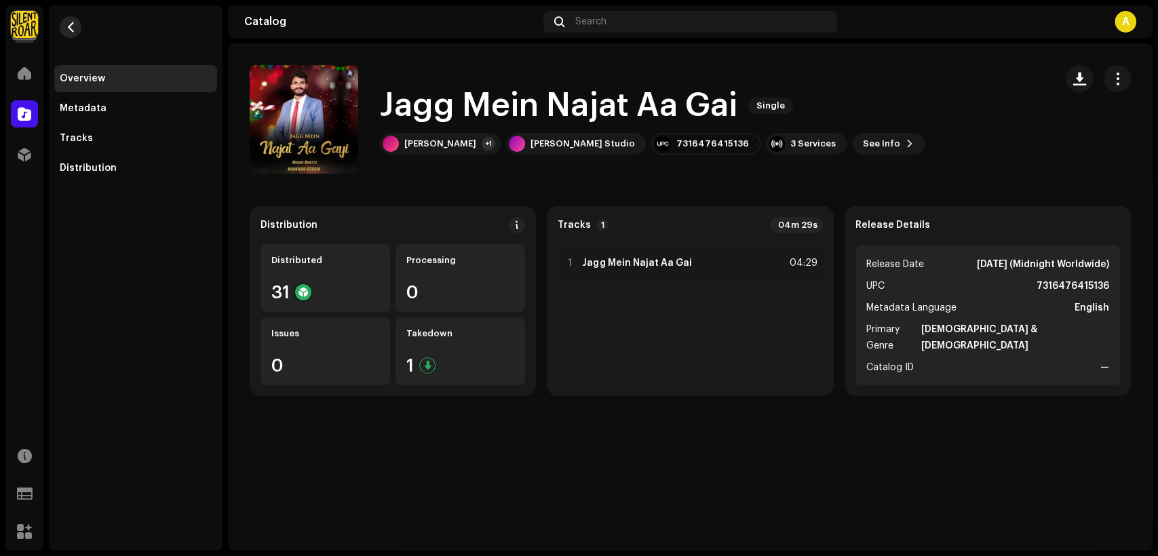
click at [73, 23] on span "button" at bounding box center [71, 27] width 10 height 11
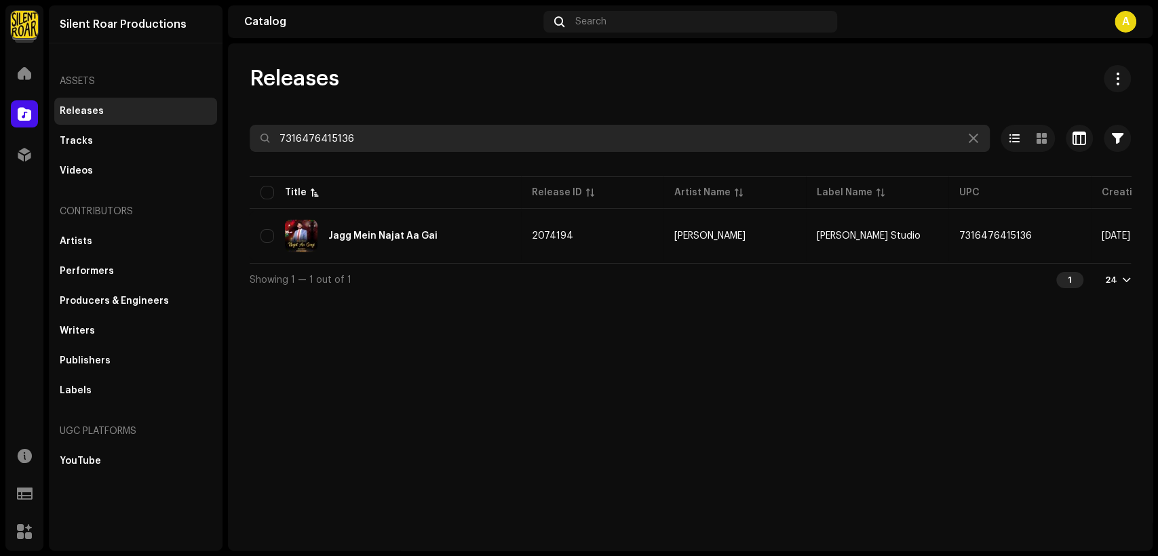
click at [409, 132] on input "7316476415136" at bounding box center [620, 138] width 740 height 27
paste input "04697"
type input "7316476404697"
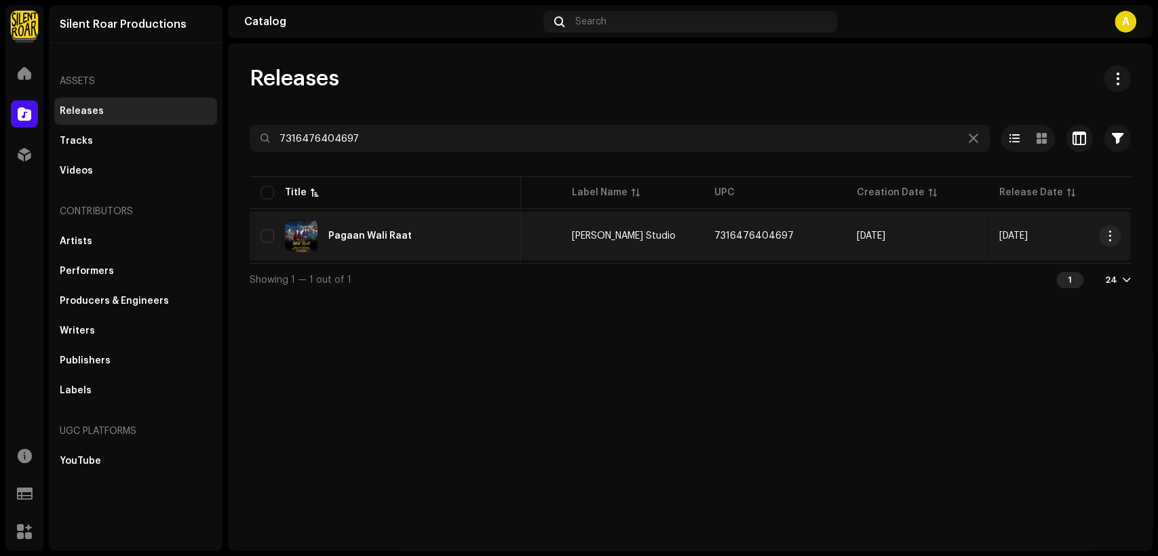
click at [431, 232] on div "Pagaan Wali Raat" at bounding box center [385, 236] width 250 height 33
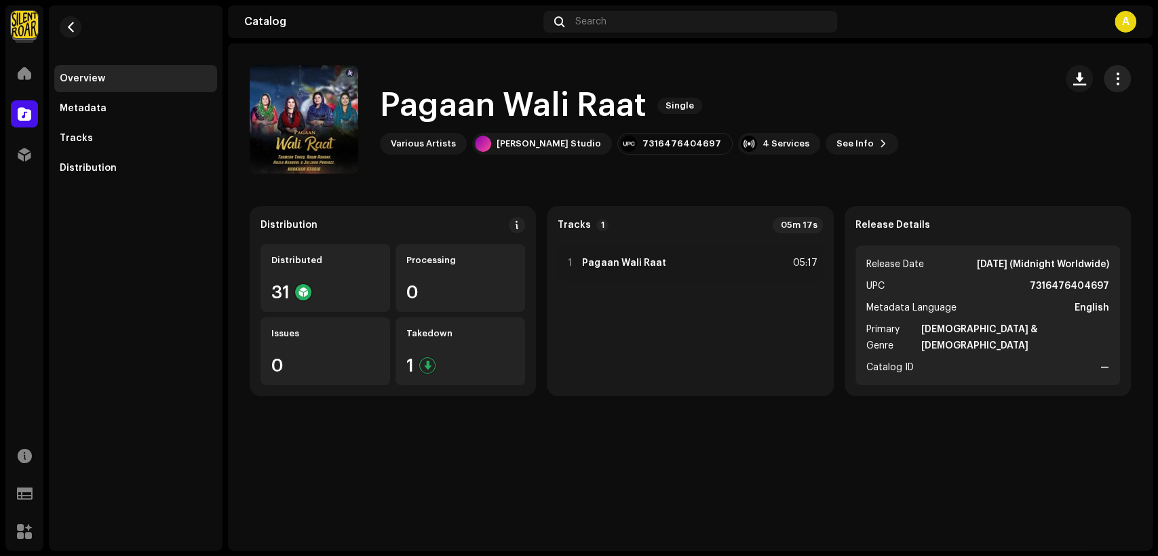
click at [1113, 80] on span "button" at bounding box center [1117, 78] width 13 height 11
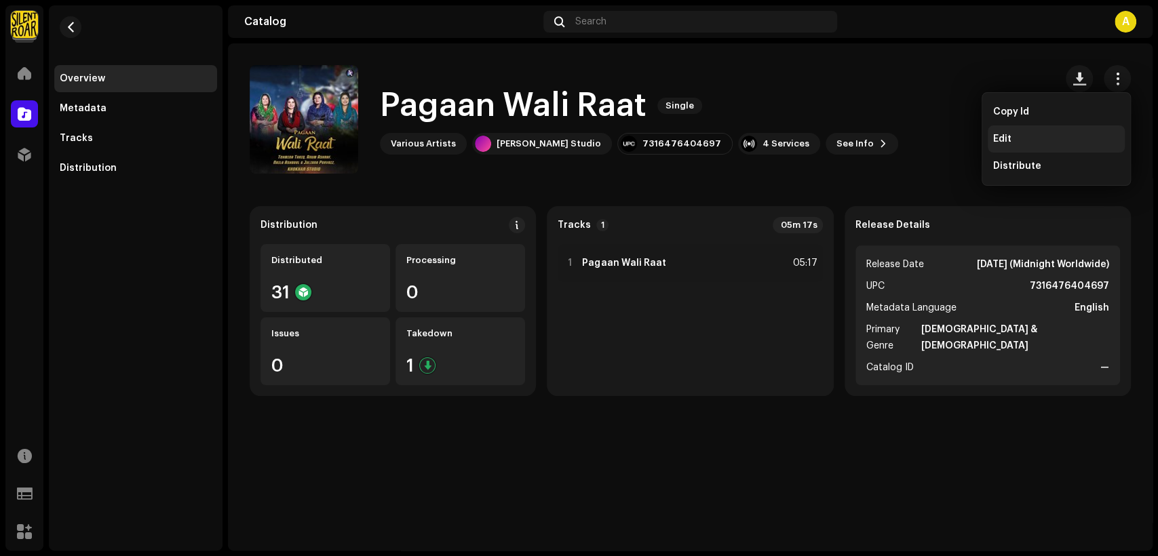
click at [1047, 136] on div "Edit" at bounding box center [1056, 139] width 126 height 11
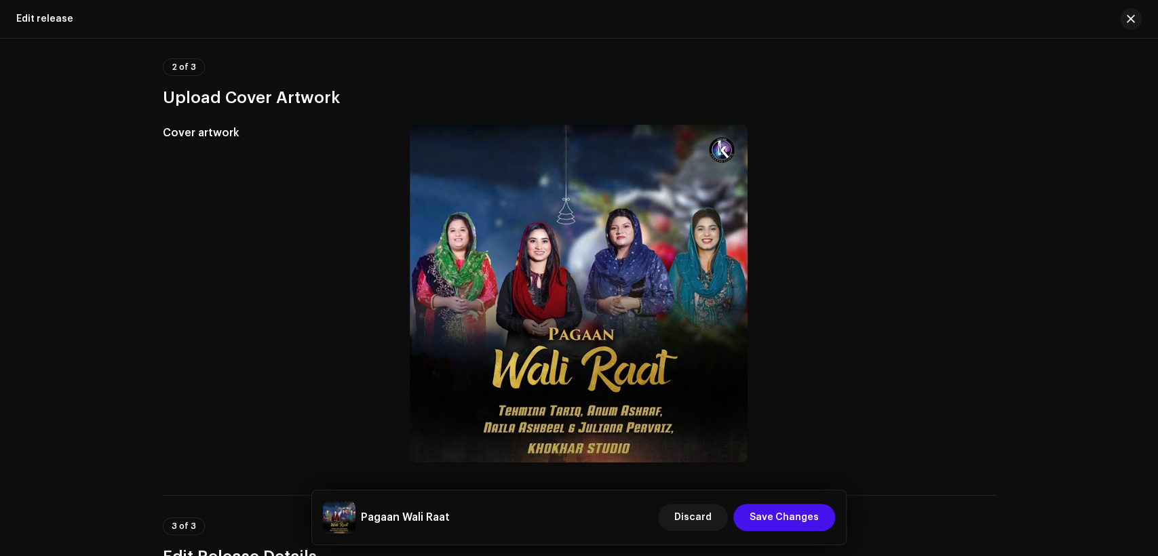
scroll to position [68, 0]
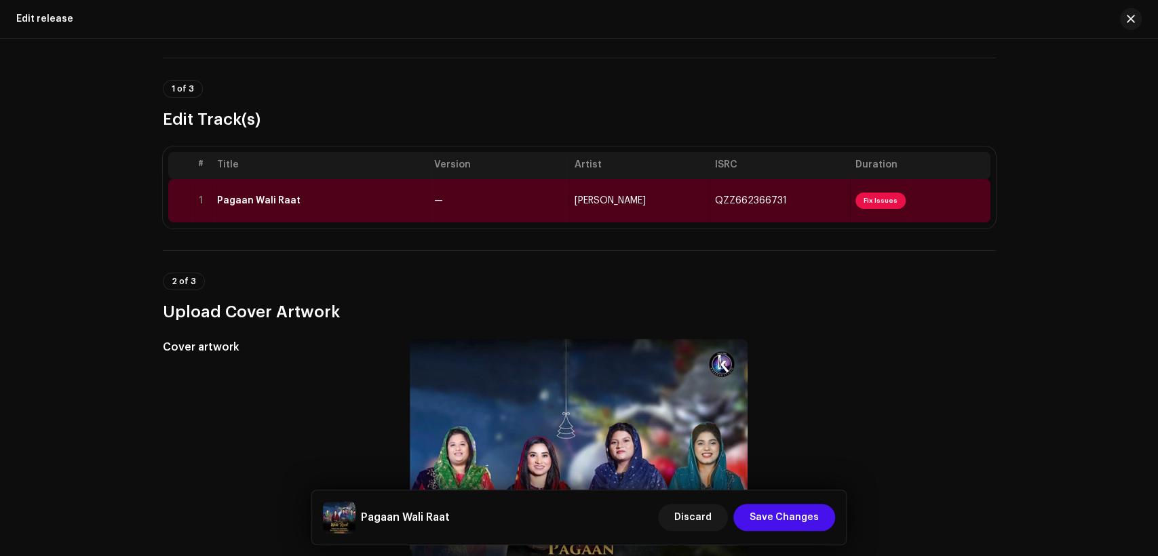
click at [405, 170] on th "Title" at bounding box center [320, 165] width 217 height 27
click at [405, 186] on td "Pagaan Wali Raat" at bounding box center [320, 200] width 217 height 43
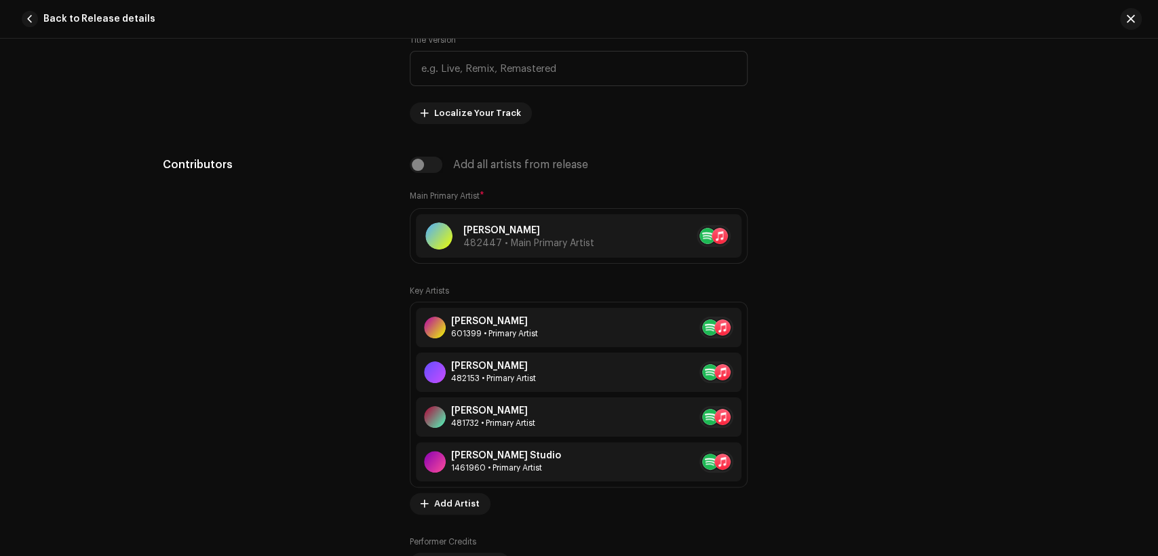
scroll to position [1004, 0]
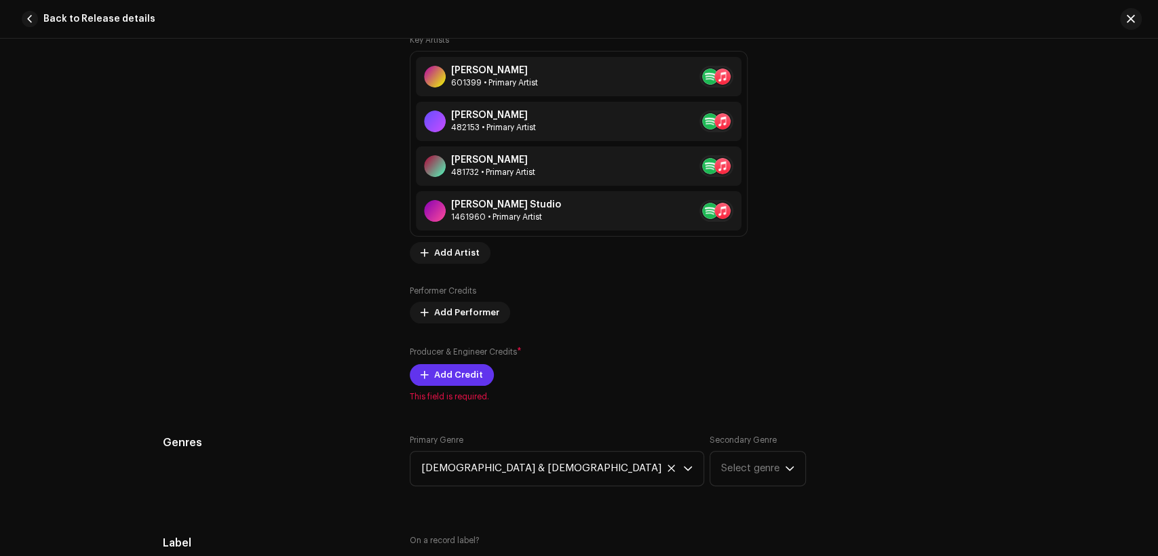
click at [463, 368] on span "Add Credit" at bounding box center [458, 374] width 49 height 27
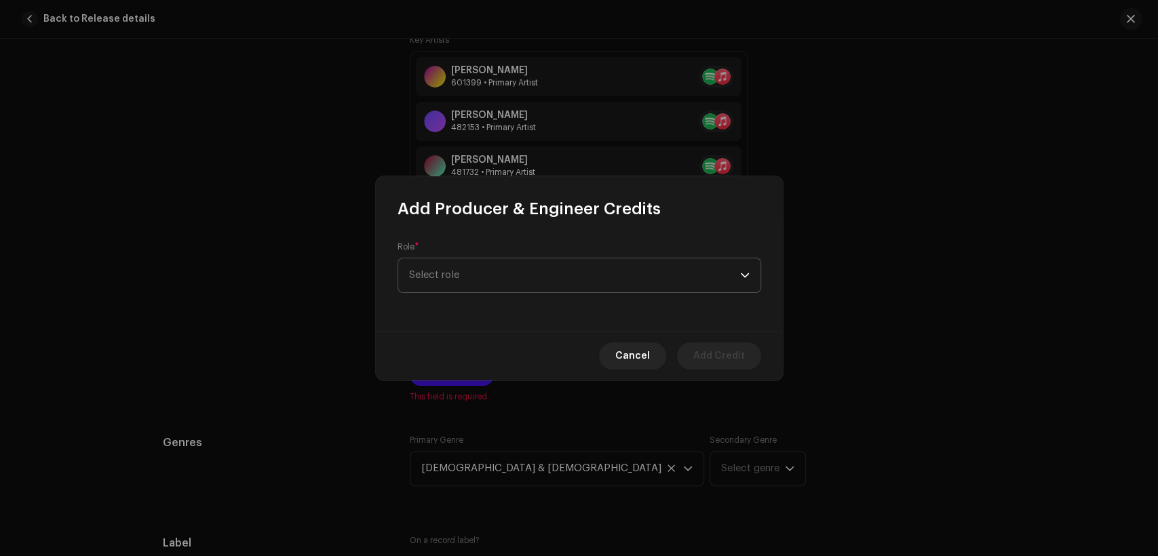
click at [496, 280] on span "Select role" at bounding box center [574, 275] width 331 height 34
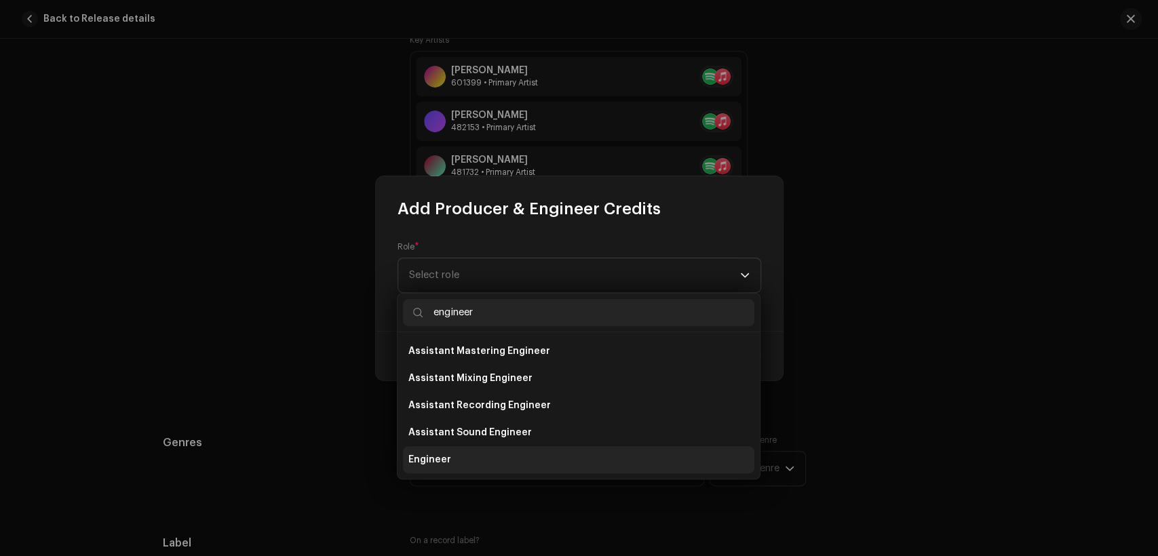
type input "engineer"
click at [535, 452] on li "Engineer" at bounding box center [578, 459] width 351 height 27
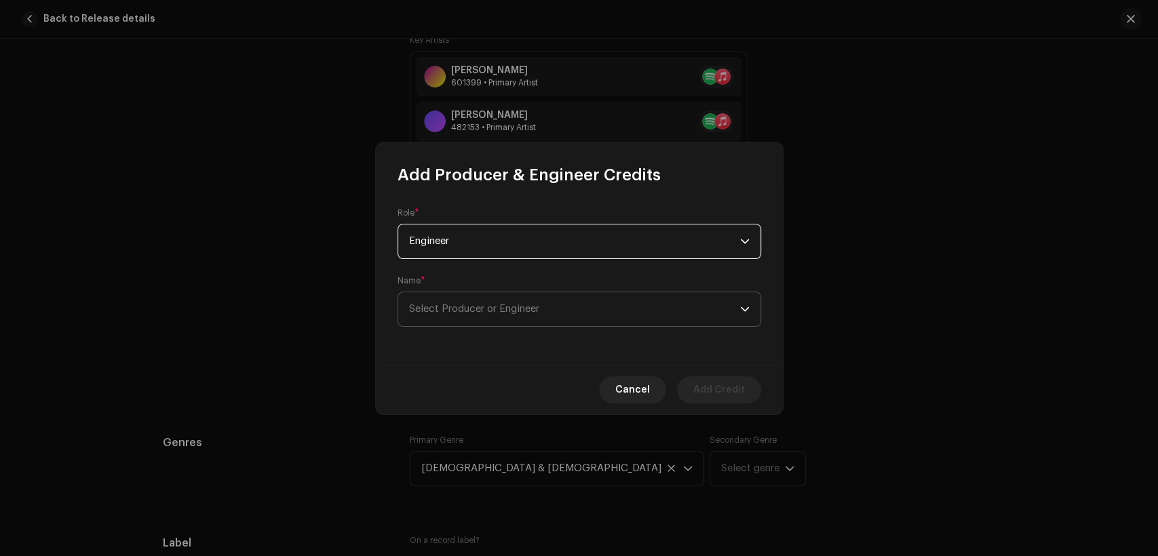
click at [570, 313] on span "Select Producer or Engineer" at bounding box center [574, 309] width 331 height 34
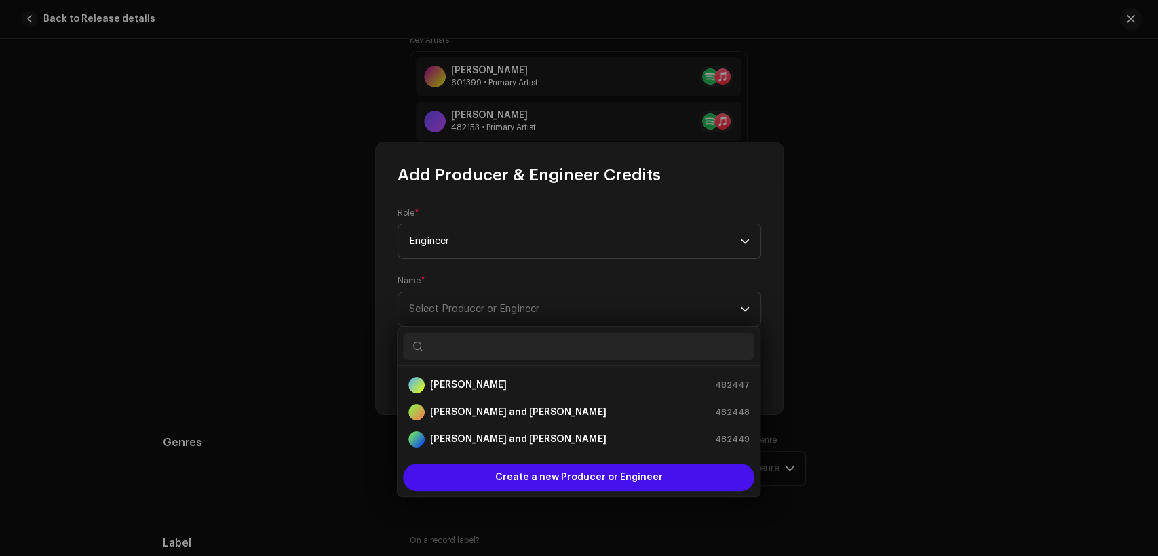
click at [580, 344] on input "text" at bounding box center [578, 346] width 351 height 27
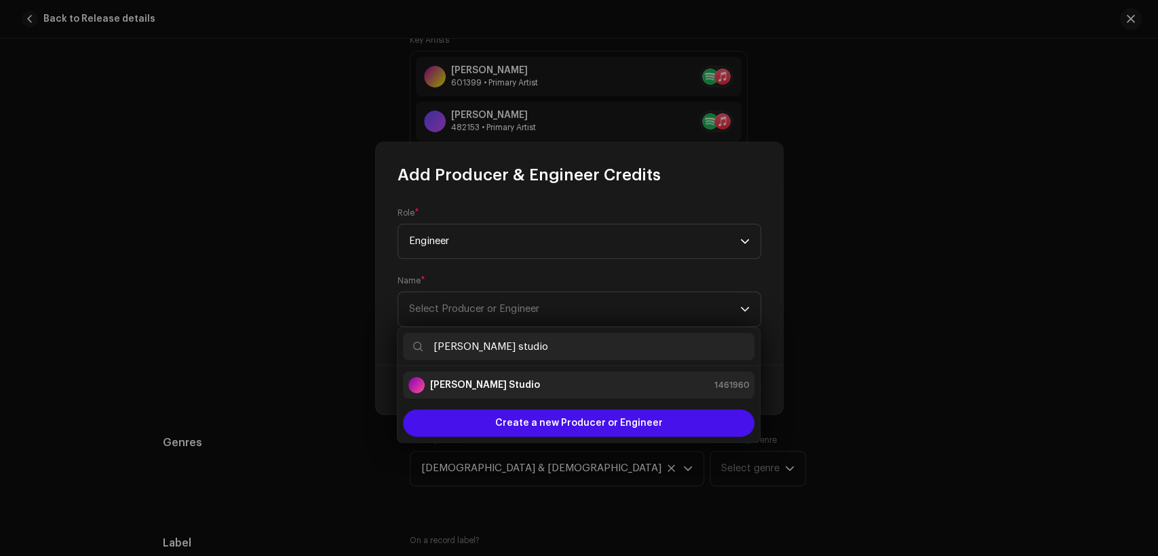
type input "[PERSON_NAME] studio"
click at [598, 387] on div "[PERSON_NAME] Studio 1461960" at bounding box center [578, 385] width 340 height 16
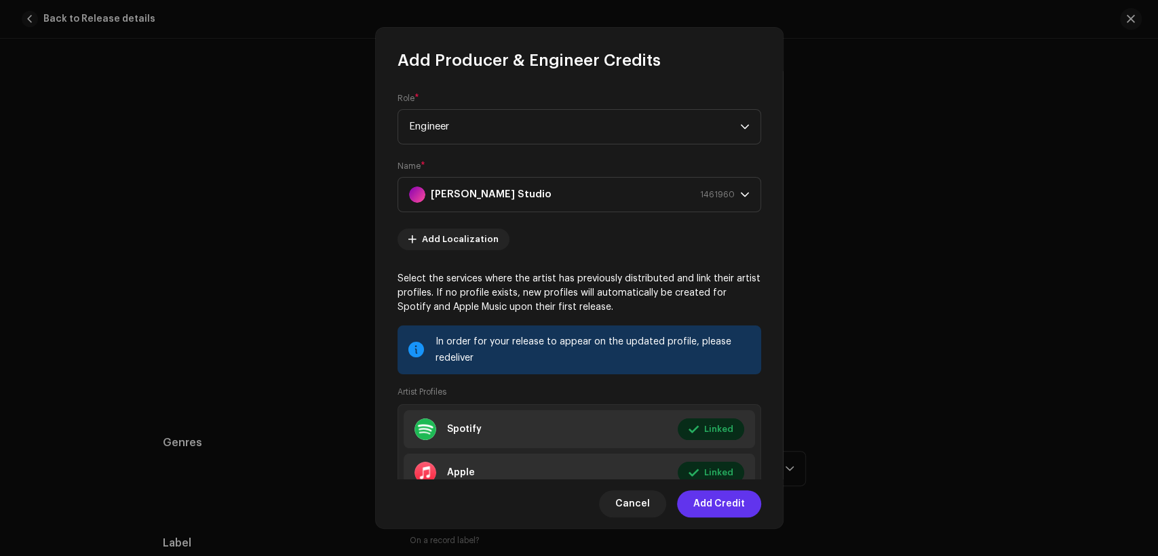
click at [742, 501] on span "Add Credit" at bounding box center [719, 503] width 52 height 27
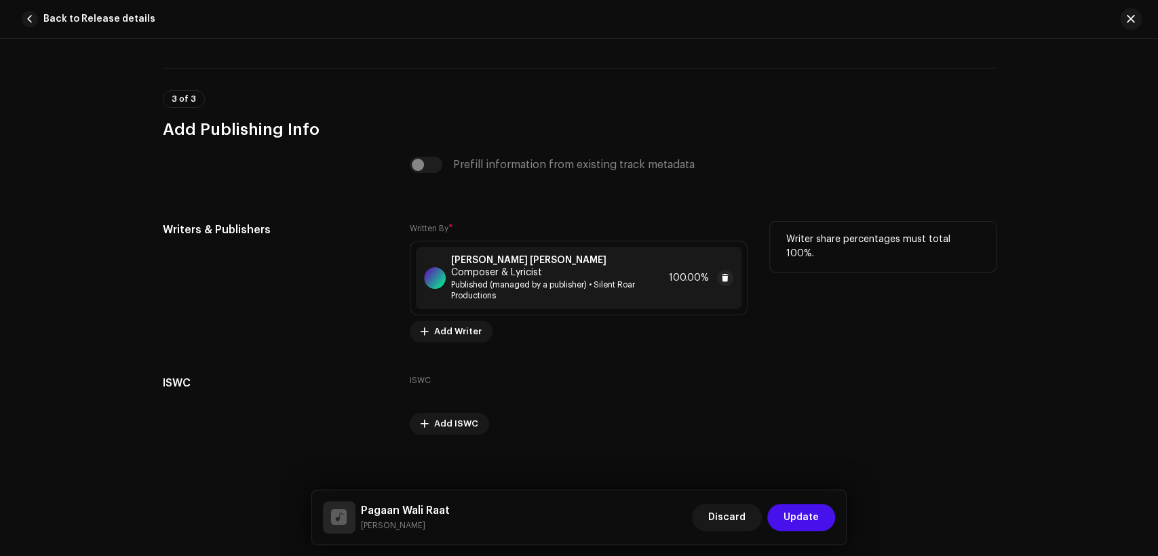
scroll to position [2899, 0]
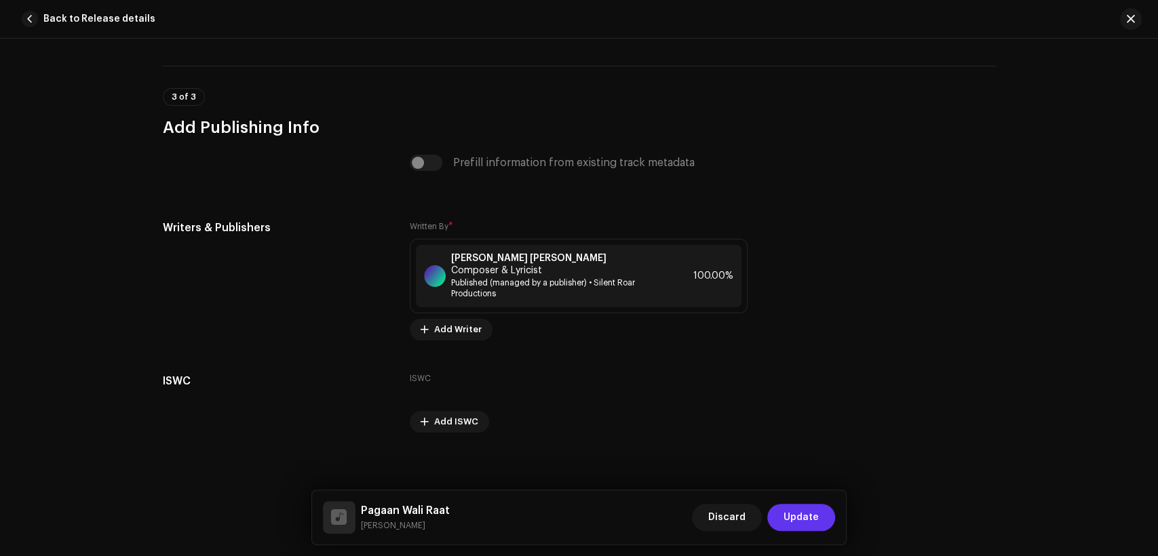
click at [782, 506] on button "Update" at bounding box center [801, 517] width 68 height 27
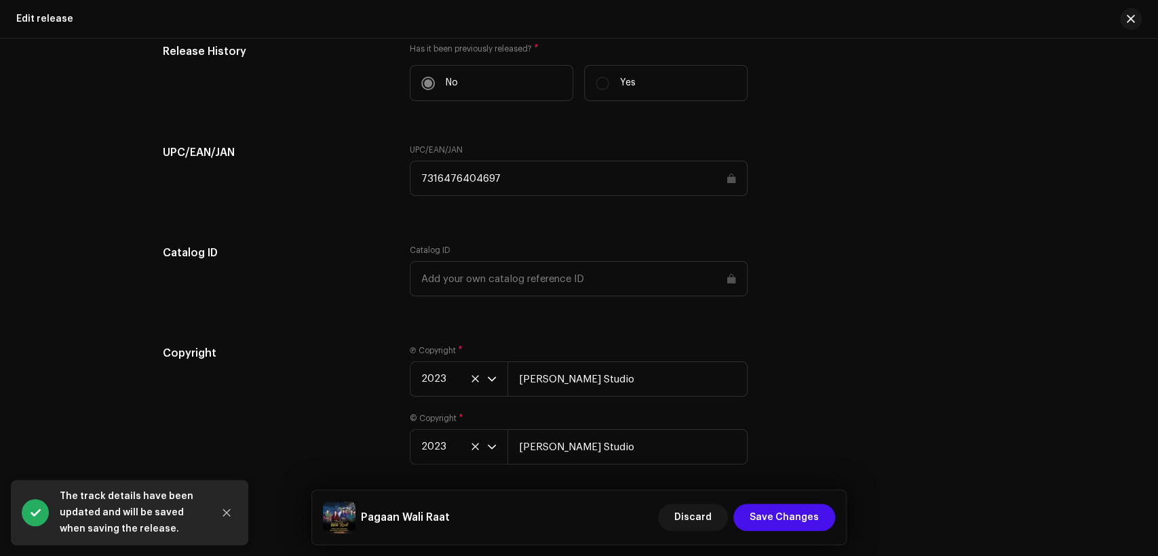
scroll to position [1826, 0]
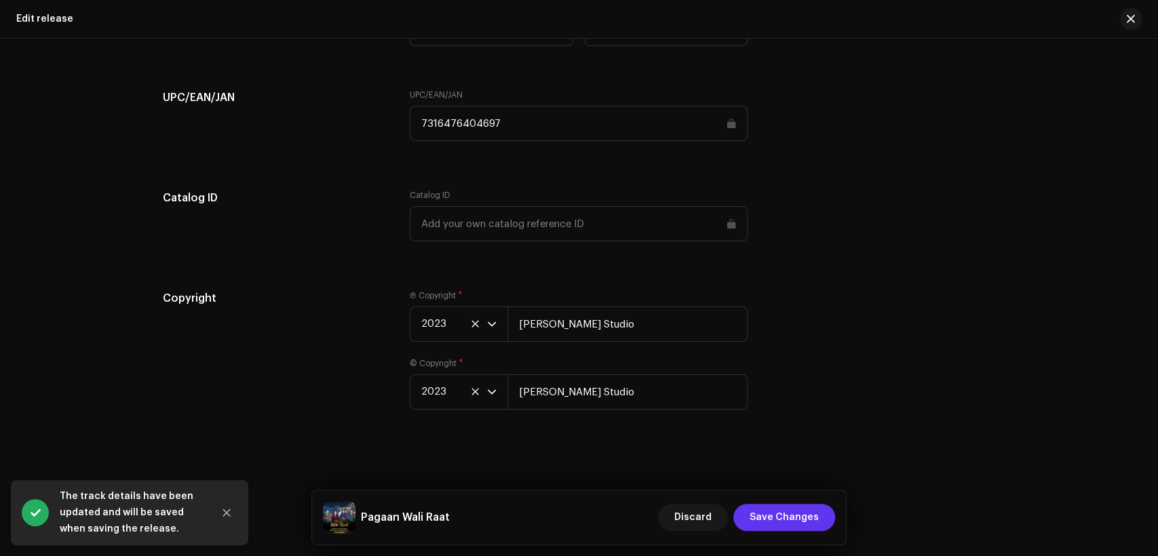
click at [806, 505] on span "Save Changes" at bounding box center [783, 517] width 69 height 27
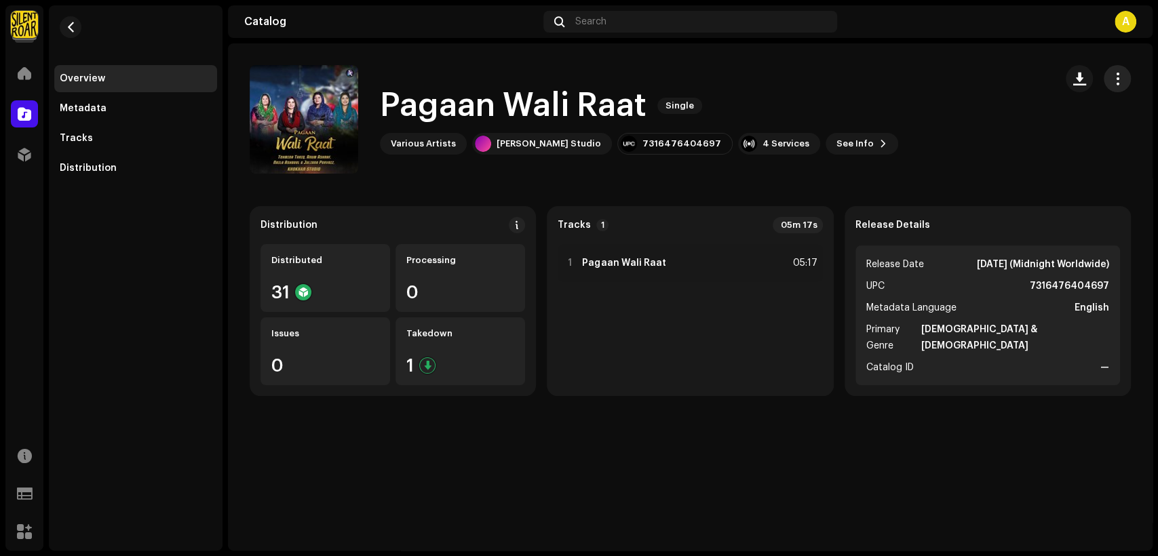
click at [1107, 81] on button "button" at bounding box center [1116, 78] width 27 height 27
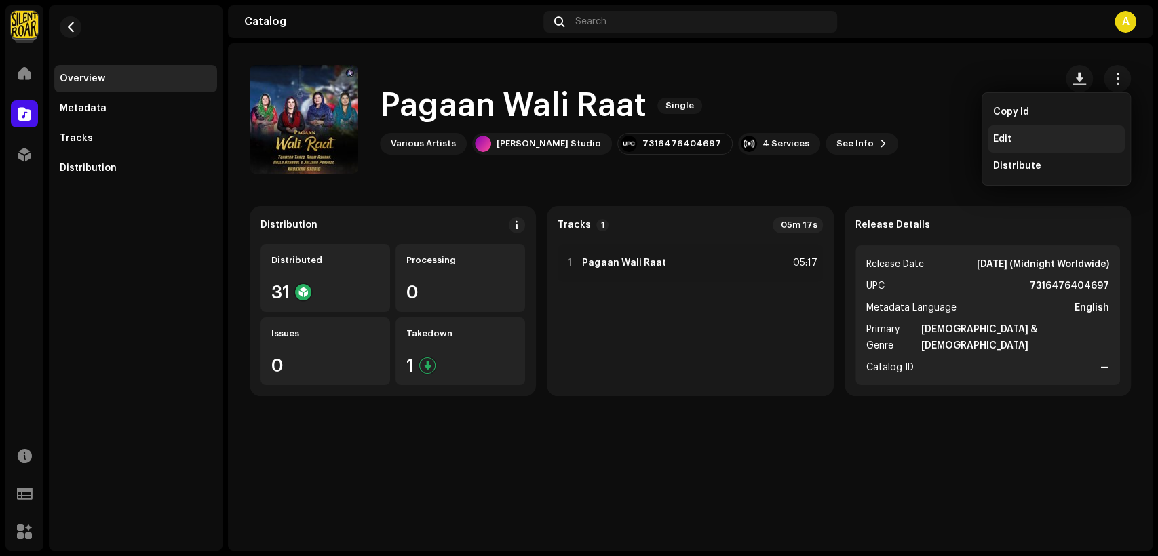
click at [1033, 142] on div "Edit" at bounding box center [1056, 139] width 126 height 11
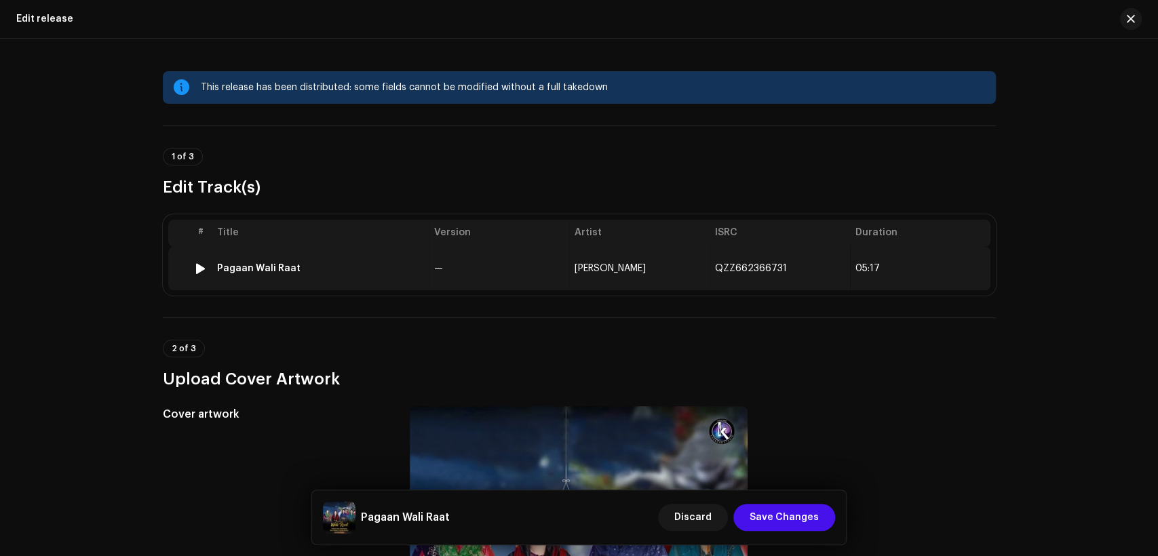
click at [347, 285] on td "Pagaan Wali Raat" at bounding box center [320, 268] width 217 height 43
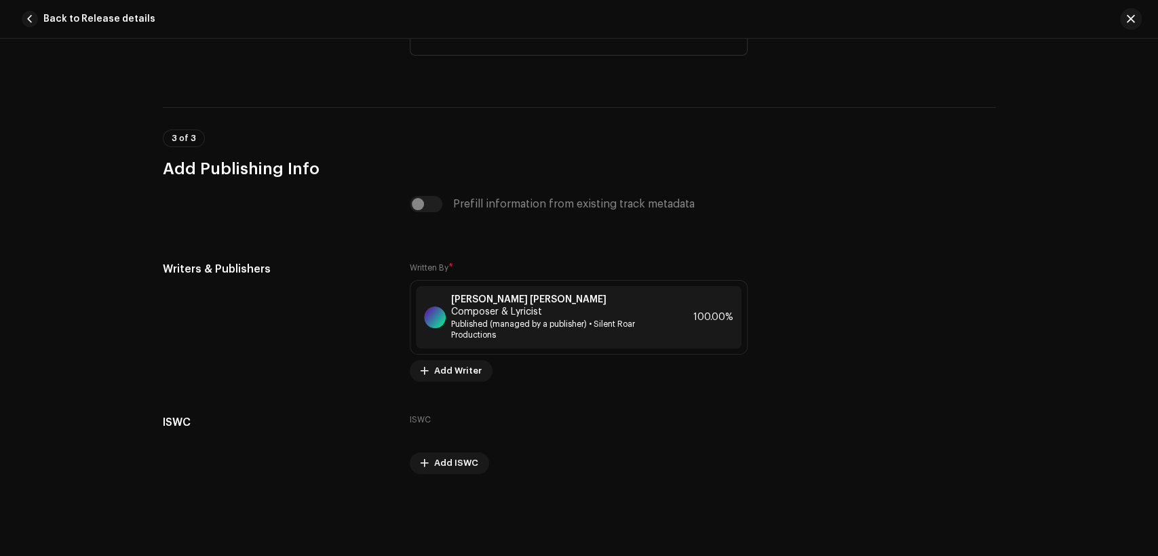
scroll to position [2899, 0]
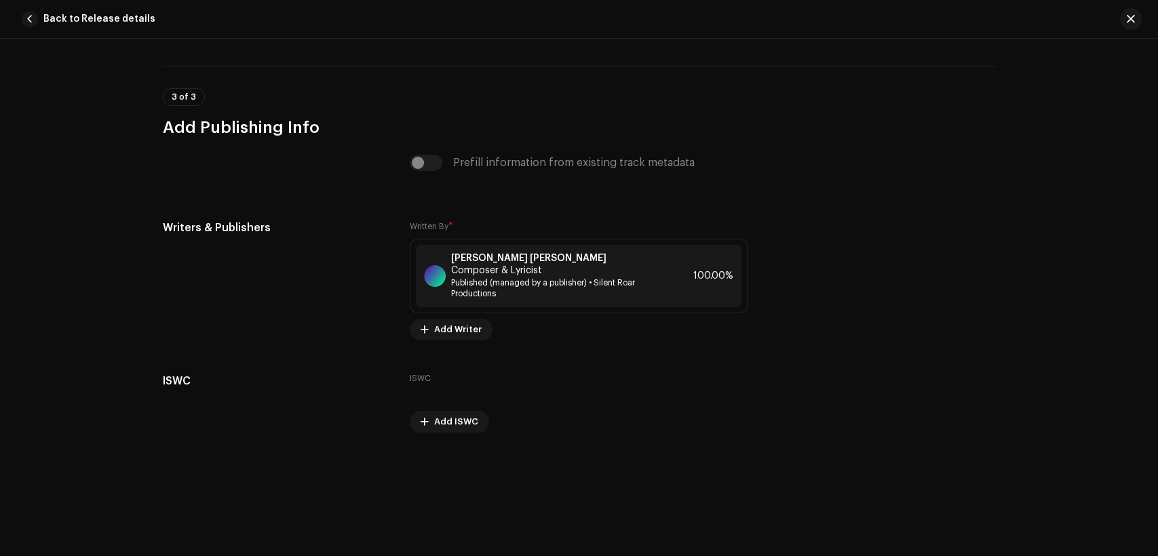
click at [24, 20] on span "button" at bounding box center [30, 19] width 16 height 16
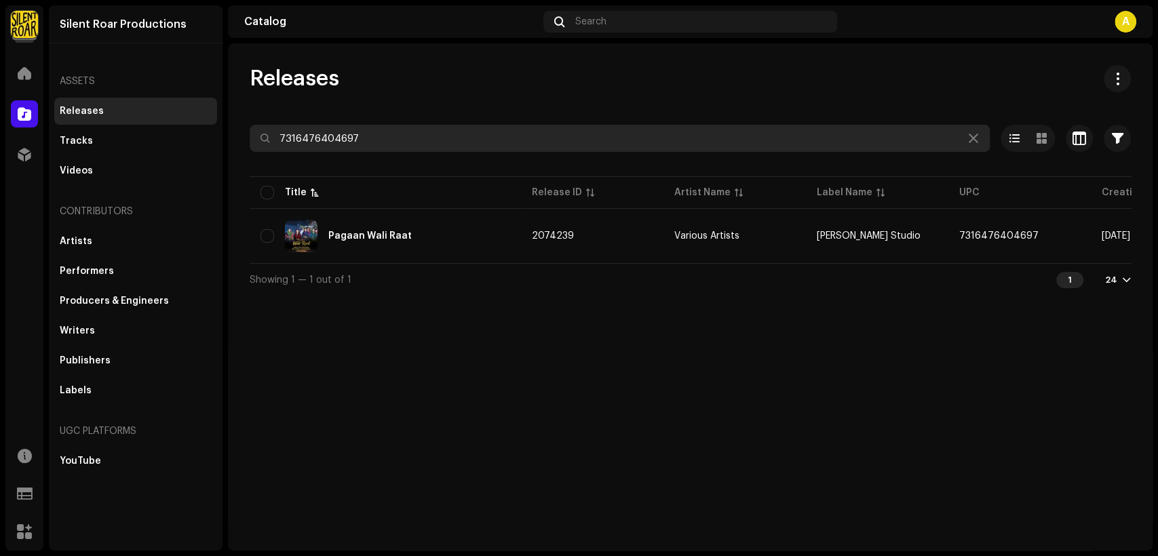
click at [342, 142] on input "7316476404697" at bounding box center [620, 138] width 740 height 27
paste input "15112"
type input "7316476415112"
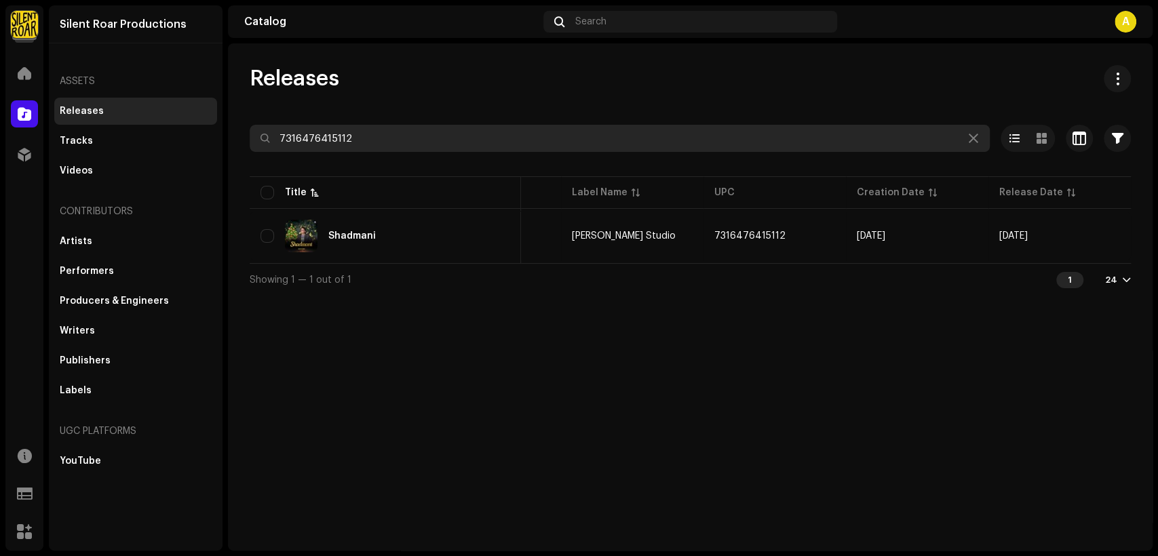
scroll to position [0, 81]
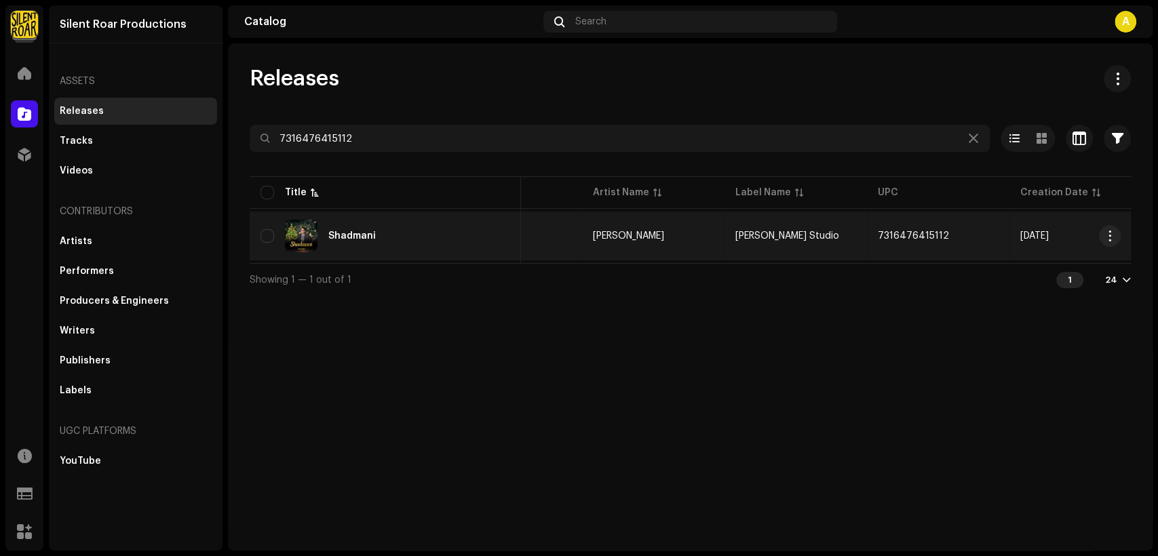
click at [460, 224] on div "Shadmani" at bounding box center [385, 236] width 250 height 33
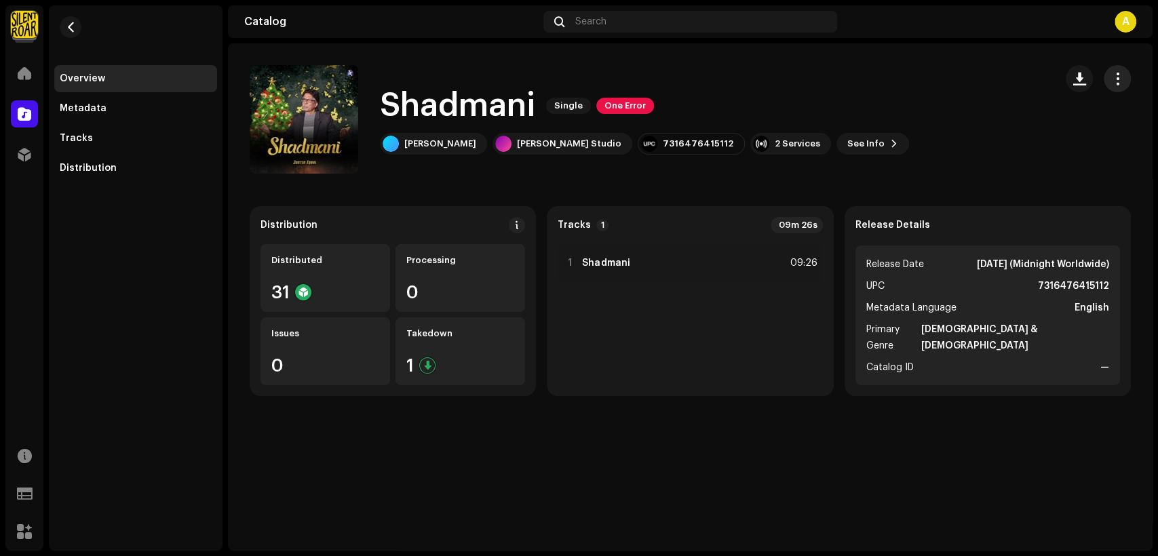
click at [1123, 79] on span "button" at bounding box center [1117, 78] width 13 height 11
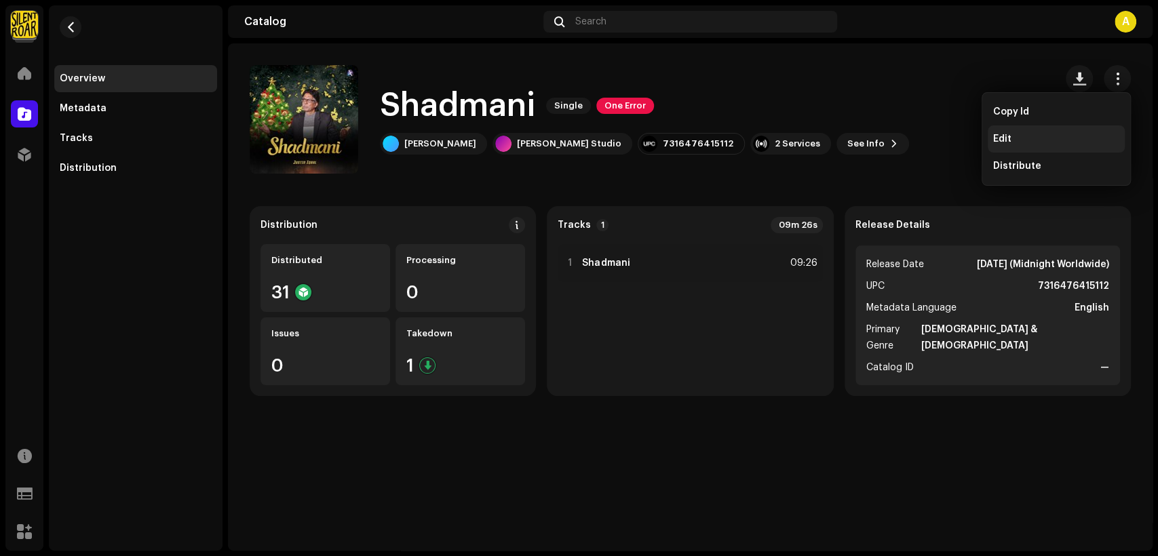
click at [1035, 138] on div "Edit" at bounding box center [1056, 139] width 126 height 11
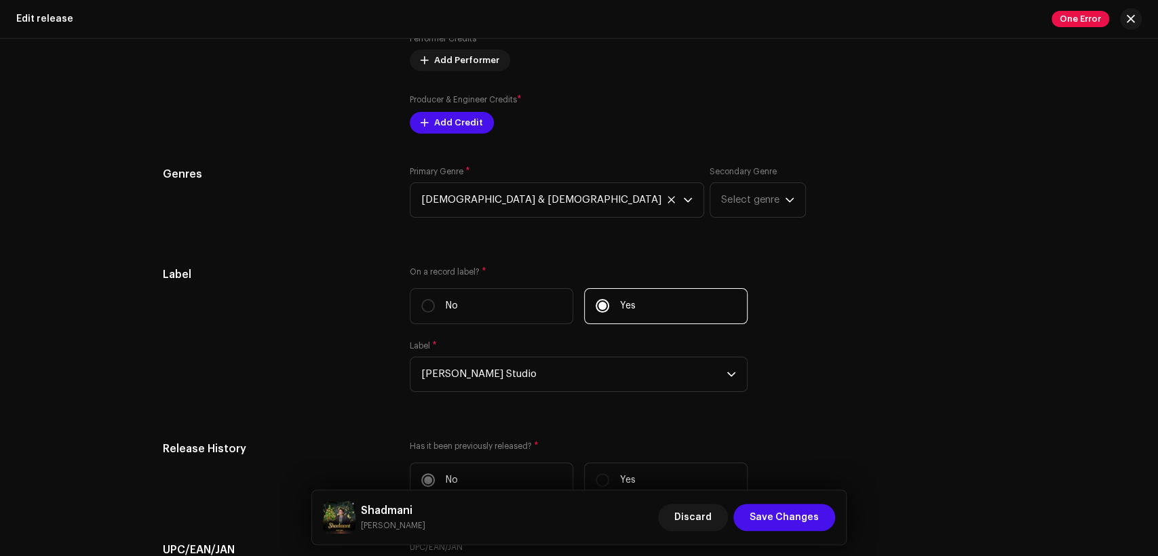
scroll to position [1461, 0]
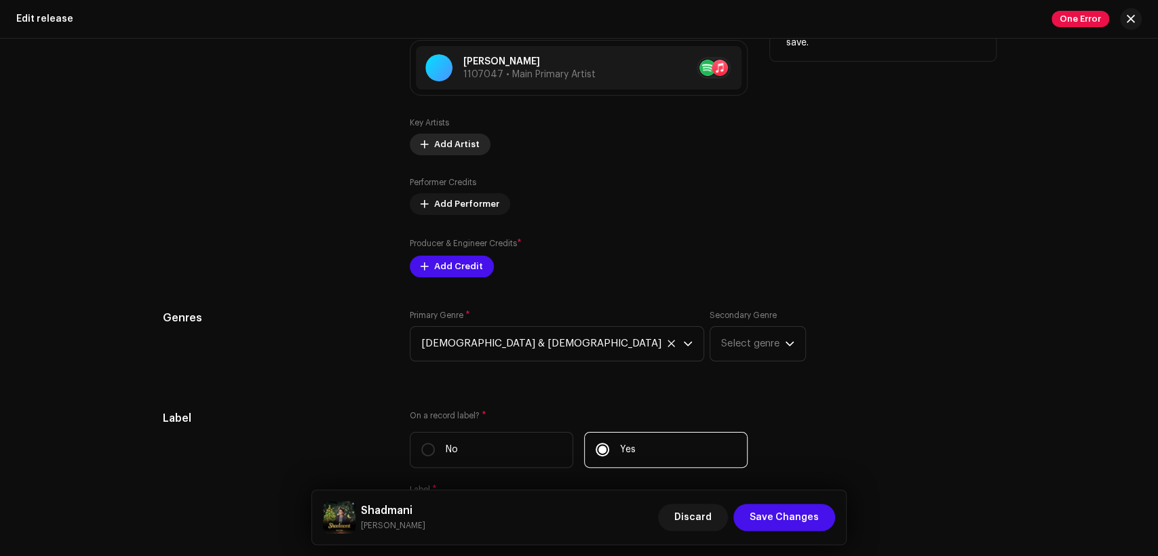
click at [446, 137] on span "Add Artist" at bounding box center [456, 144] width 45 height 27
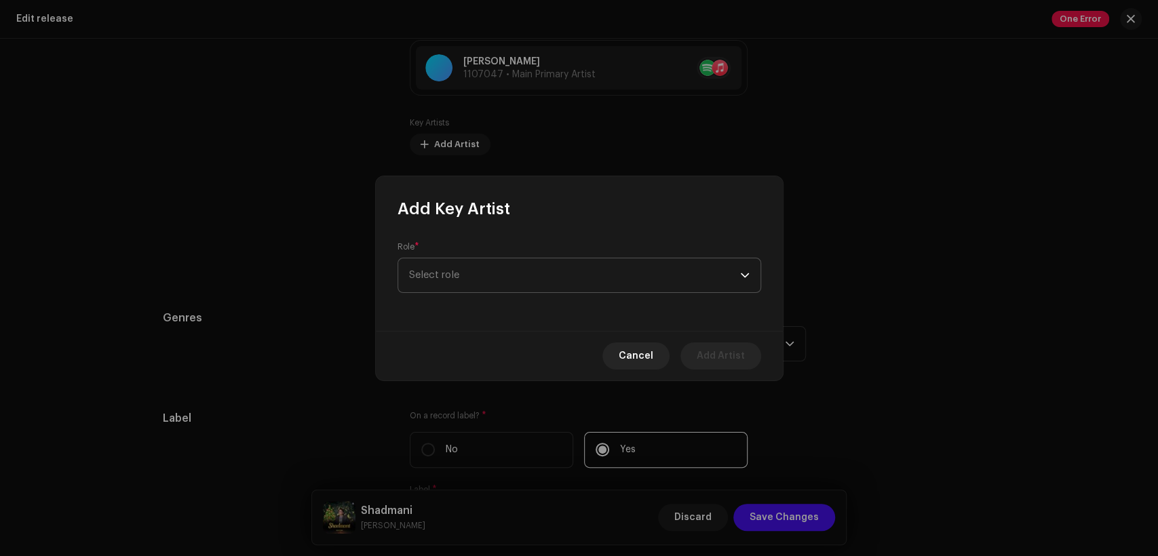
click at [570, 283] on span "Select role" at bounding box center [574, 275] width 331 height 34
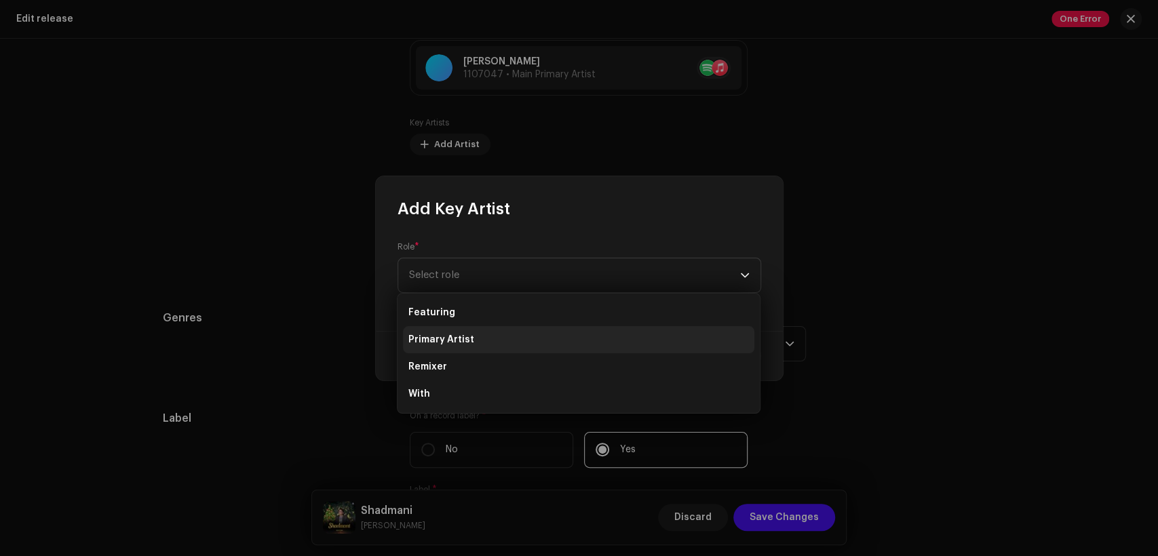
click at [570, 342] on li "Primary Artist" at bounding box center [578, 339] width 351 height 27
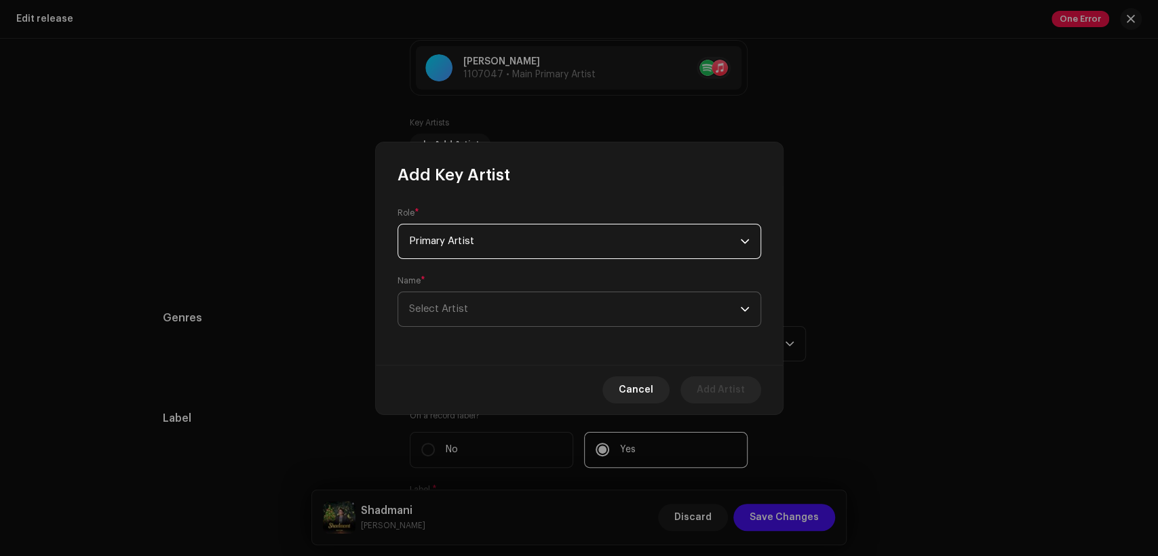
click at [574, 319] on span "Select Artist" at bounding box center [574, 309] width 331 height 34
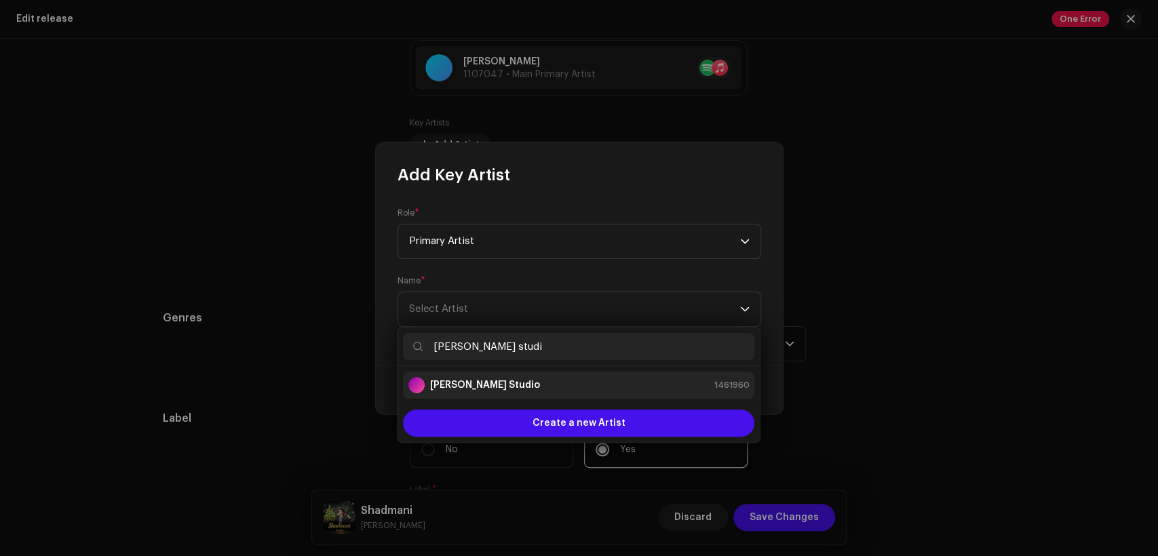
type input "[PERSON_NAME] studi"
click at [662, 393] on li "[PERSON_NAME] Studio 1461960" at bounding box center [578, 385] width 351 height 27
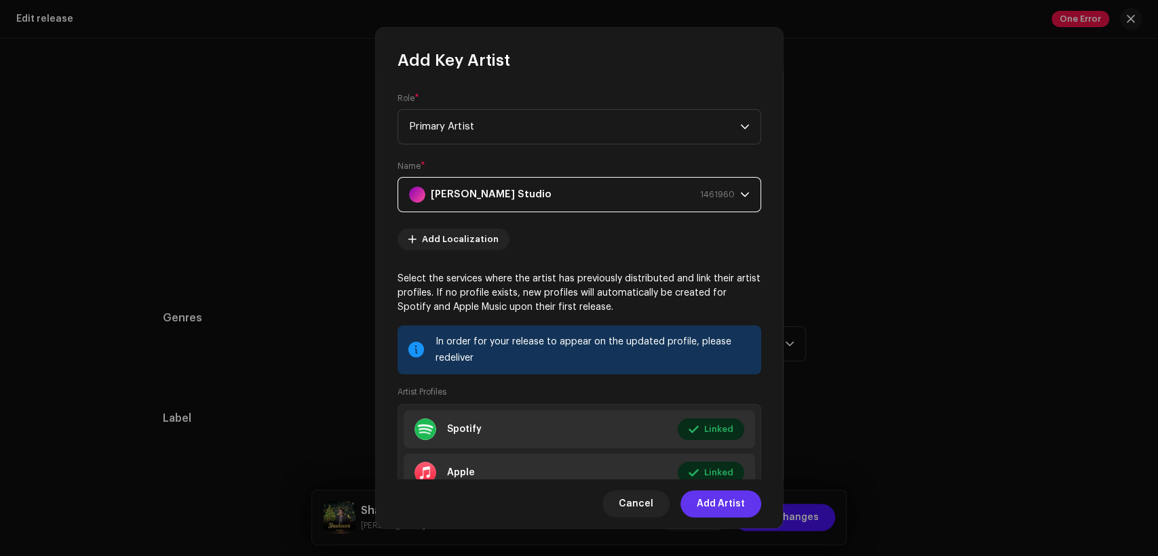
click at [751, 505] on button "Add Artist" at bounding box center [720, 503] width 81 height 27
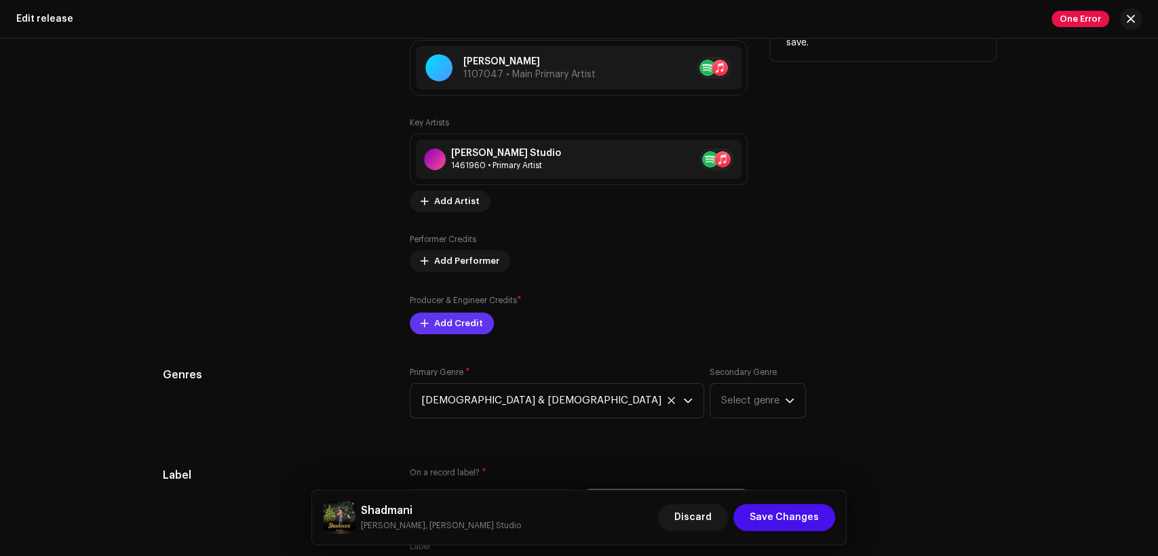
click at [448, 329] on span "Add Credit" at bounding box center [458, 323] width 49 height 27
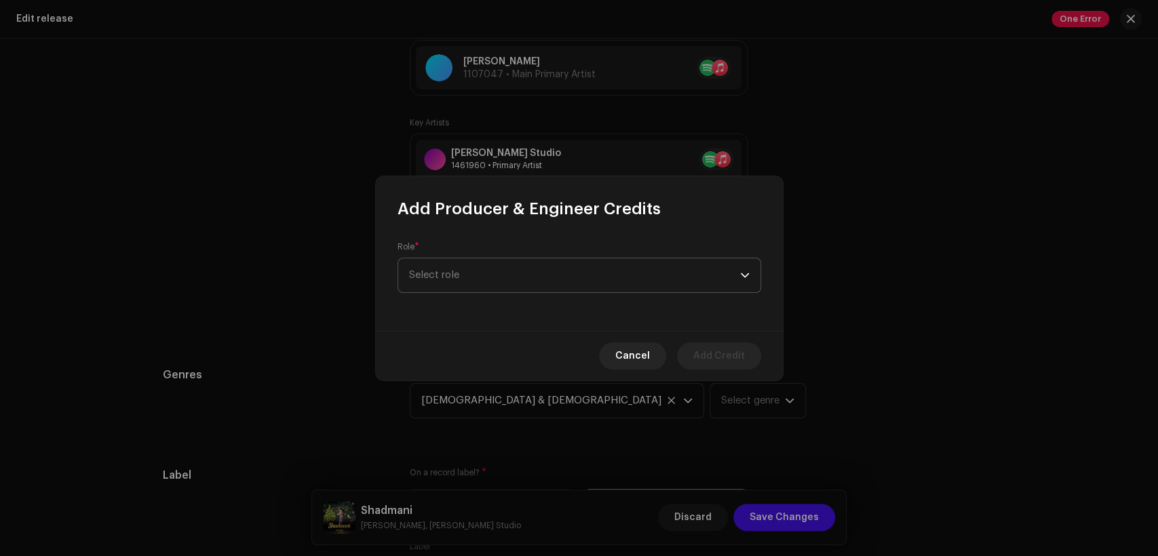
click at [505, 283] on span "Select role" at bounding box center [574, 275] width 331 height 34
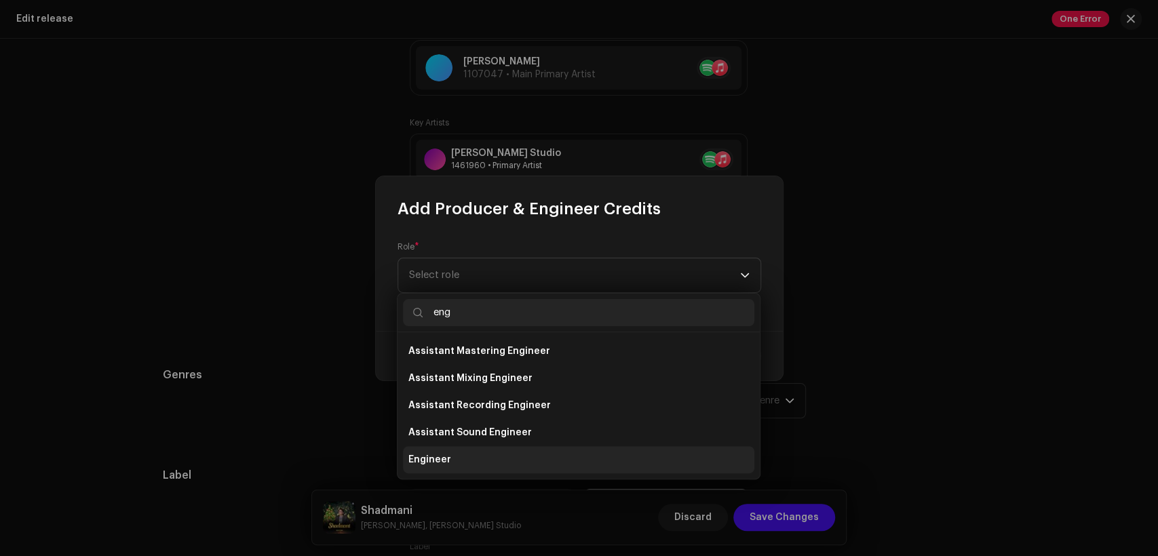
type input "eng"
click at [534, 460] on li "Engineer" at bounding box center [578, 459] width 351 height 27
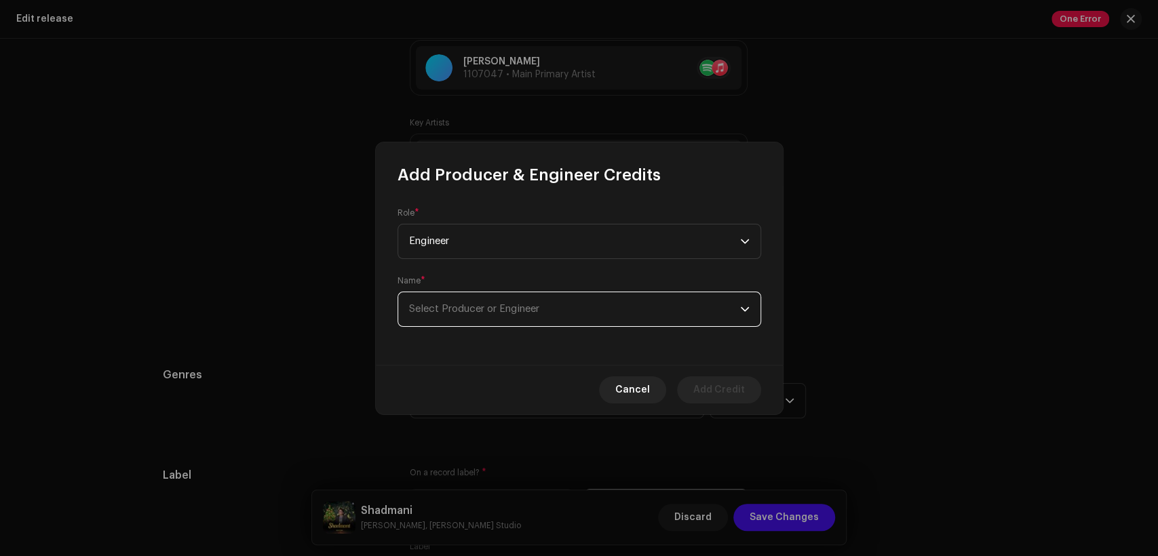
click at [557, 316] on span "Select Producer or Engineer" at bounding box center [574, 309] width 331 height 34
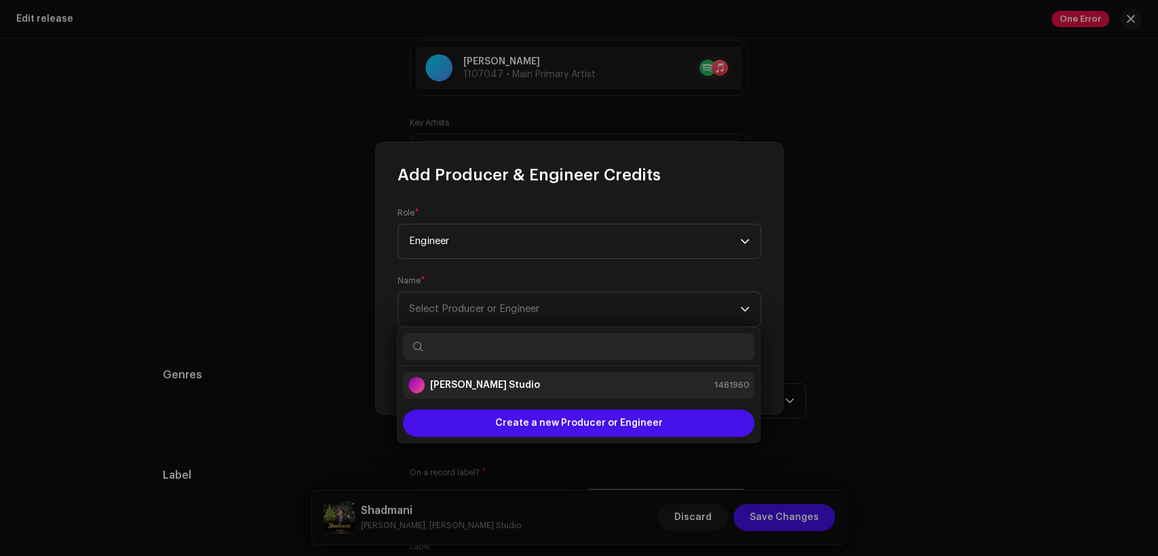
click at [574, 388] on div "[PERSON_NAME] Studio 1461960" at bounding box center [578, 385] width 340 height 16
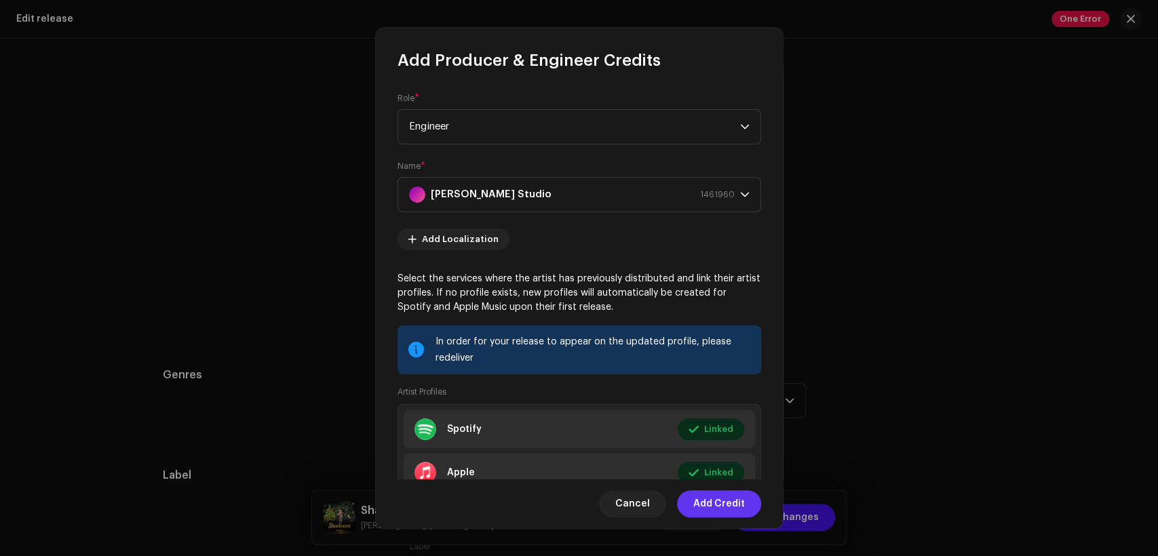
click at [701, 506] on span "Add Credit" at bounding box center [719, 503] width 52 height 27
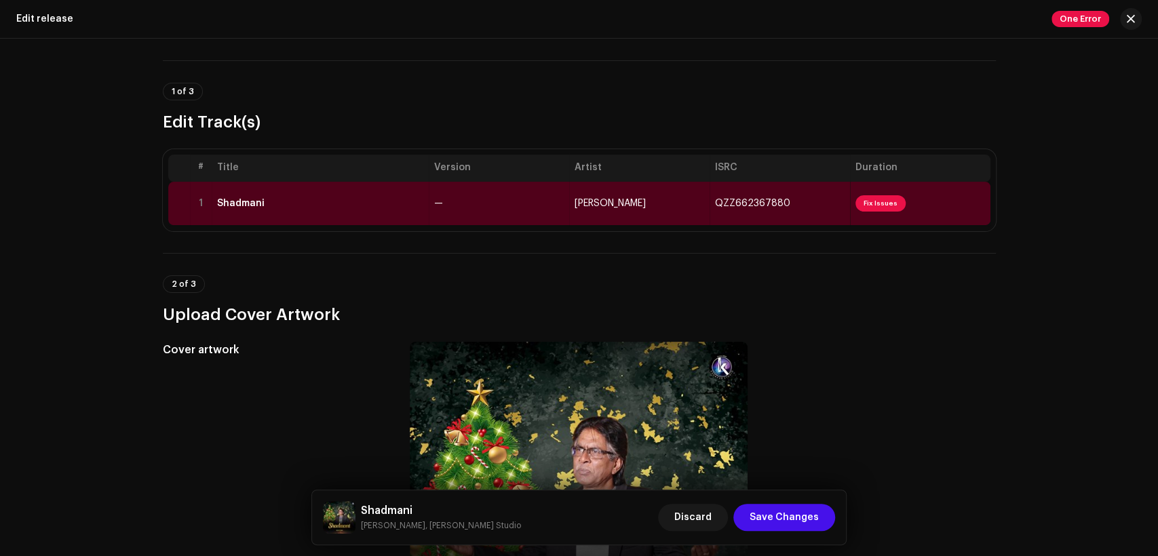
scroll to position [0, 0]
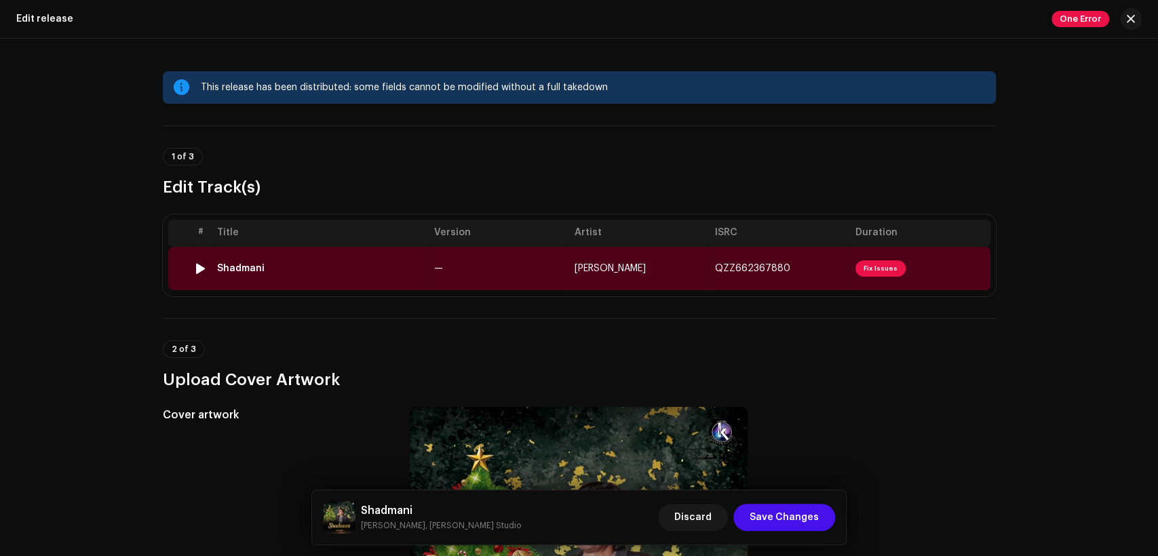
click at [381, 260] on td "Shadmani" at bounding box center [320, 268] width 217 height 43
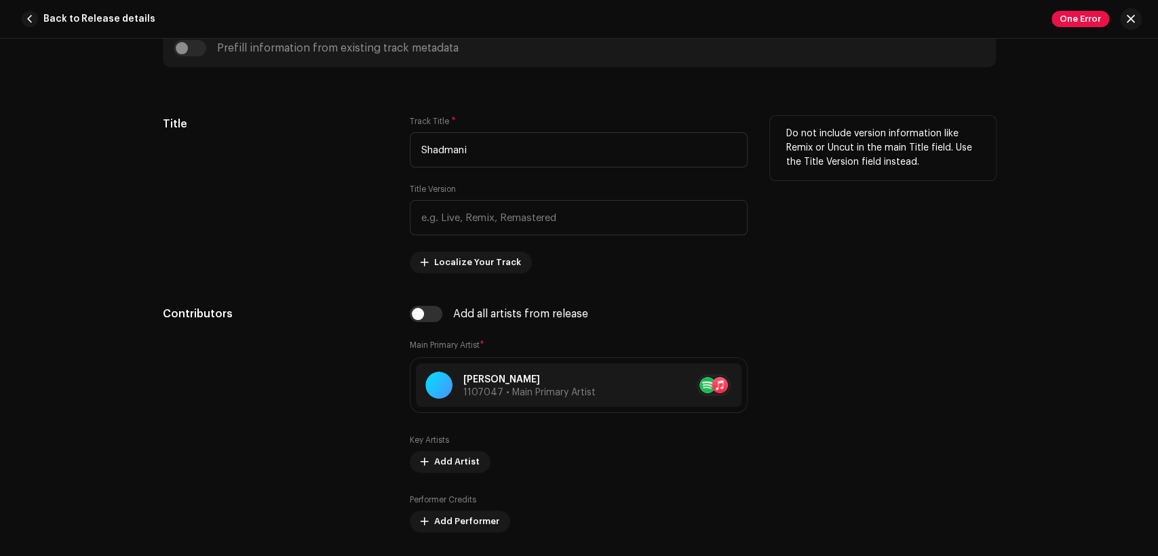
scroll to position [628, 0]
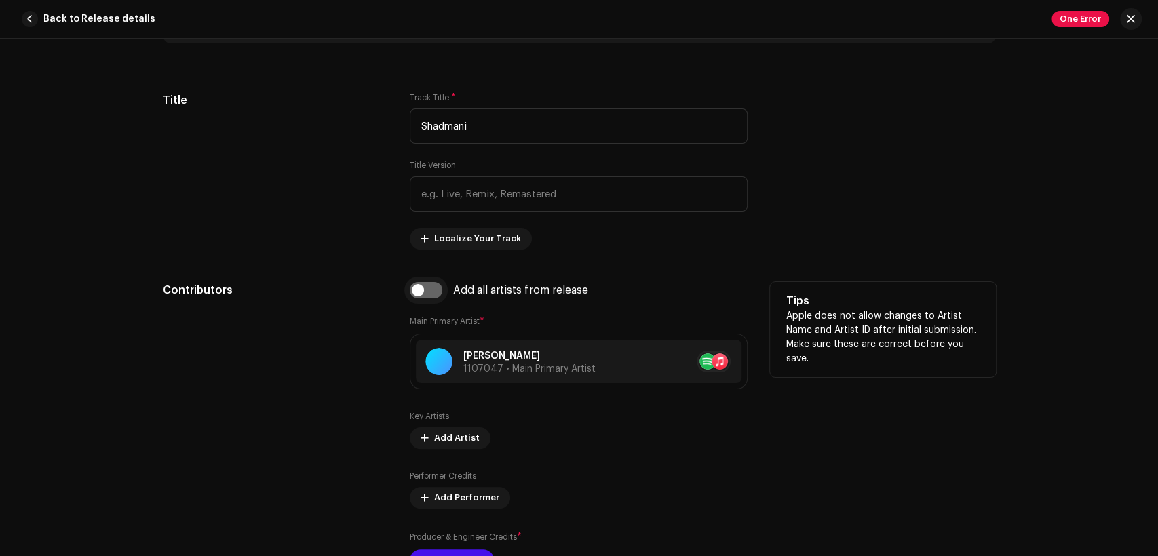
click at [422, 294] on input "checkbox" at bounding box center [426, 290] width 33 height 16
checkbox input "true"
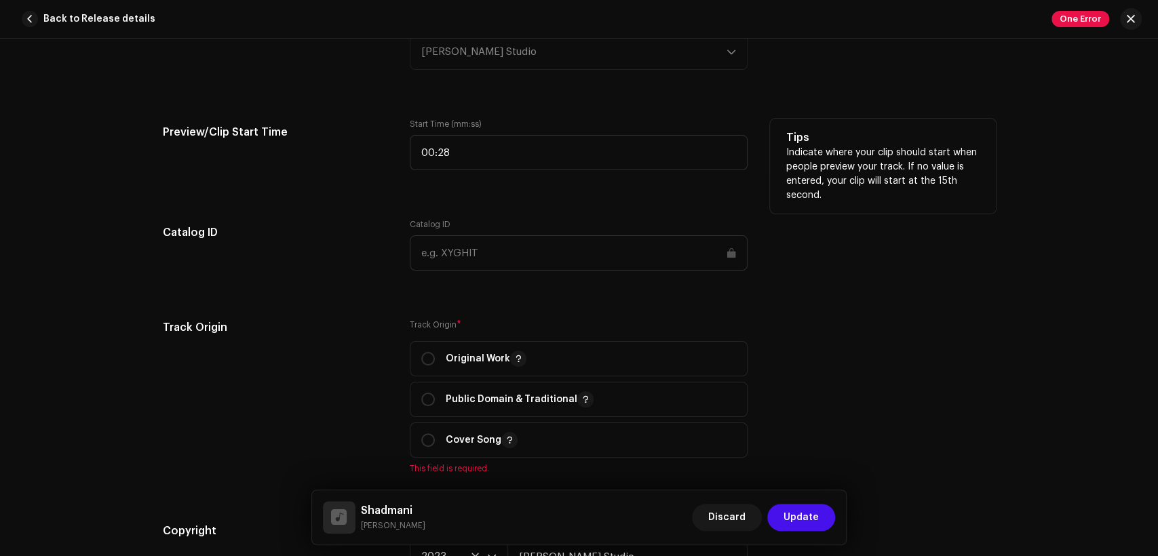
scroll to position [1632, 0]
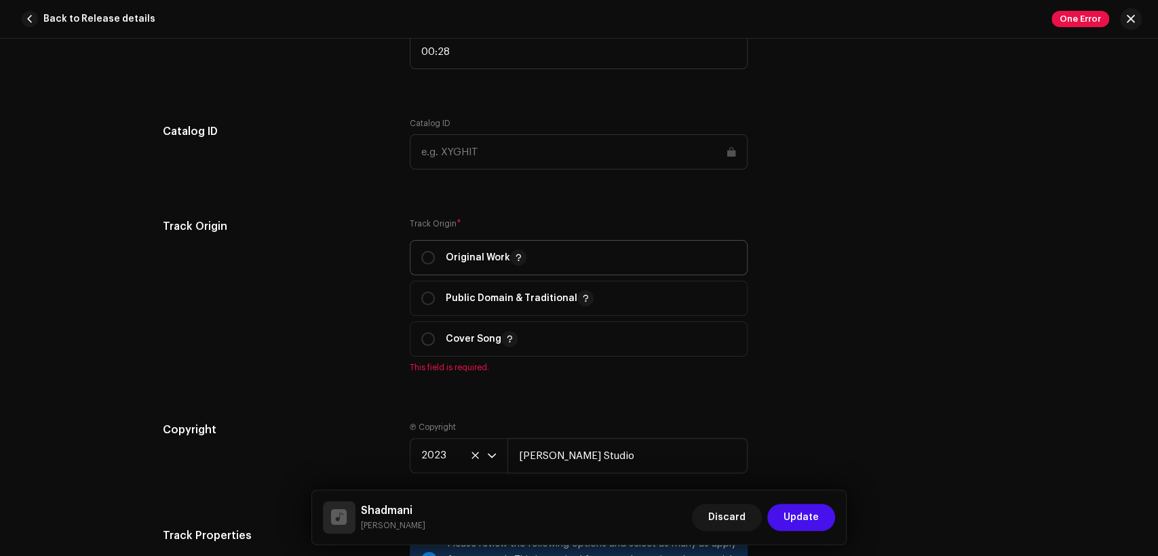
click at [437, 258] on div "Original Work" at bounding box center [473, 258] width 105 height 16
radio input "true"
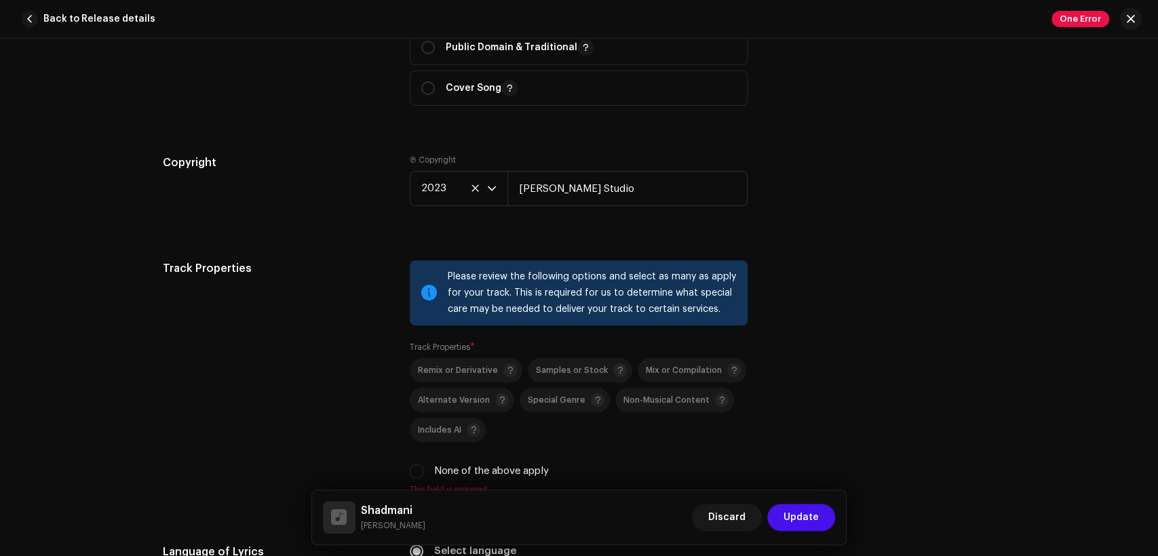
scroll to position [2135, 0]
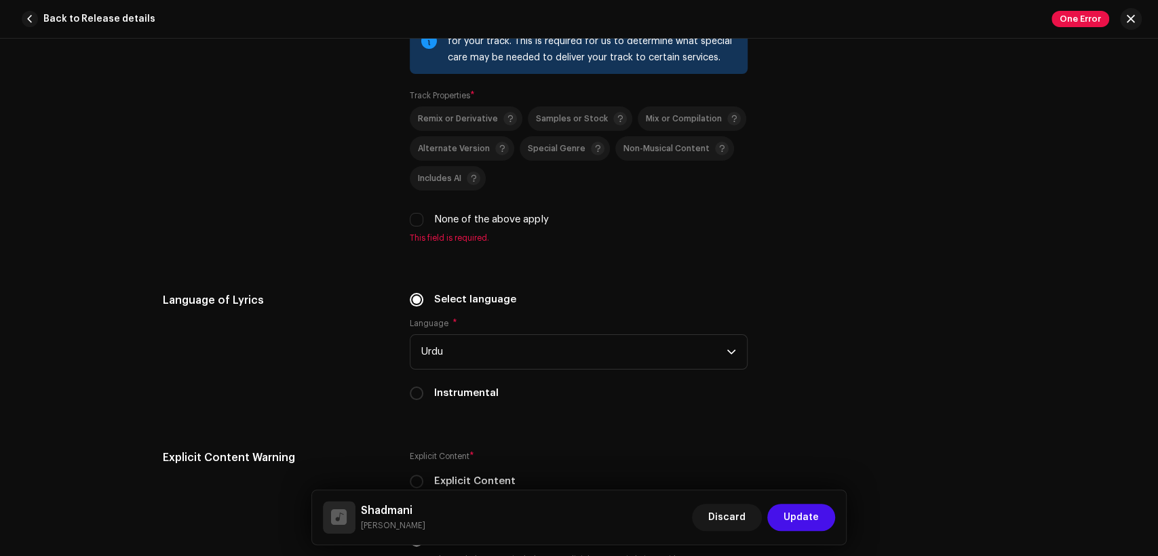
click at [443, 223] on label "None of the above apply" at bounding box center [491, 219] width 115 height 15
click at [423, 223] on input "None of the above apply" at bounding box center [417, 220] width 14 height 14
checkbox input "true"
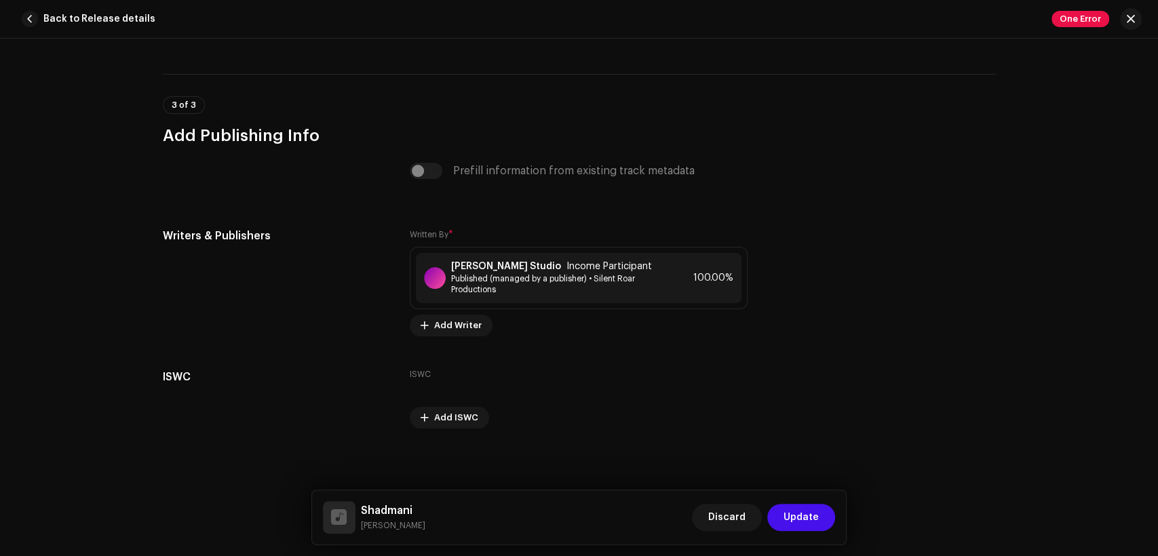
scroll to position [2790, 0]
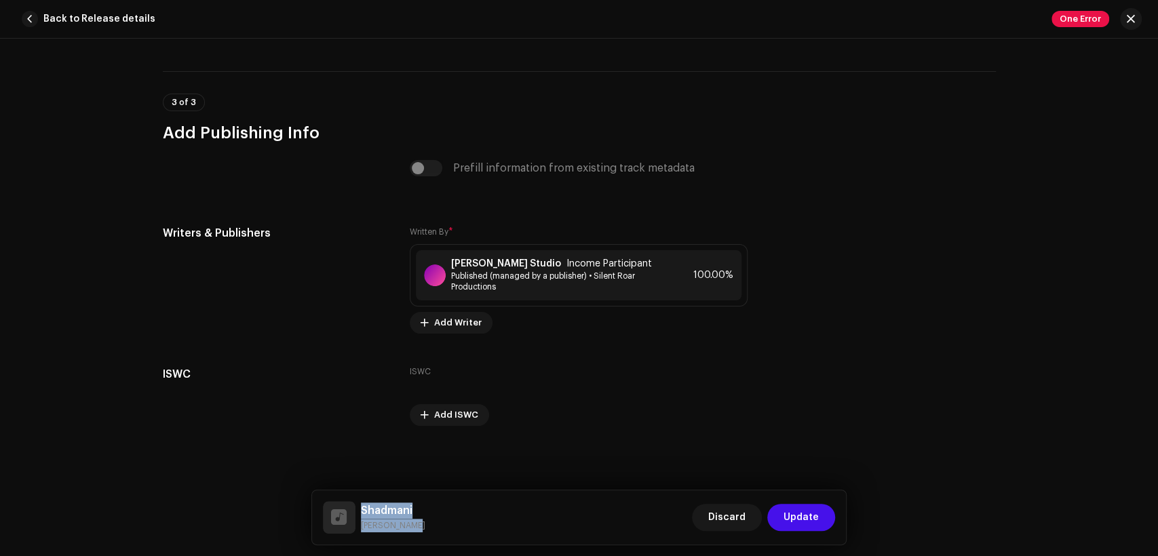
drag, startPoint x: 412, startPoint y: 519, endPoint x: 359, endPoint y: 511, distance: 54.2
click at [359, 511] on div "Shadmani [PERSON_NAME]" at bounding box center [374, 517] width 102 height 33
click at [521, 277] on span "Published (managed by a publisher) • Silent Roar Productions" at bounding box center [557, 282] width 212 height 22
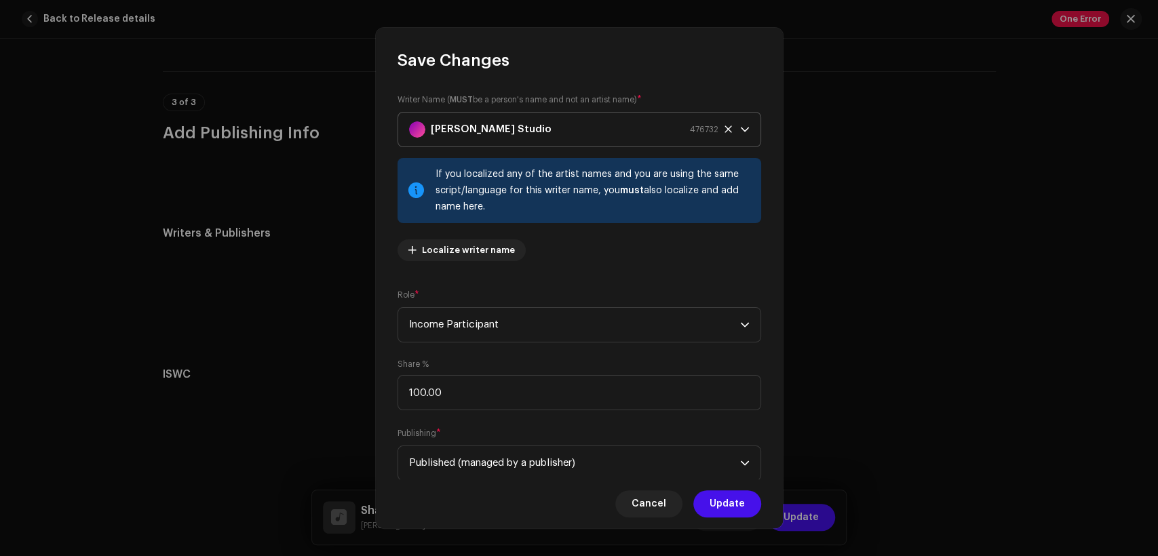
click at [499, 127] on strong "[PERSON_NAME] Studio" at bounding box center [491, 130] width 121 height 34
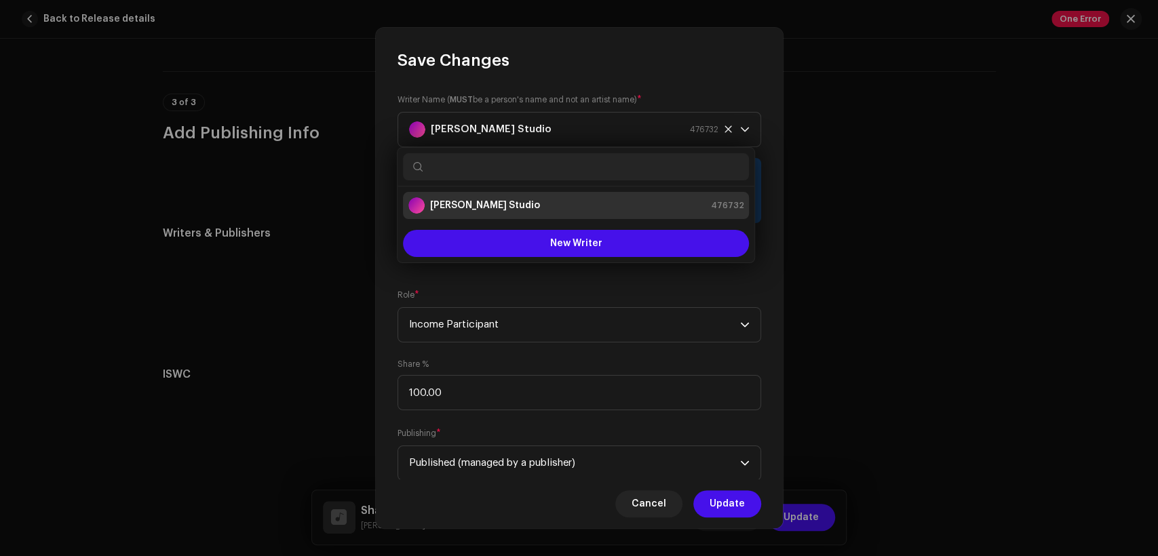
type input "Shadmani [PERSON_NAME]"
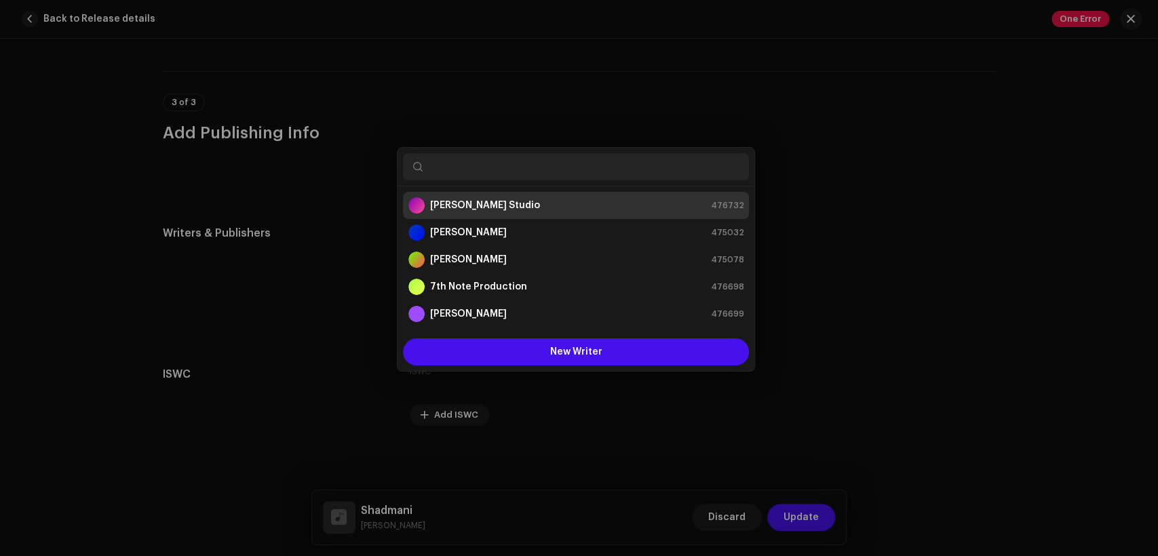
click at [844, 248] on div "Save Changes Writer Name ( MUST be a person's name and not an artist name) * [P…" at bounding box center [579, 278] width 1158 height 556
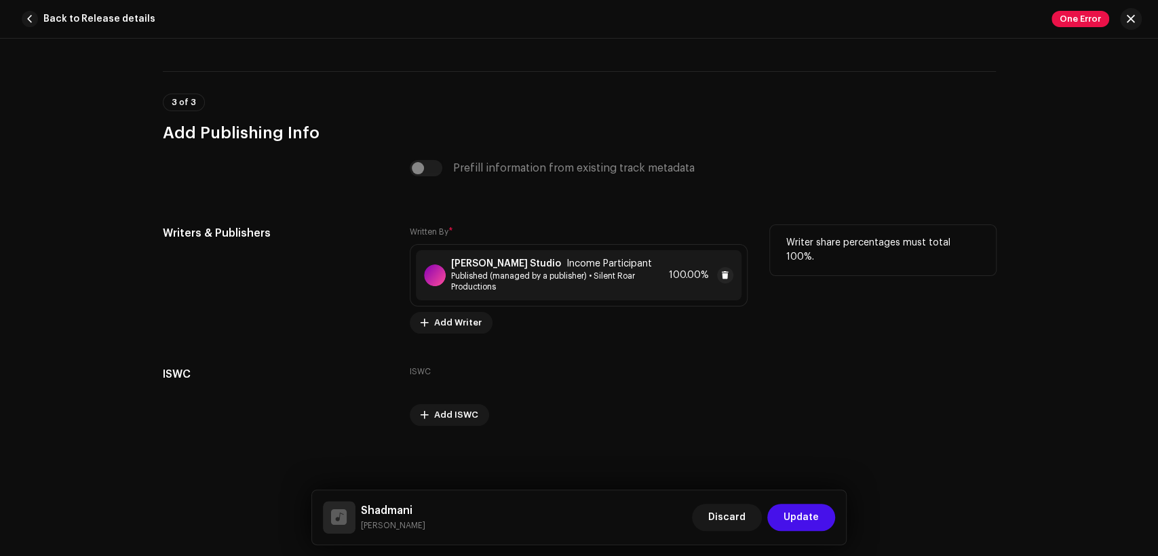
click at [494, 278] on span "Published (managed by a publisher) • Silent Roar Productions" at bounding box center [557, 282] width 212 height 22
drag, startPoint x: 1052, startPoint y: 279, endPoint x: 855, endPoint y: 308, distance: 199.5
click at [1049, 279] on div "Save Changes Writer Name ( MUST be a person's name and not an artist name) * [P…" at bounding box center [579, 278] width 1158 height 556
drag, startPoint x: 417, startPoint y: 528, endPoint x: 363, endPoint y: 508, distance: 57.7
click at [363, 508] on div "Shadmani [PERSON_NAME] Discard Update" at bounding box center [579, 517] width 513 height 33
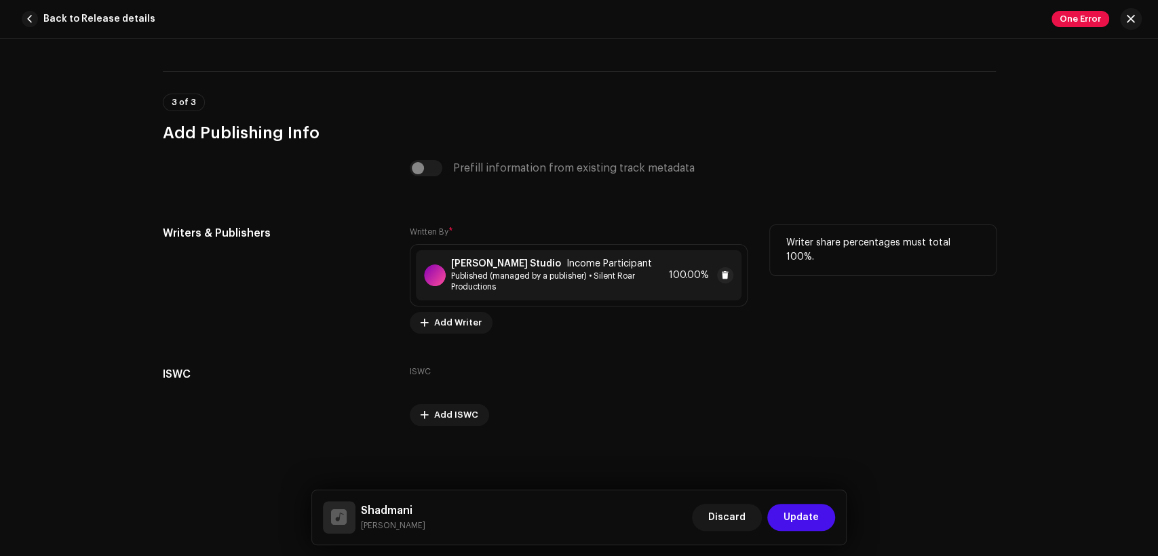
click at [502, 289] on span "Published (managed by a publisher) • Silent Roar Productions" at bounding box center [557, 282] width 212 height 22
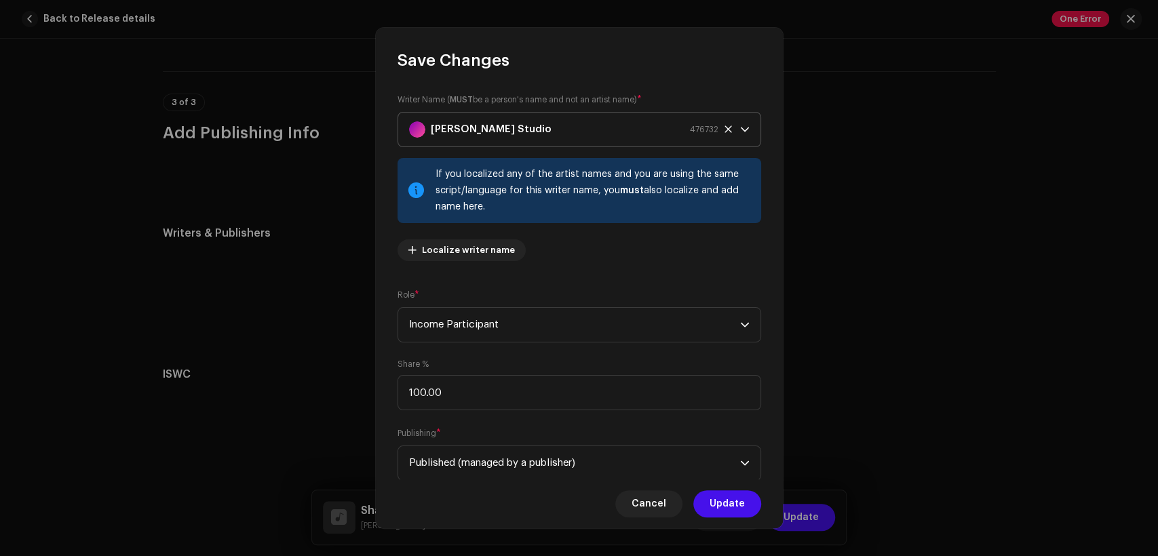
click at [539, 127] on div "[PERSON_NAME] Studio 476732" at bounding box center [563, 130] width 309 height 34
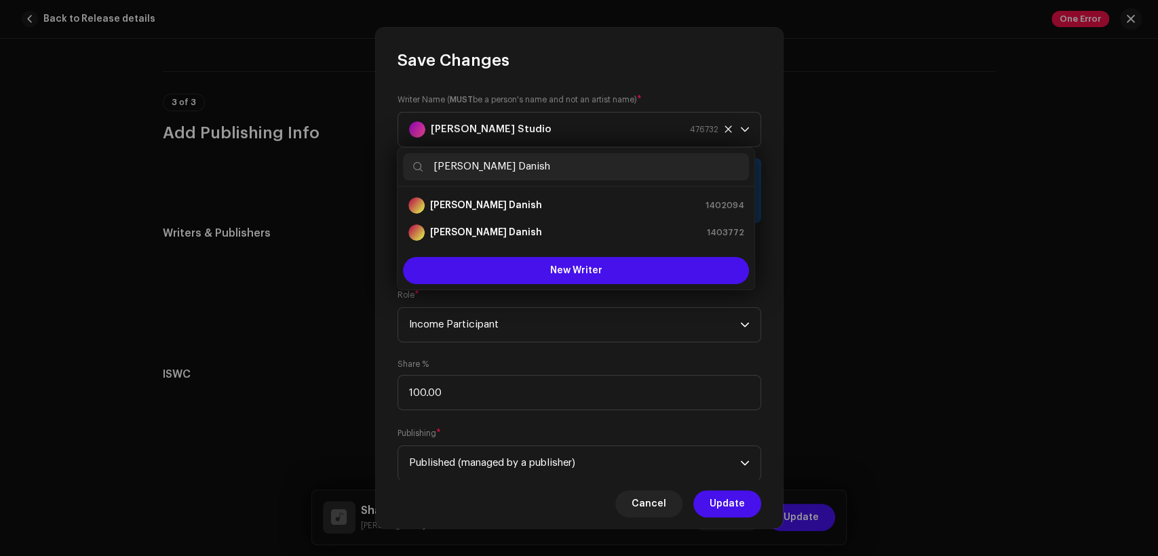
type input "[PERSON_NAME] Danish"
click at [557, 208] on div "[PERSON_NAME] Danish 1402094" at bounding box center [575, 205] width 335 height 16
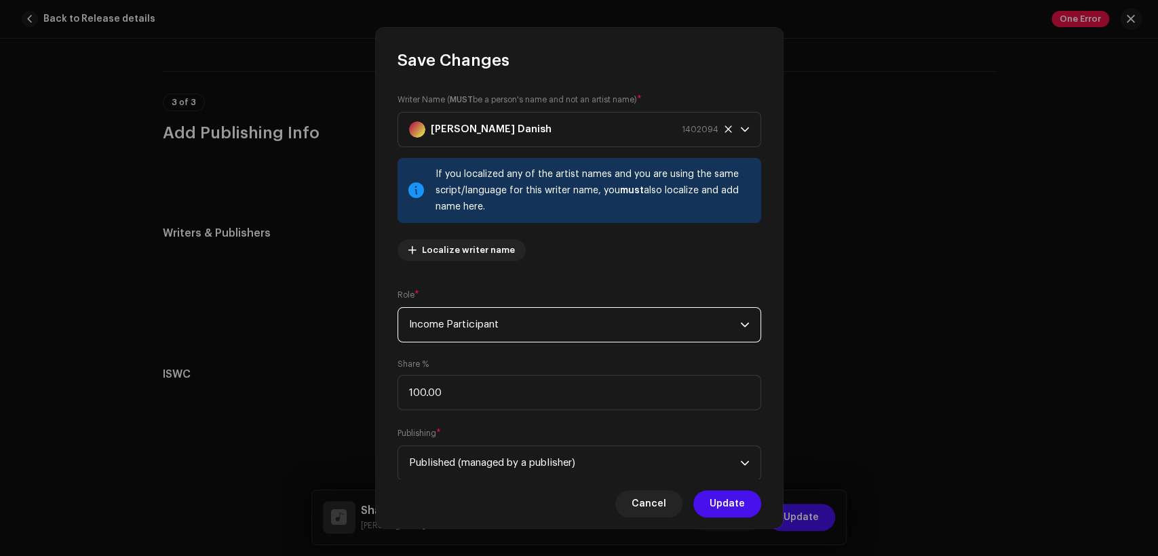
click at [594, 321] on span "Income Participant" at bounding box center [574, 325] width 331 height 34
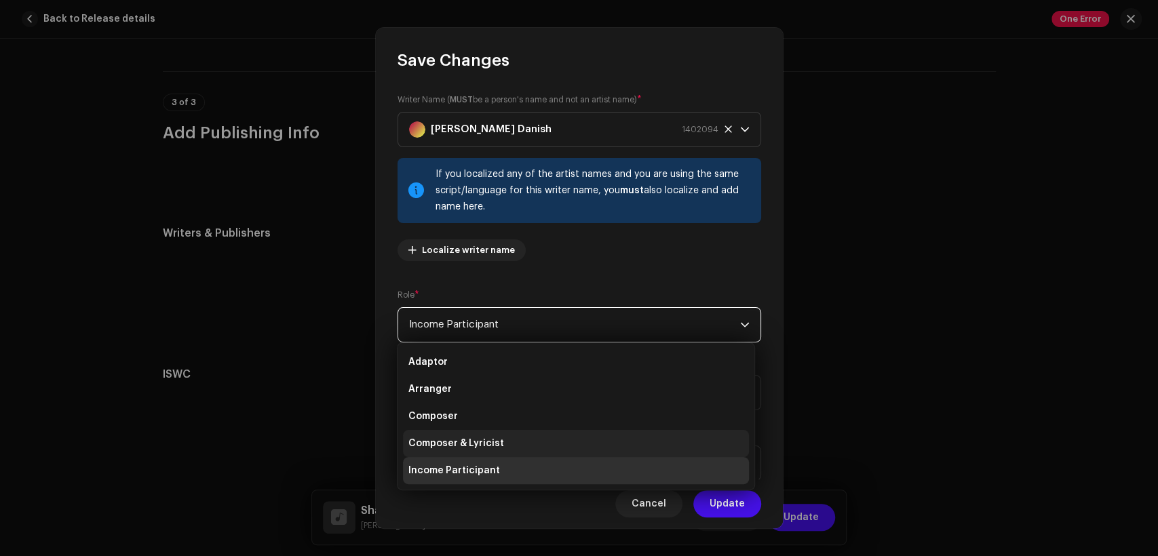
click at [609, 443] on li "Composer & Lyricist" at bounding box center [576, 443] width 346 height 27
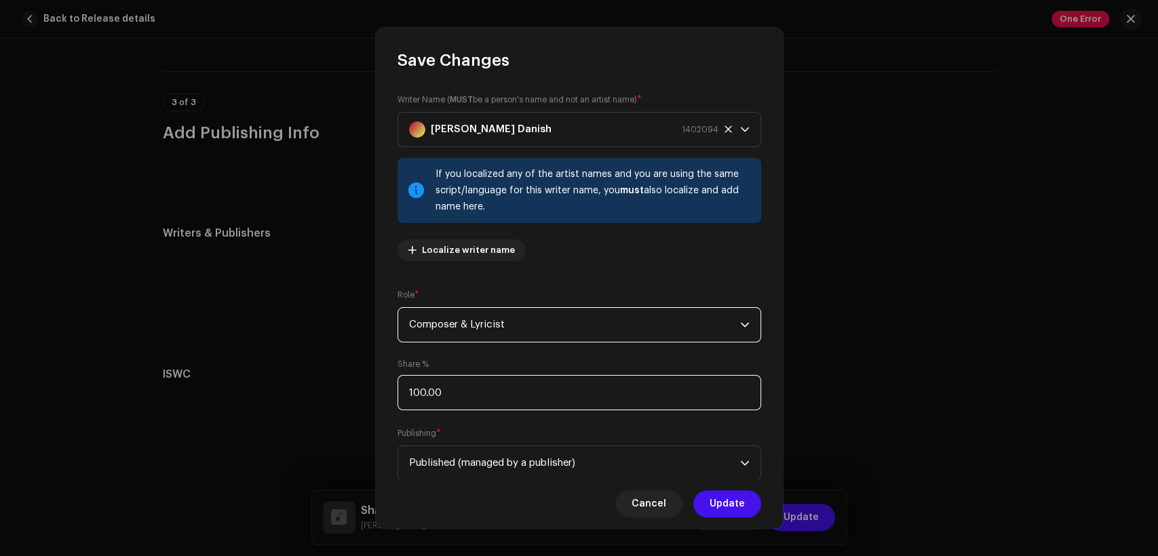
click at [585, 403] on input "100.00" at bounding box center [578, 392] width 363 height 35
type input "1.00"
type input "50.00"
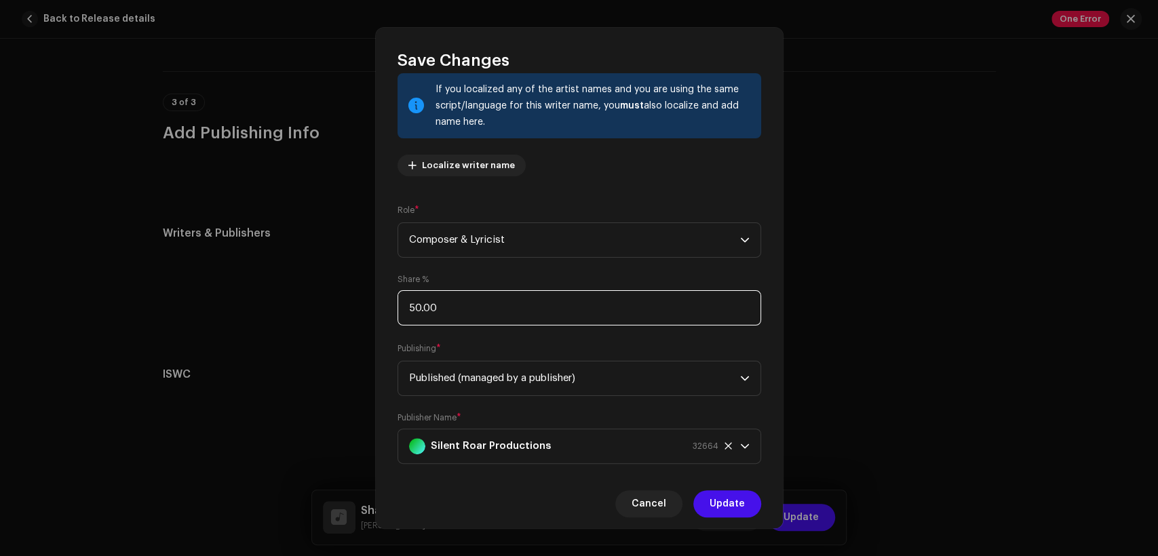
scroll to position [109, 0]
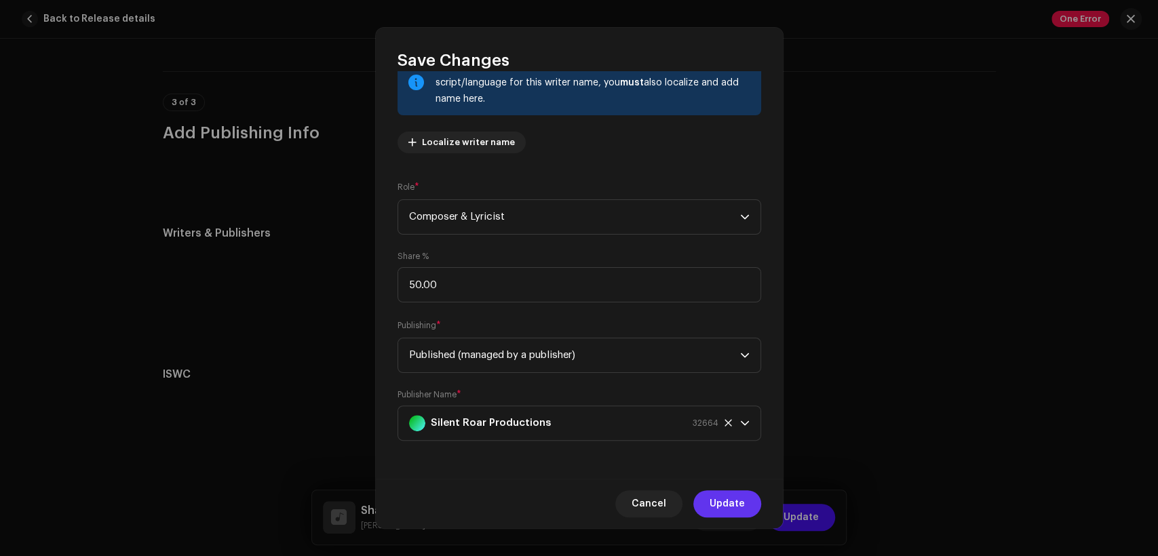
click at [725, 502] on span "Update" at bounding box center [726, 503] width 35 height 27
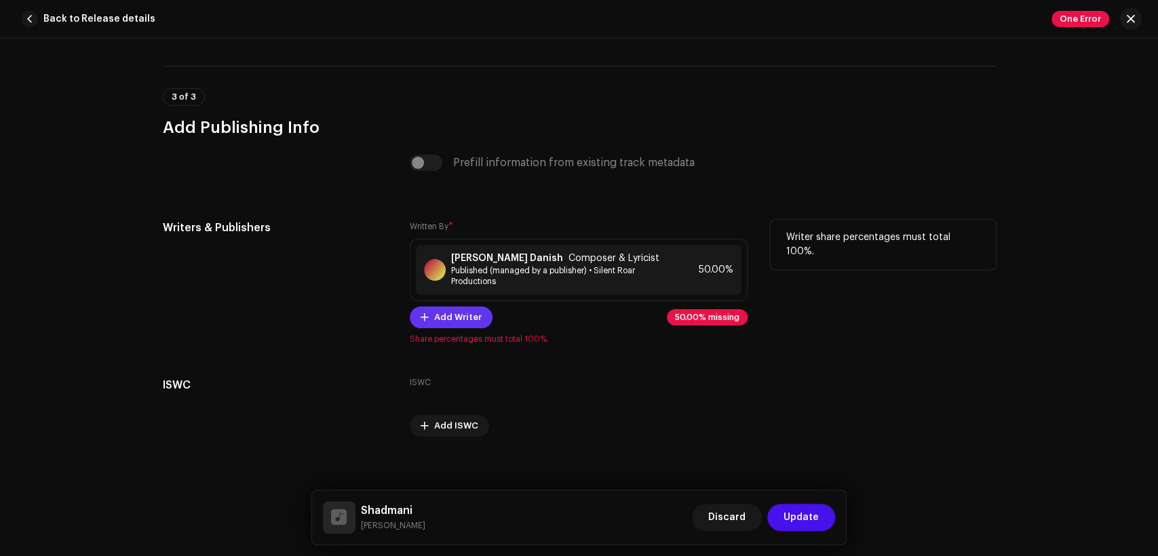
click at [444, 316] on span "Add Writer" at bounding box center [457, 317] width 47 height 27
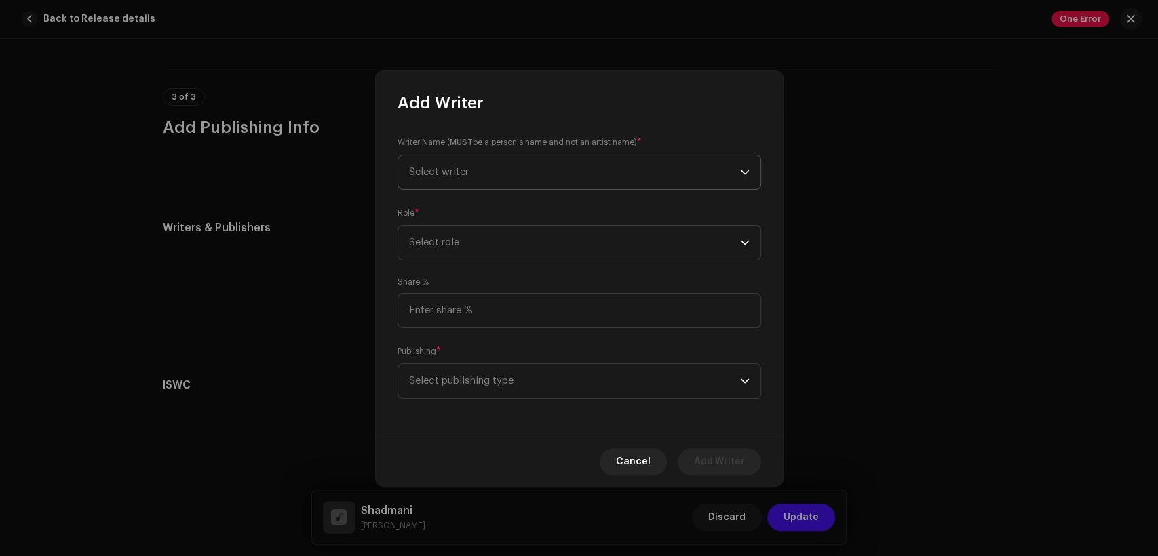
click at [545, 167] on span "Select writer" at bounding box center [574, 172] width 331 height 34
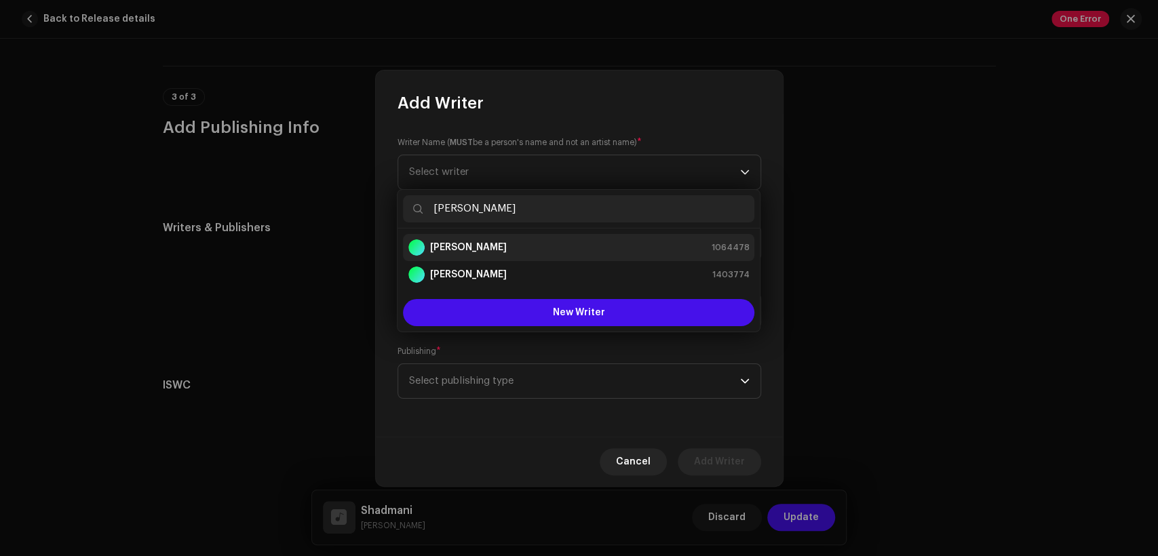
type input "[PERSON_NAME]"
click at [513, 239] on div "[PERSON_NAME] 1064478" at bounding box center [578, 247] width 340 height 16
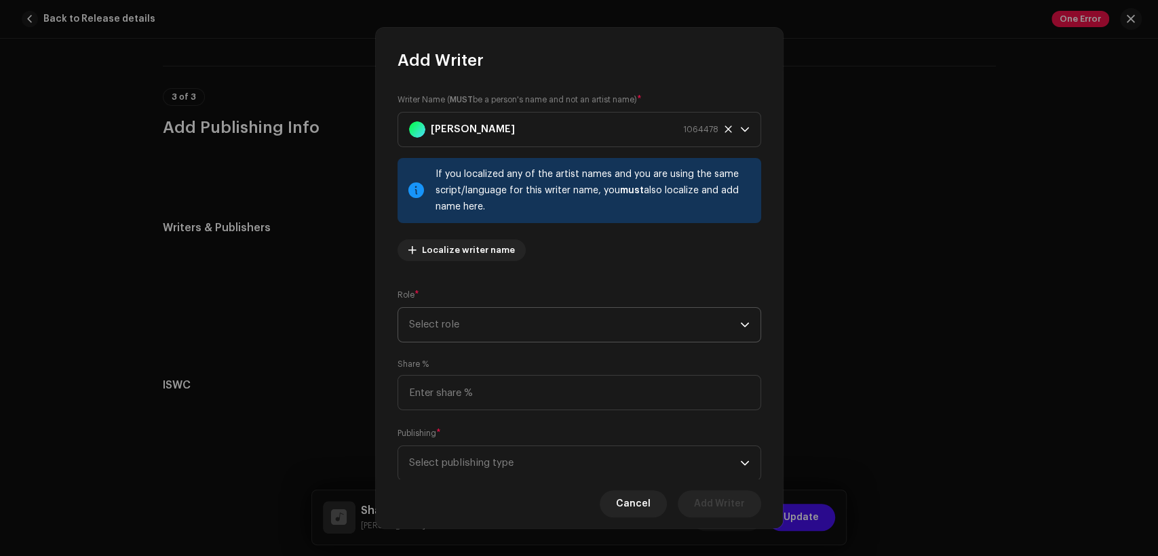
click at [535, 329] on span "Select role" at bounding box center [574, 325] width 331 height 34
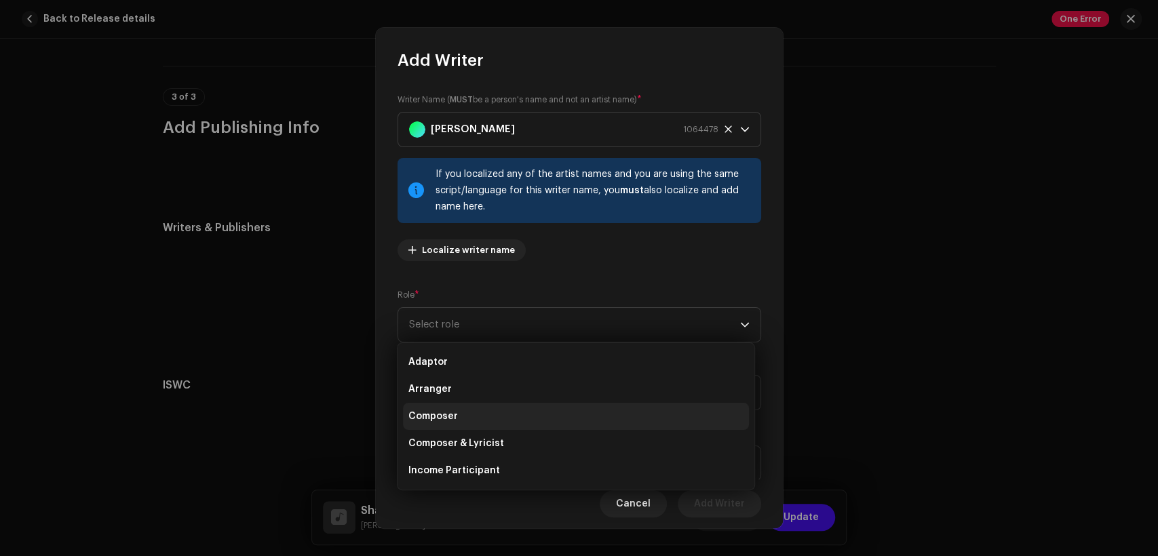
click at [531, 414] on li "Composer" at bounding box center [576, 416] width 346 height 27
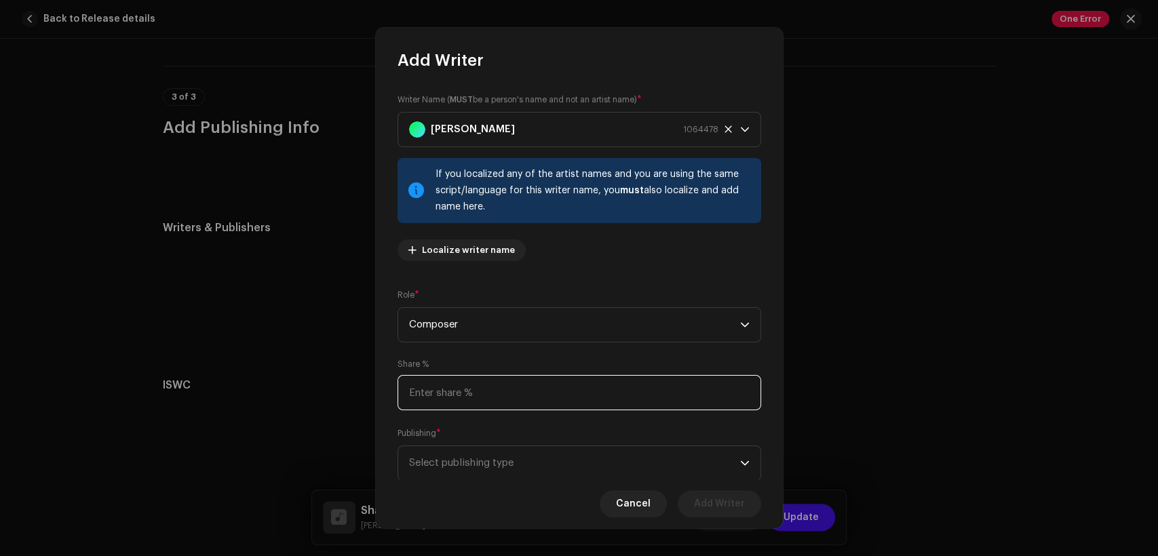
click at [530, 383] on input at bounding box center [578, 392] width 363 height 35
type input "50.00"
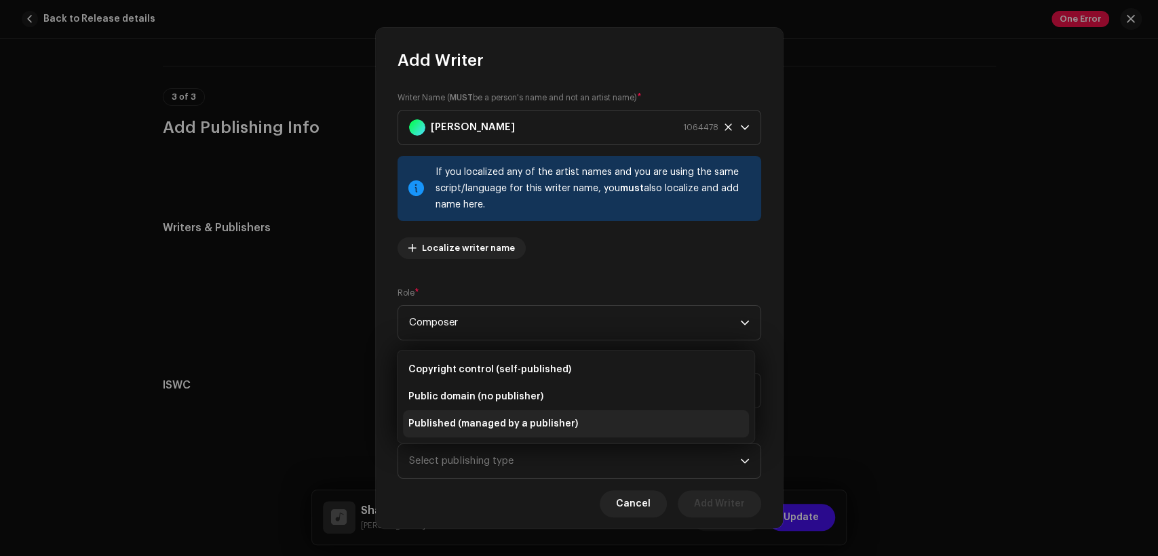
click at [546, 423] on span "Published (managed by a publisher)" at bounding box center [493, 424] width 170 height 14
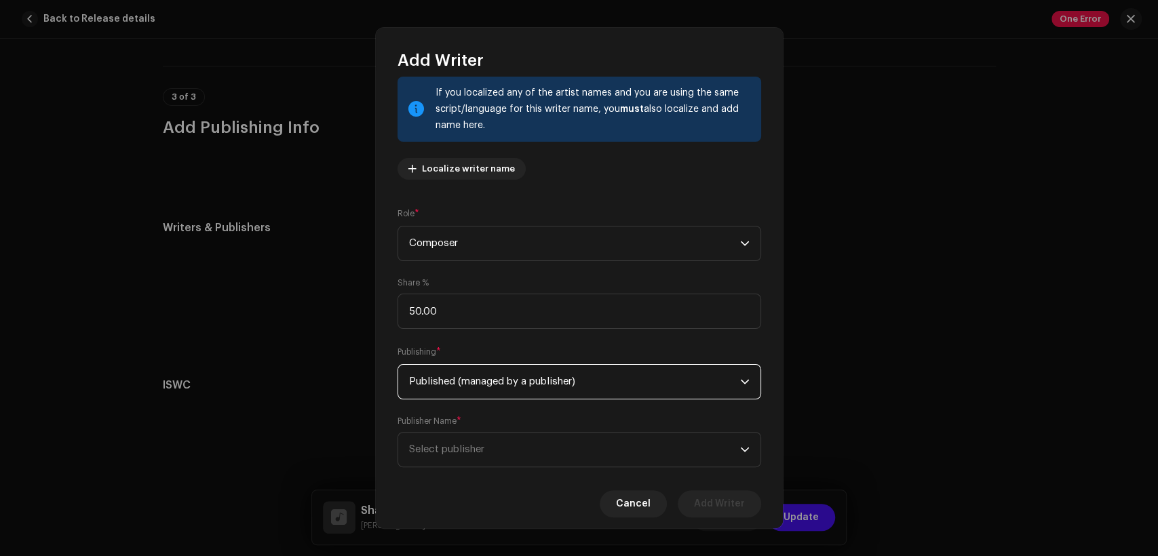
scroll to position [109, 0]
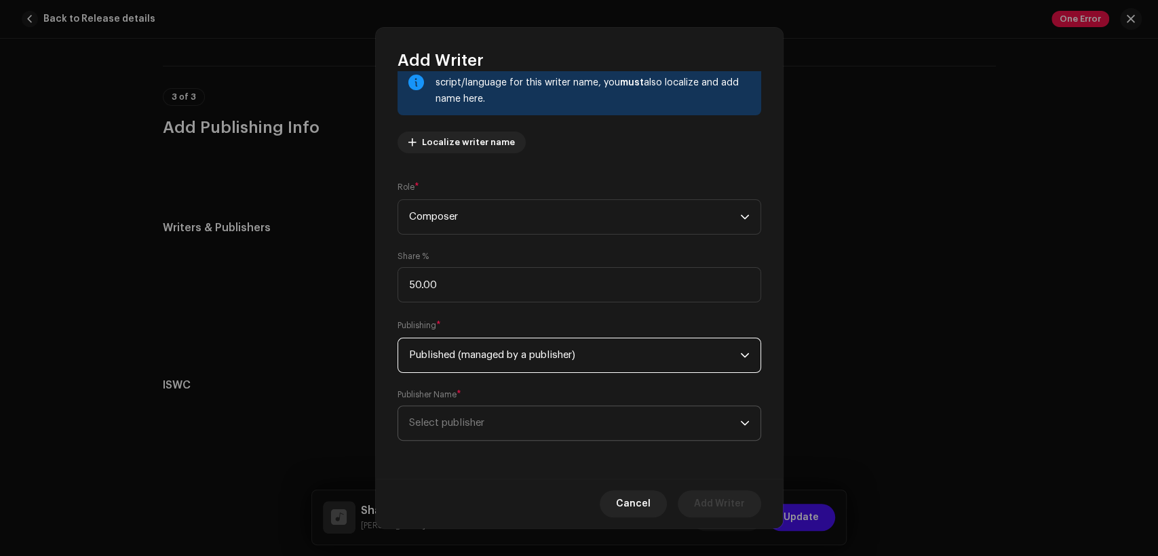
click at [564, 437] on span "Select publisher" at bounding box center [574, 423] width 331 height 34
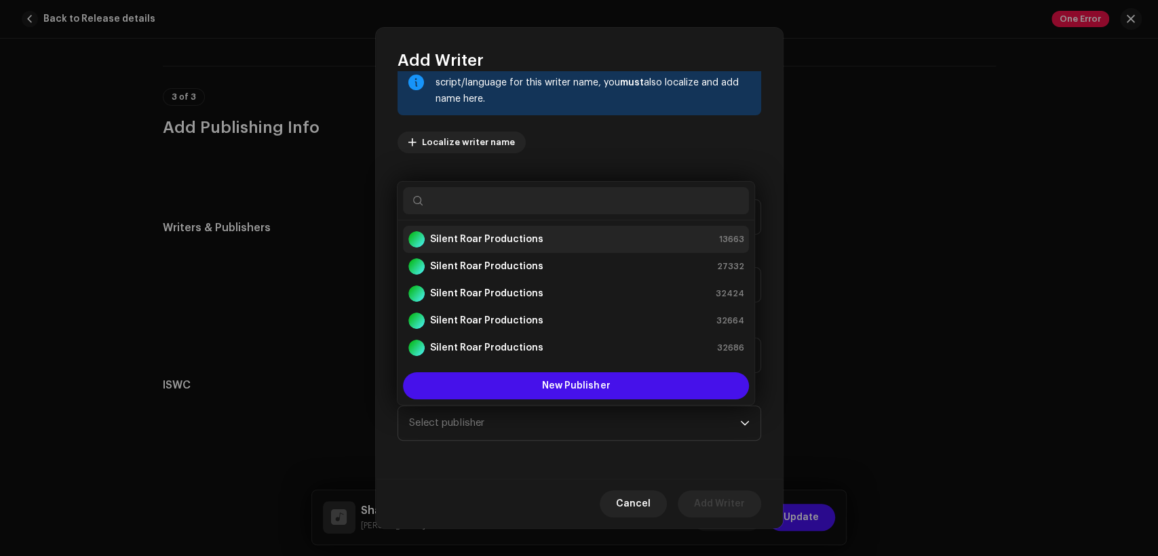
click at [624, 240] on div "Silent Roar Productions 13663" at bounding box center [575, 239] width 335 height 16
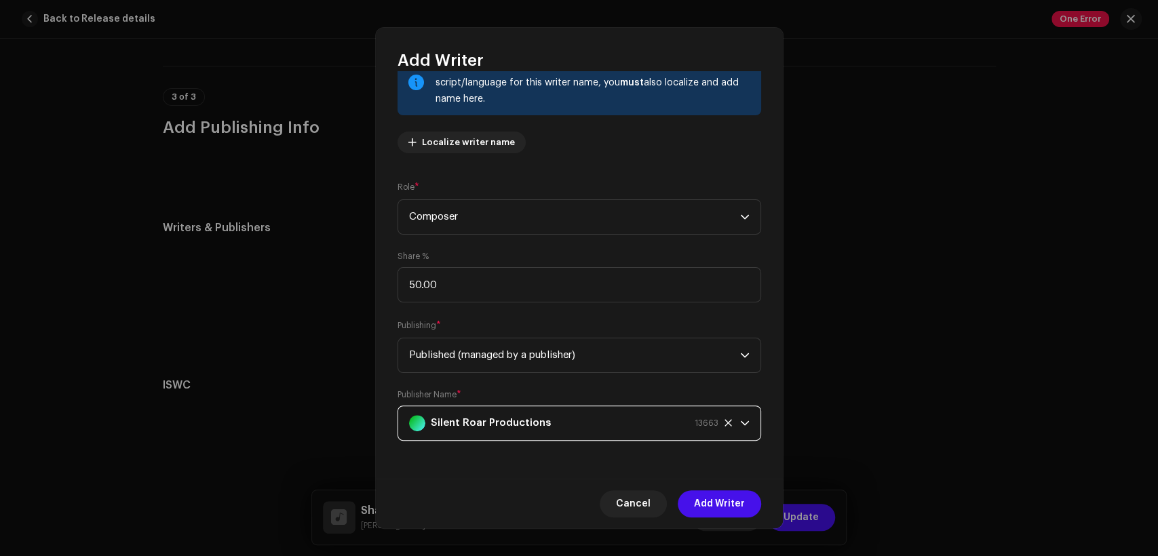
click at [742, 504] on span "Add Writer" at bounding box center [719, 503] width 51 height 27
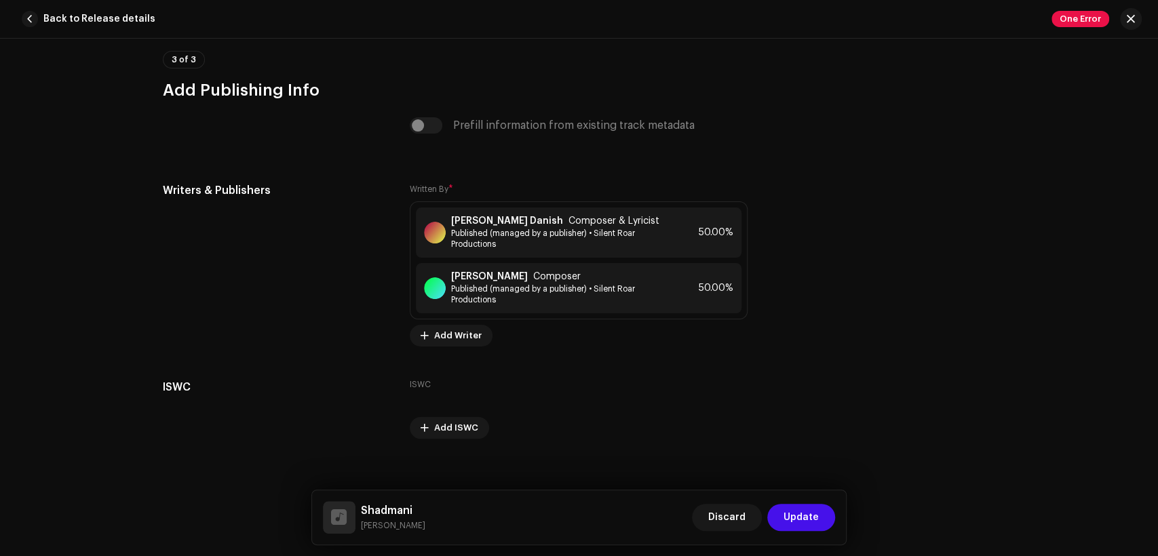
scroll to position [2845, 0]
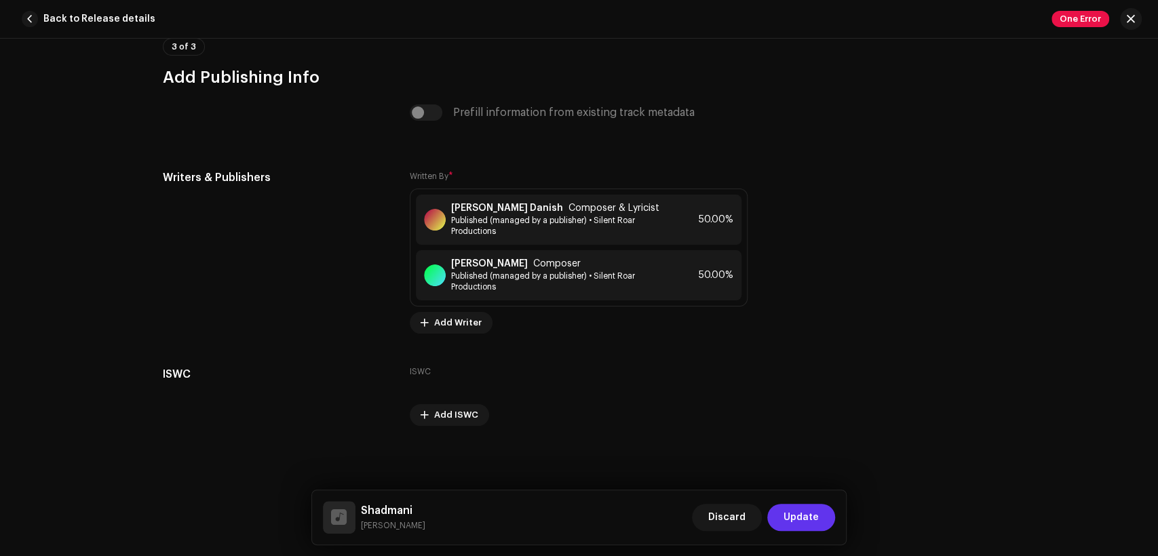
click at [797, 517] on span "Update" at bounding box center [800, 517] width 35 height 27
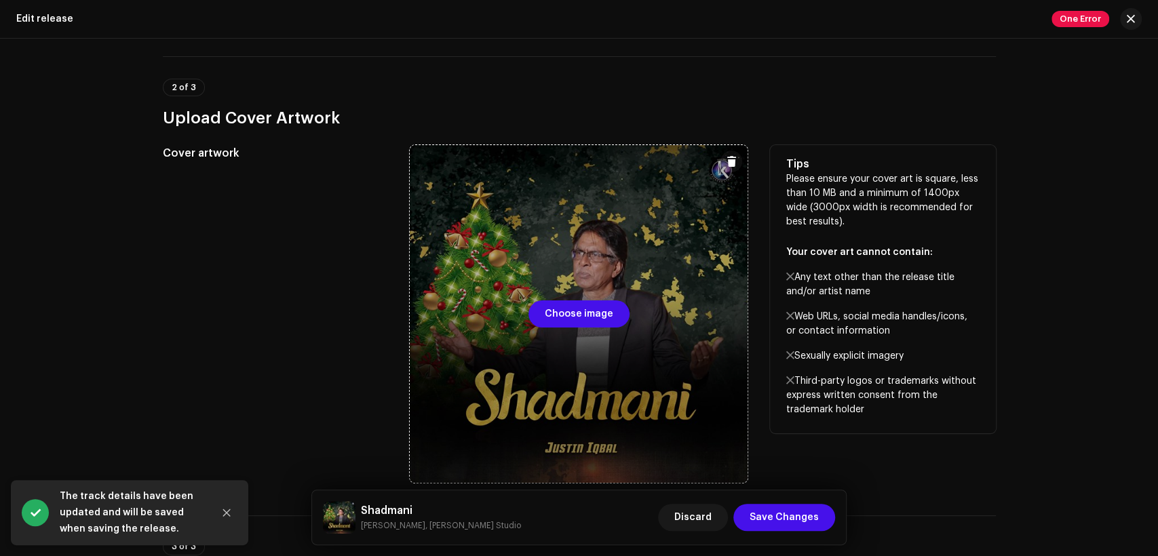
scroll to position [376, 0]
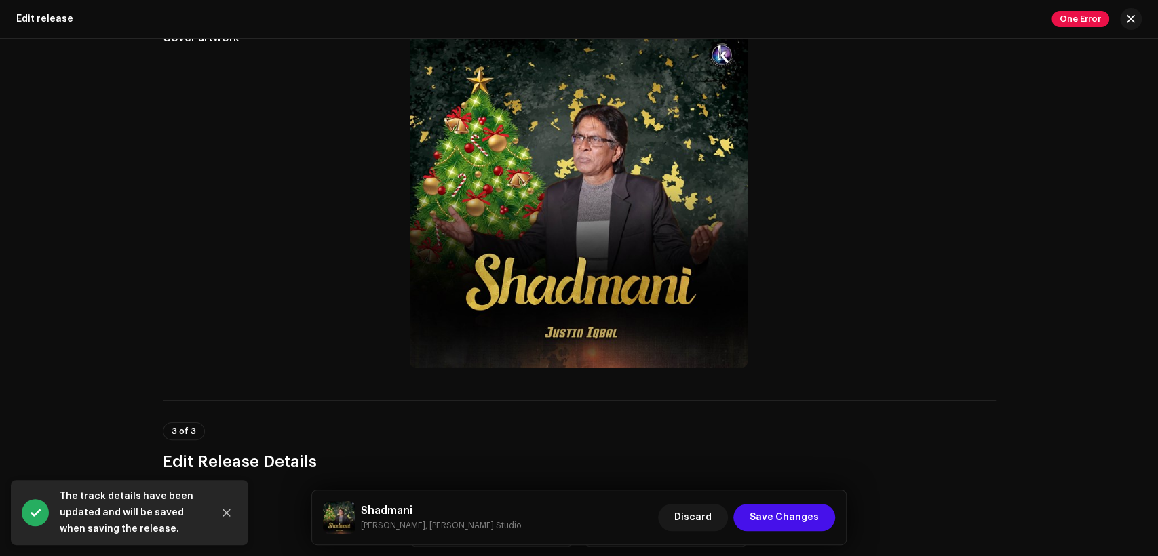
click at [399, 506] on h5 "Shadmani" at bounding box center [441, 510] width 160 height 16
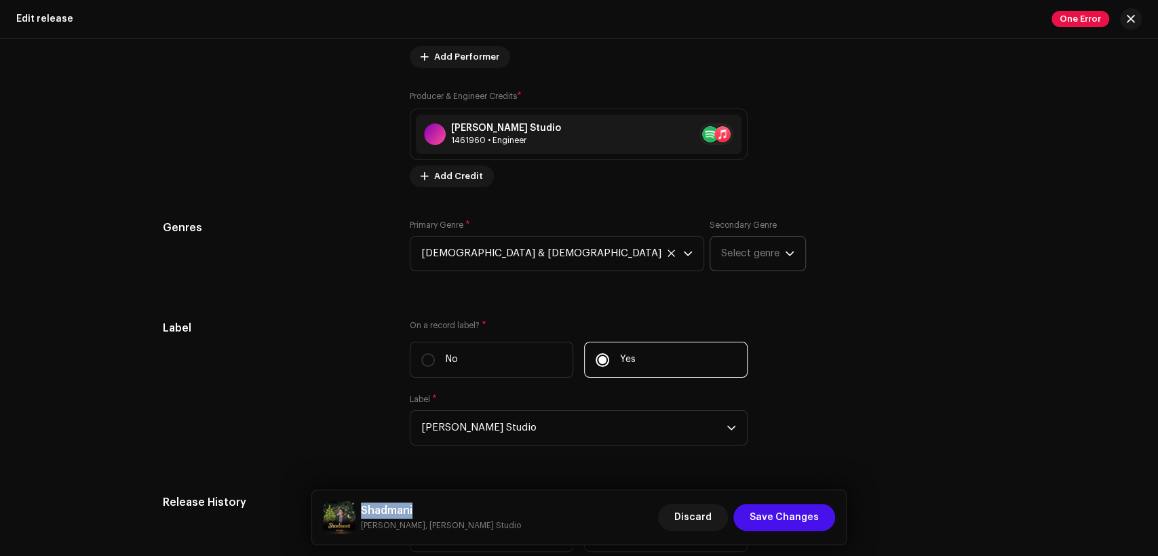
scroll to position [1549, 0]
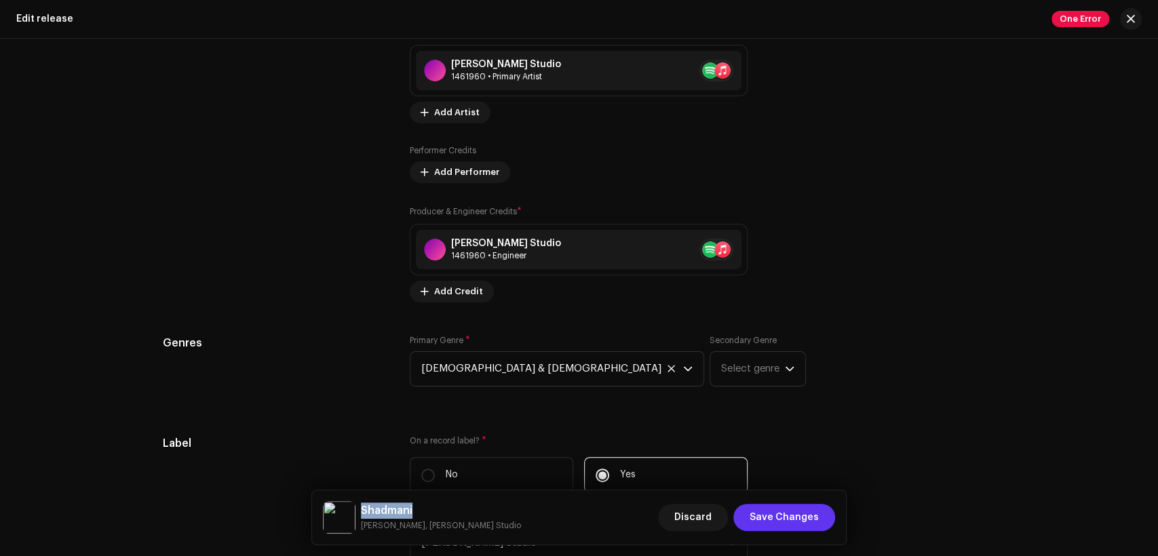
click at [784, 511] on span "Save Changes" at bounding box center [783, 517] width 69 height 27
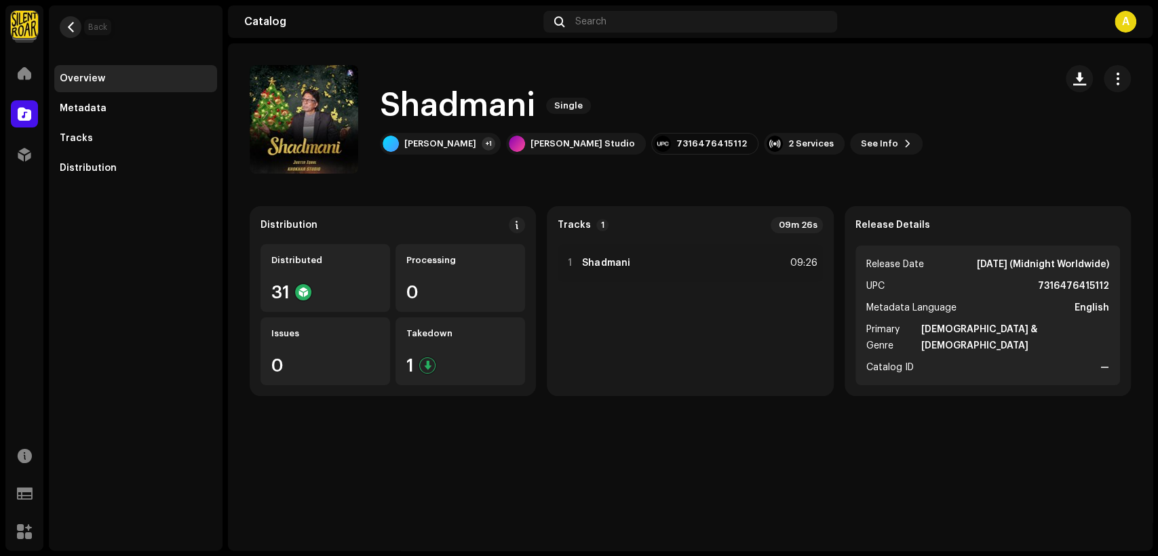
click at [65, 19] on button "button" at bounding box center [71, 27] width 22 height 22
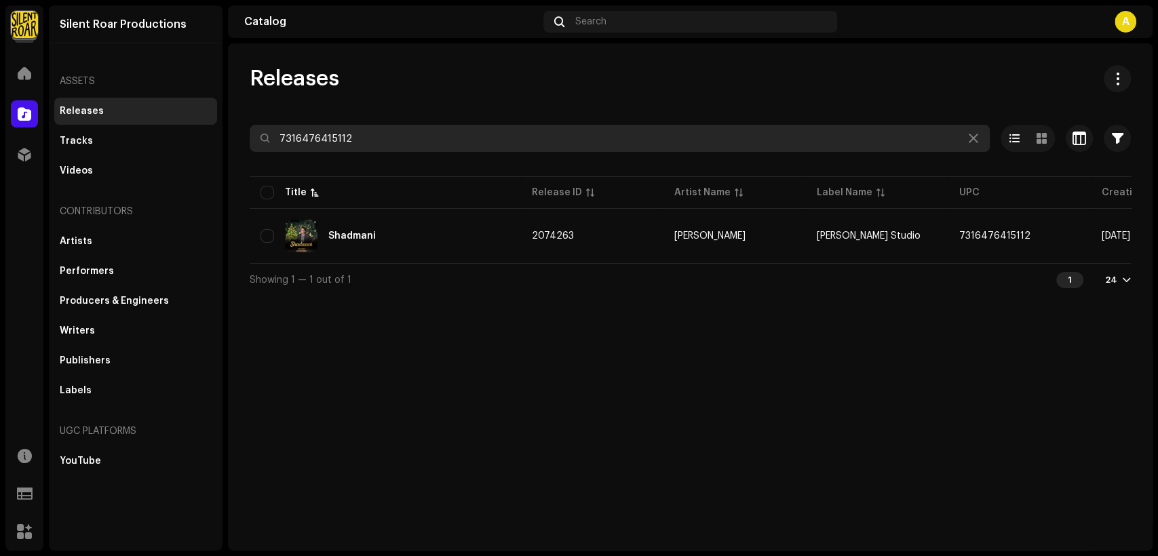
click at [410, 140] on input "7316476415112" at bounding box center [620, 138] width 740 height 27
paste input "05"
type input "7316476415105"
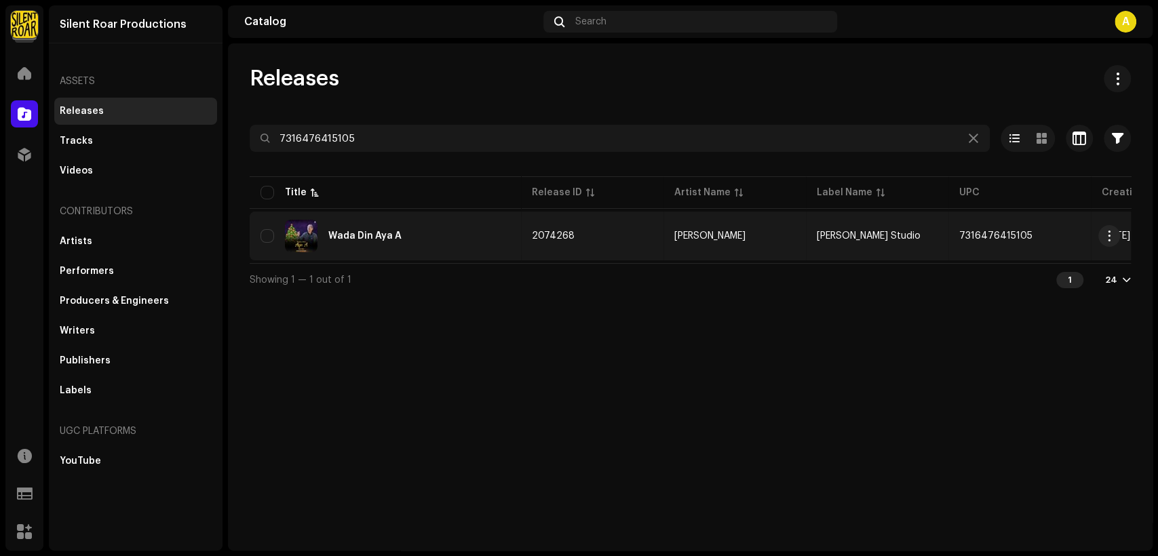
click at [399, 232] on div "Wada Din Aya A" at bounding box center [385, 236] width 250 height 33
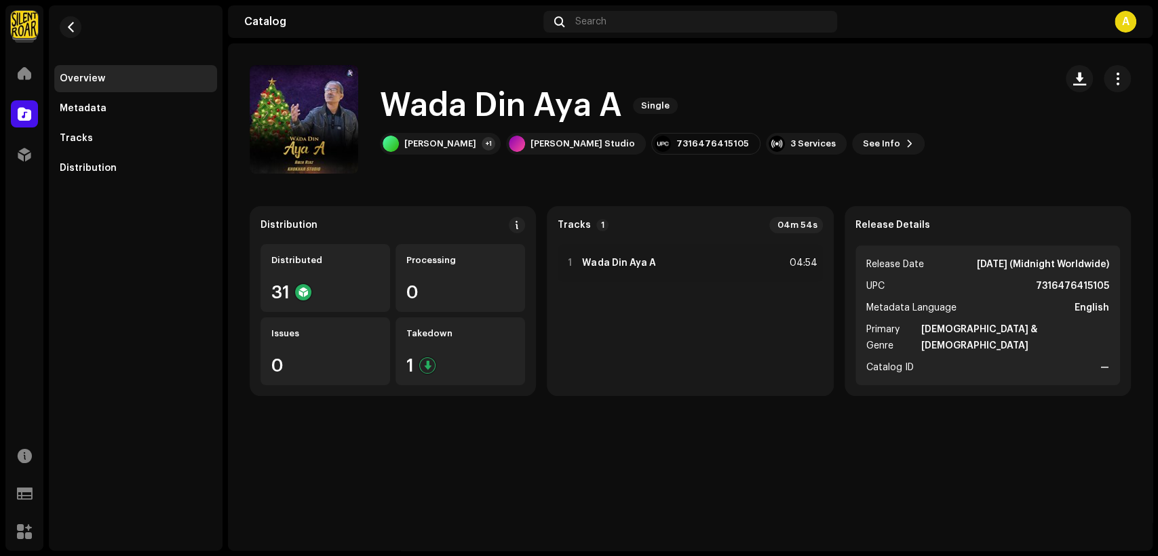
click at [1118, 69] on button "button" at bounding box center [1116, 78] width 27 height 27
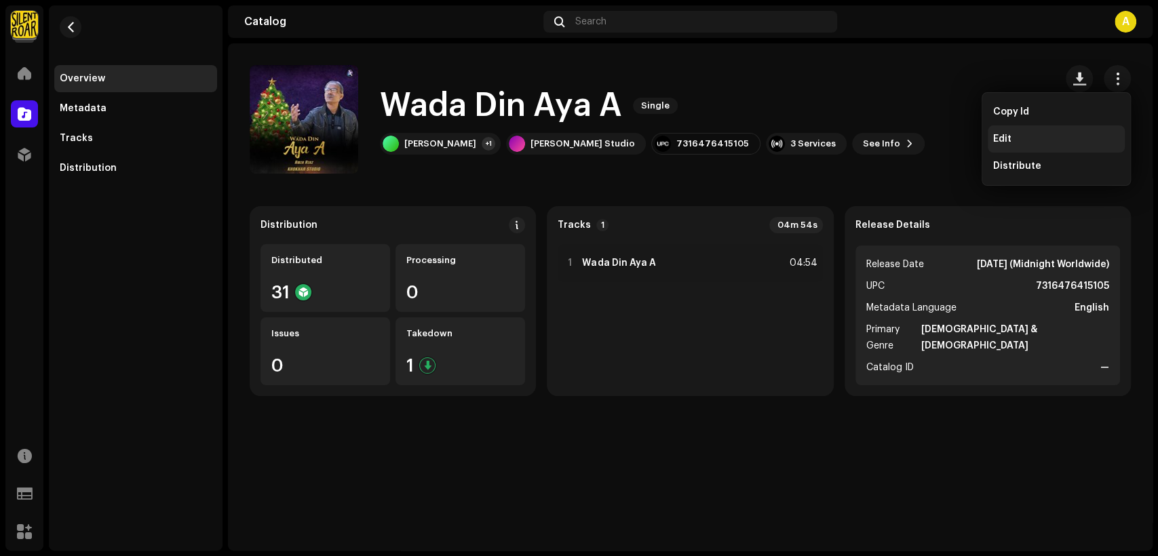
click at [1074, 132] on div "Edit" at bounding box center [1055, 138] width 137 height 27
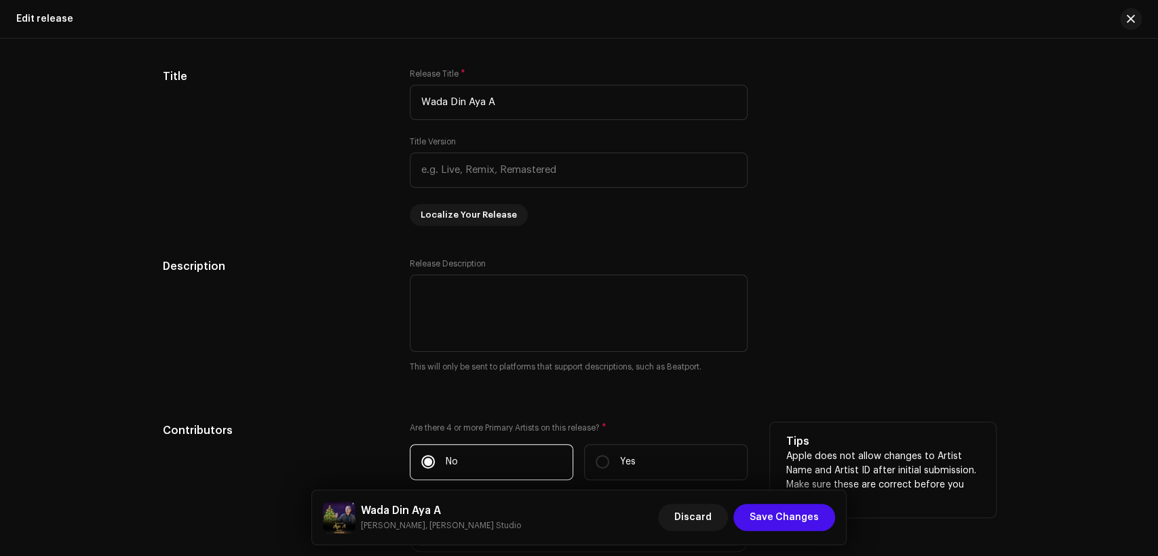
scroll to position [1381, 0]
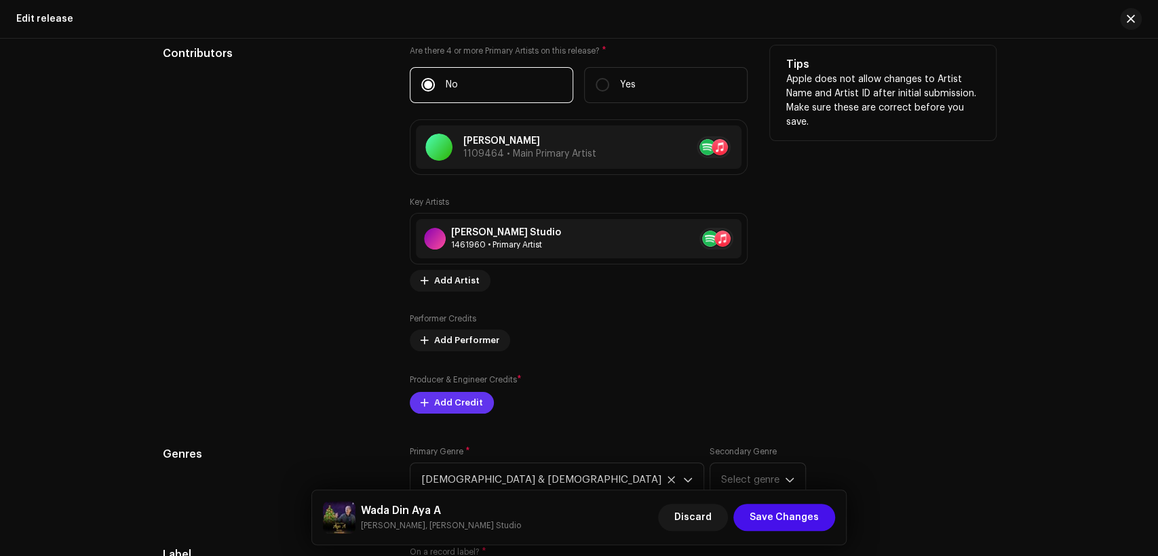
click at [465, 397] on span "Add Credit" at bounding box center [458, 402] width 49 height 27
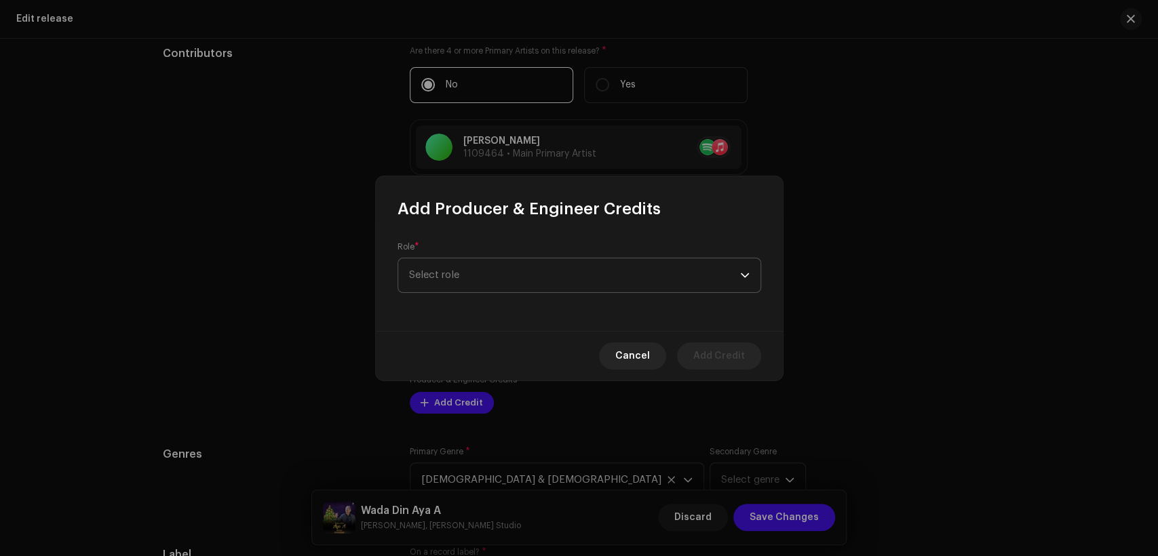
click at [505, 271] on span "Select role" at bounding box center [574, 275] width 331 height 34
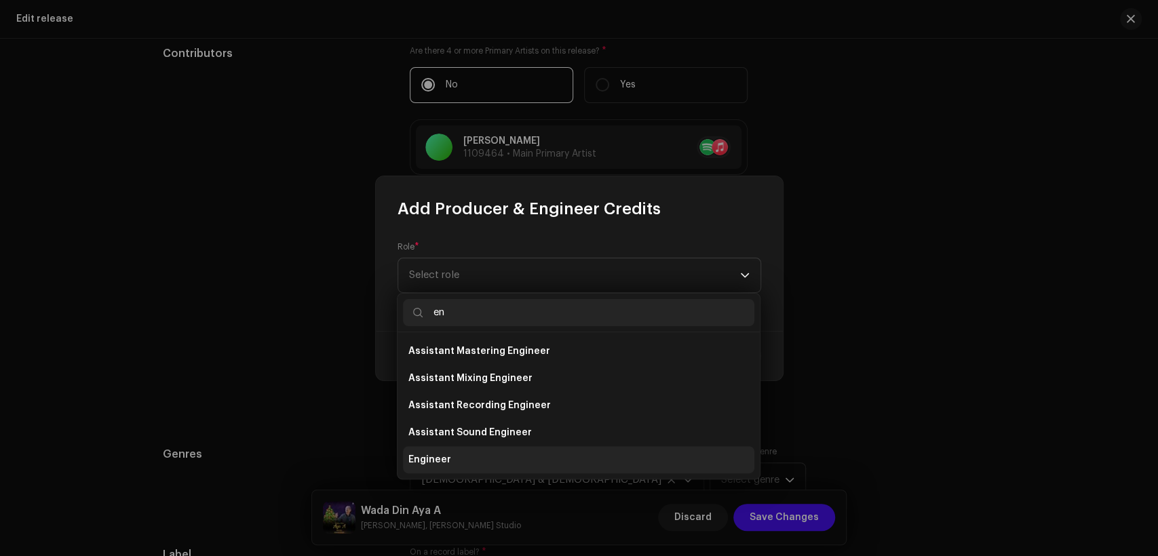
type input "en"
click at [544, 456] on li "Engineer" at bounding box center [578, 459] width 351 height 27
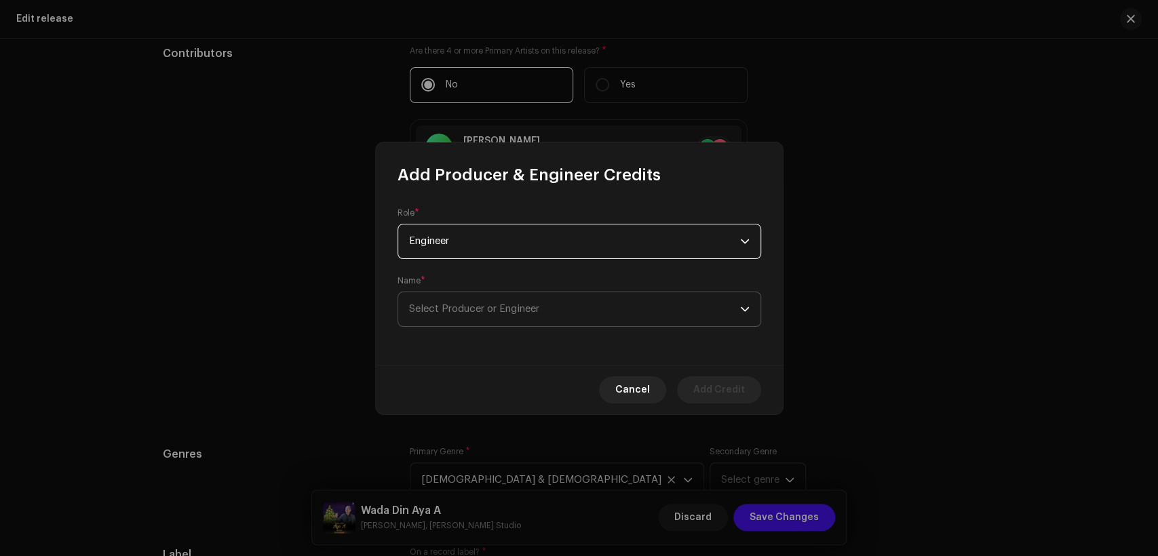
click at [574, 305] on span "Select Producer or Engineer" at bounding box center [574, 309] width 331 height 34
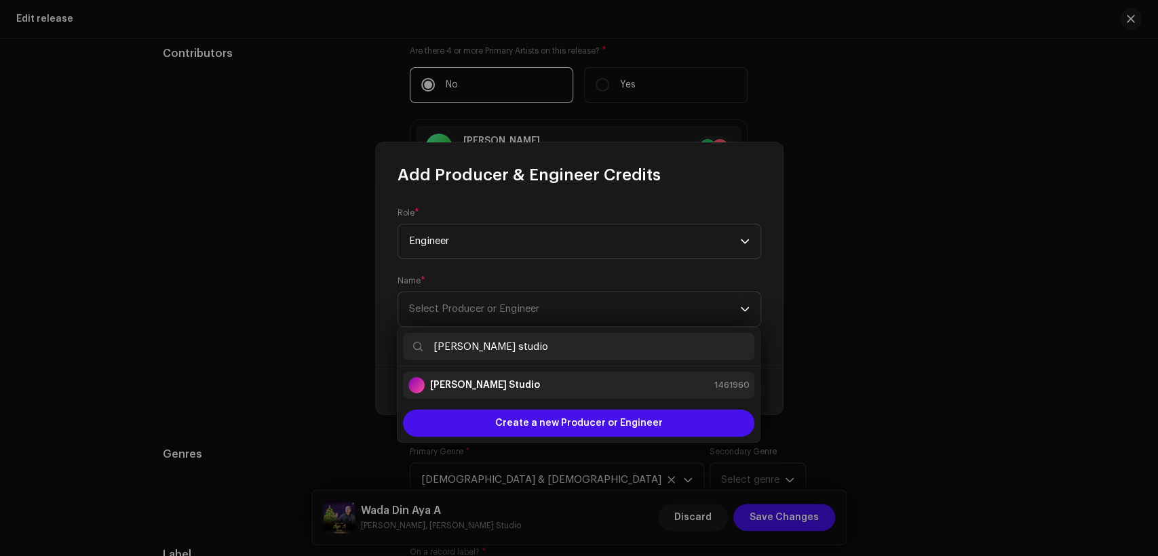
type input "[PERSON_NAME] studio"
click at [601, 388] on div "[PERSON_NAME] Studio 1461960" at bounding box center [578, 385] width 340 height 16
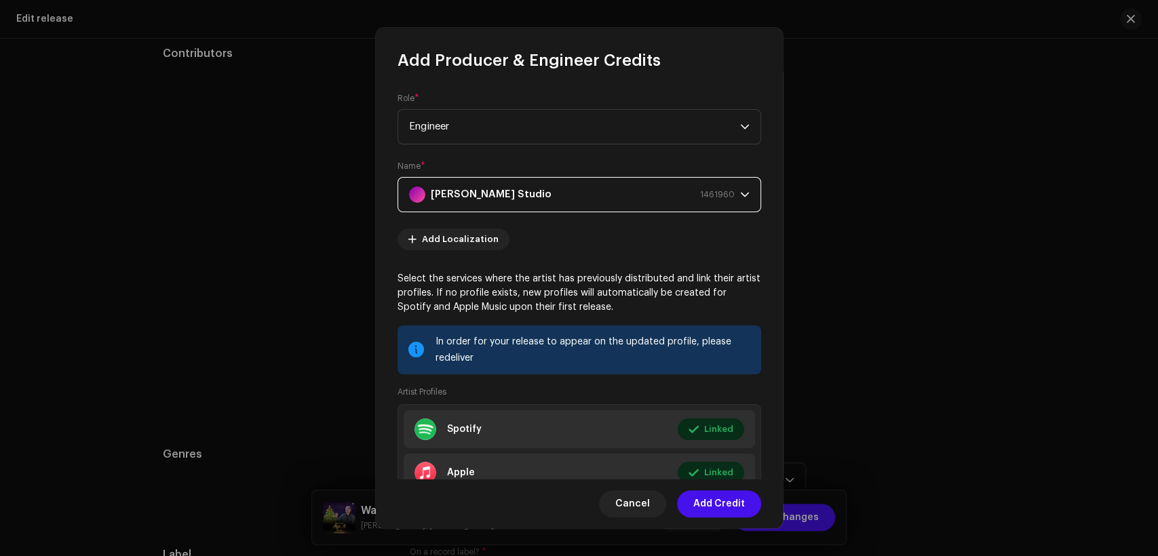
click at [740, 508] on span "Add Credit" at bounding box center [719, 503] width 52 height 27
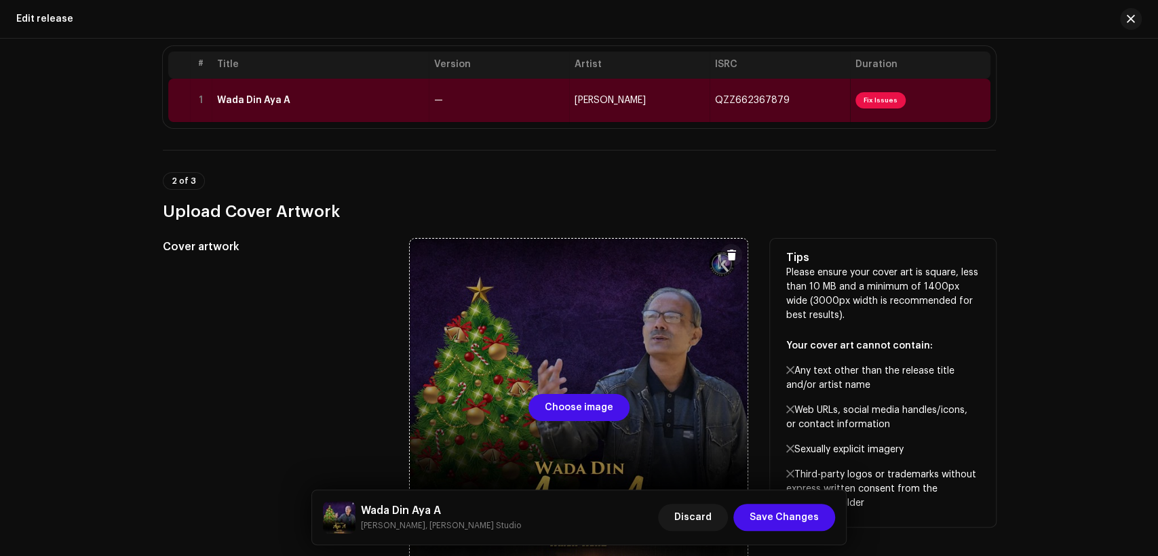
scroll to position [0, 0]
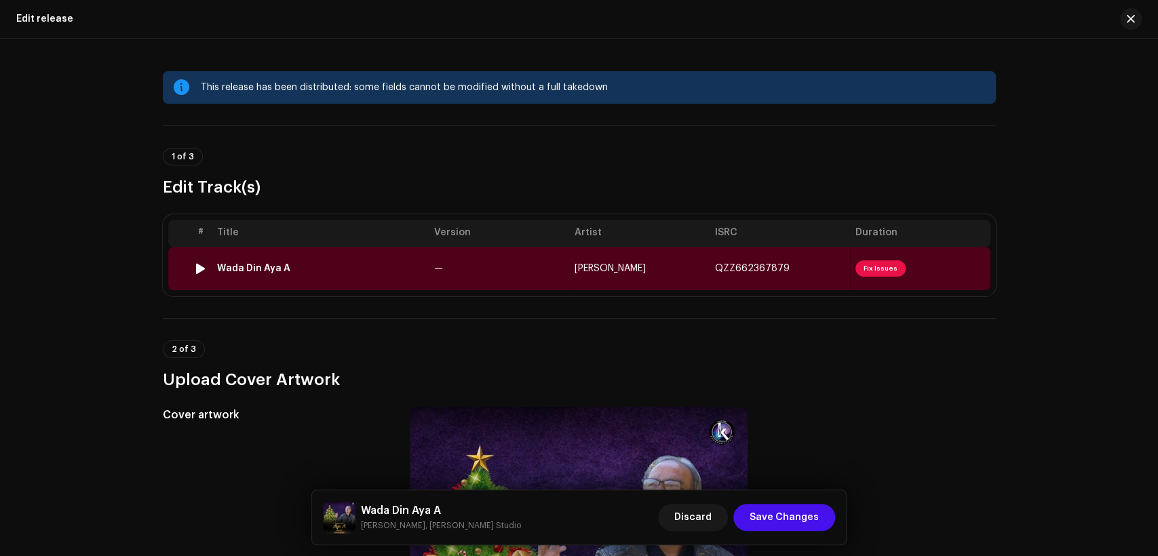
click at [394, 247] on td "Wada Din Aya A" at bounding box center [320, 268] width 217 height 43
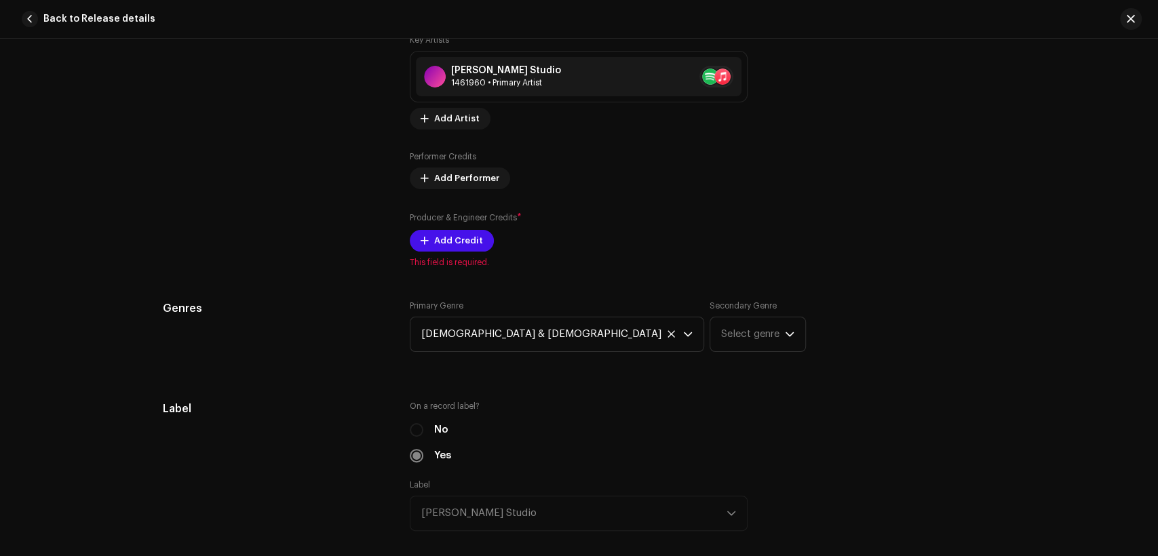
scroll to position [753, 0]
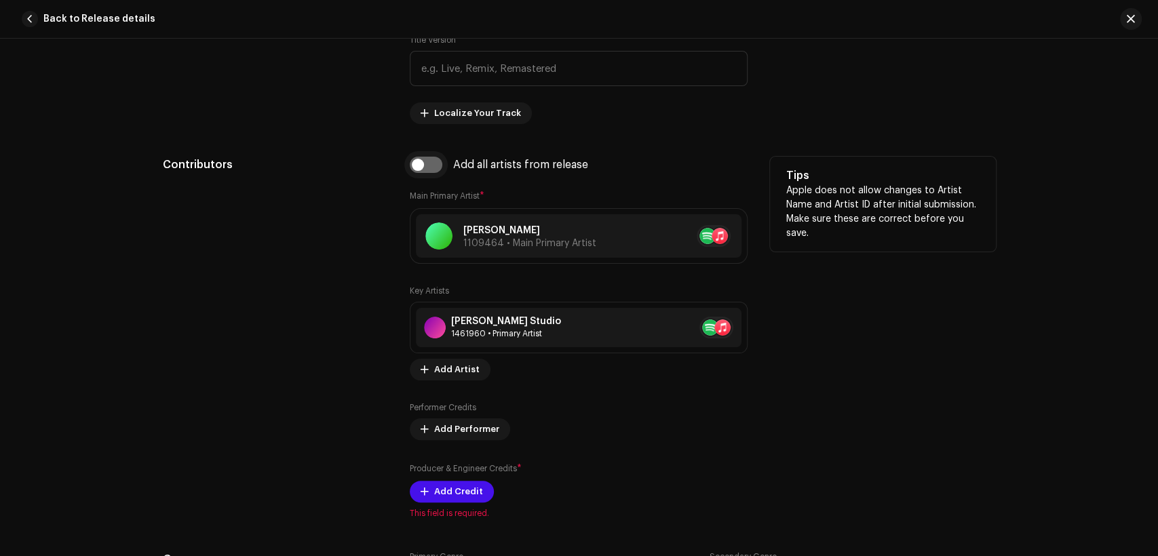
click at [433, 164] on input "checkbox" at bounding box center [426, 165] width 33 height 16
checkbox input "true"
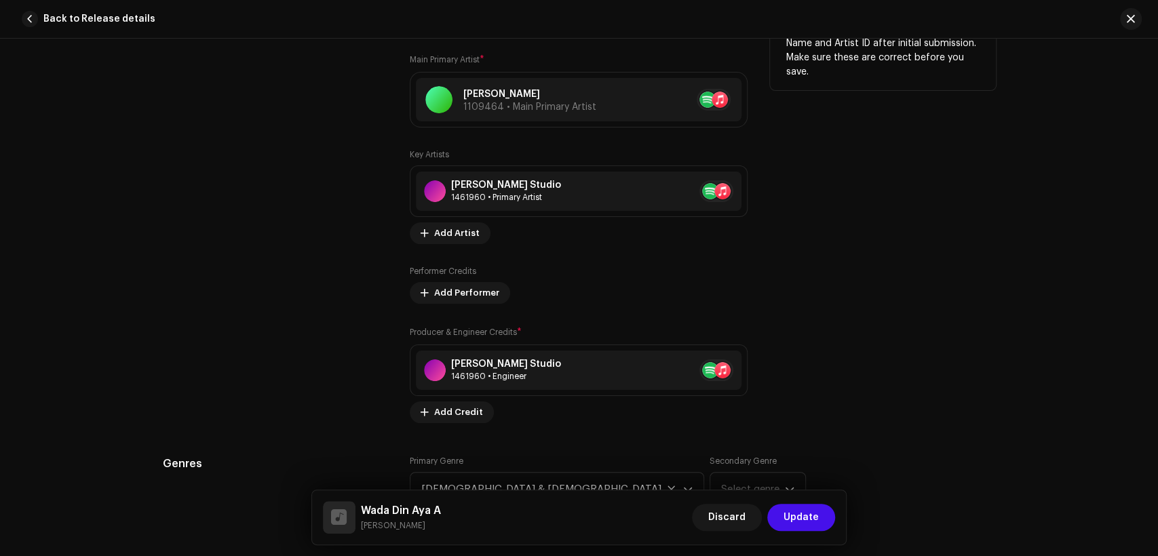
scroll to position [1004, 0]
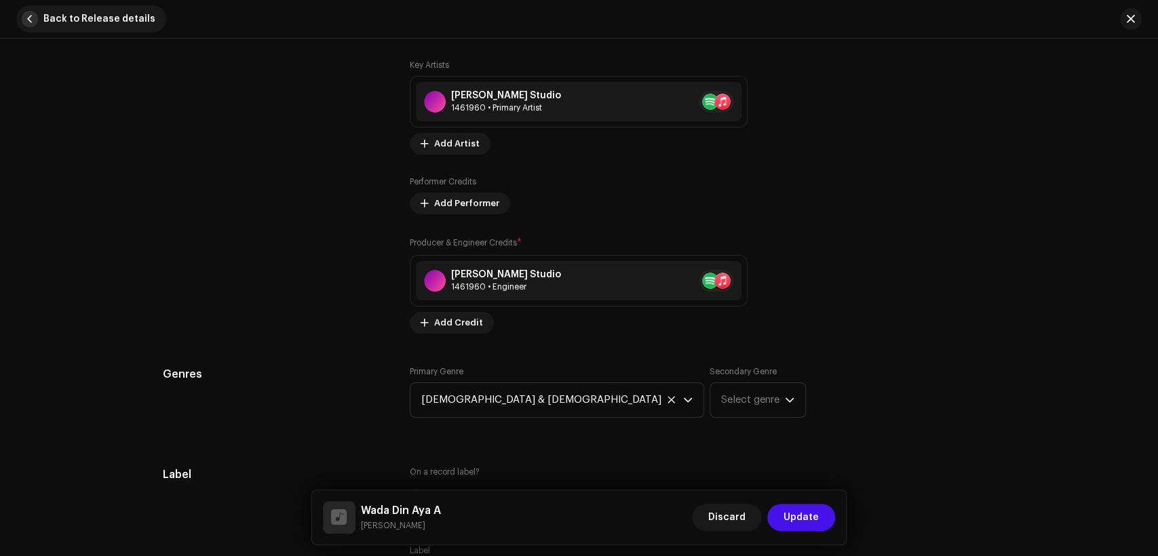
click at [81, 6] on span "Back to Release details" at bounding box center [99, 18] width 112 height 27
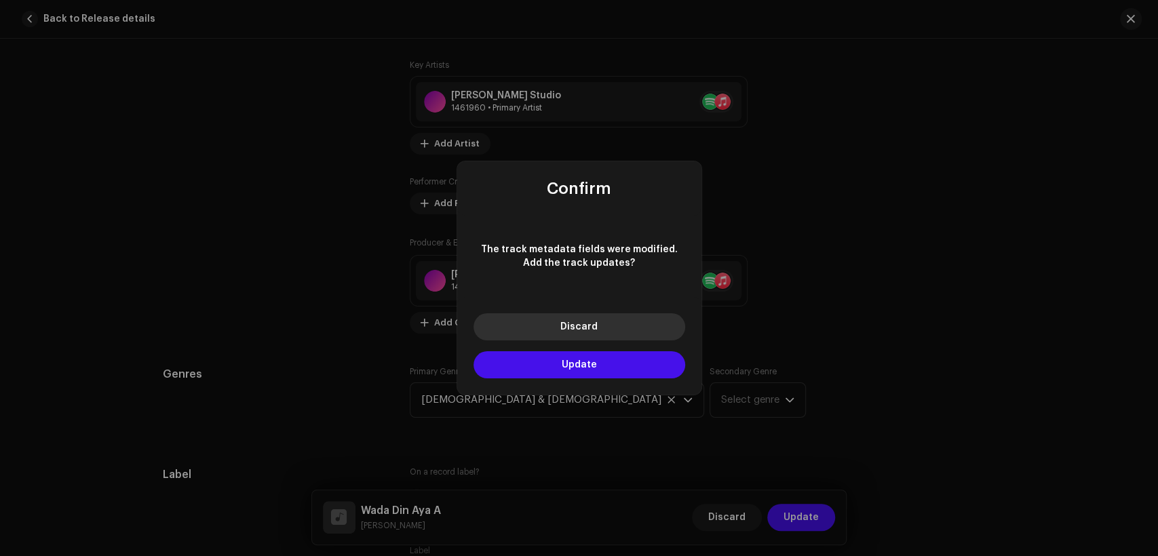
click at [561, 327] on span "Discard" at bounding box center [578, 326] width 37 height 9
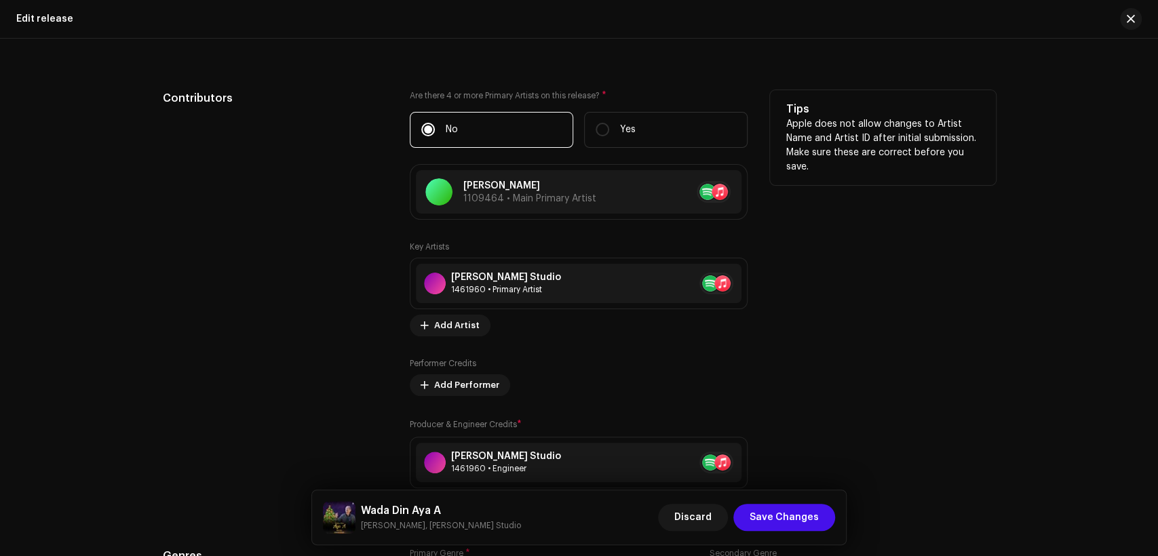
scroll to position [1381, 0]
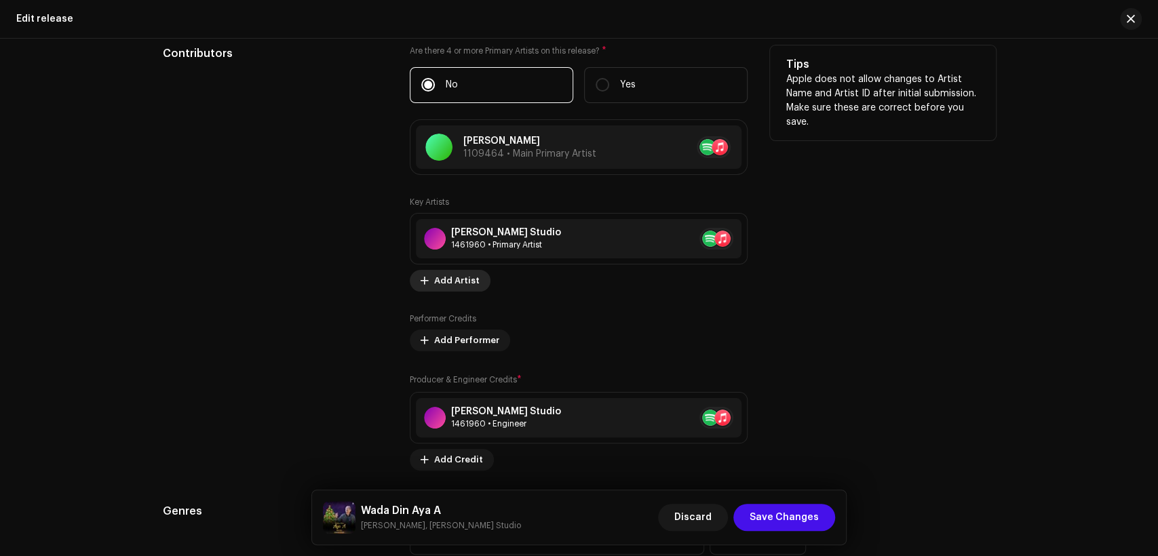
click at [457, 283] on span "Add Artist" at bounding box center [456, 280] width 45 height 27
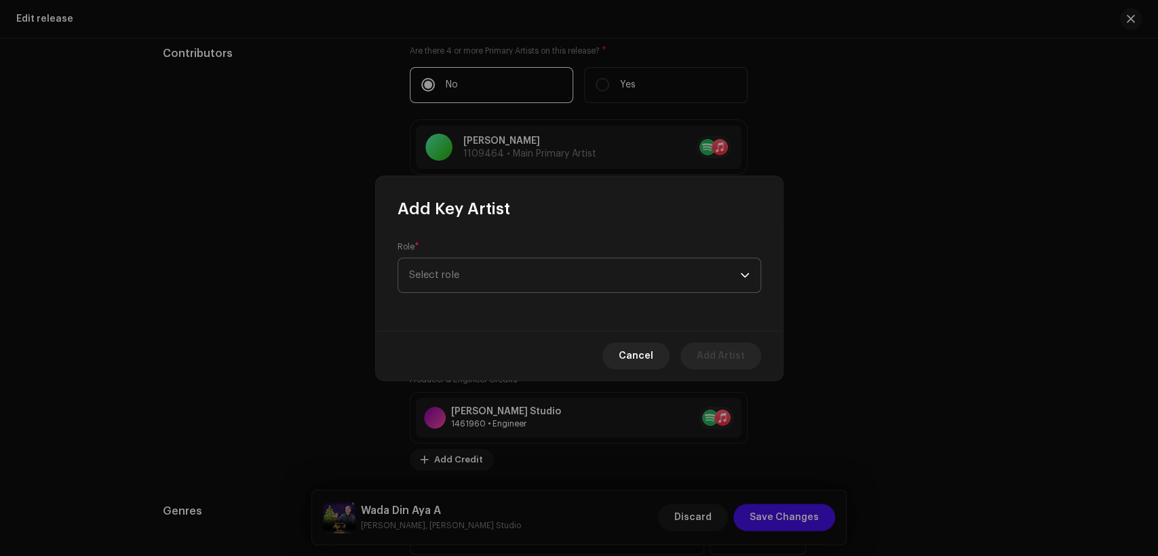
click at [538, 267] on span "Select role" at bounding box center [574, 275] width 331 height 34
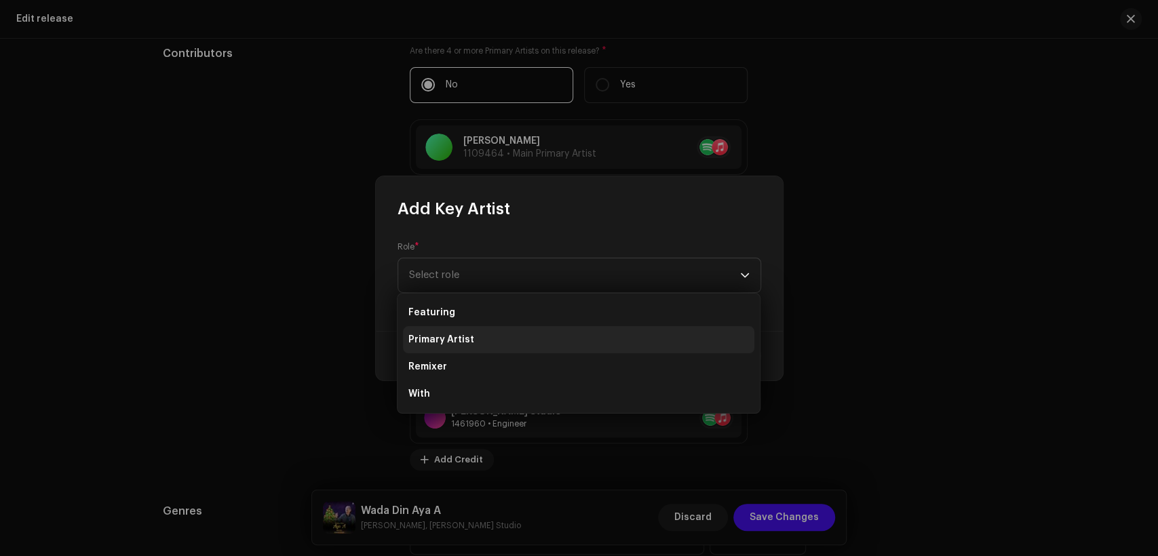
click at [557, 338] on li "Primary Artist" at bounding box center [578, 339] width 351 height 27
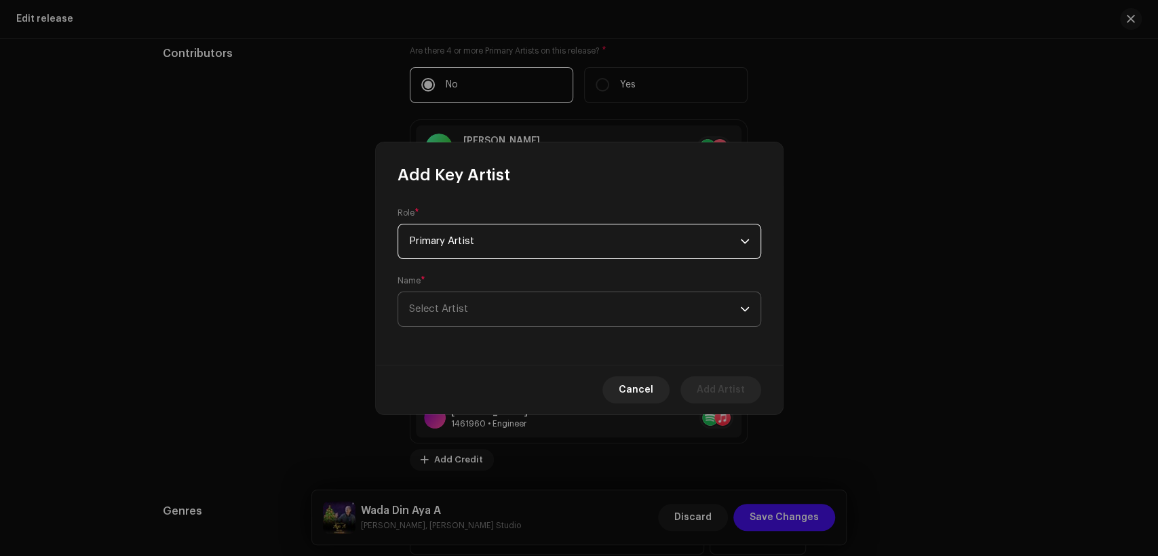
click at [570, 319] on span "Select Artist" at bounding box center [574, 309] width 331 height 34
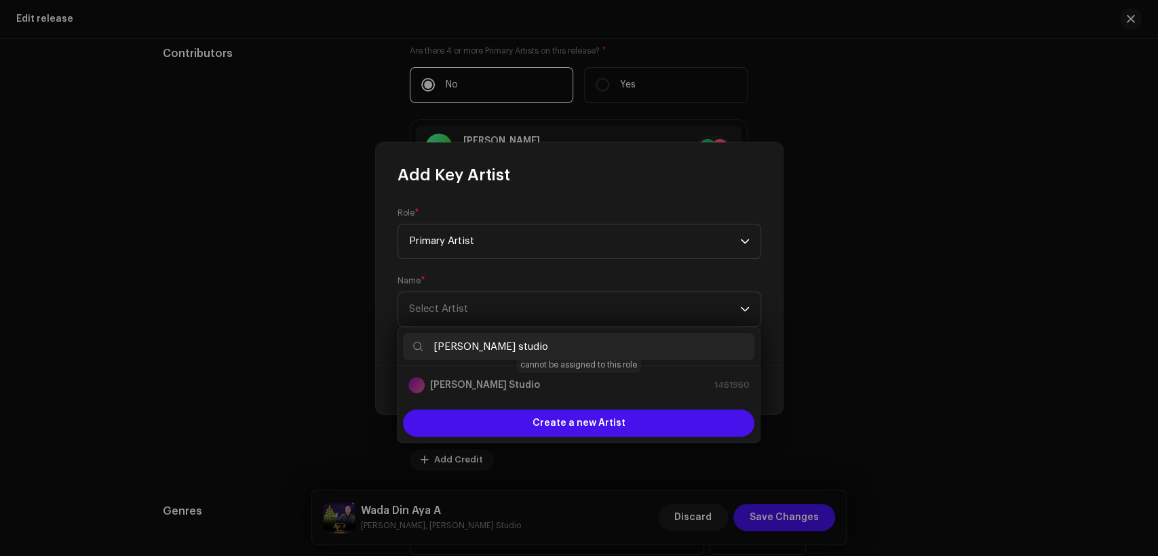
type input "[PERSON_NAME] studio"
click at [545, 391] on div "[PERSON_NAME] Studio 1461960" at bounding box center [578, 385] width 340 height 16
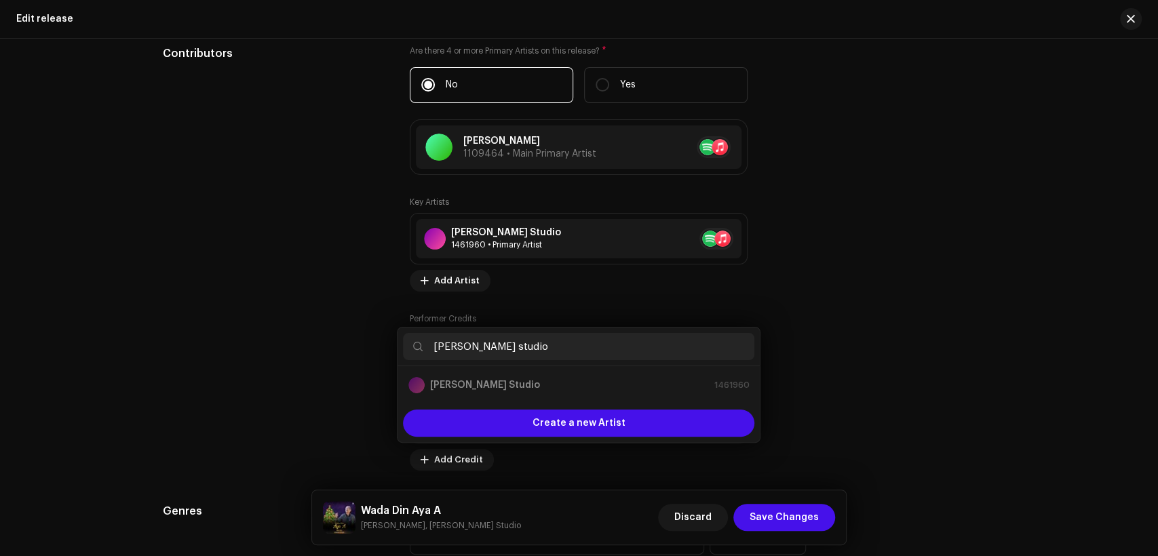
click at [973, 338] on div "Add Key Artist Role * Primary Artist Name * [PERSON_NAME] Cancel Add Artist" at bounding box center [579, 278] width 1158 height 556
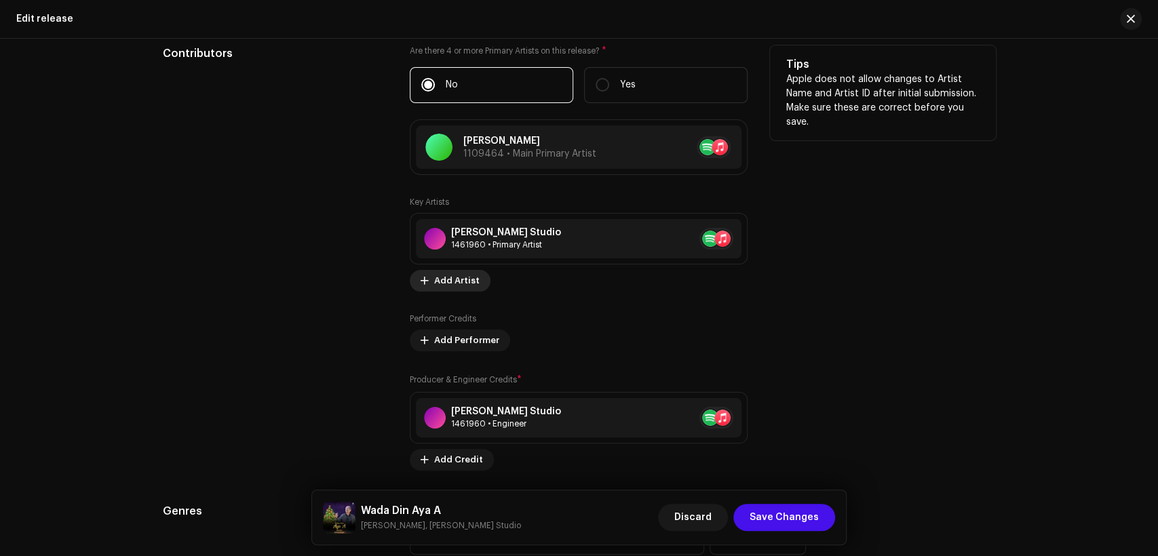
click at [443, 278] on span "Add Artist" at bounding box center [456, 280] width 45 height 27
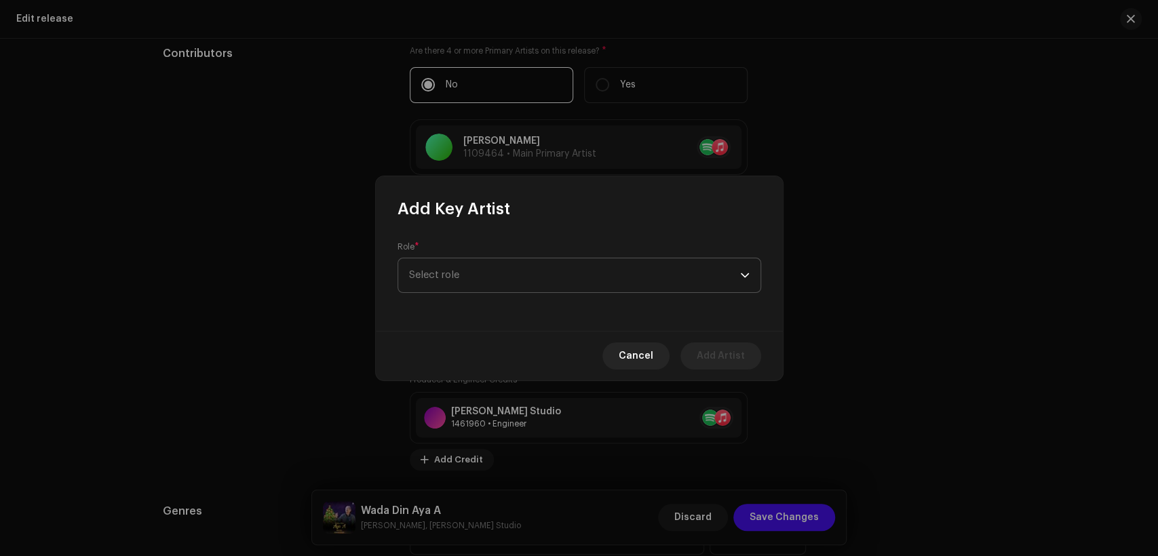
click at [529, 268] on span "Select role" at bounding box center [574, 275] width 331 height 34
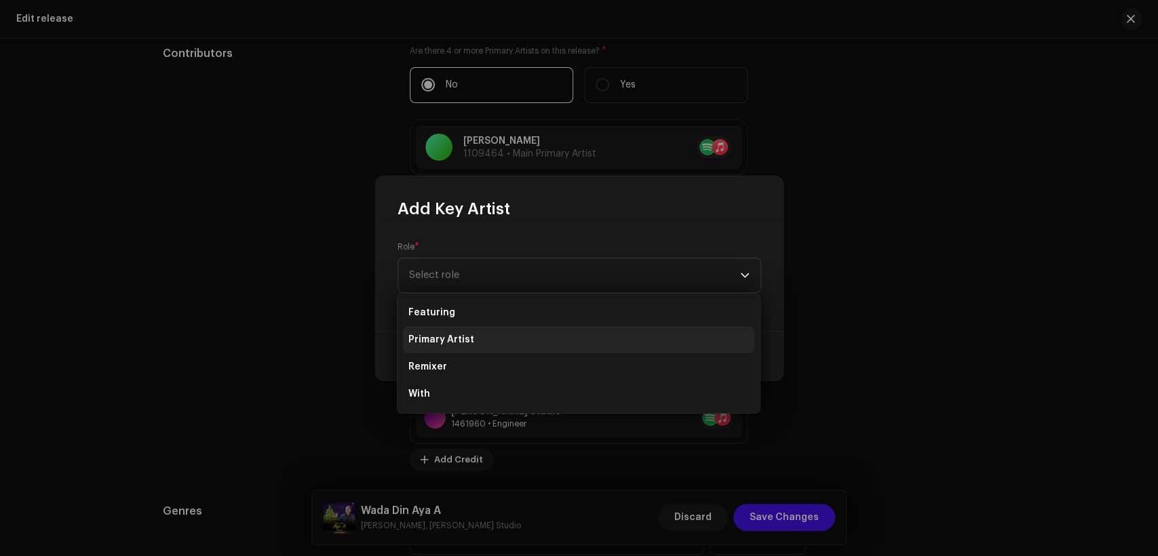
click at [537, 342] on li "Primary Artist" at bounding box center [578, 339] width 351 height 27
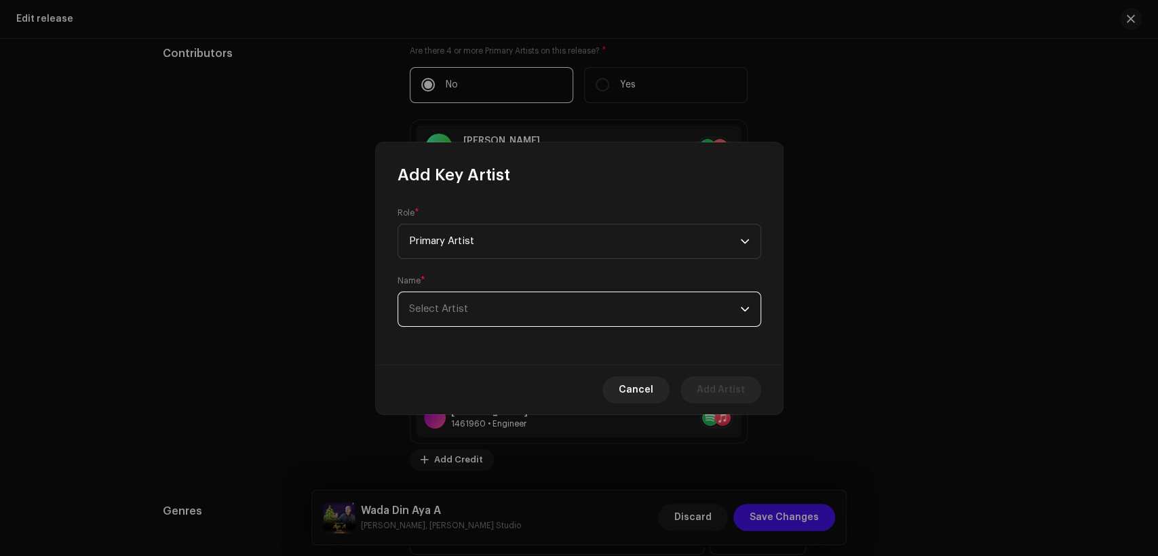
click at [576, 294] on span "Select Artist" at bounding box center [574, 309] width 331 height 34
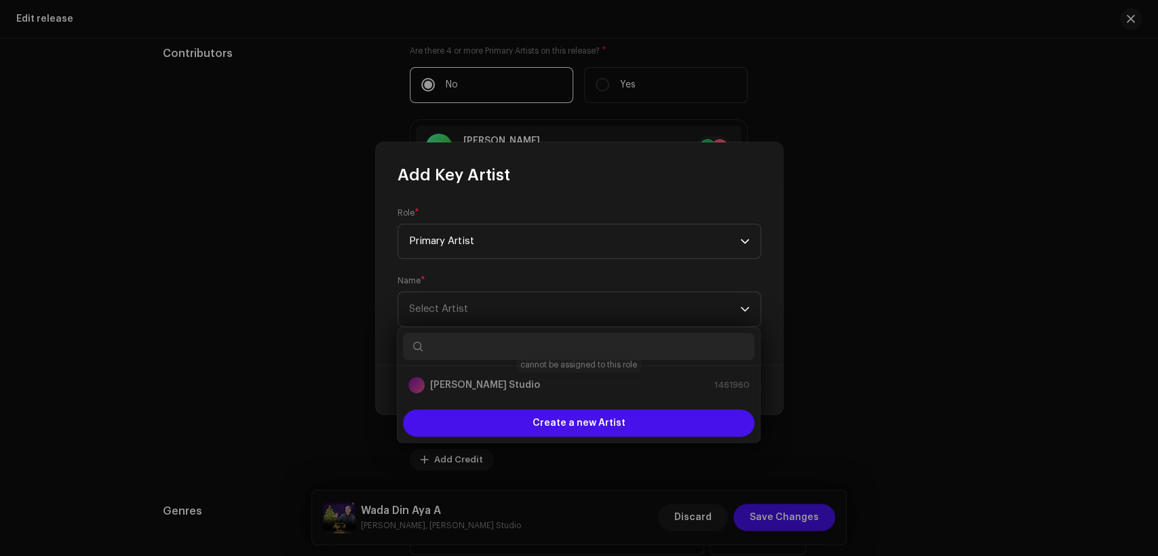
click at [612, 387] on div "[PERSON_NAME] Studio 1461960" at bounding box center [578, 385] width 340 height 16
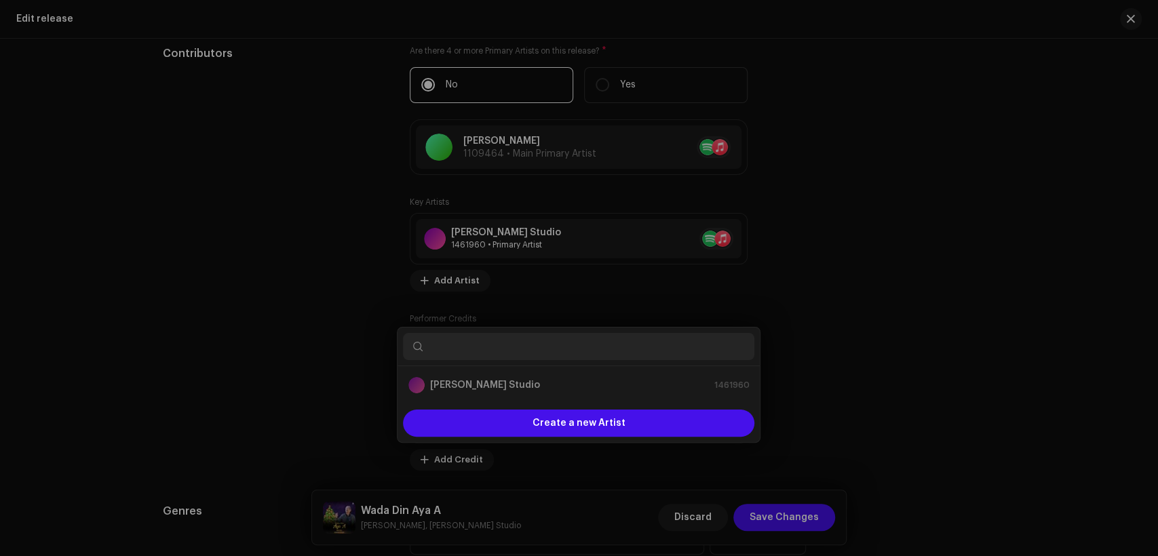
drag, startPoint x: 1118, startPoint y: 358, endPoint x: 1067, endPoint y: 357, distance: 50.2
click at [1116, 358] on div "Add Key Artist Role * Primary Artist Name * [PERSON_NAME] Cancel Add Artist" at bounding box center [579, 278] width 1158 height 556
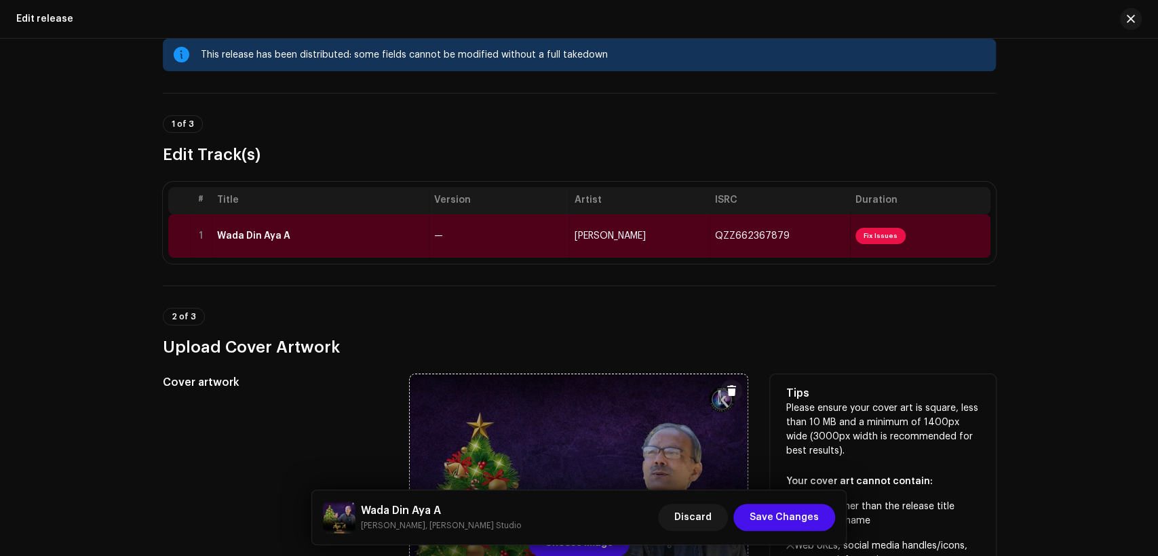
scroll to position [0, 0]
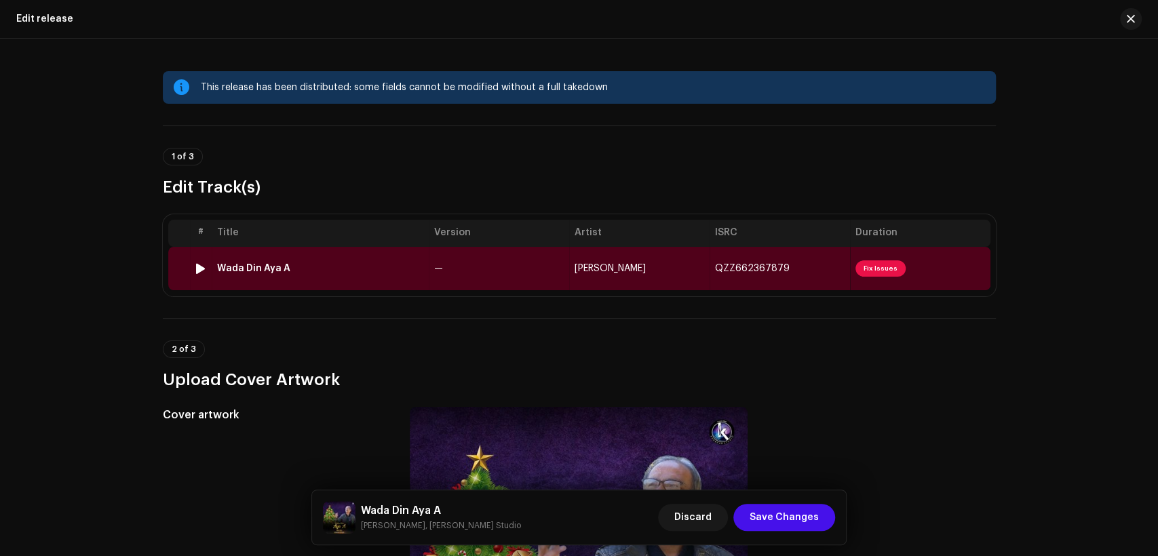
click at [412, 263] on div "Wada Din Aya A" at bounding box center [320, 268] width 206 height 11
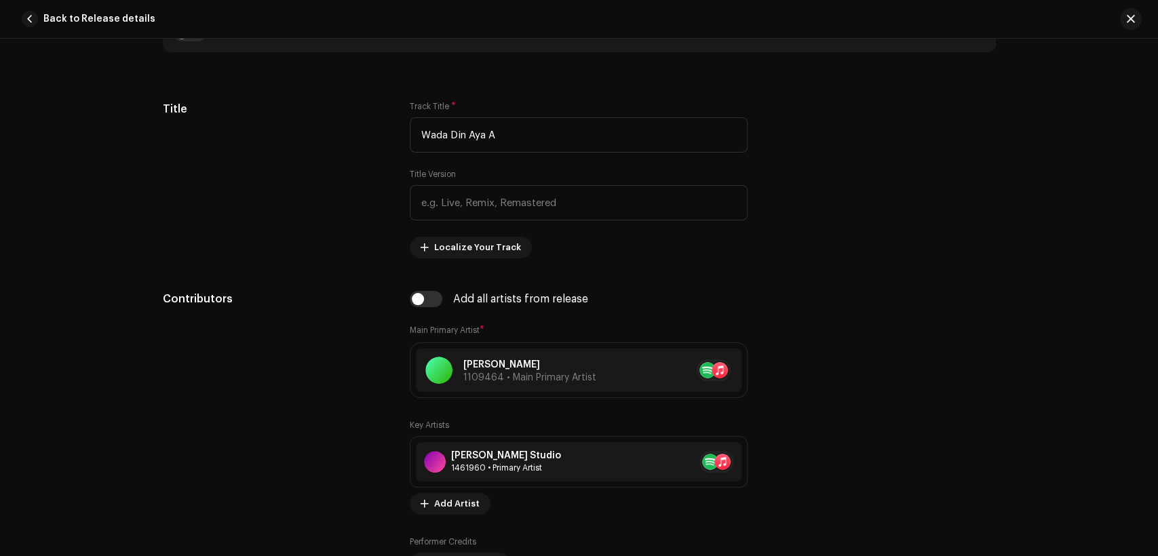
scroll to position [753, 0]
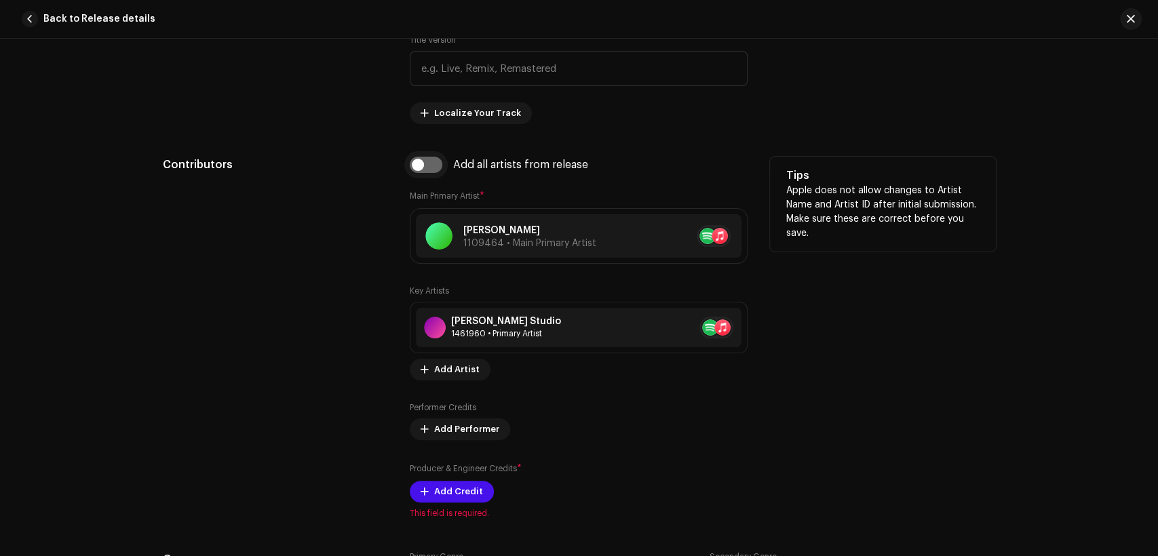
click at [427, 164] on input "checkbox" at bounding box center [426, 165] width 33 height 16
checkbox input "true"
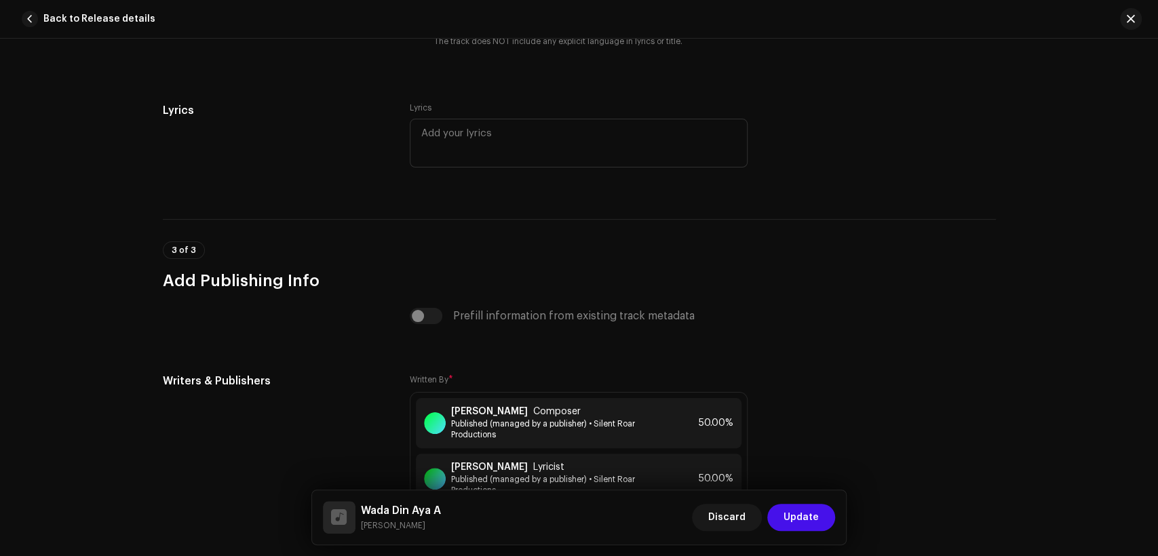
scroll to position [2845, 0]
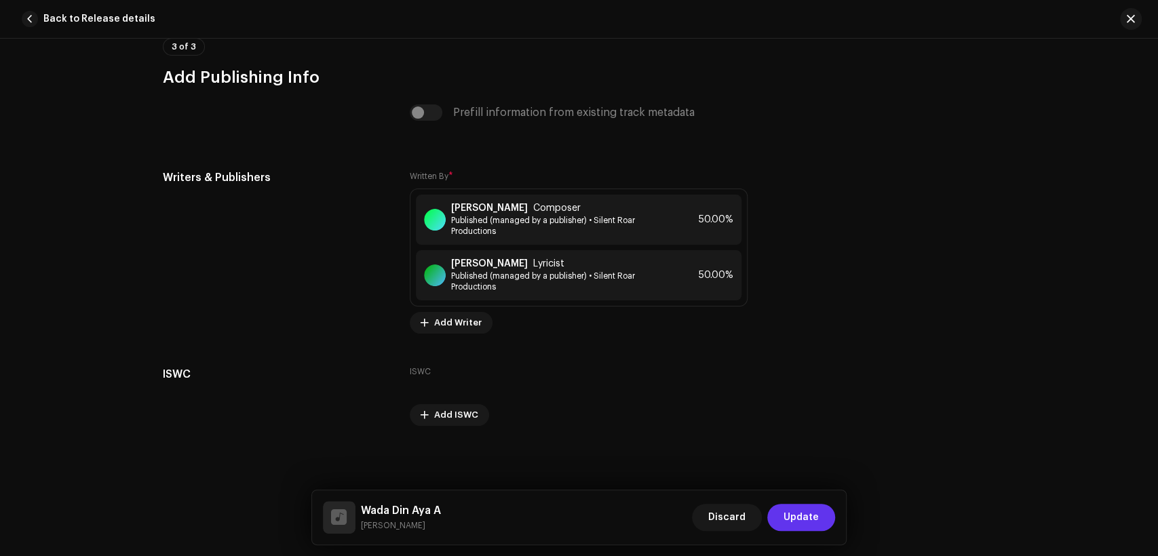
click at [785, 509] on span "Update" at bounding box center [800, 517] width 35 height 27
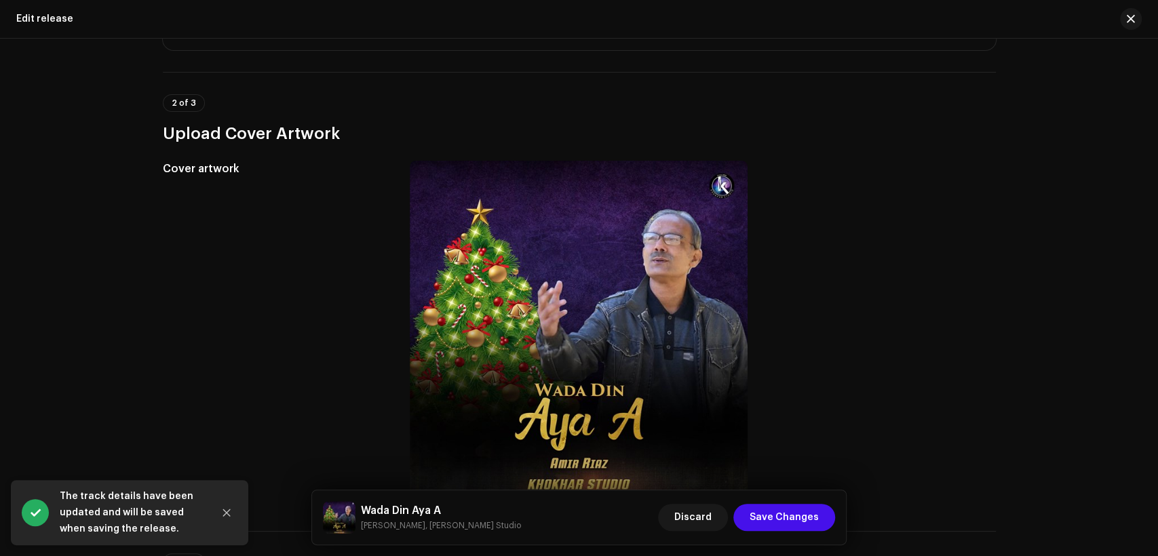
scroll to position [376, 0]
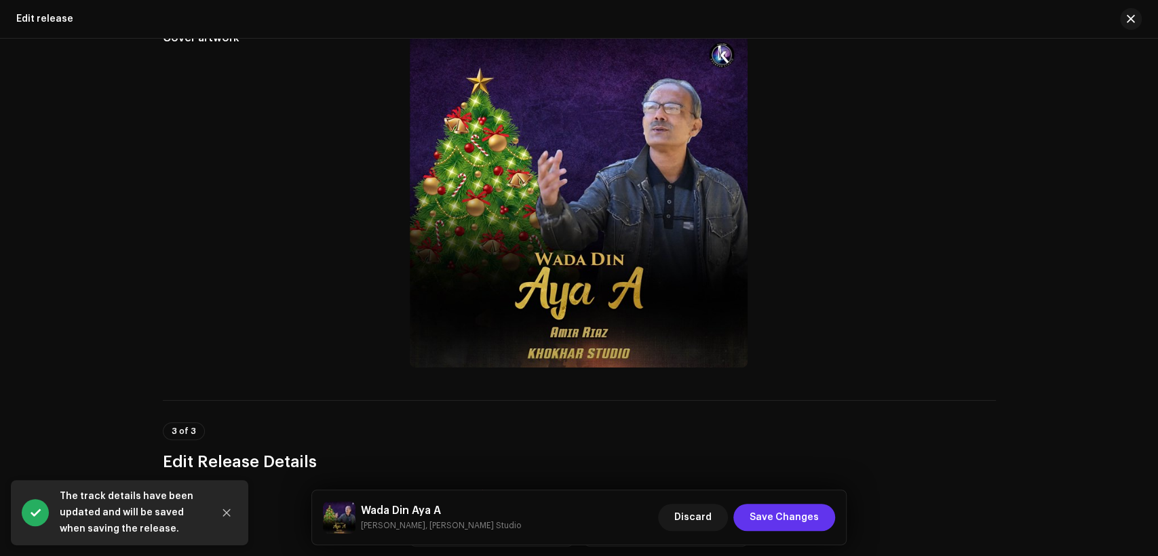
click at [801, 515] on span "Save Changes" at bounding box center [783, 517] width 69 height 27
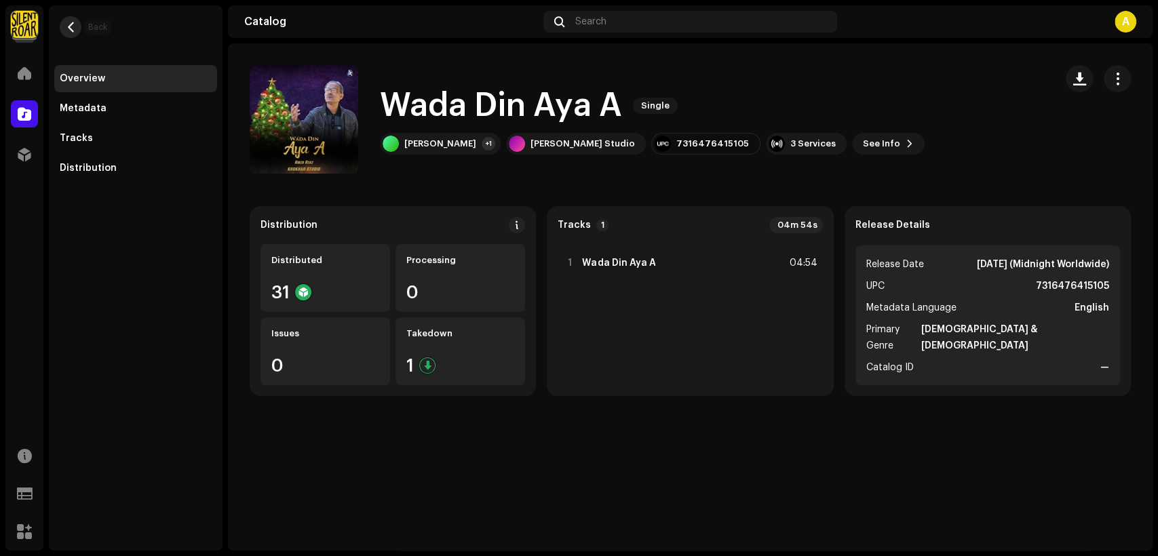
click at [72, 27] on span "button" at bounding box center [71, 27] width 10 height 11
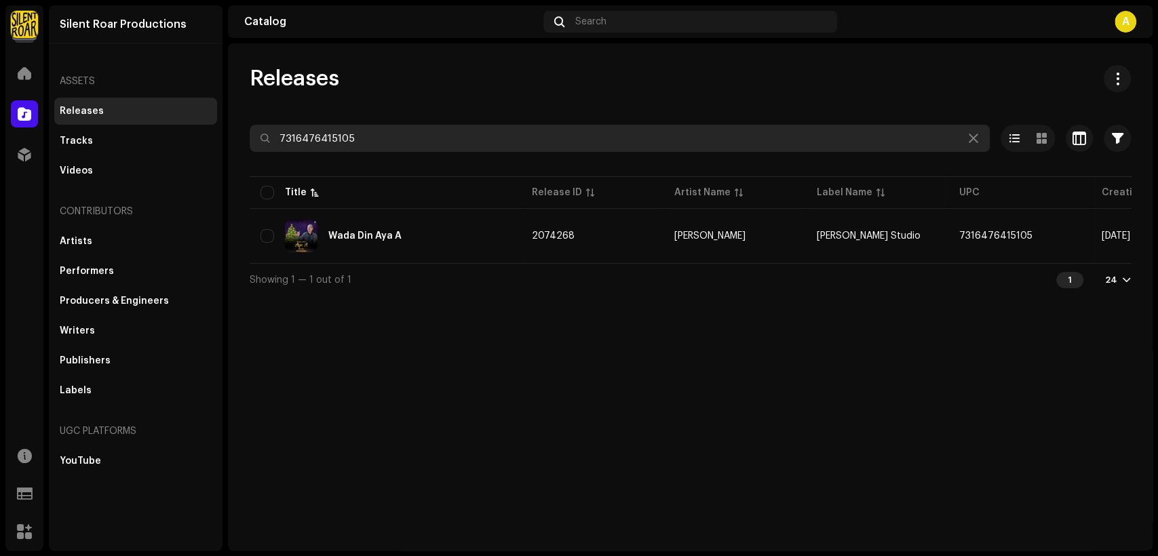
click at [505, 136] on input "7316476415105" at bounding box center [620, 138] width 740 height 27
paste input "07"
type input "7316476415075"
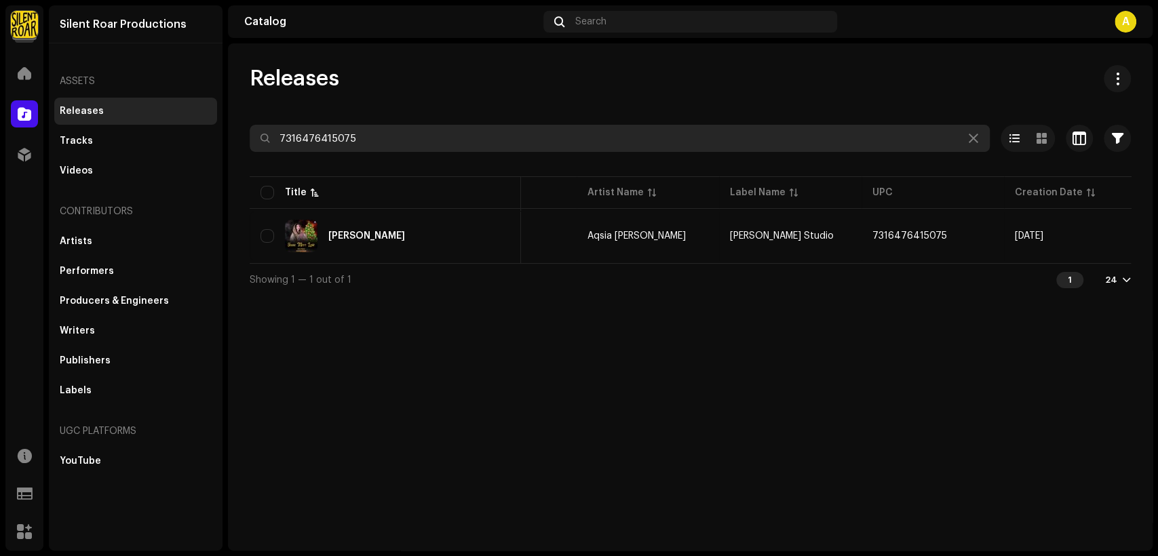
scroll to position [0, 245]
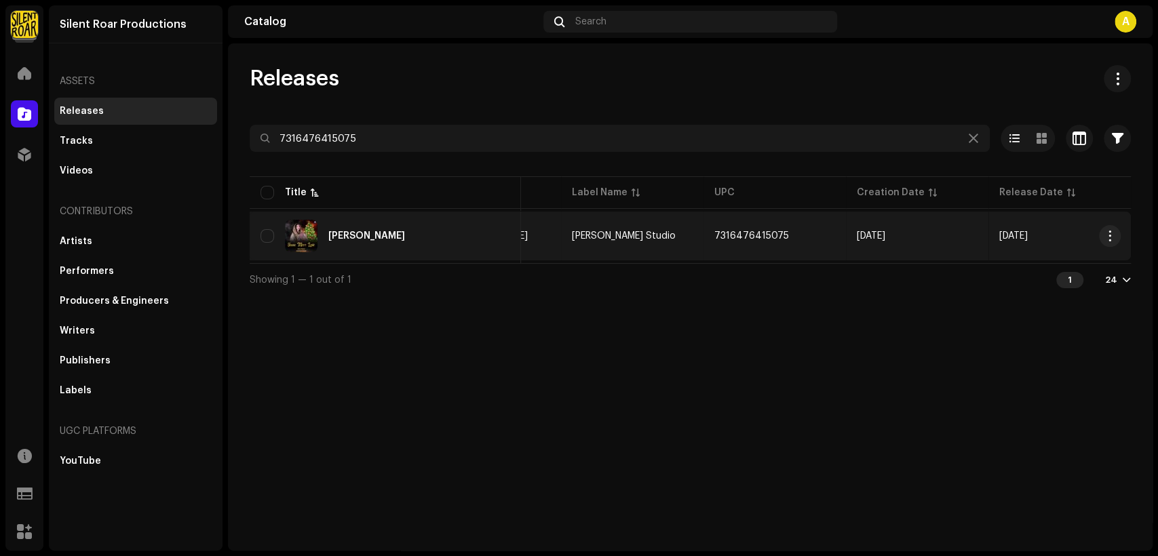
click at [327, 226] on div "[PERSON_NAME]" at bounding box center [385, 236] width 250 height 33
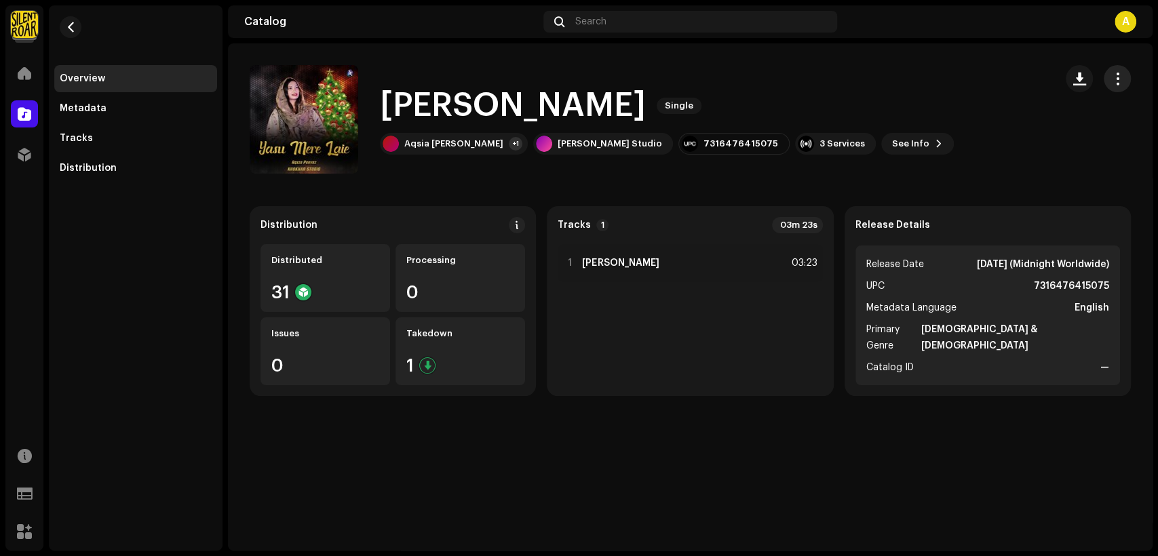
click at [1122, 80] on span "button" at bounding box center [1117, 78] width 13 height 11
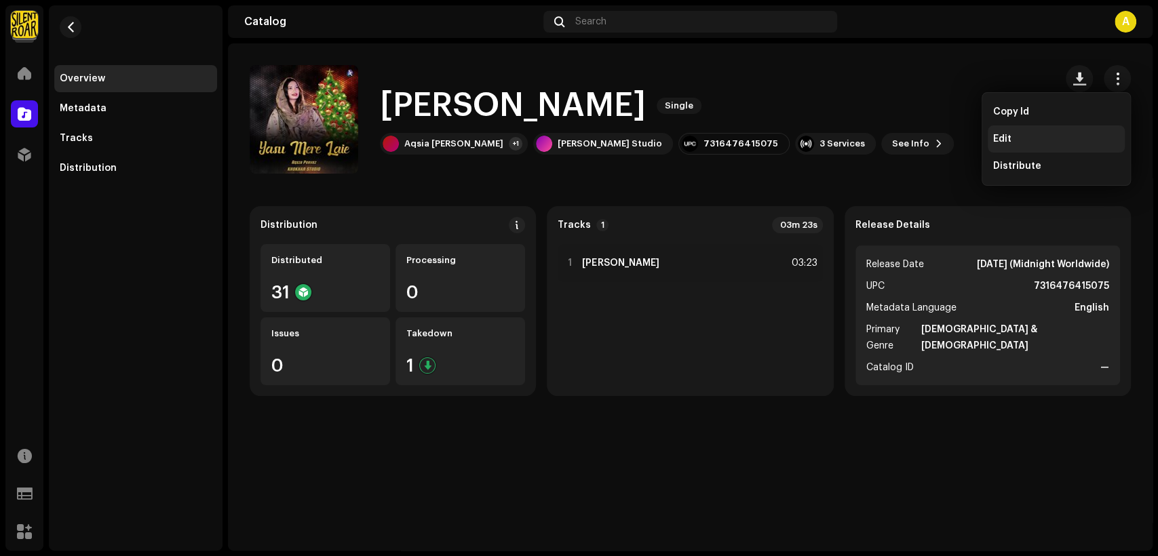
click at [1079, 132] on div "Edit" at bounding box center [1055, 138] width 137 height 27
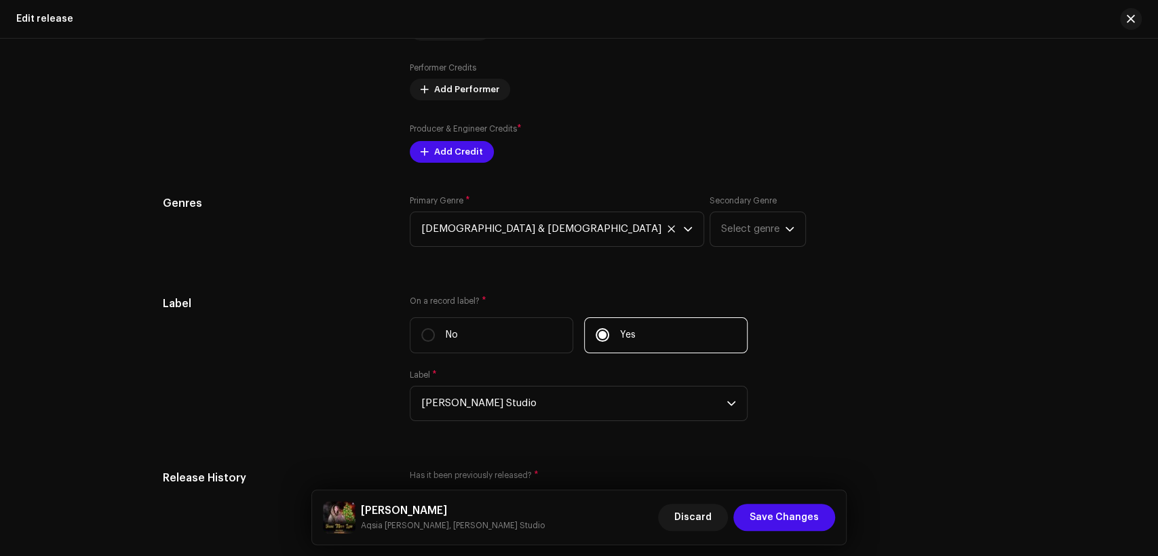
scroll to position [1381, 0]
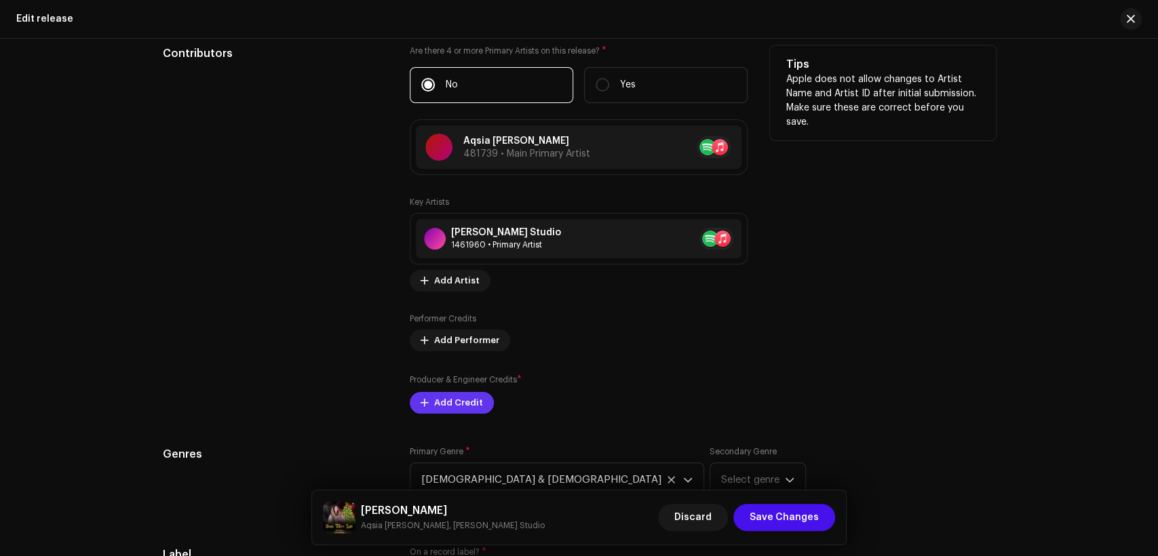
click at [481, 403] on button "Add Credit" at bounding box center [452, 403] width 84 height 22
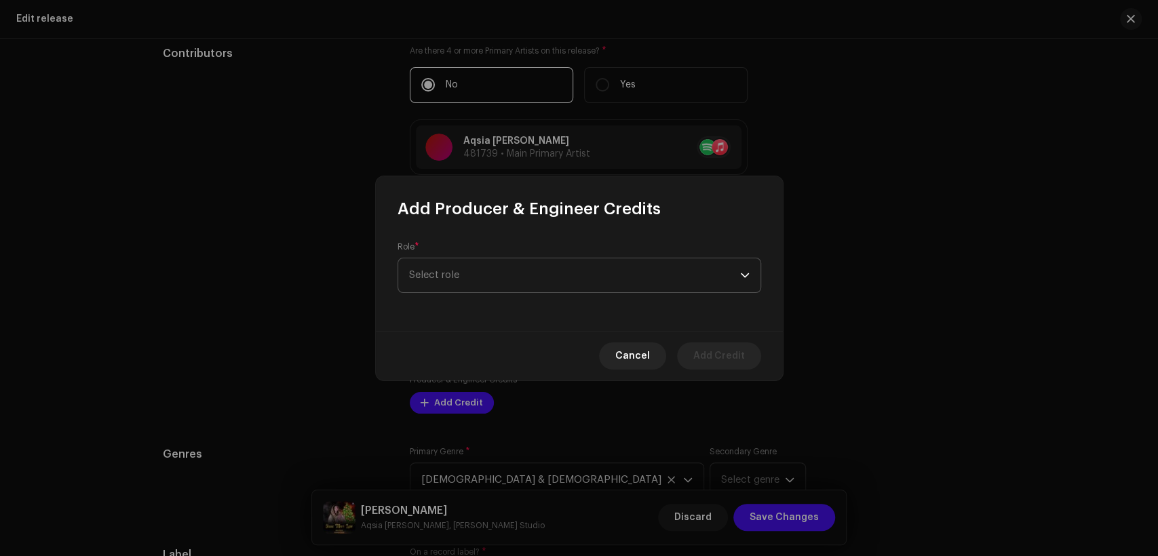
click at [547, 275] on span "Select role" at bounding box center [574, 275] width 331 height 34
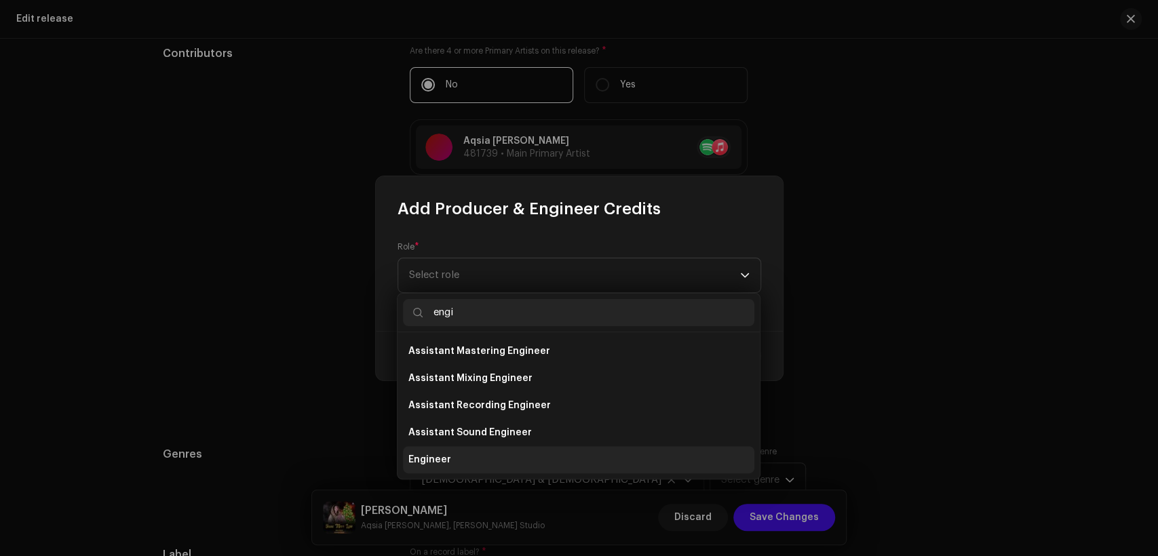
type input "engi"
click at [499, 460] on li "Engineer" at bounding box center [578, 459] width 351 height 27
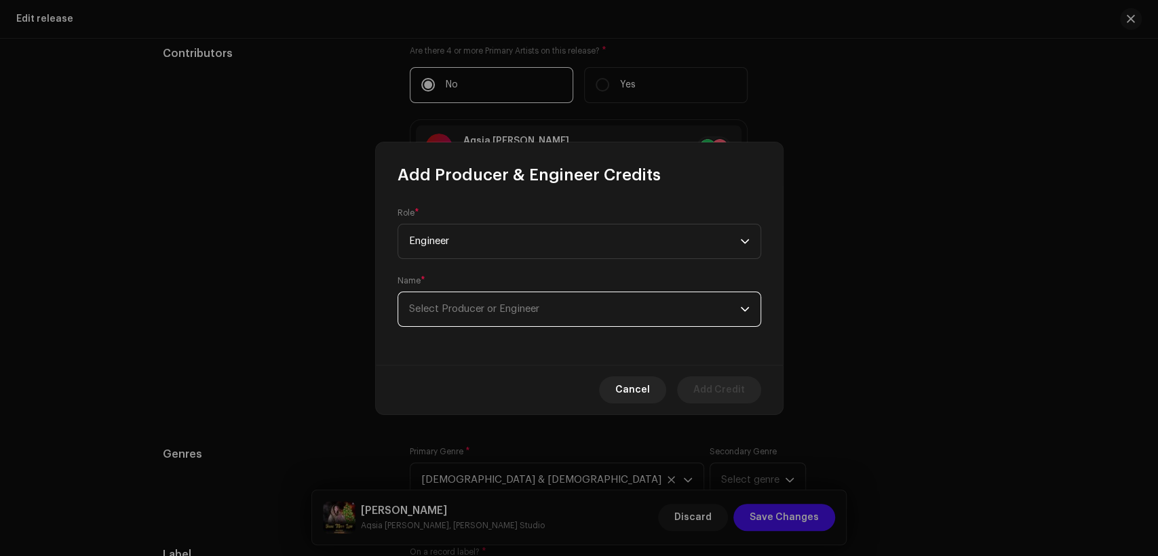
click at [555, 311] on span "Select Producer or Engineer" at bounding box center [574, 309] width 331 height 34
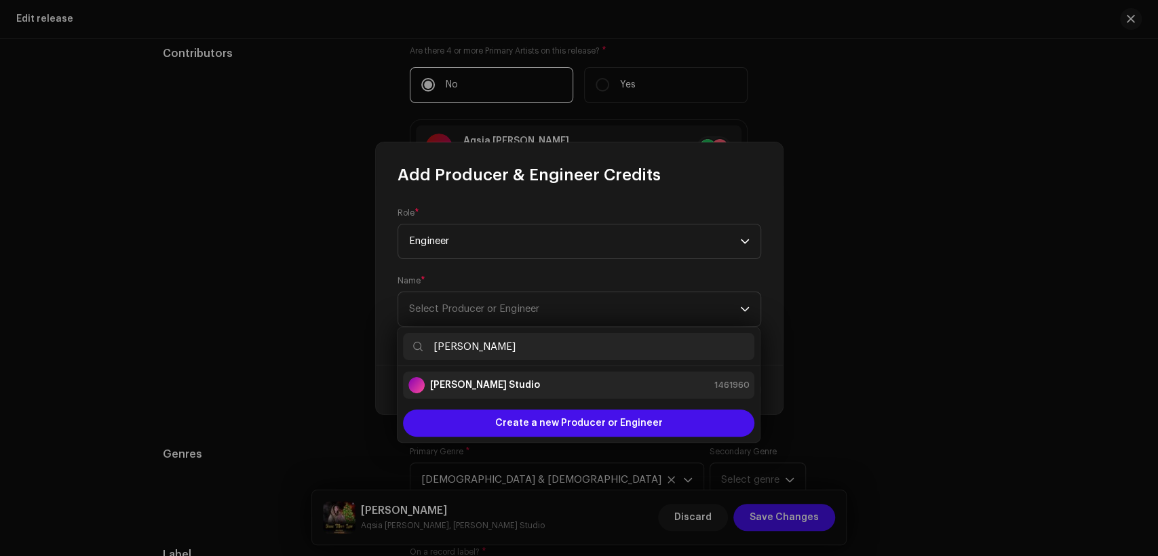
type input "[PERSON_NAME]"
click at [595, 391] on div "[PERSON_NAME] Studio 1461960" at bounding box center [578, 385] width 340 height 16
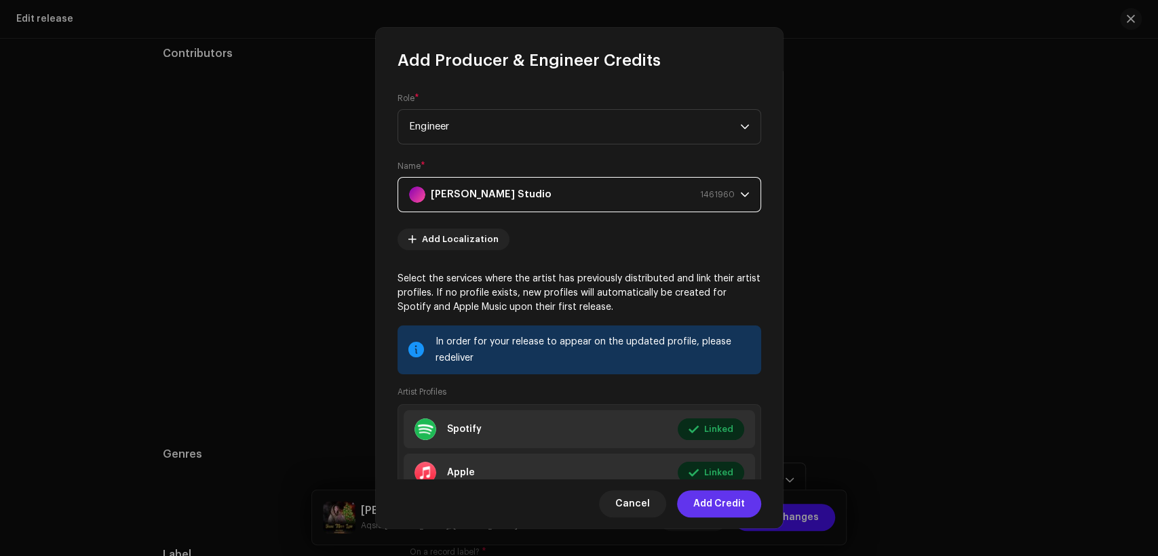
click at [727, 496] on span "Add Credit" at bounding box center [719, 503] width 52 height 27
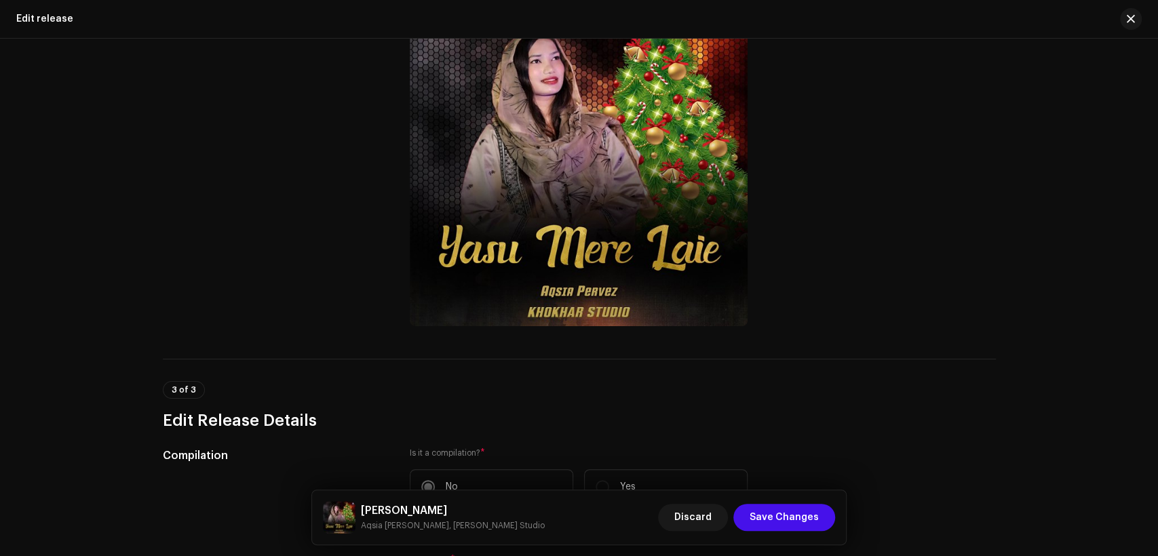
scroll to position [0, 0]
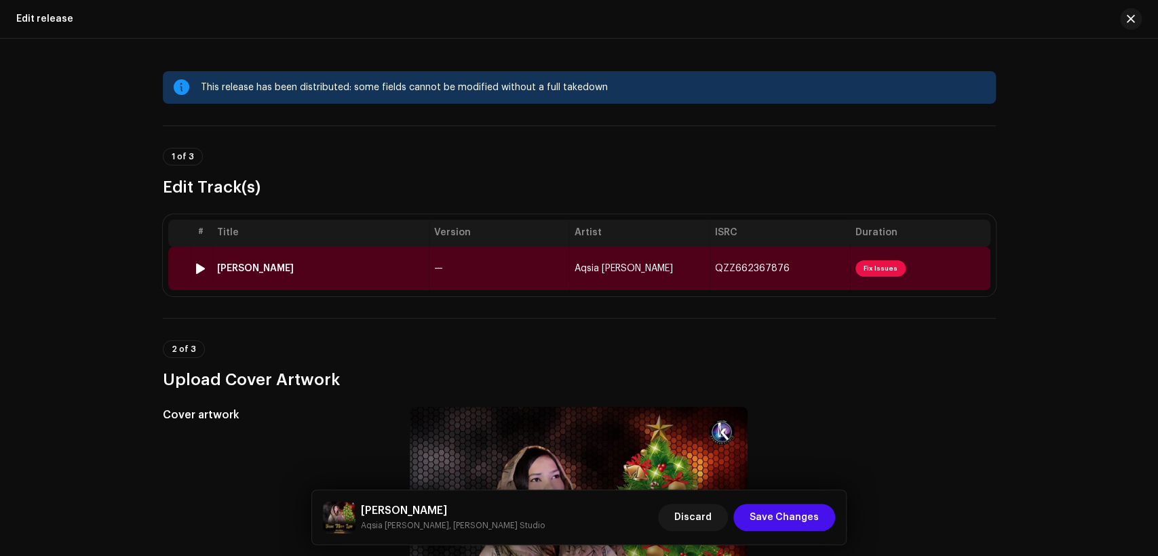
click at [532, 268] on td "—" at bounding box center [499, 268] width 140 height 43
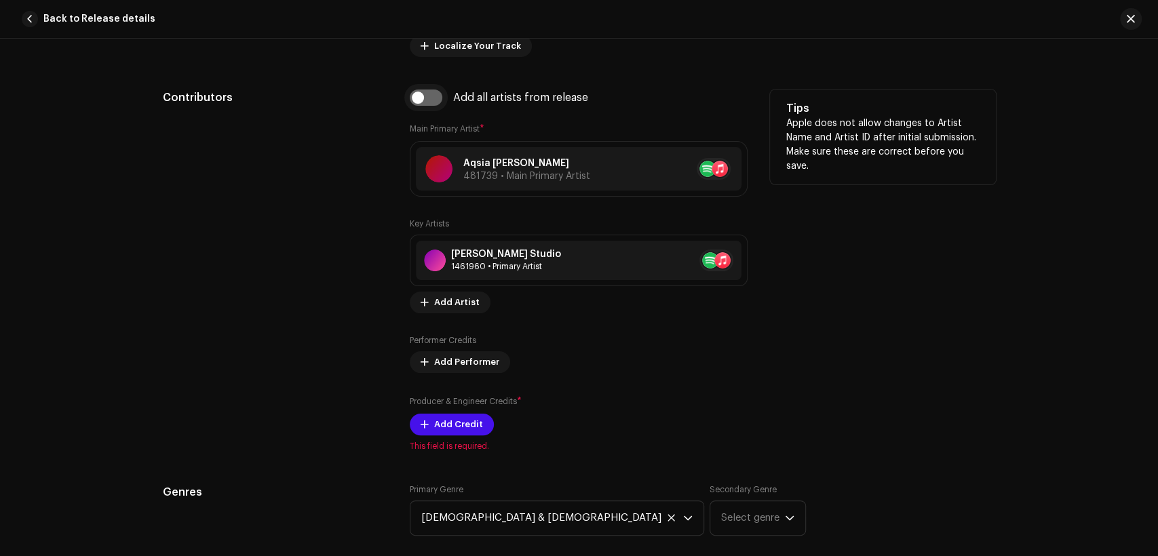
scroll to position [879, 0]
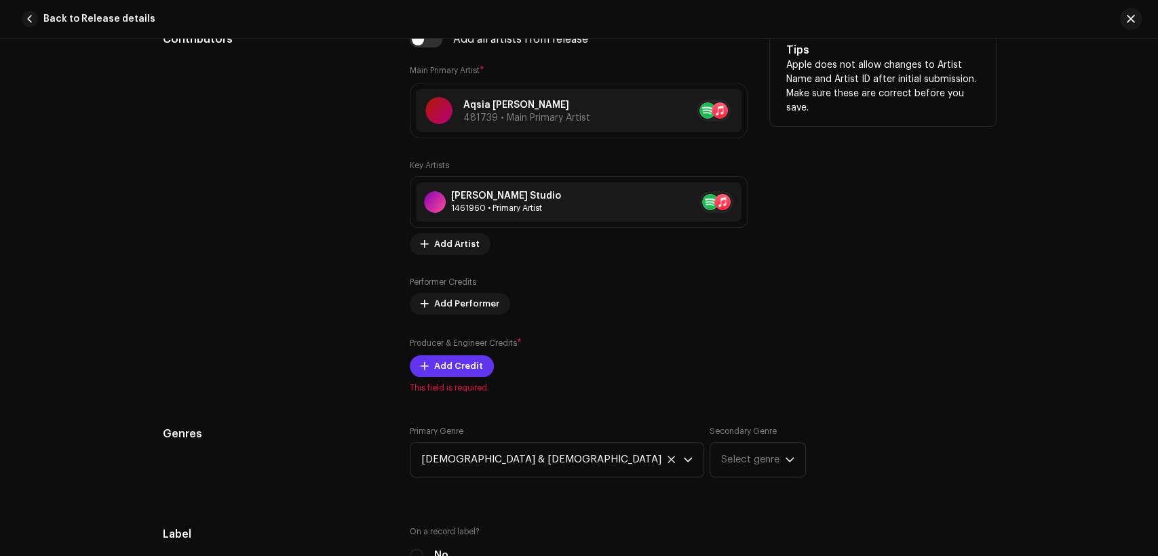
click at [464, 370] on span "Add Credit" at bounding box center [458, 366] width 49 height 27
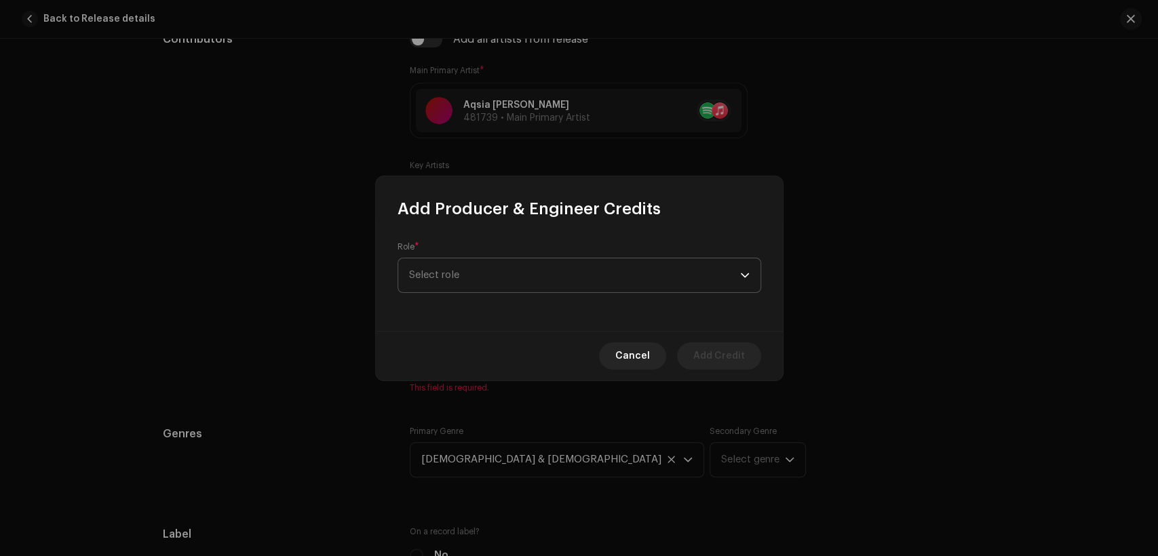
click at [472, 285] on span "Select role" at bounding box center [574, 275] width 331 height 34
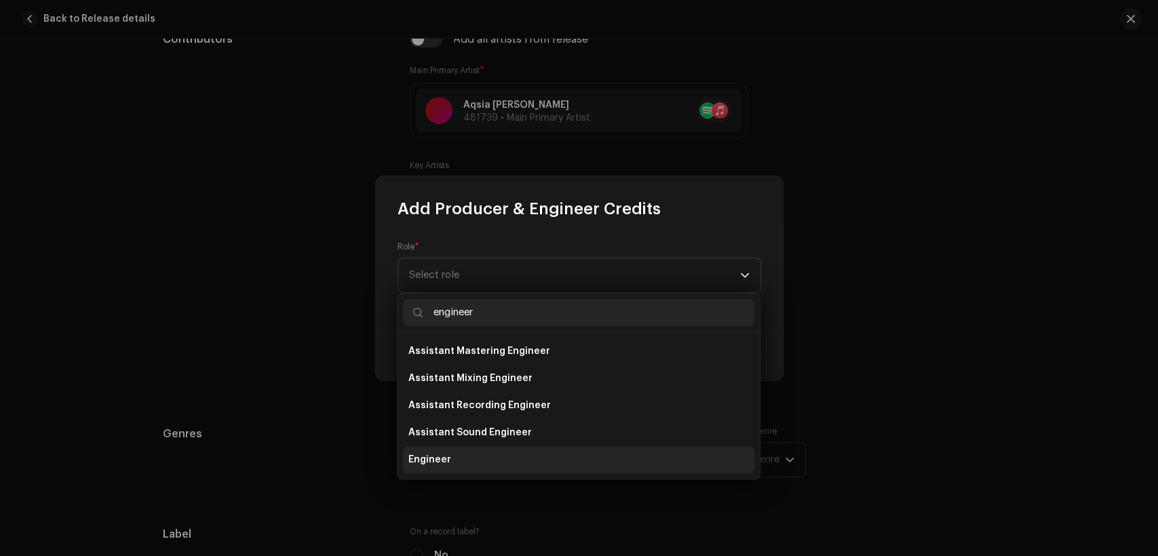
type input "engineer"
click at [543, 454] on li "Engineer" at bounding box center [578, 459] width 351 height 27
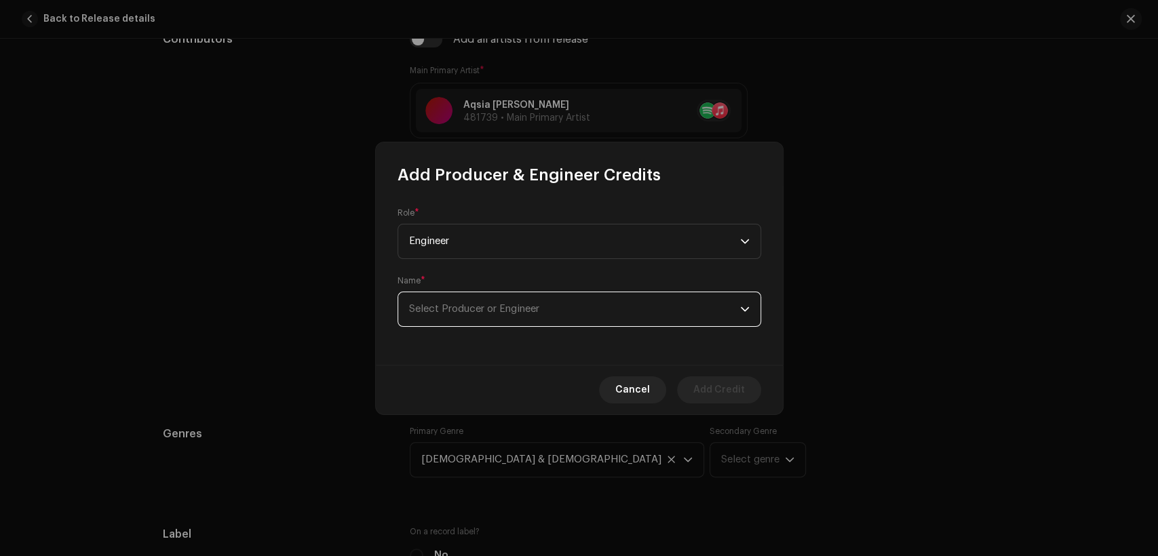
click at [570, 323] on span "Select Producer or Engineer" at bounding box center [574, 309] width 331 height 34
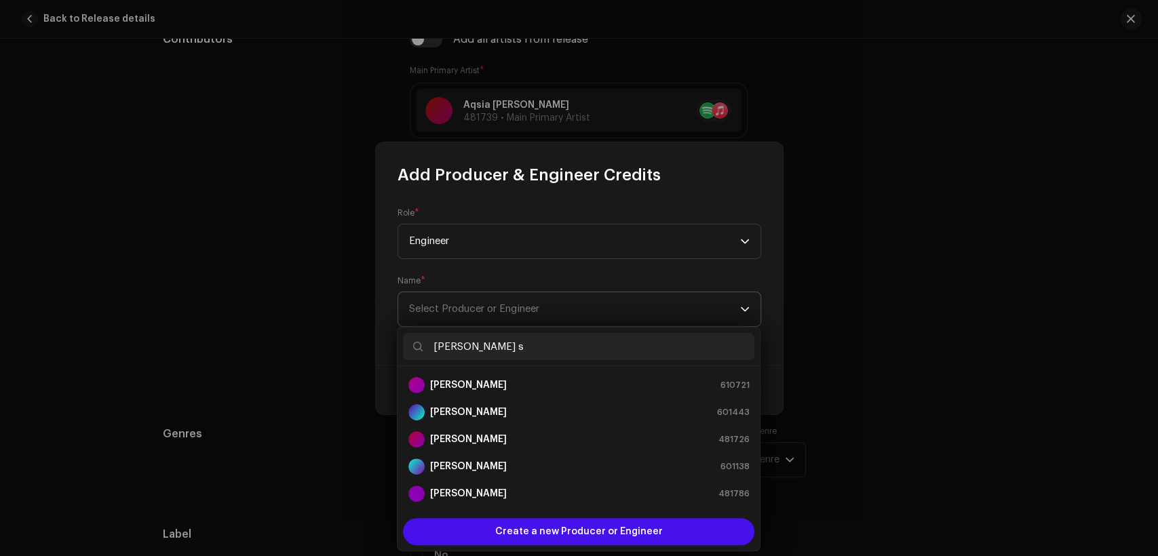
type input "[PERSON_NAME] st"
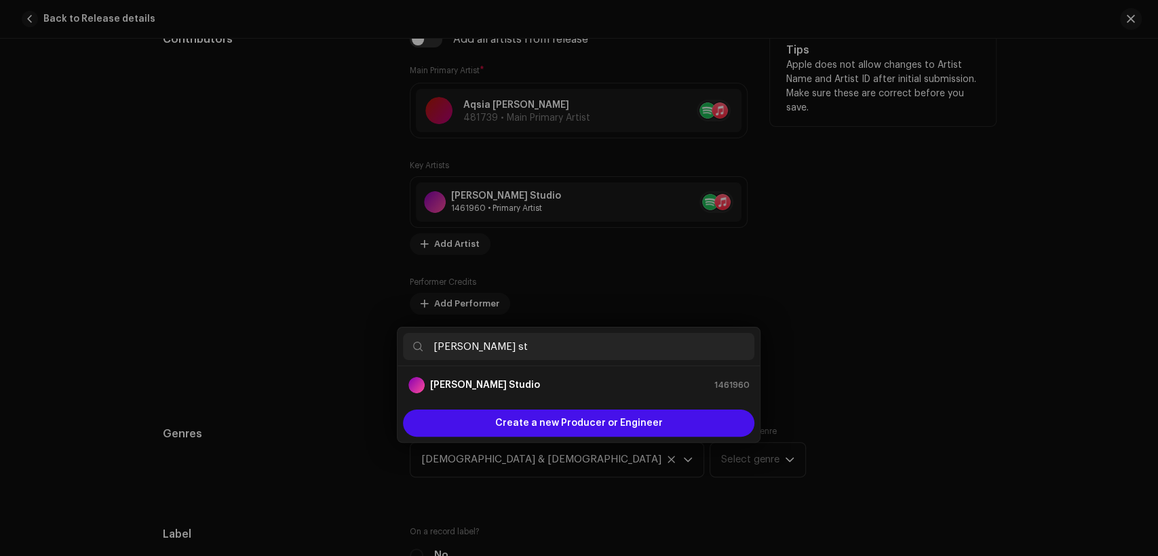
drag, startPoint x: 955, startPoint y: 185, endPoint x: 604, endPoint y: 63, distance: 371.2
click at [951, 186] on div "Add Producer & Engineer Credits Role * Engineer Name * Select Producer or Engin…" at bounding box center [579, 278] width 1158 height 556
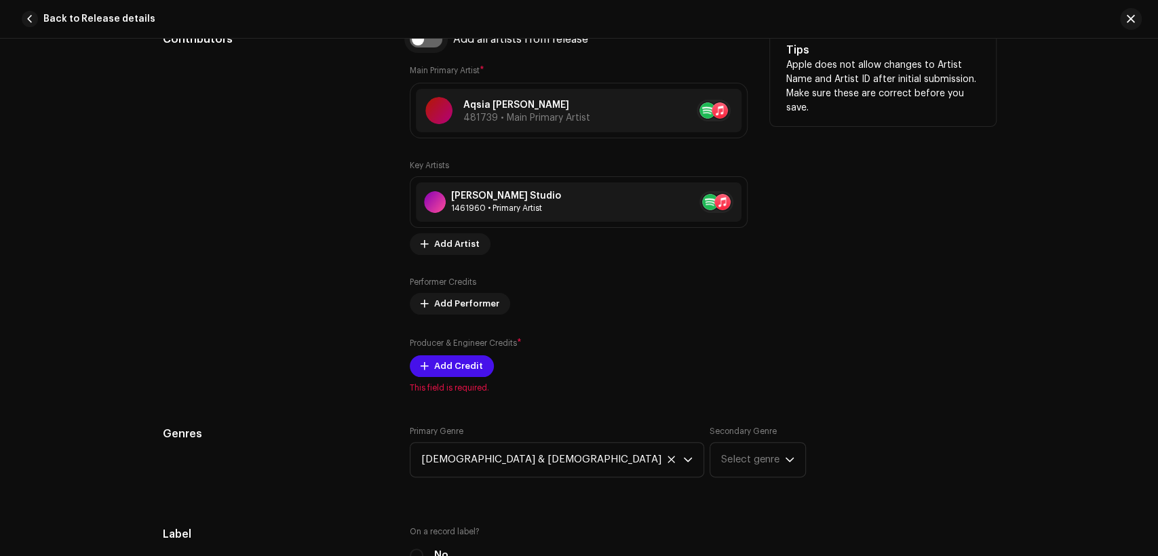
click at [421, 45] on input "checkbox" at bounding box center [426, 39] width 33 height 16
checkbox input "true"
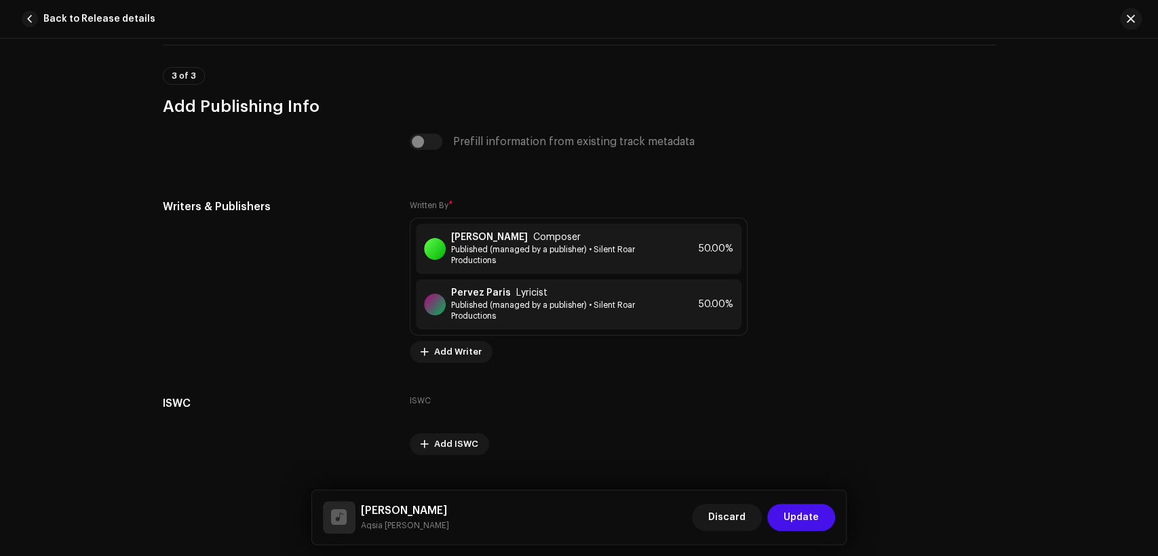
scroll to position [2845, 0]
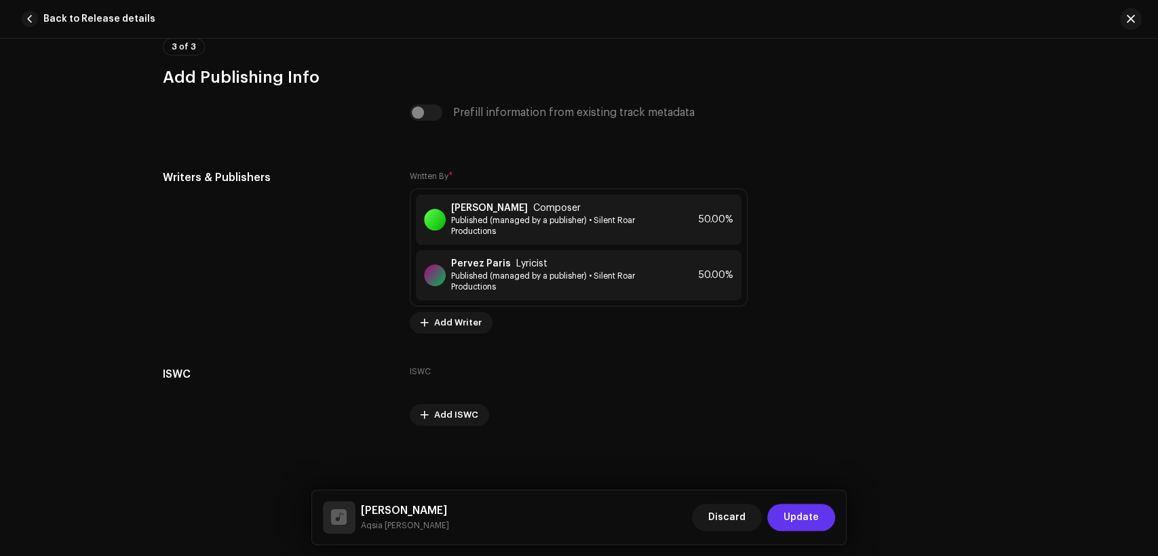
click at [803, 509] on span "Update" at bounding box center [800, 517] width 35 height 27
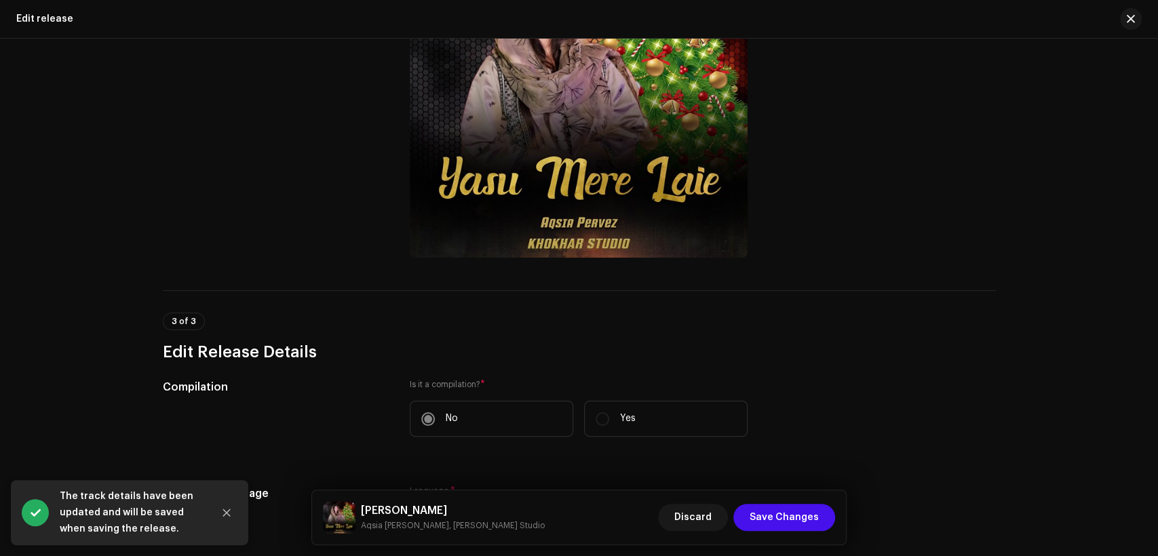
scroll to position [628, 0]
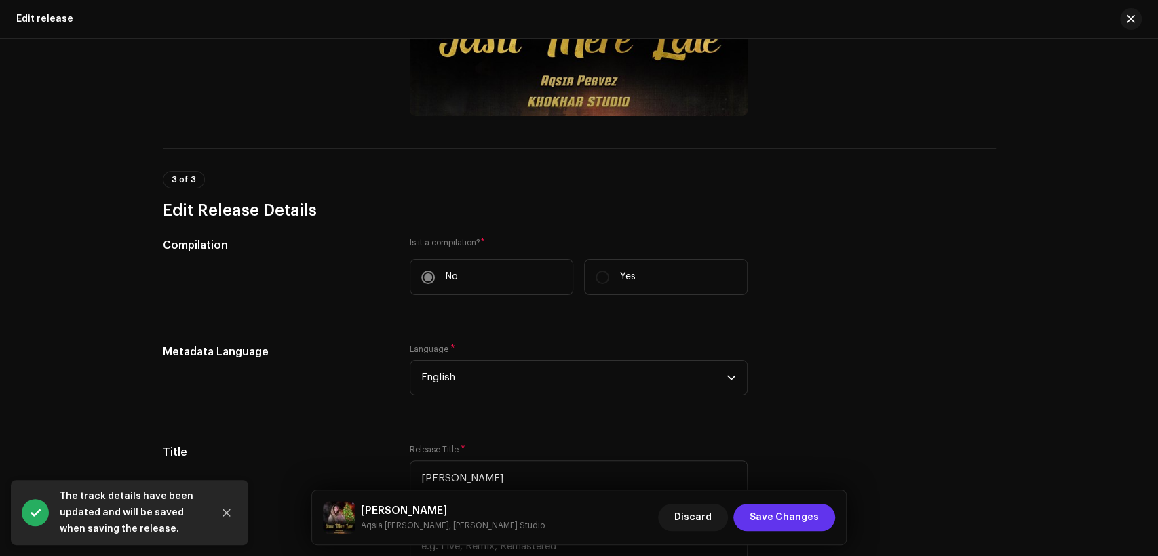
click at [772, 509] on span "Save Changes" at bounding box center [783, 517] width 69 height 27
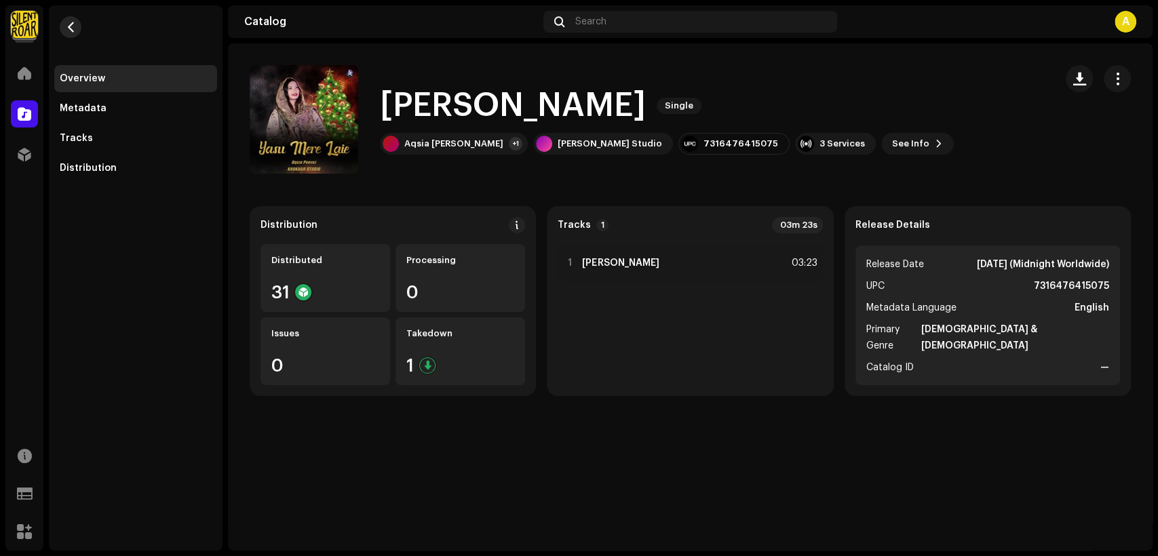
click at [75, 28] on button "button" at bounding box center [71, 27] width 22 height 22
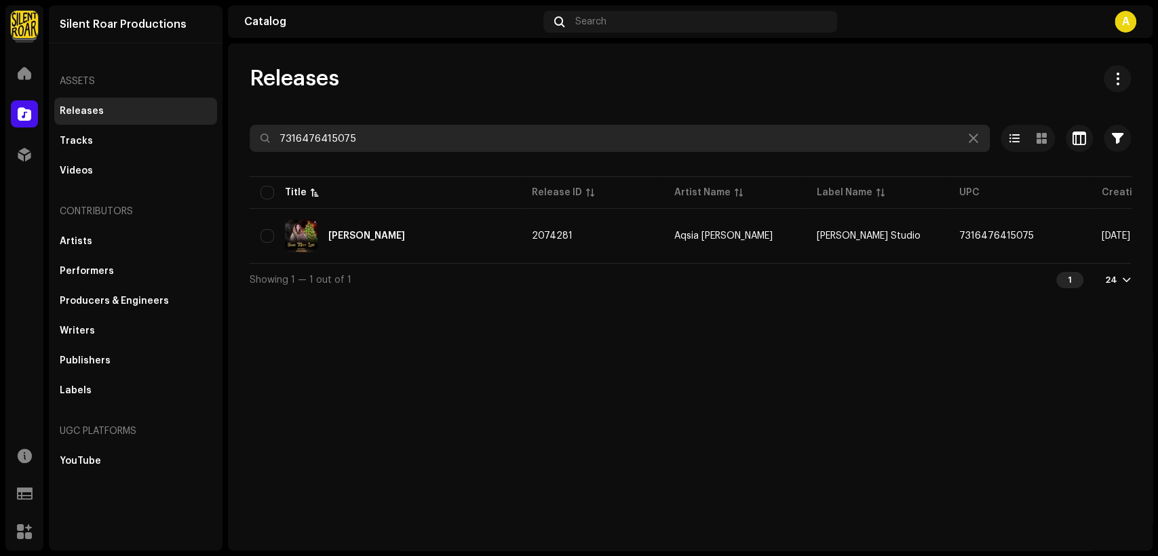
click at [445, 137] on input "7316476415075" at bounding box center [620, 138] width 740 height 27
paste input "68"
type input "7316476415068"
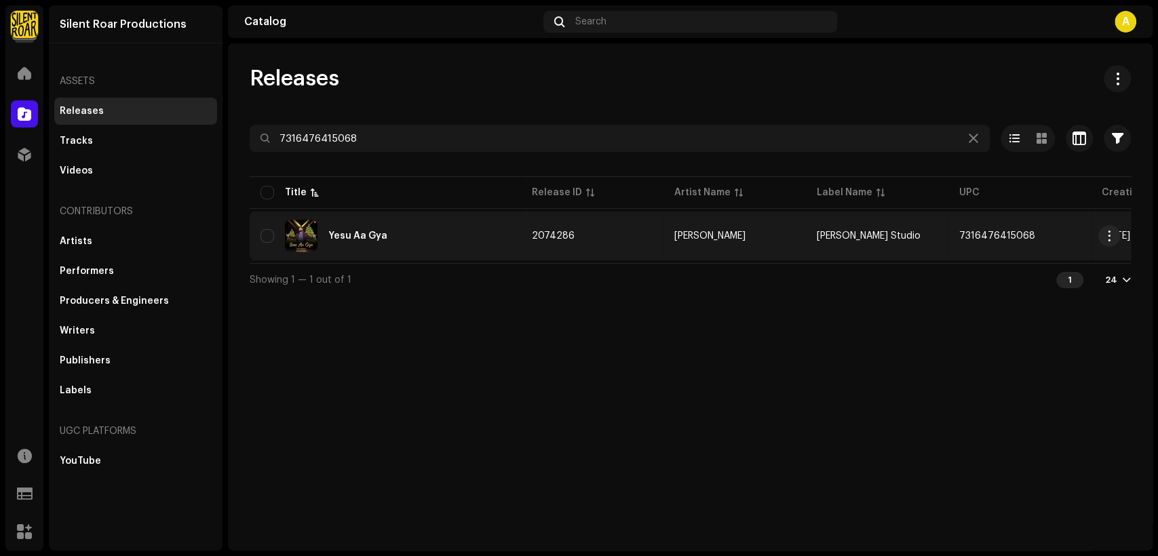
click at [412, 220] on div "Yesu Aa Gya" at bounding box center [385, 236] width 250 height 33
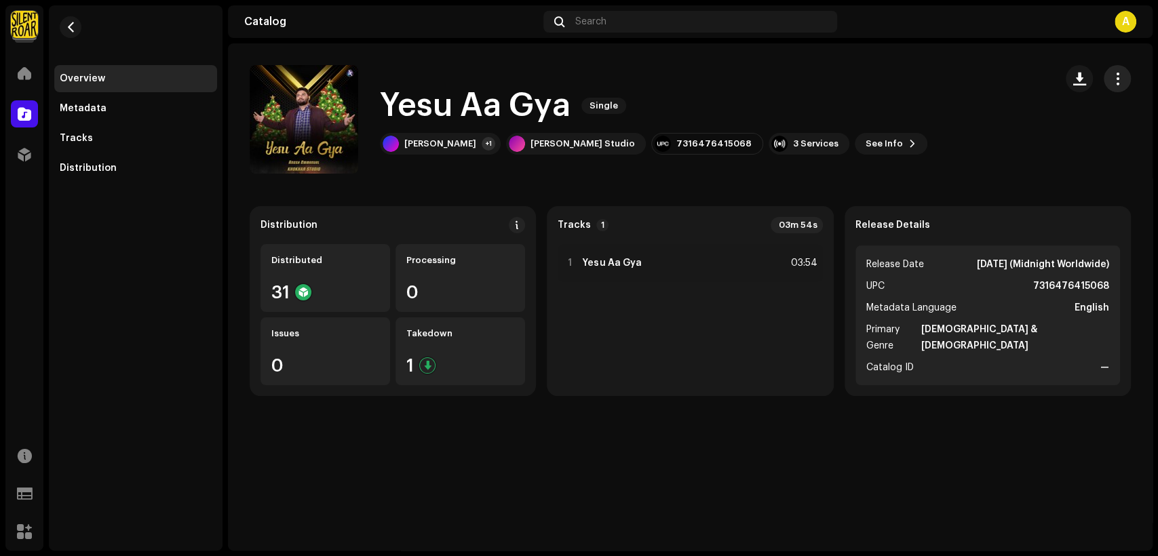
click at [1118, 79] on span "button" at bounding box center [1117, 78] width 13 height 11
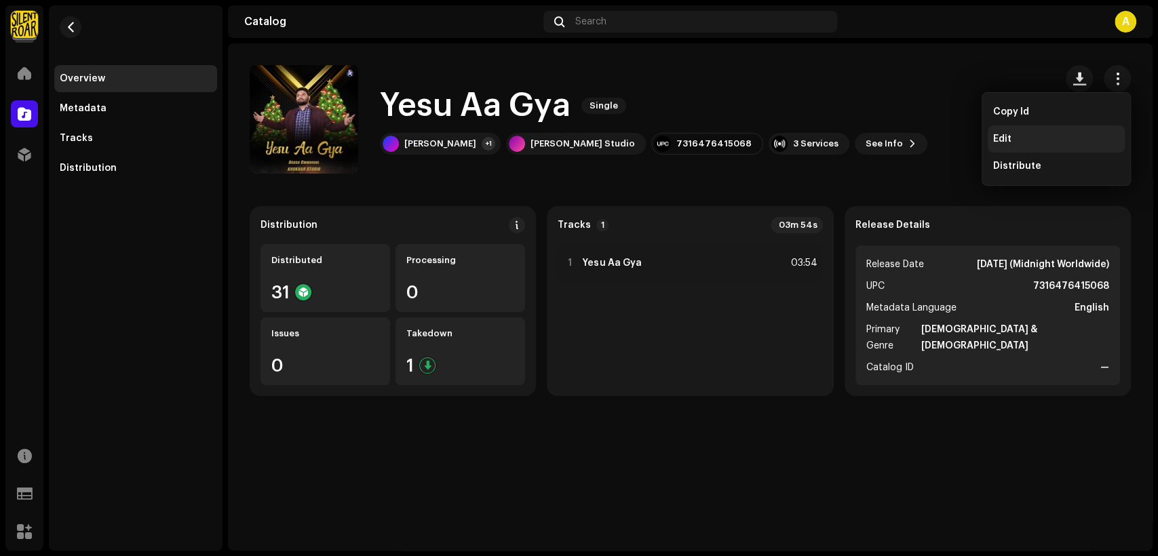
click at [1069, 131] on div "Edit" at bounding box center [1055, 138] width 137 height 27
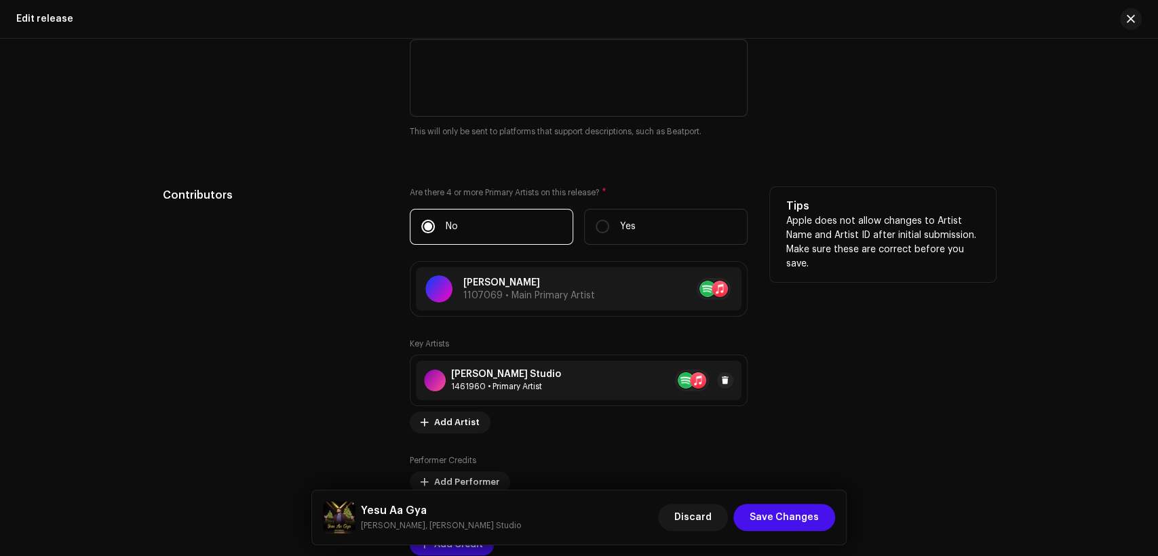
scroll to position [1381, 0]
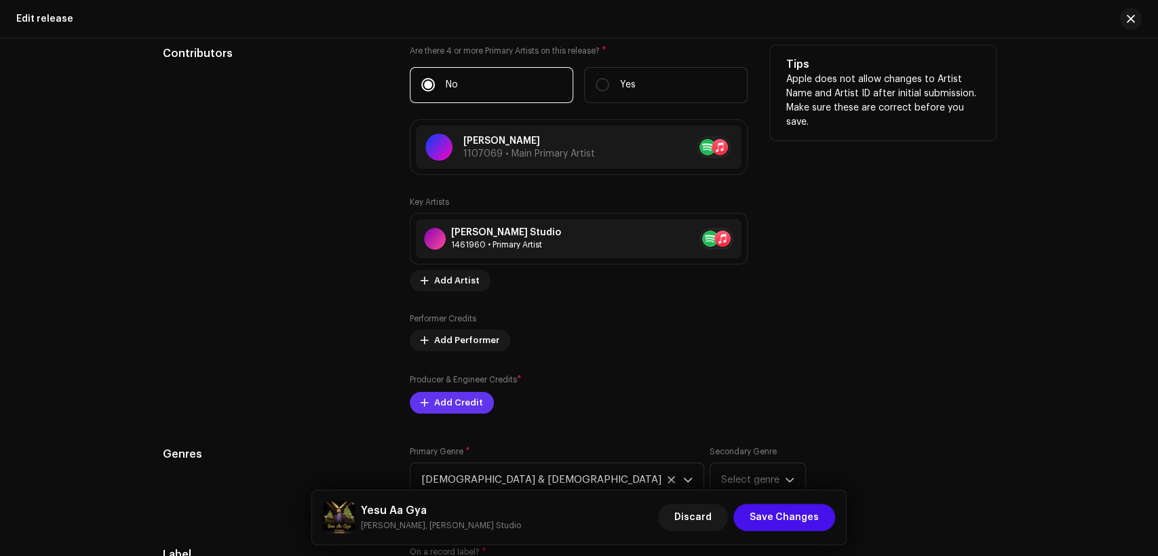
click at [470, 401] on span "Add Credit" at bounding box center [458, 402] width 49 height 27
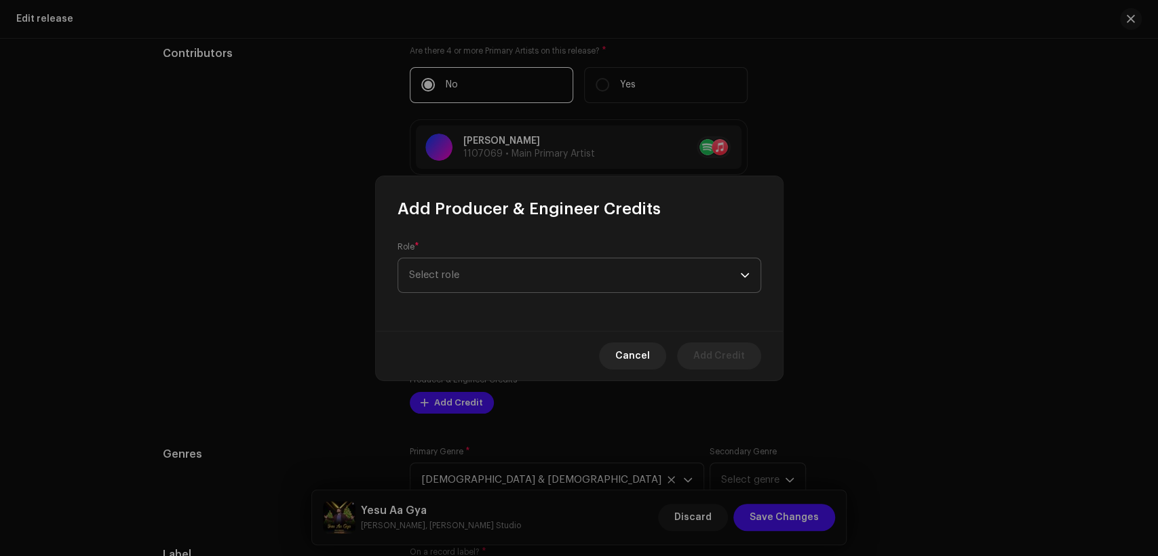
click at [454, 265] on span "Select role" at bounding box center [574, 275] width 331 height 34
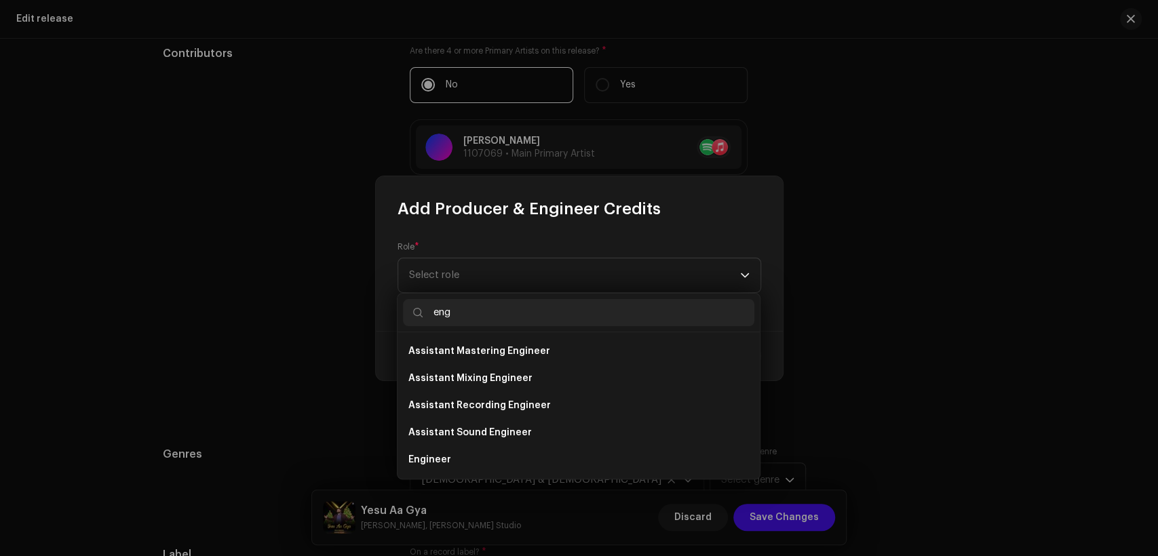
scroll to position [22, 0]
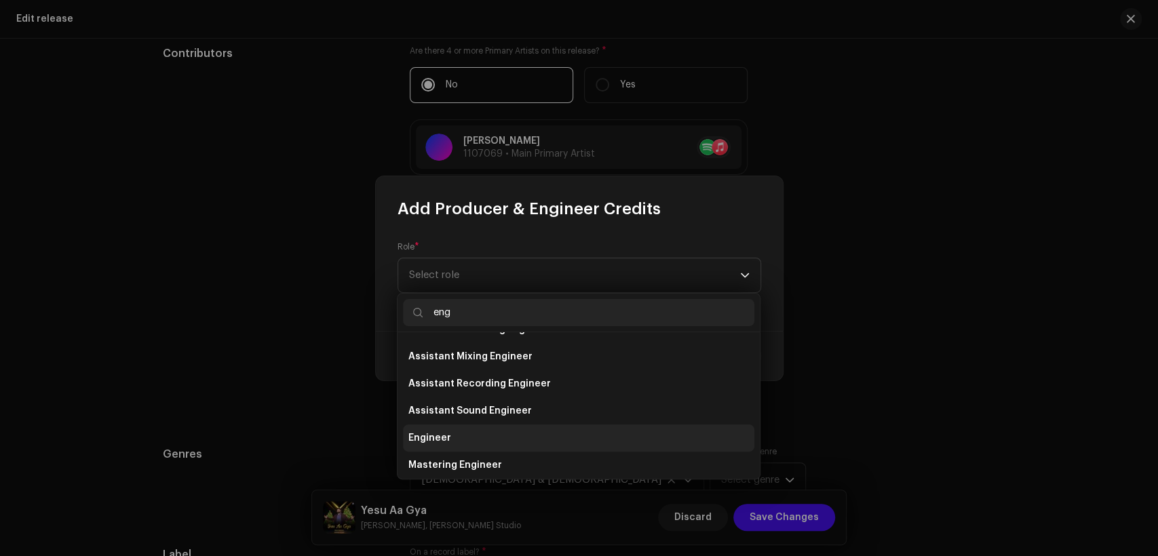
type input "eng"
click at [552, 431] on li "Engineer" at bounding box center [578, 438] width 351 height 27
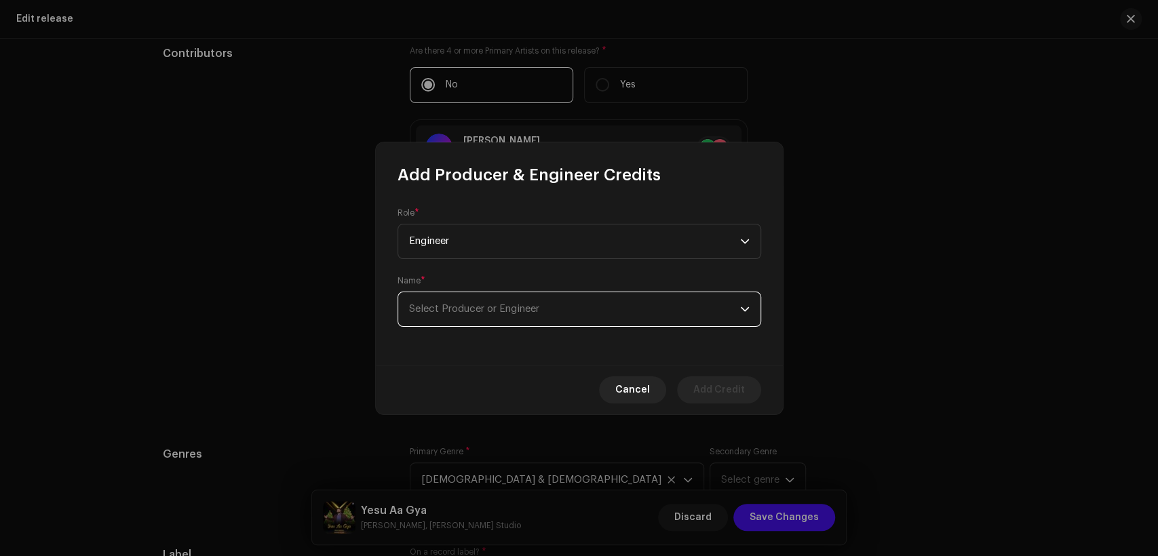
click at [580, 317] on span "Select Producer or Engineer" at bounding box center [574, 309] width 331 height 34
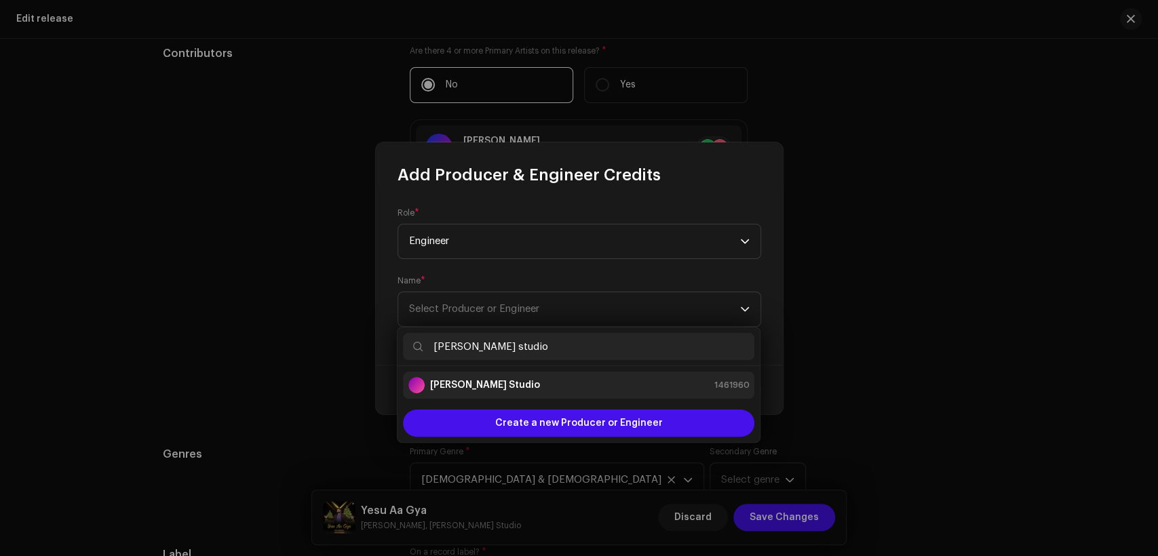
type input "[PERSON_NAME] studio"
click at [612, 376] on li "[PERSON_NAME] Studio 1461960" at bounding box center [578, 385] width 351 height 27
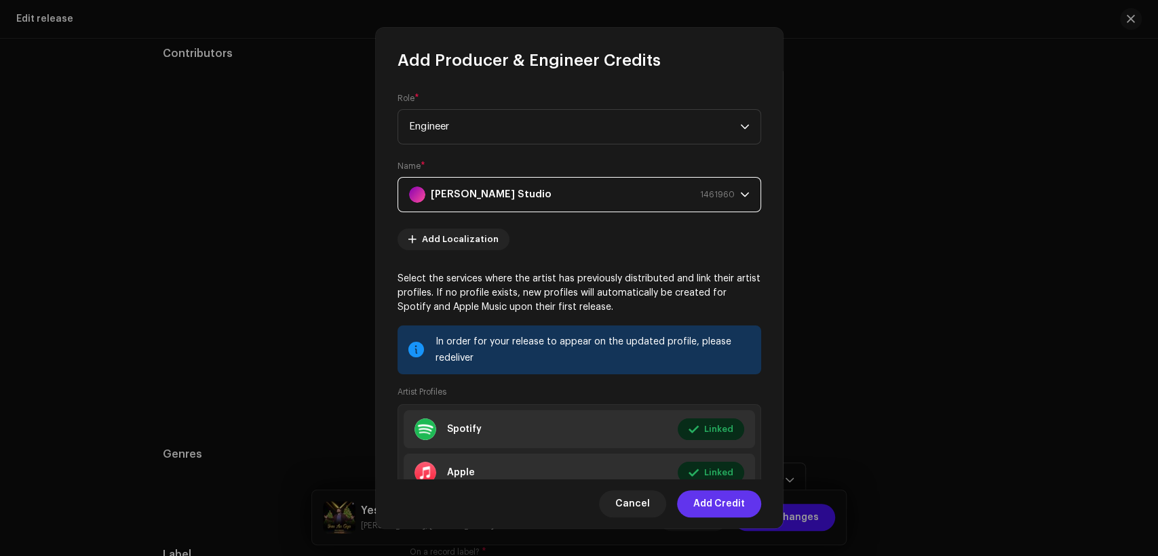
click at [739, 497] on span "Add Credit" at bounding box center [719, 503] width 52 height 27
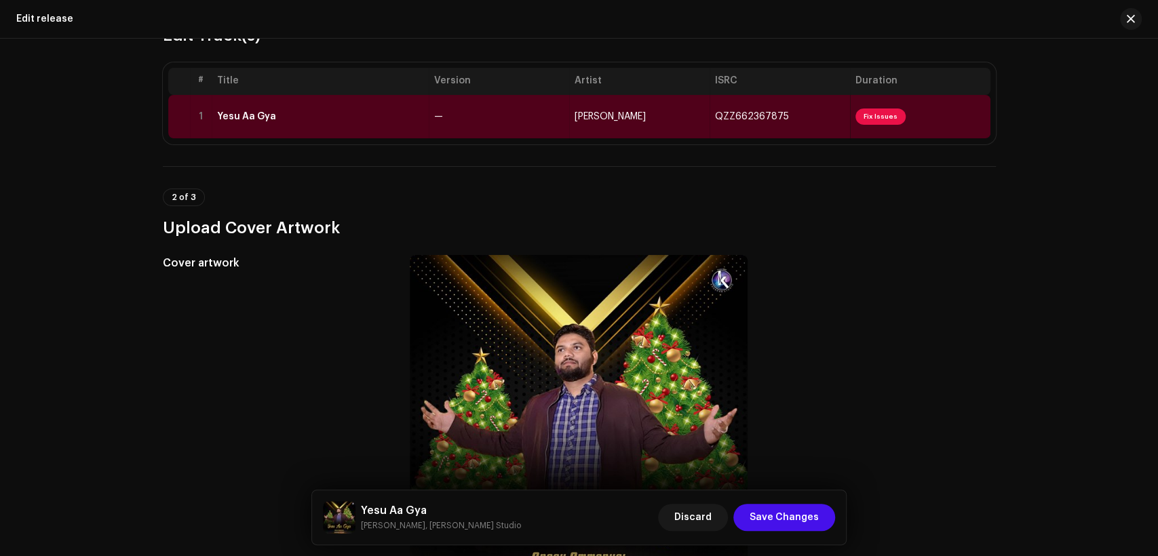
scroll to position [42, 0]
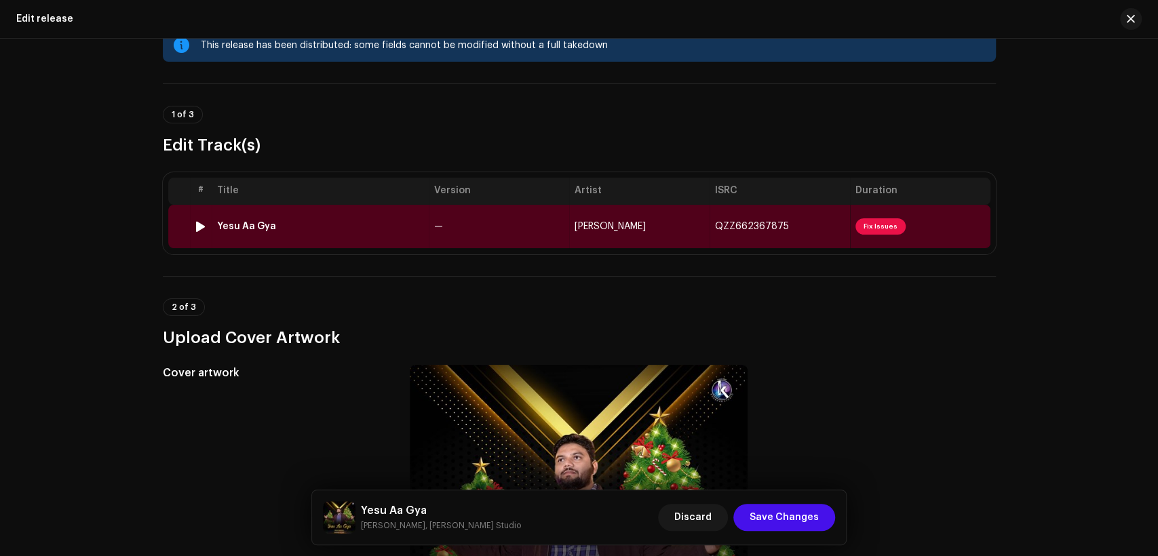
click at [509, 226] on td "—" at bounding box center [499, 226] width 140 height 43
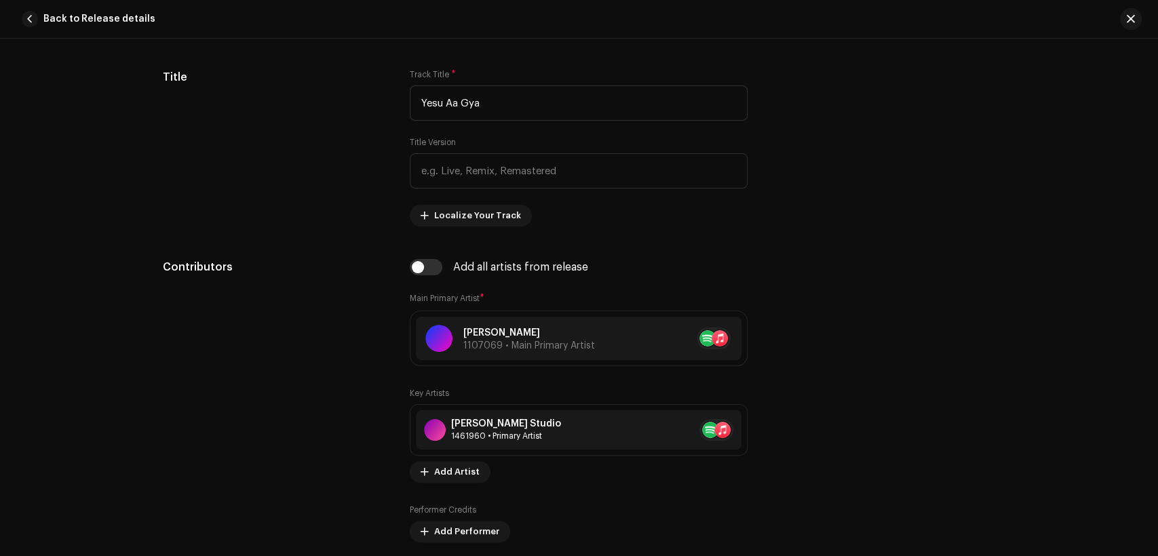
scroll to position [753, 0]
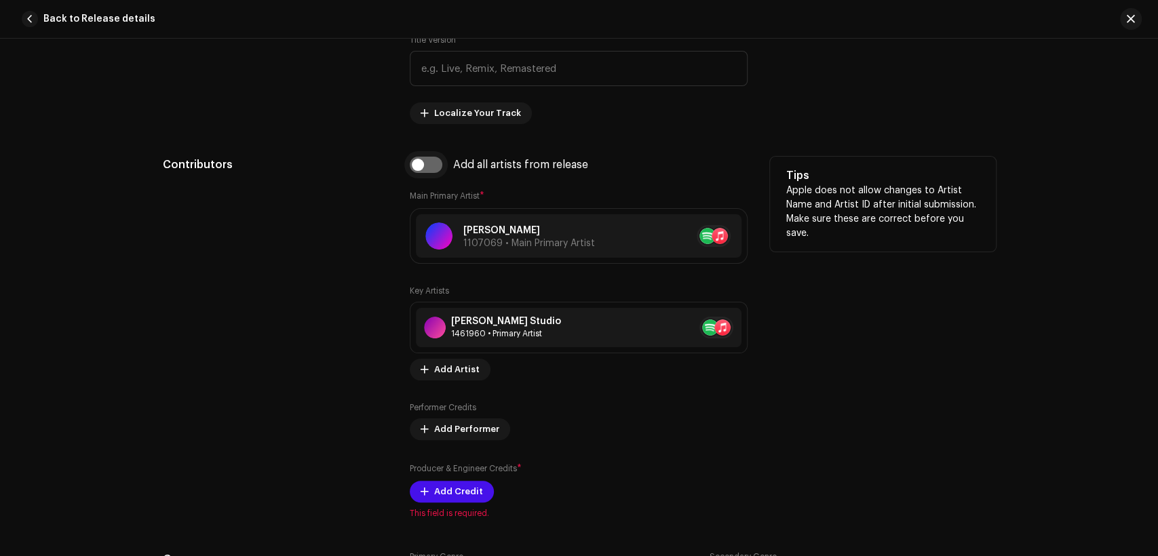
click at [424, 173] on input "checkbox" at bounding box center [426, 165] width 33 height 16
checkbox input "true"
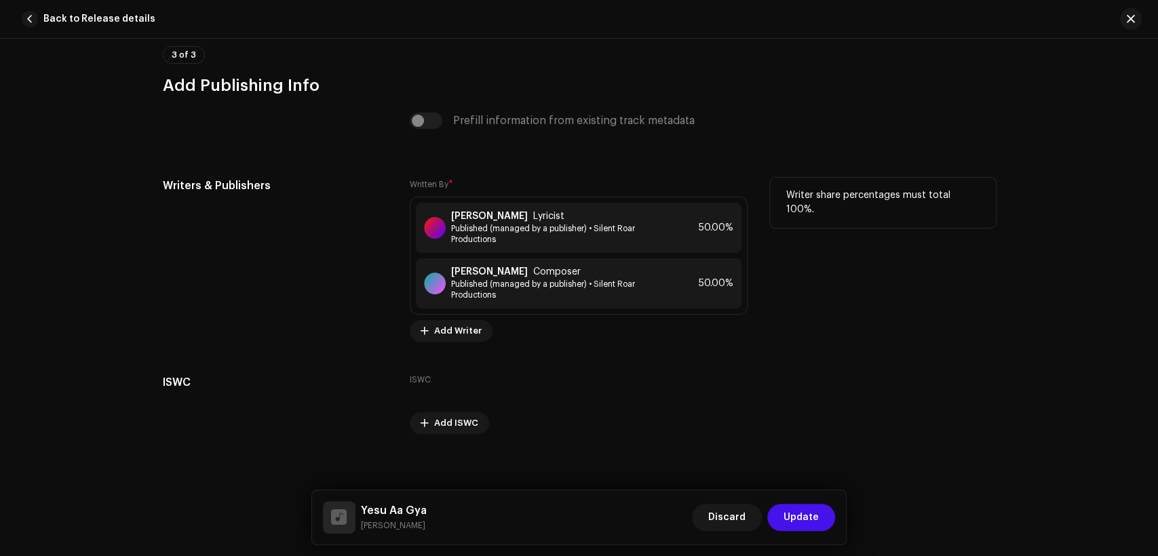
scroll to position [2845, 0]
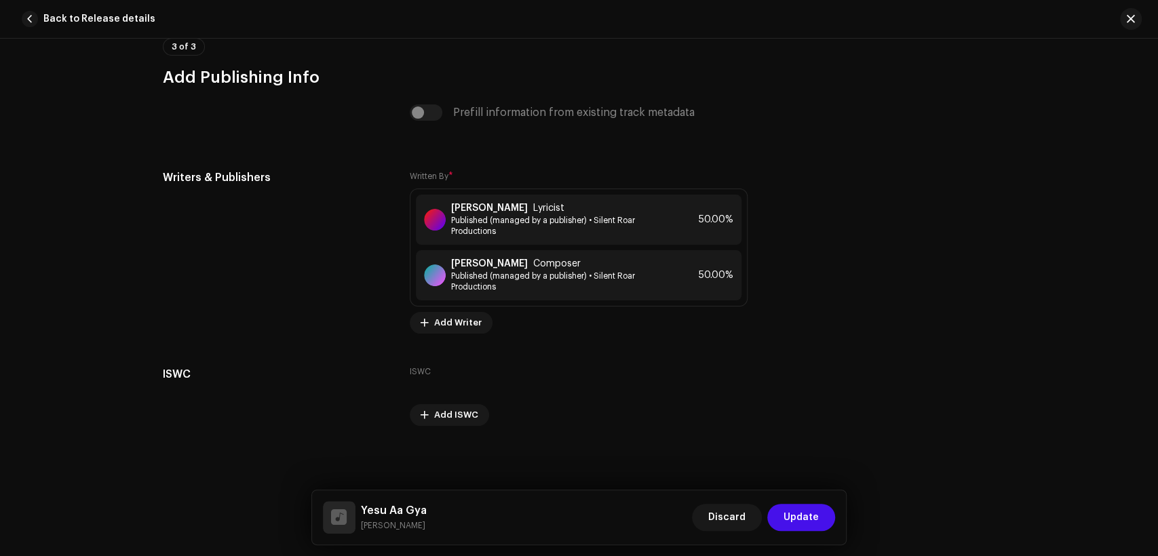
drag, startPoint x: 780, startPoint y: 509, endPoint x: 773, endPoint y: 506, distance: 7.3
click at [779, 509] on button "Update" at bounding box center [801, 517] width 68 height 27
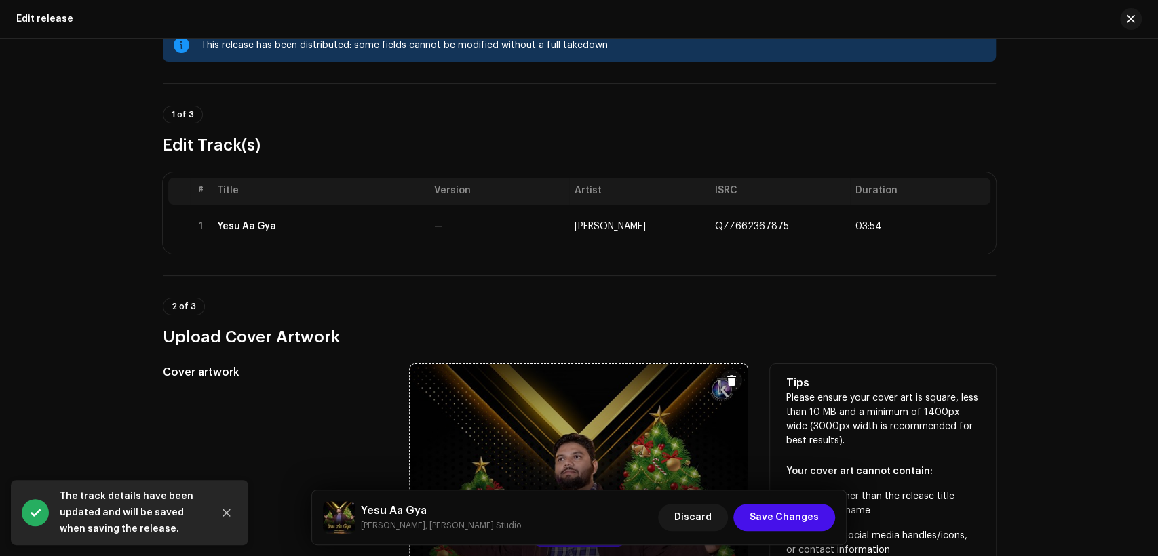
scroll to position [545, 0]
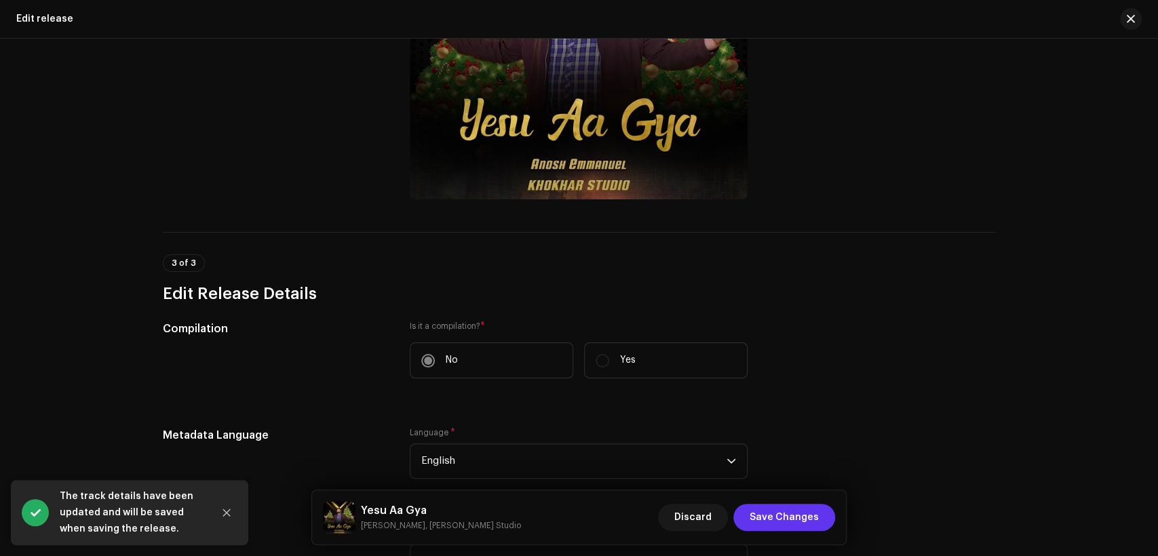
click at [784, 505] on span "Save Changes" at bounding box center [783, 517] width 69 height 27
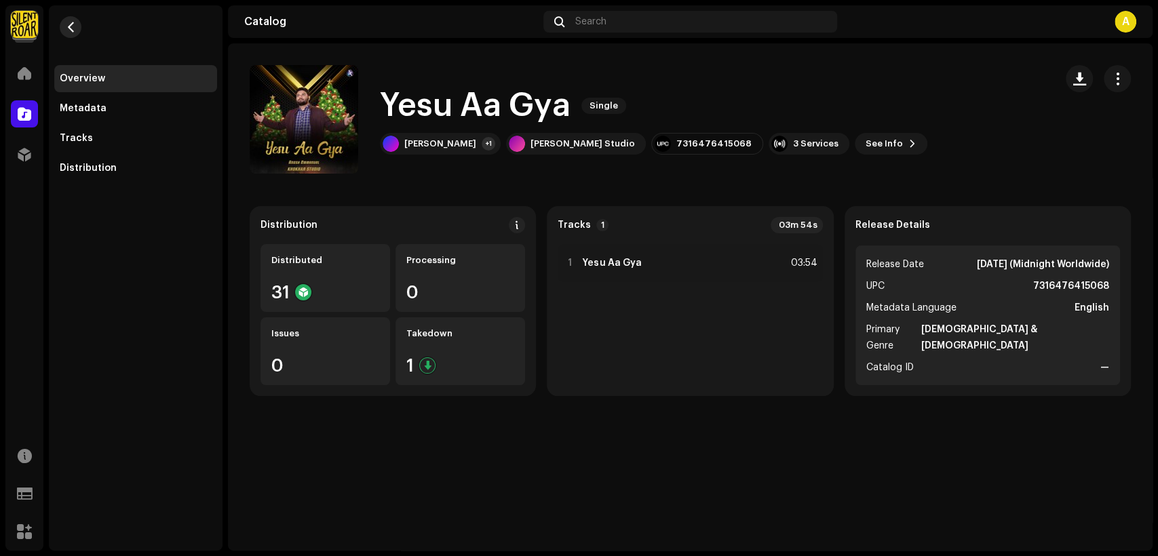
click at [75, 33] on button "button" at bounding box center [71, 27] width 22 height 22
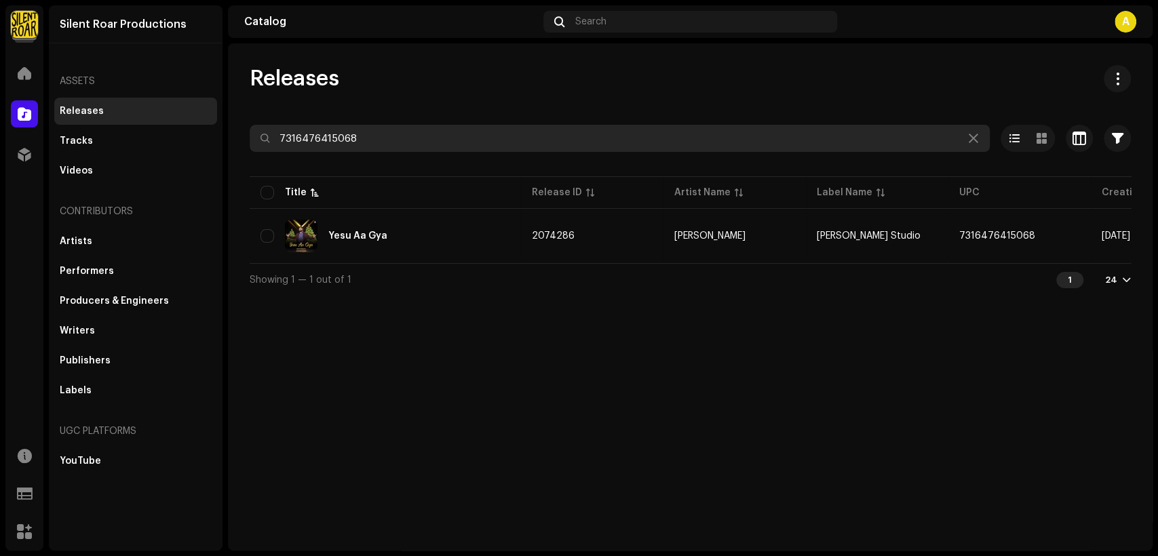
click at [401, 129] on input "7316476415068" at bounding box center [620, 138] width 740 height 27
paste input "82"
type input "7316476415082"
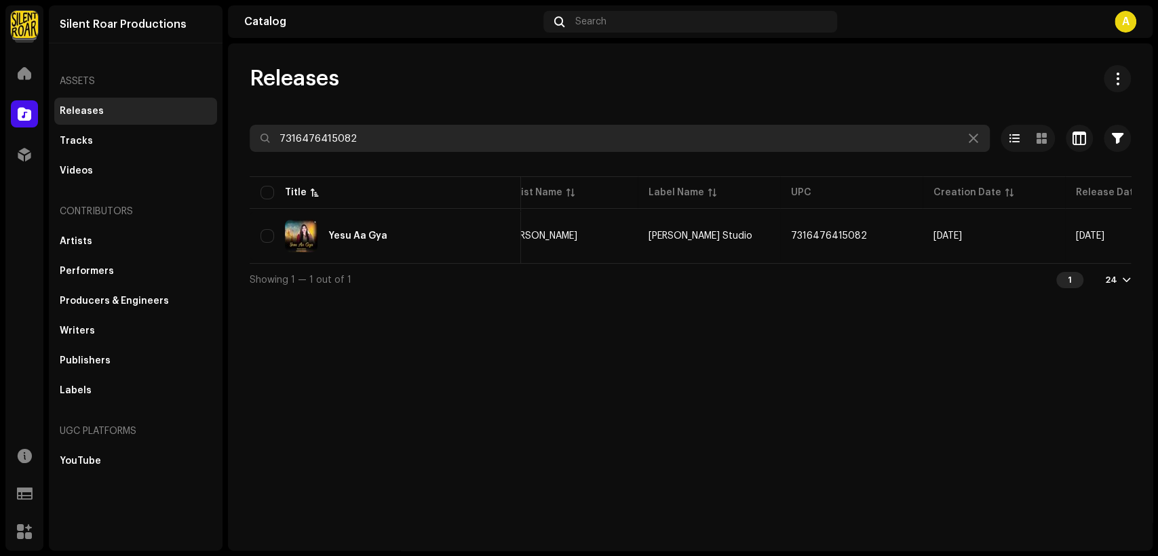
scroll to position [0, 245]
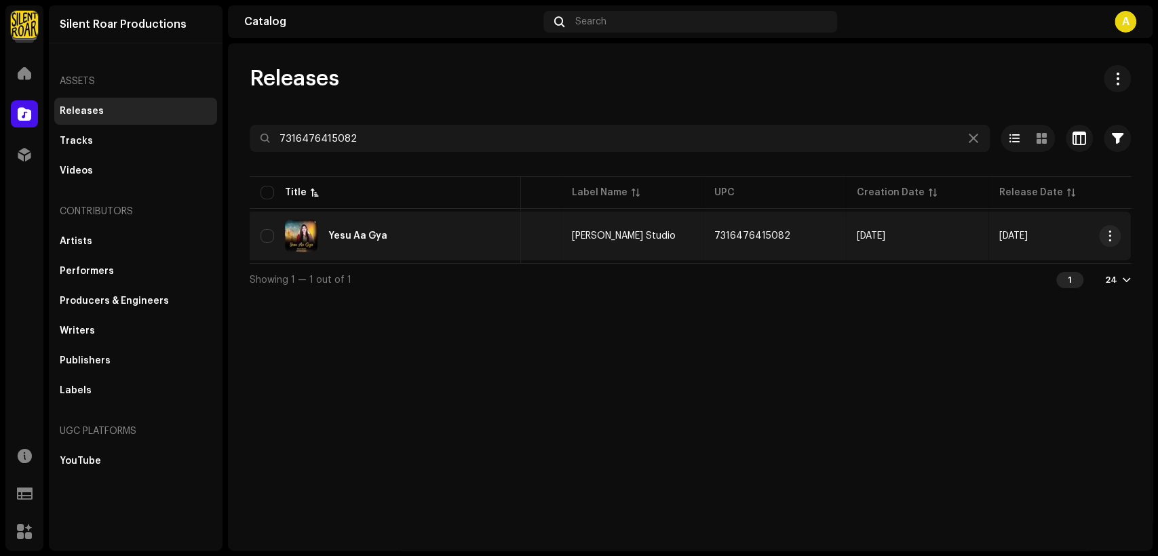
click at [492, 237] on div "Yesu Aa Gya" at bounding box center [385, 236] width 250 height 33
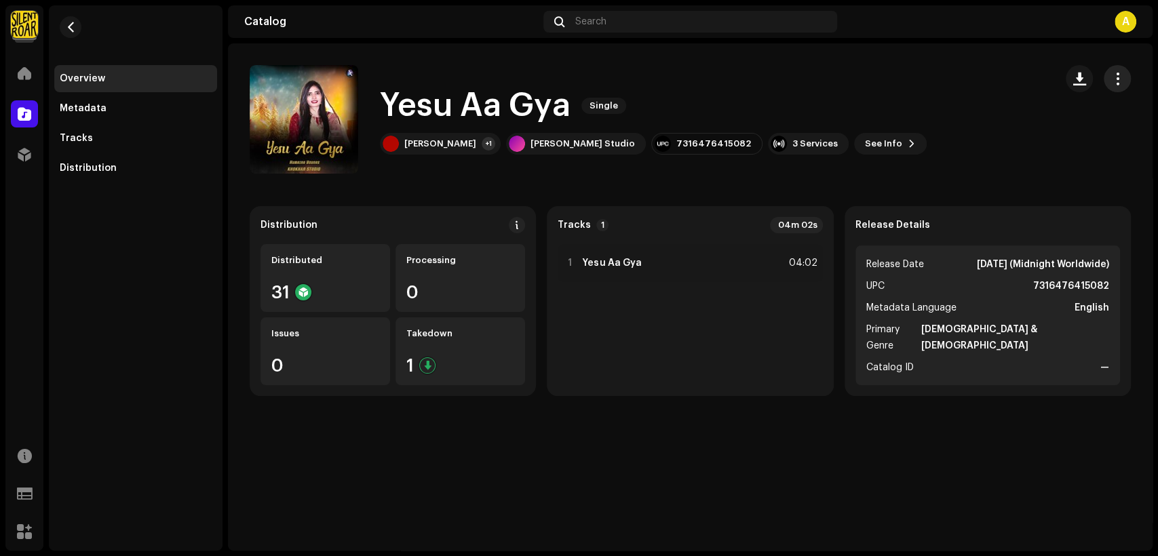
click at [1120, 81] on span "button" at bounding box center [1117, 78] width 13 height 11
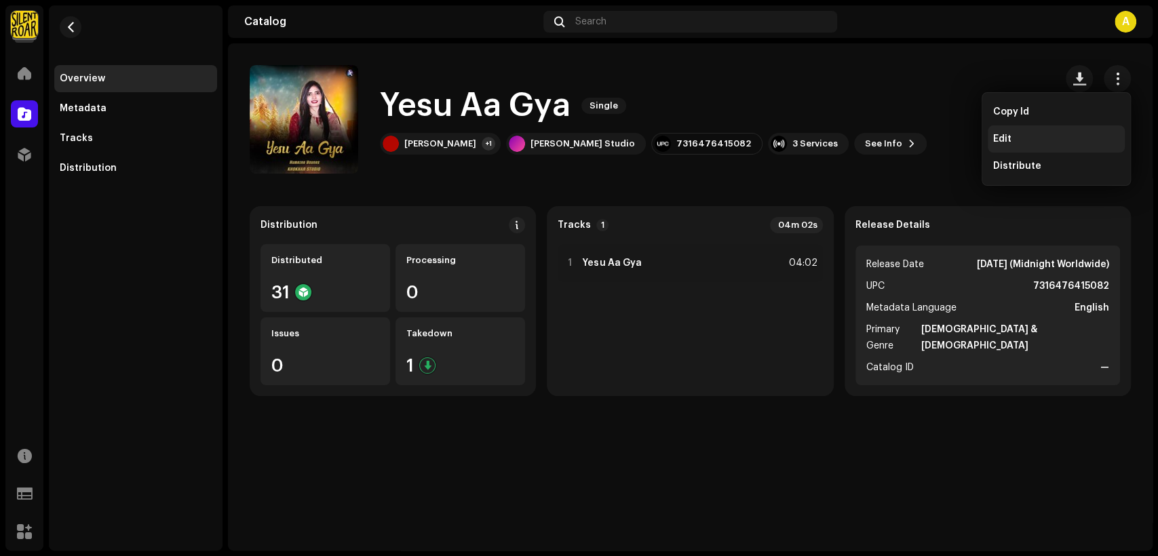
click at [1052, 138] on div "Edit" at bounding box center [1056, 139] width 126 height 11
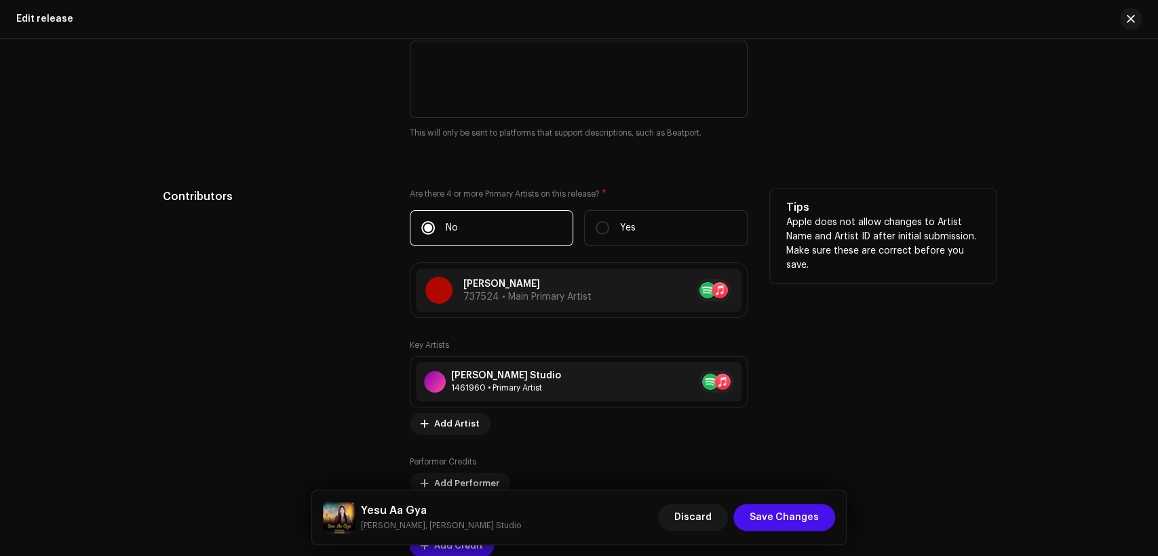
scroll to position [1381, 0]
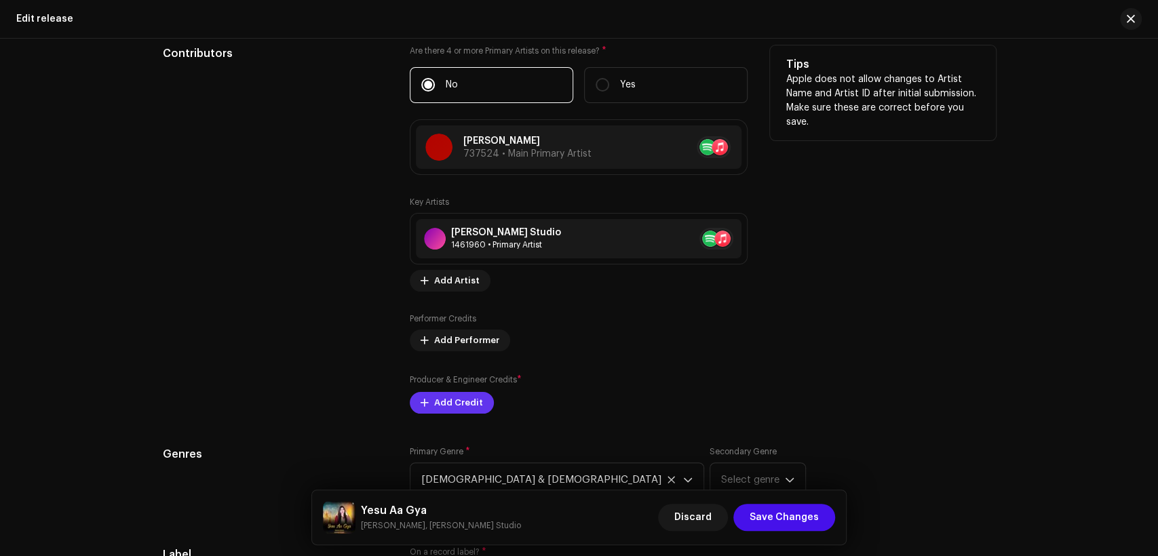
click at [476, 399] on button "Add Credit" at bounding box center [452, 403] width 84 height 22
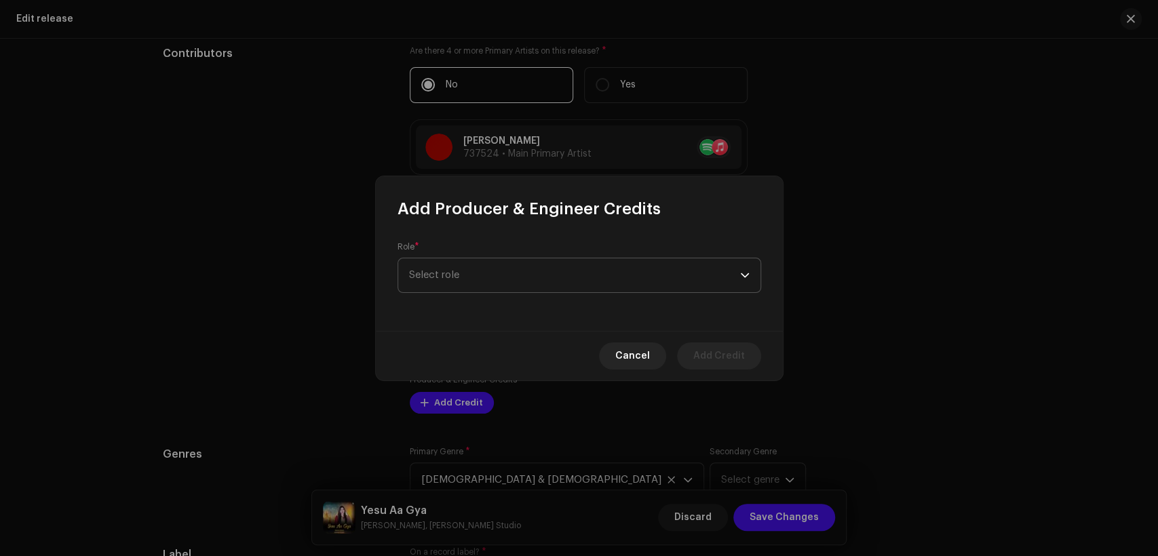
click at [504, 289] on span "Select role" at bounding box center [574, 275] width 331 height 34
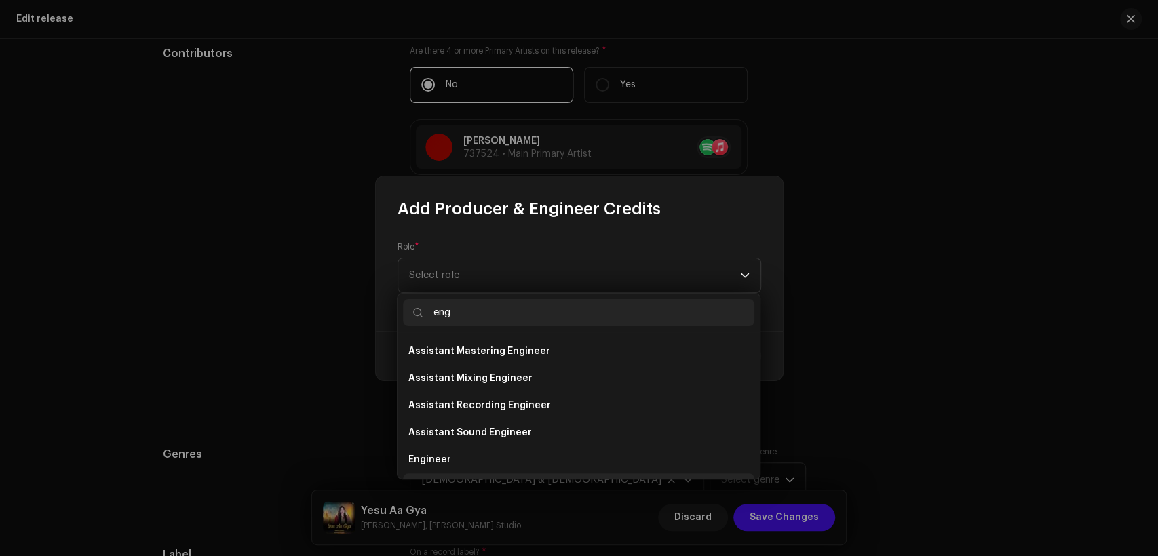
scroll to position [22, 0]
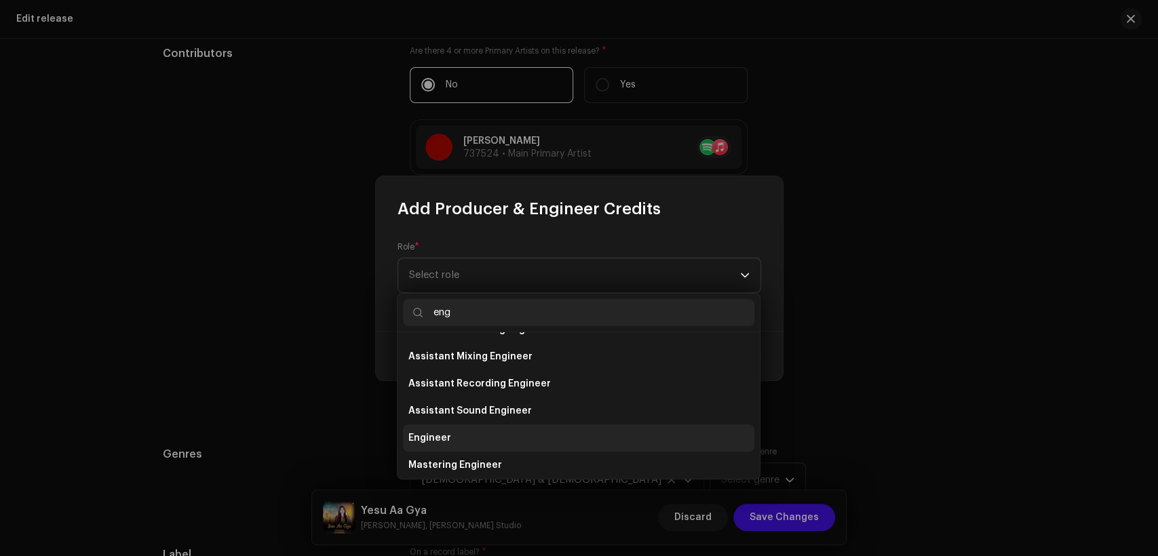
type input "eng"
click at [546, 441] on li "Engineer" at bounding box center [578, 438] width 351 height 27
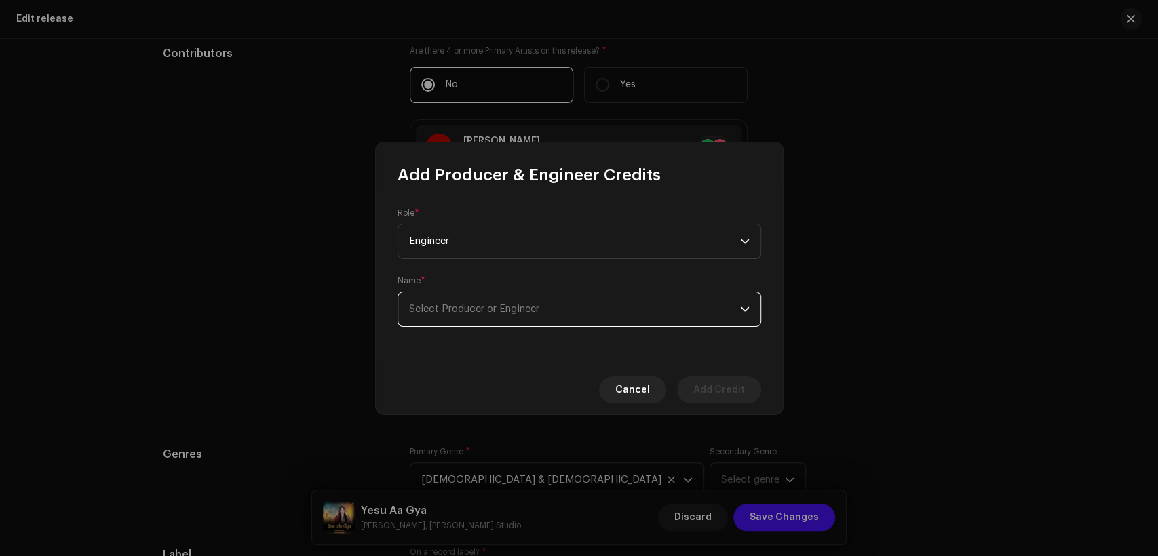
click at [576, 316] on span "Select Producer or Engineer" at bounding box center [574, 309] width 331 height 34
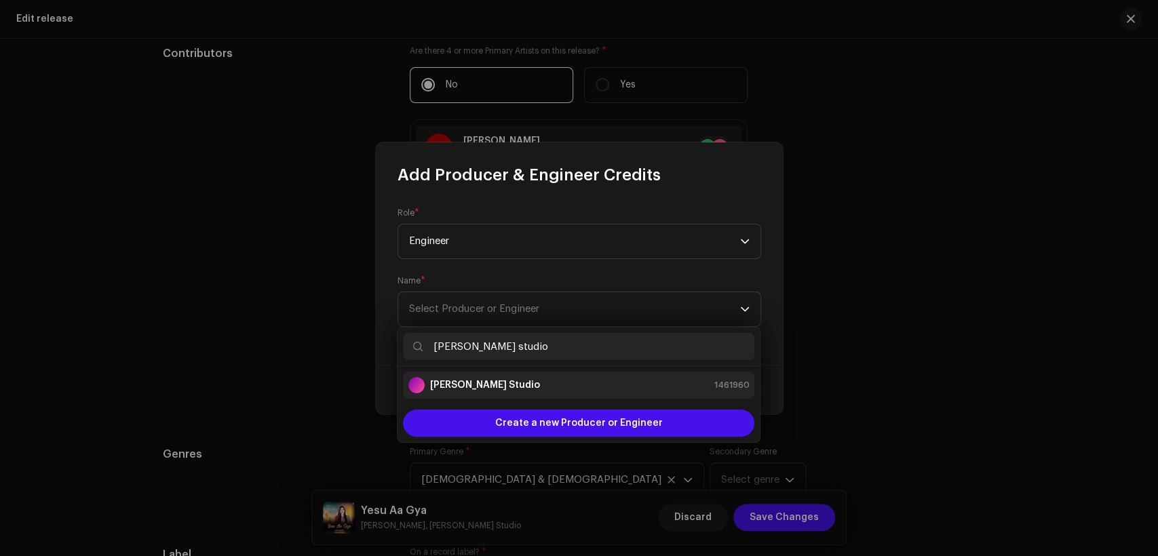
type input "[PERSON_NAME] studio"
click at [576, 381] on div "[PERSON_NAME] Studio 1461960" at bounding box center [578, 385] width 340 height 16
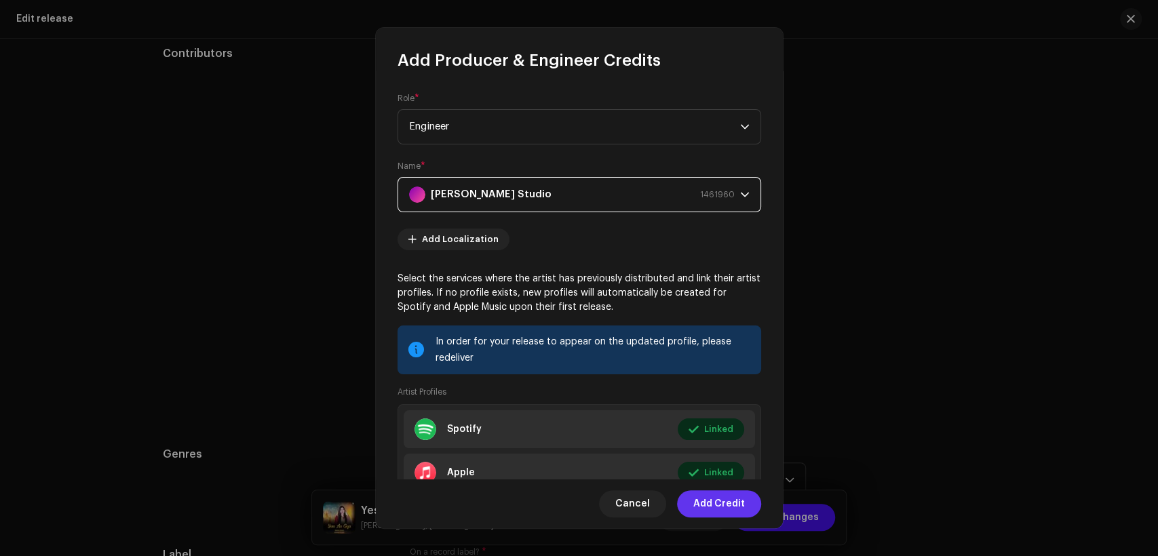
click at [719, 495] on span "Add Credit" at bounding box center [719, 503] width 52 height 27
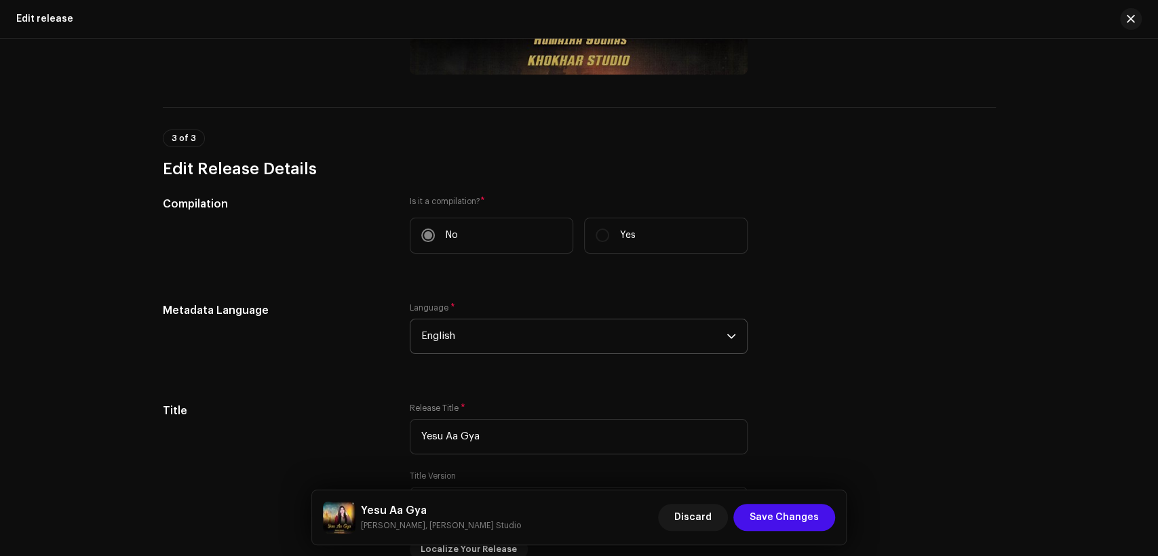
scroll to position [42, 0]
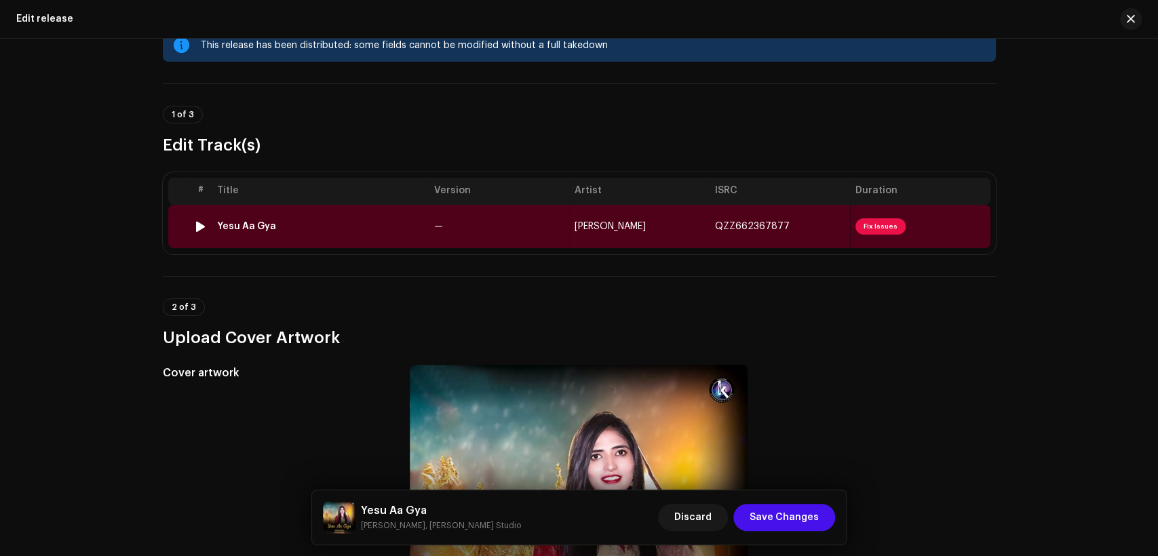
click at [494, 236] on td "—" at bounding box center [499, 226] width 140 height 43
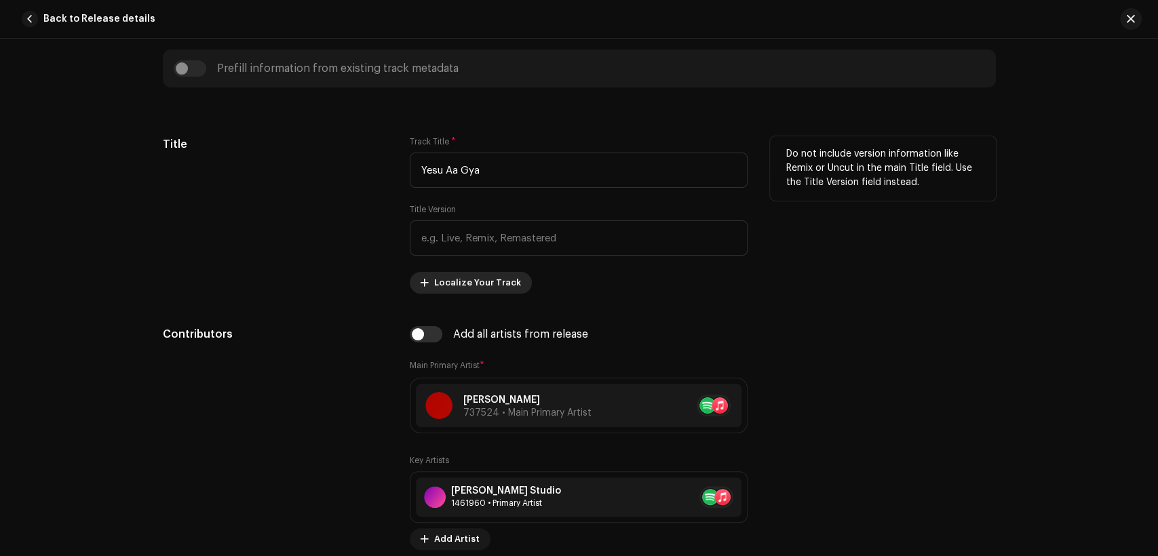
scroll to position [628, 0]
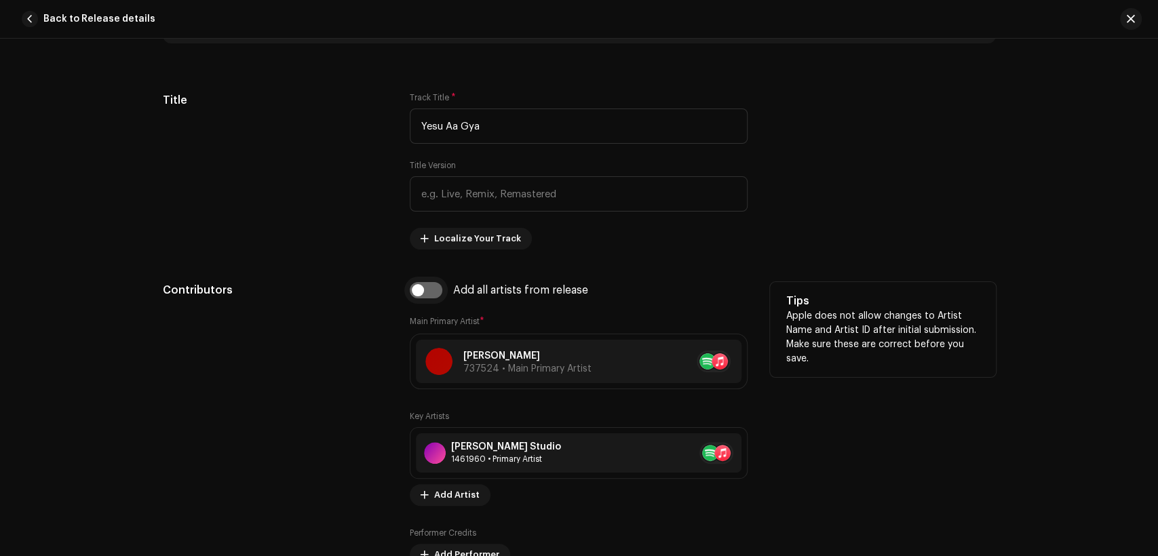
click at [435, 295] on input "checkbox" at bounding box center [426, 290] width 33 height 16
checkbox input "true"
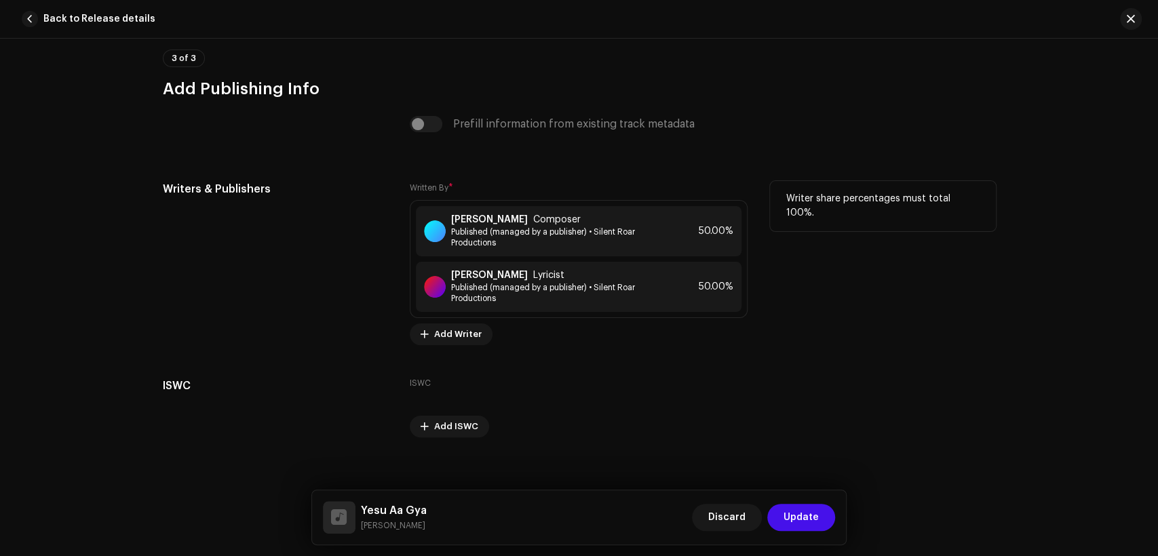
scroll to position [2845, 0]
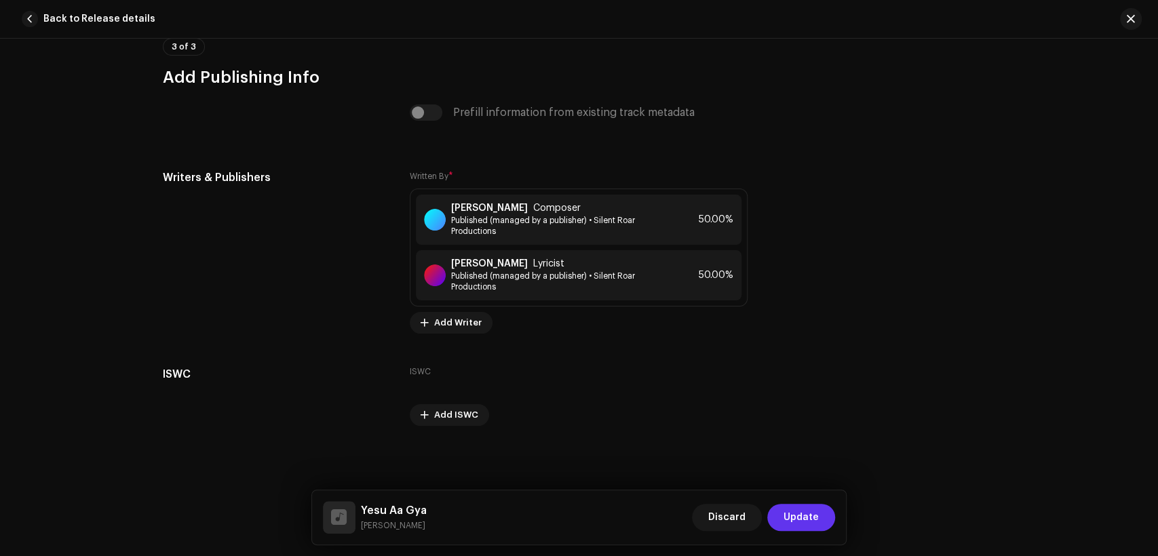
click at [808, 509] on span "Update" at bounding box center [800, 517] width 35 height 27
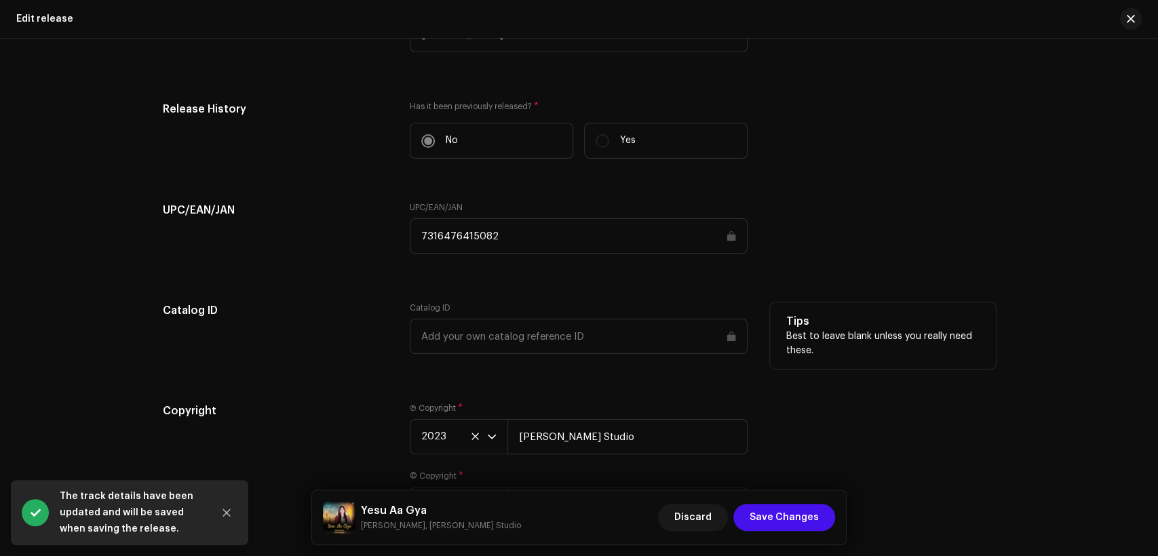
scroll to position [2176, 0]
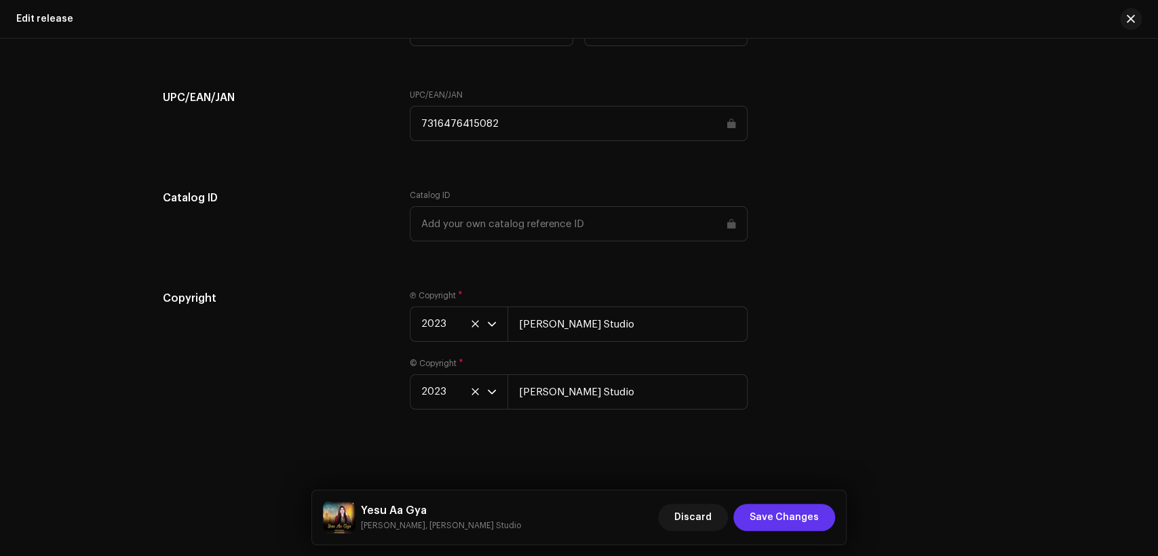
click at [824, 511] on button "Save Changes" at bounding box center [784, 517] width 102 height 27
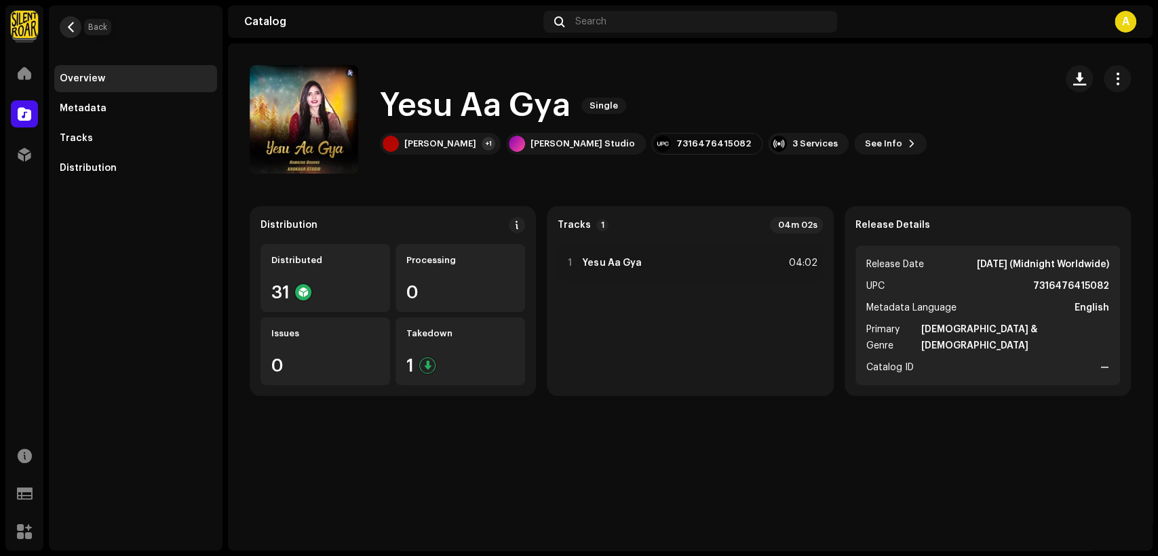
click at [71, 24] on span "button" at bounding box center [71, 27] width 10 height 11
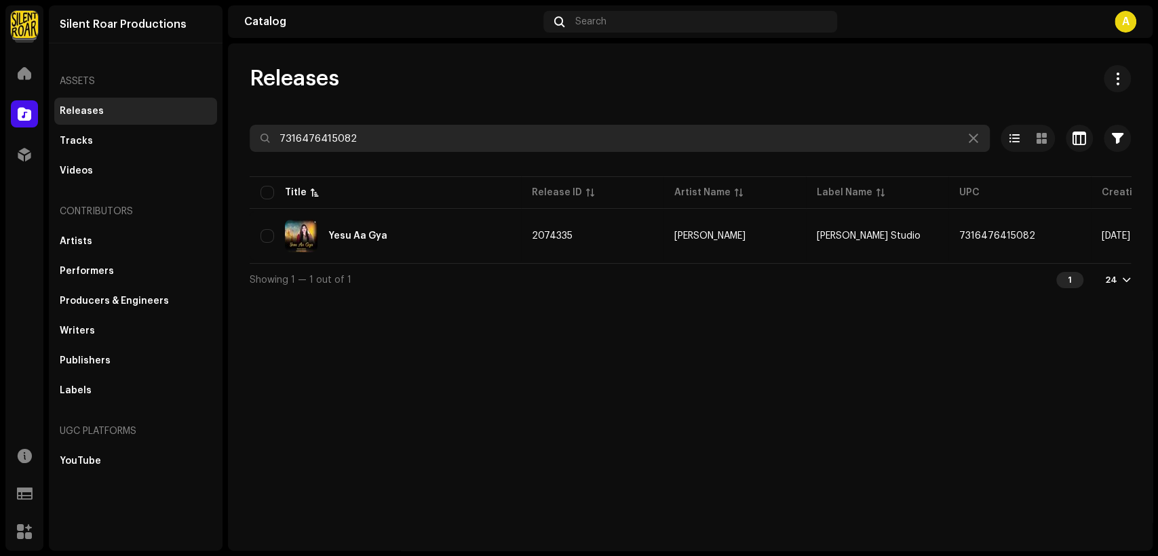
click at [437, 131] on input "7316476415082" at bounding box center [620, 138] width 740 height 27
paste input "957773"
type input "7316476957773"
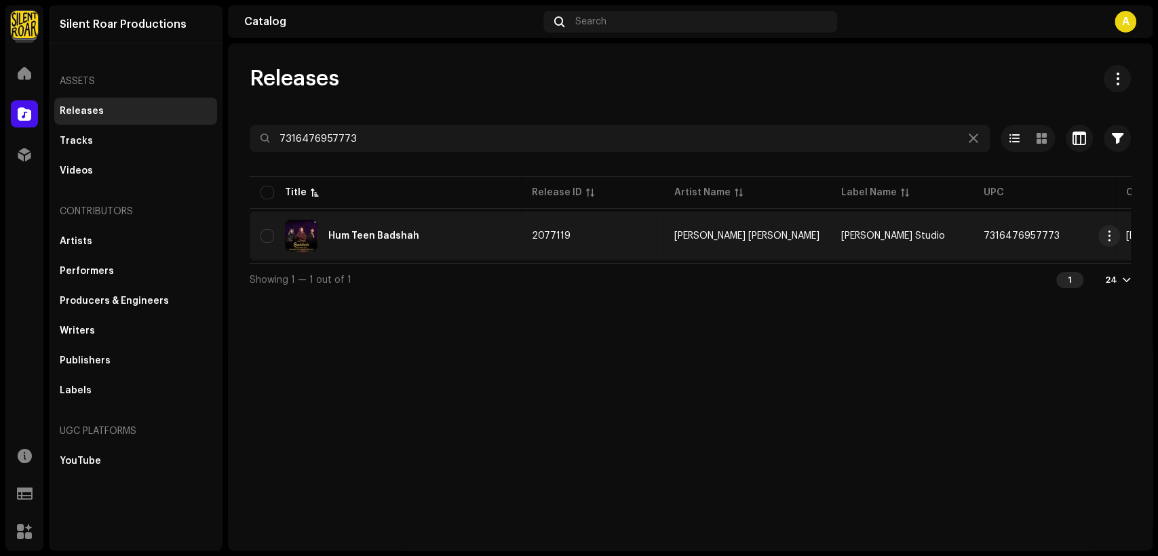
click at [433, 240] on div "Hum Teen Badshah" at bounding box center [385, 236] width 250 height 33
